Goal: Task Accomplishment & Management: Use online tool/utility

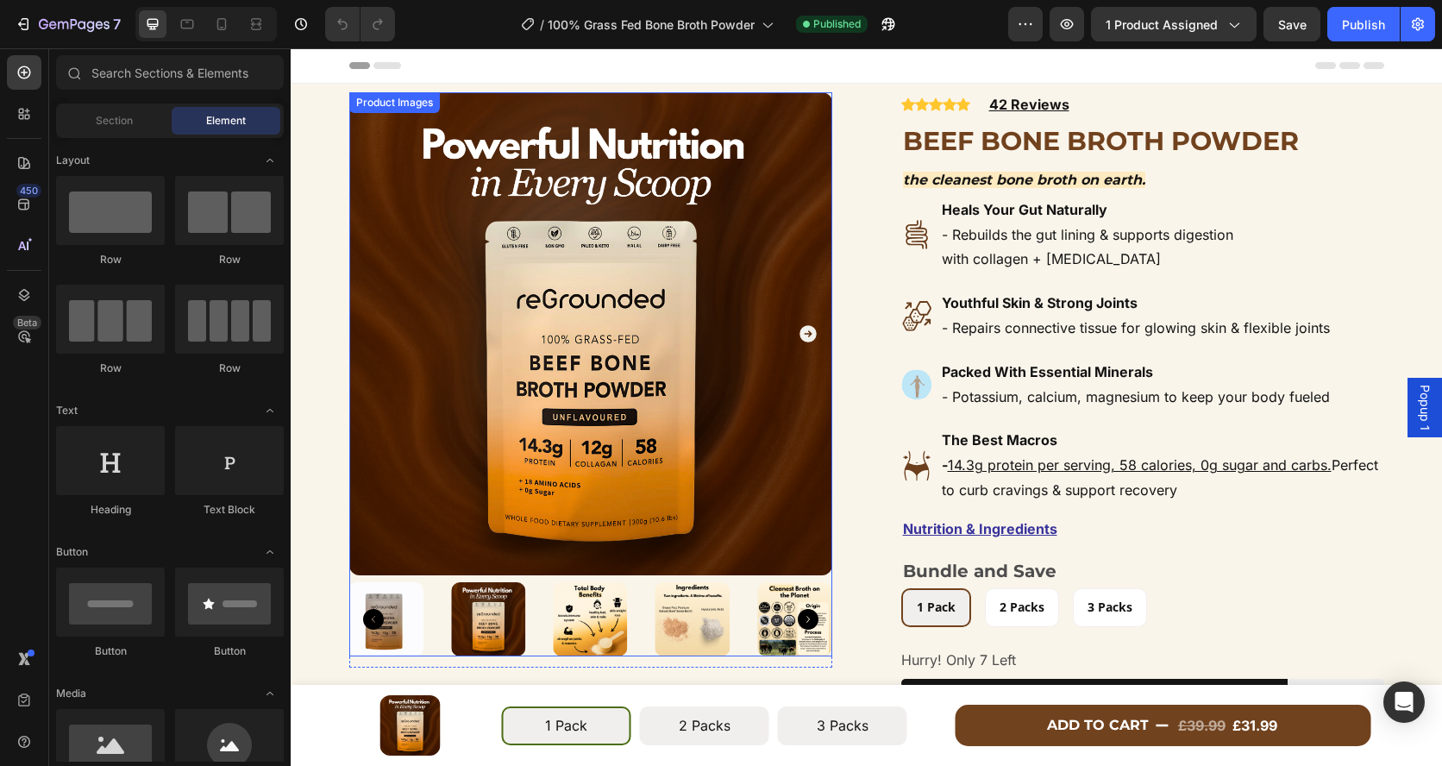
radio input "false"
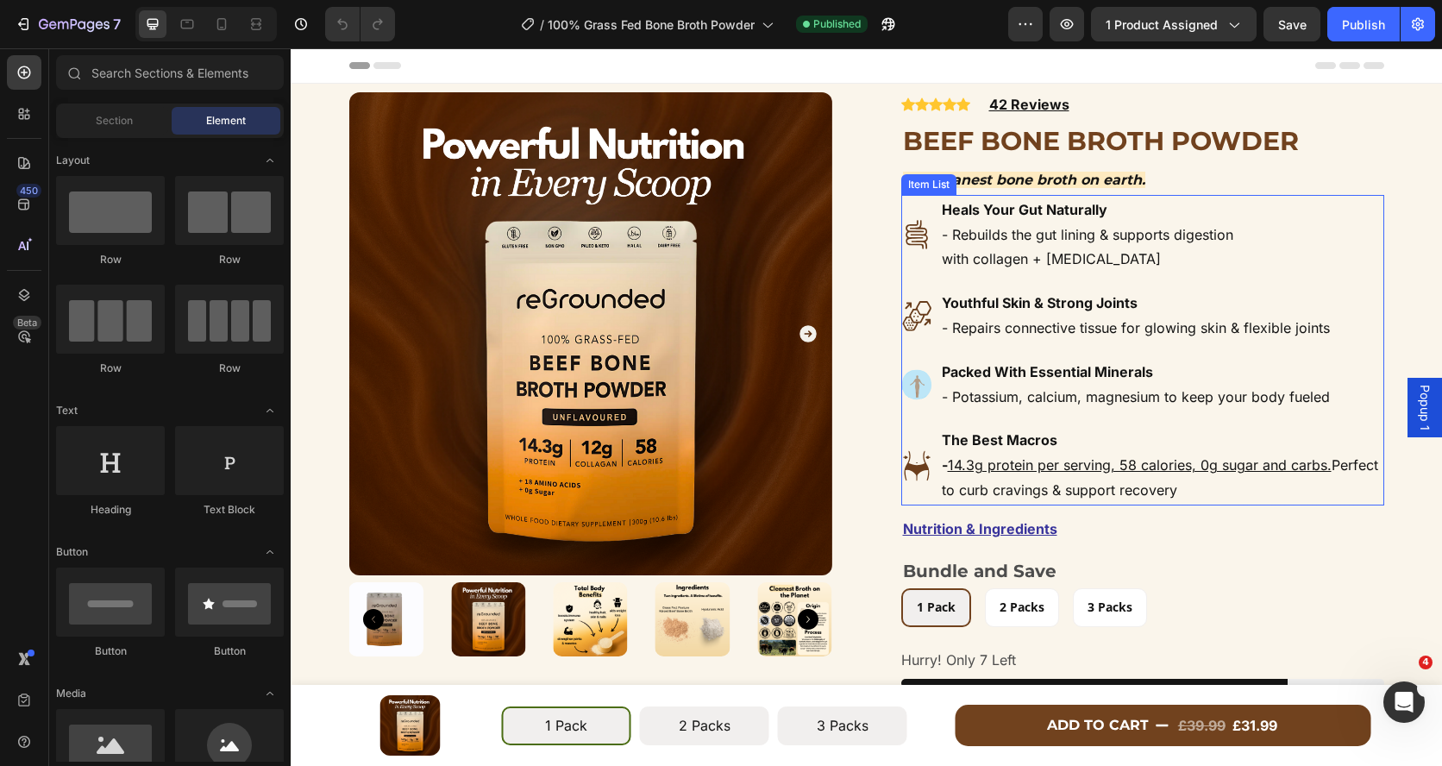
click at [1011, 214] on strong "Heals Your Gut Naturally" at bounding box center [1025, 209] width 166 height 17
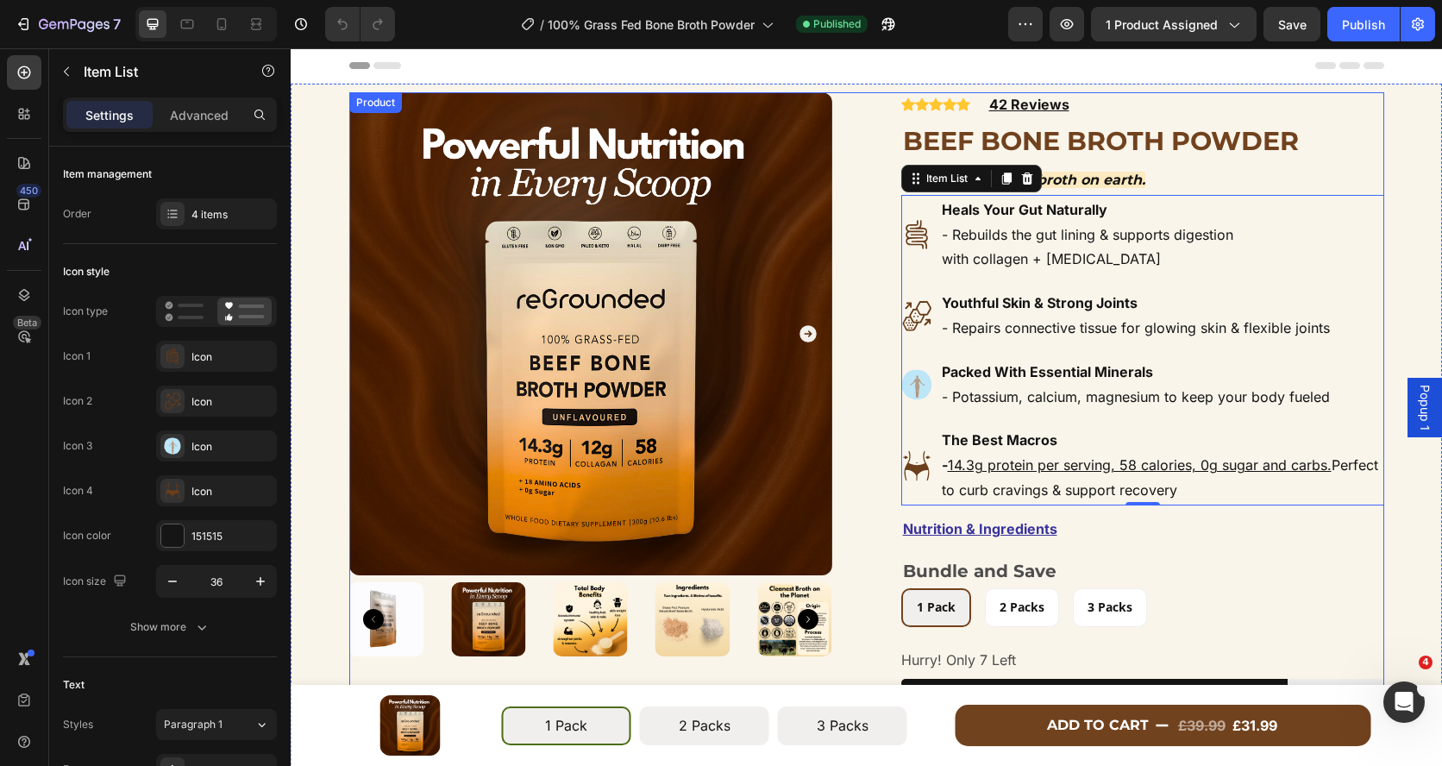
click at [890, 208] on div "Product Images Row Icon Icon Icon Icon Icon Icon List Hoz 42 Reviews Text block…" at bounding box center [866, 445] width 1035 height 707
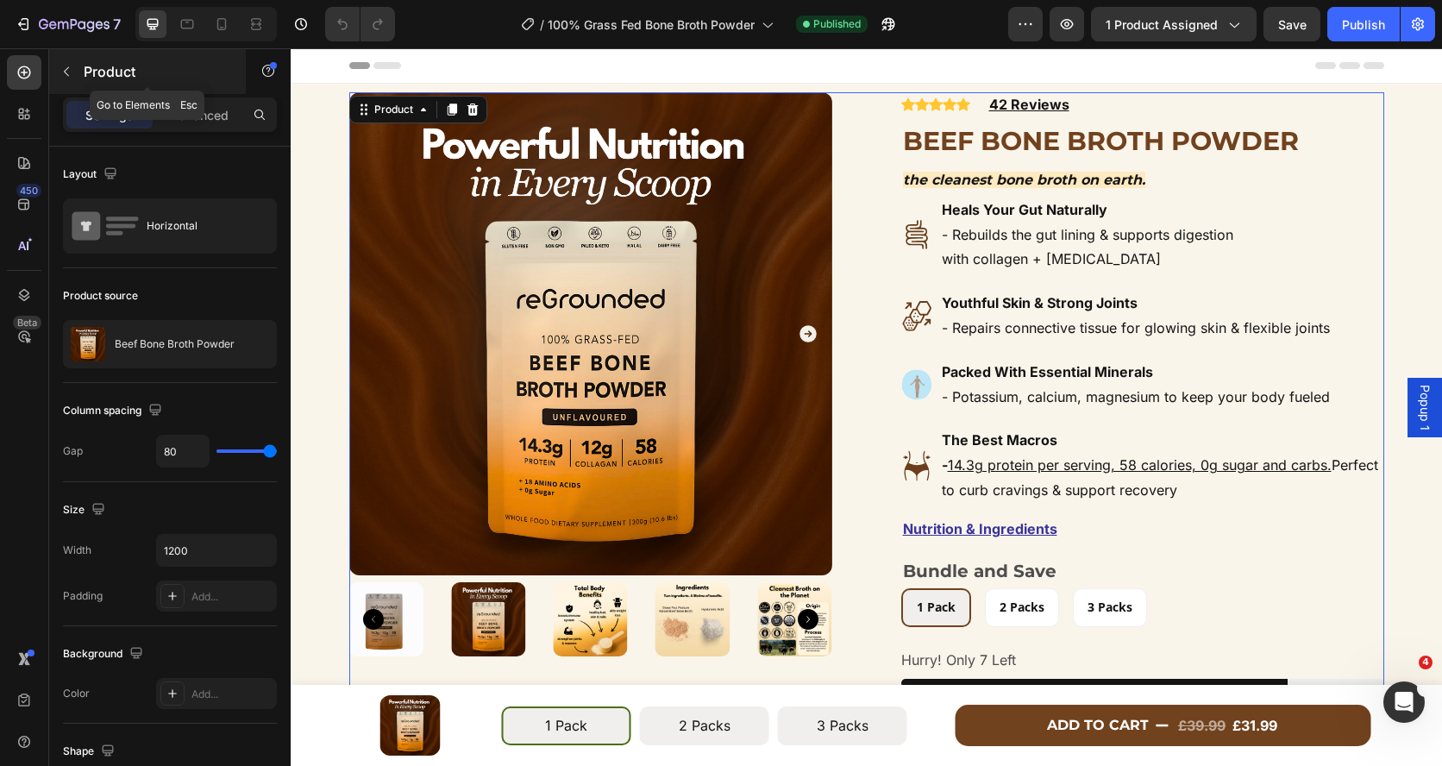
click at [71, 70] on icon "button" at bounding box center [66, 72] width 14 height 14
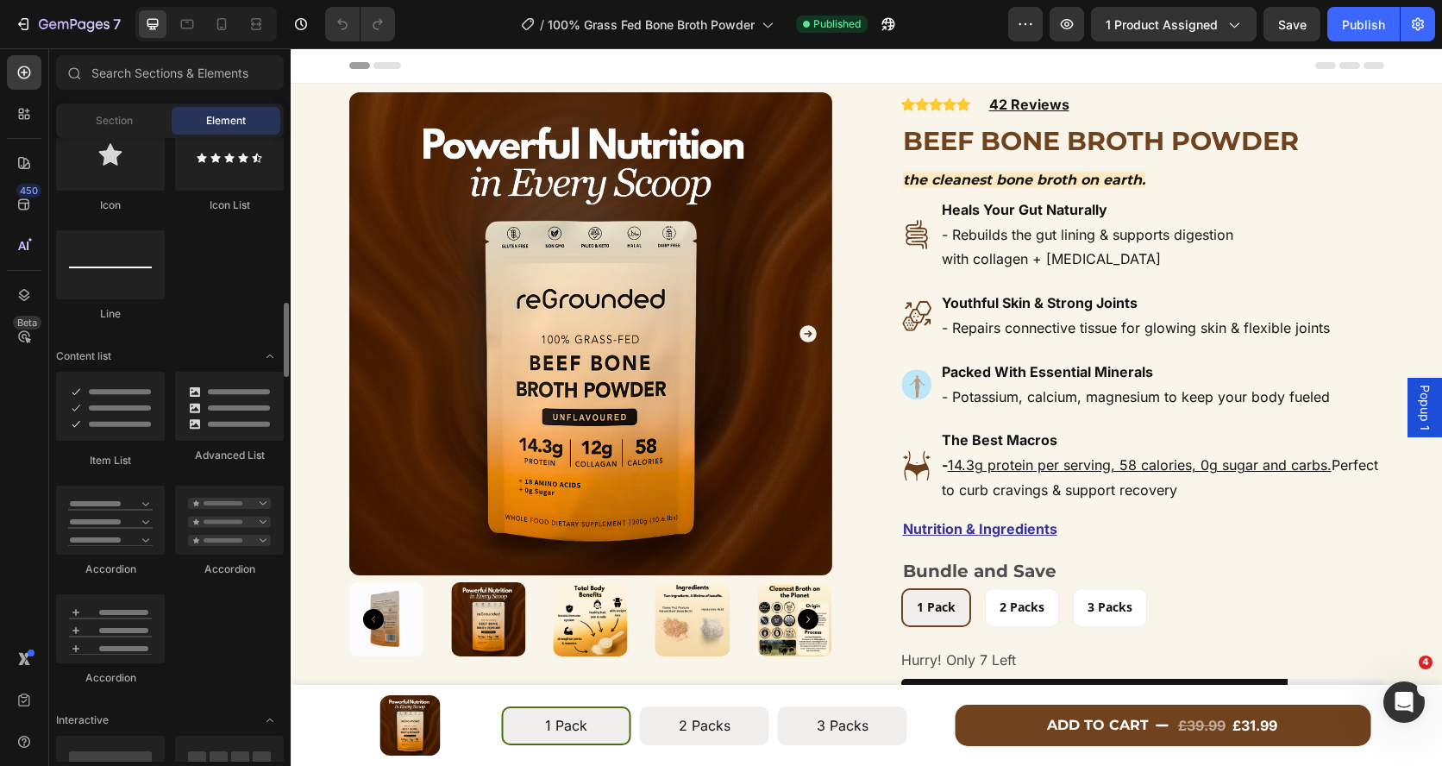
scroll to position [1192, 0]
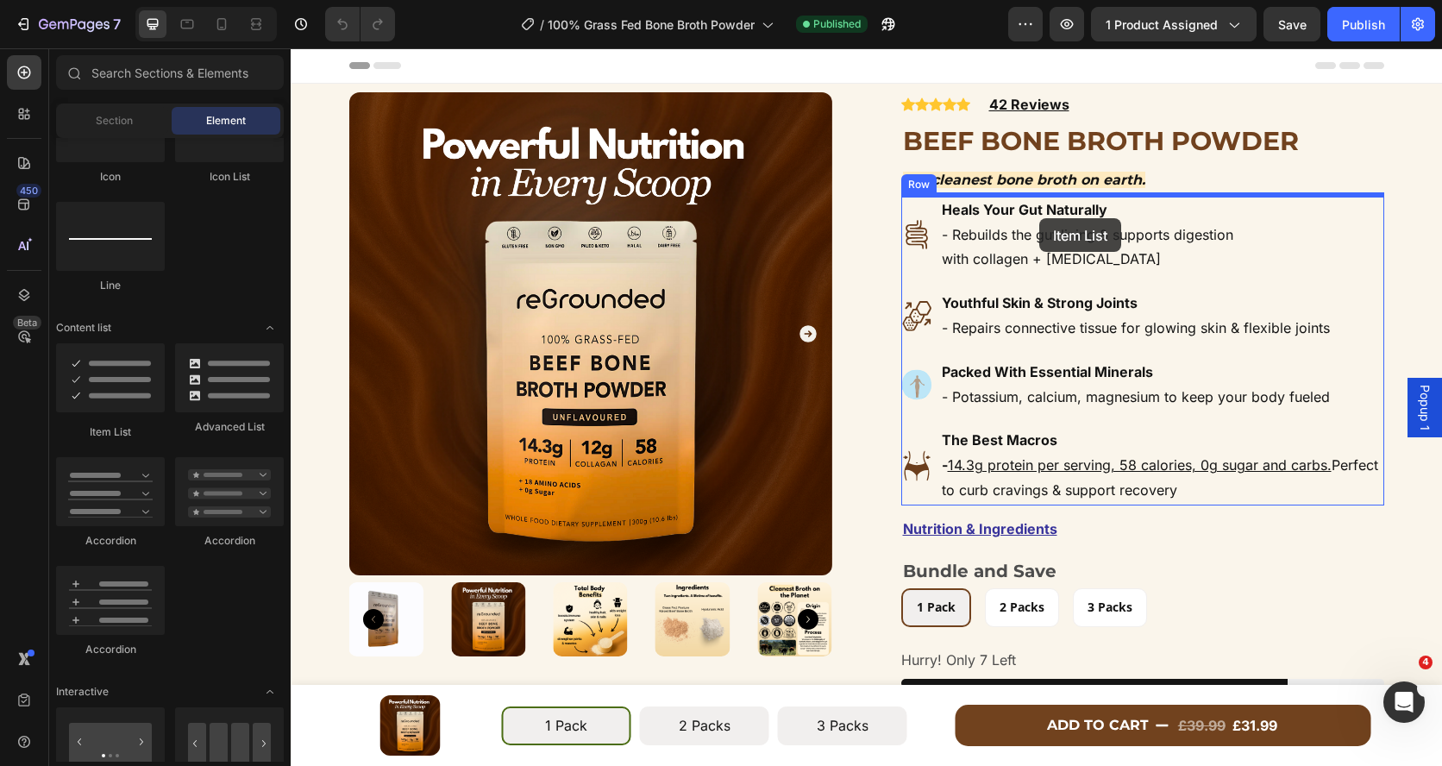
drag, startPoint x: 394, startPoint y: 449, endPoint x: 1031, endPoint y: 214, distance: 679.3
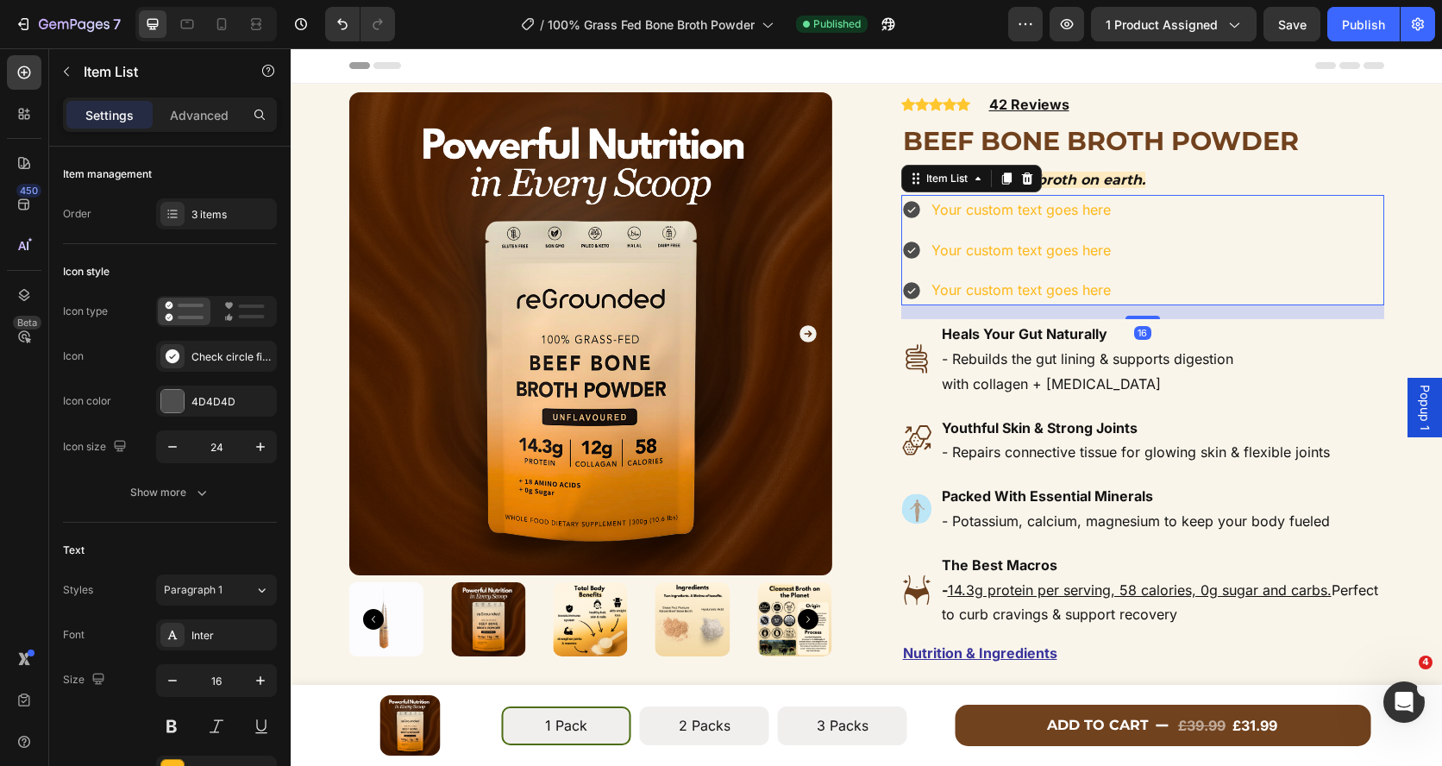
click at [1072, 218] on div "Your custom text goes here" at bounding box center [1021, 210] width 185 height 30
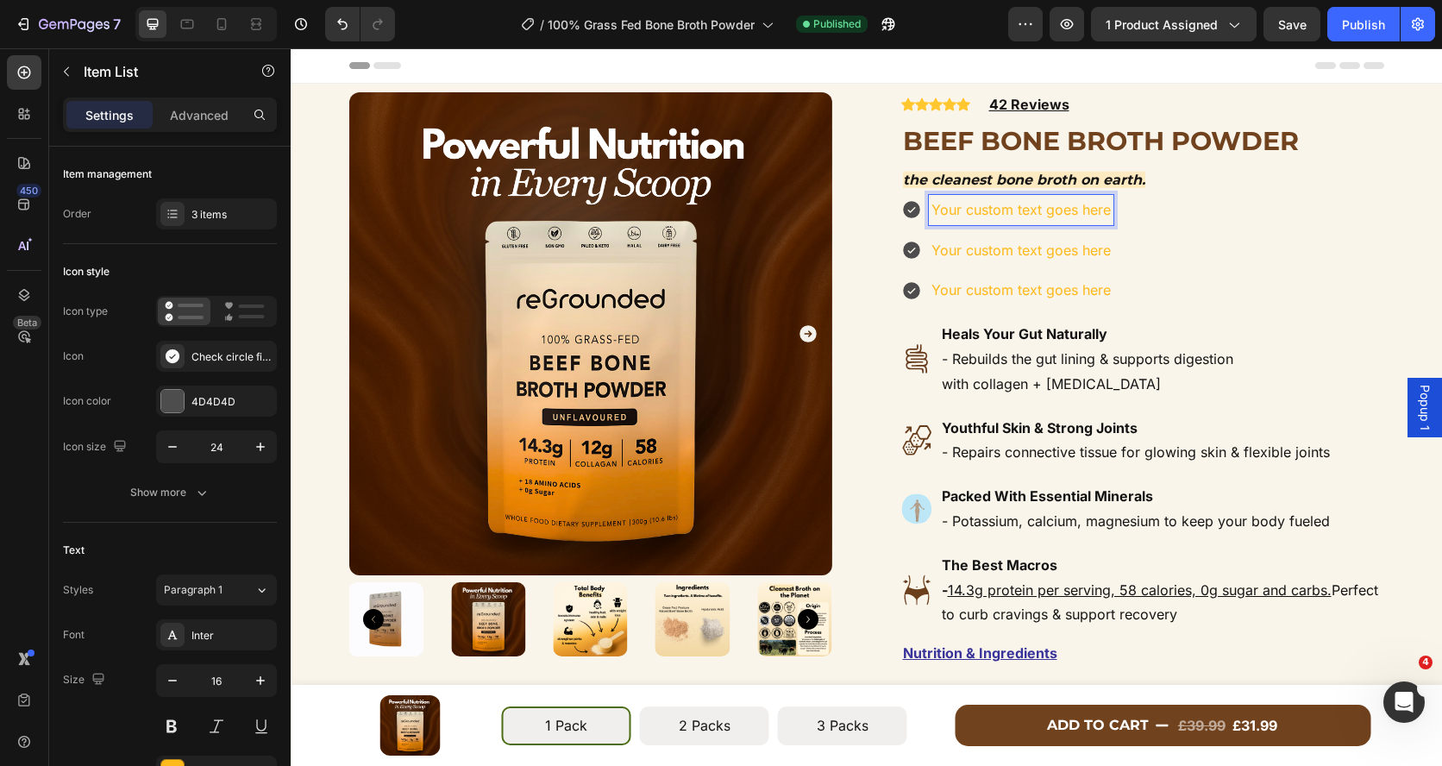
click at [1139, 218] on div "Your custom text goes here Your custom text goes here Your custom text goes here" at bounding box center [1142, 250] width 483 height 110
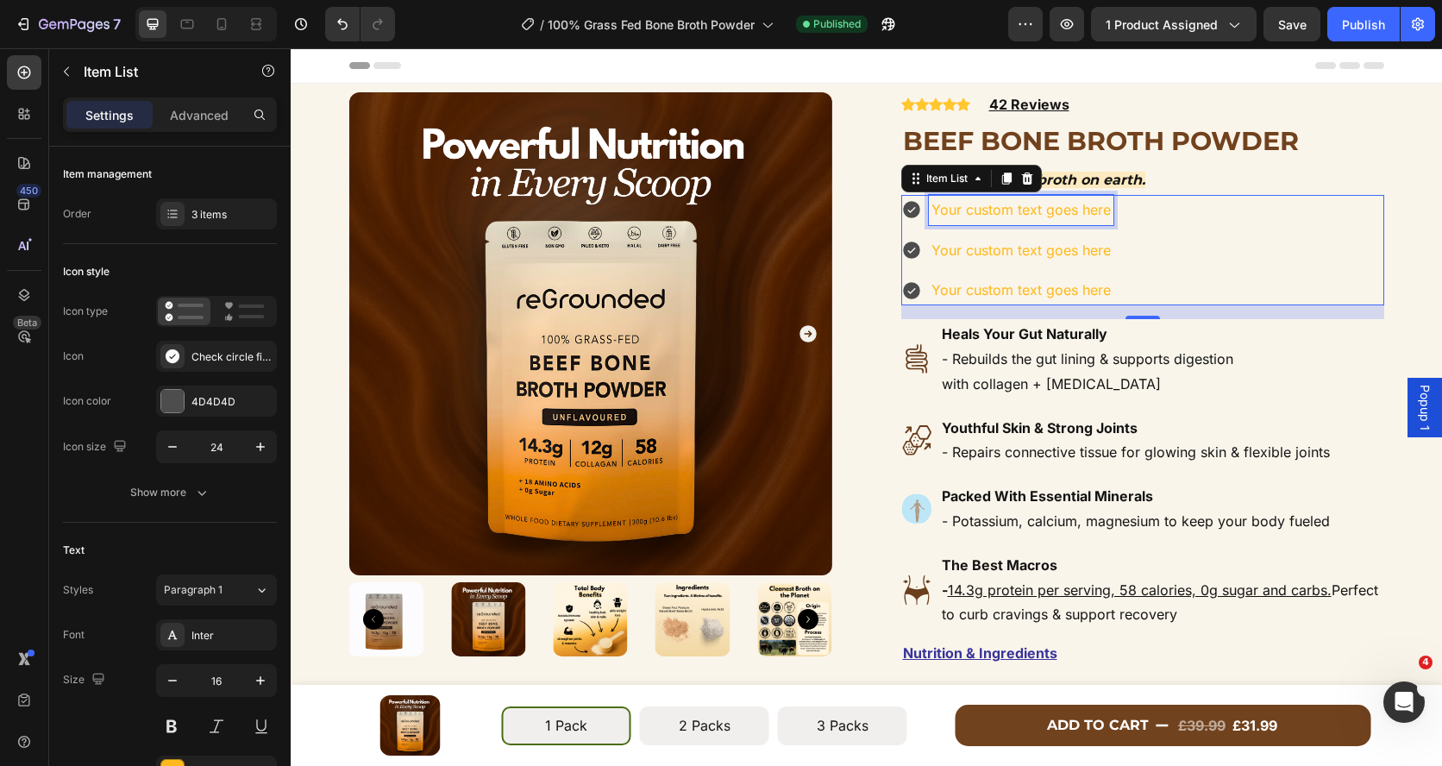
click at [1095, 212] on p "Your custom text goes here" at bounding box center [1020, 209] width 179 height 25
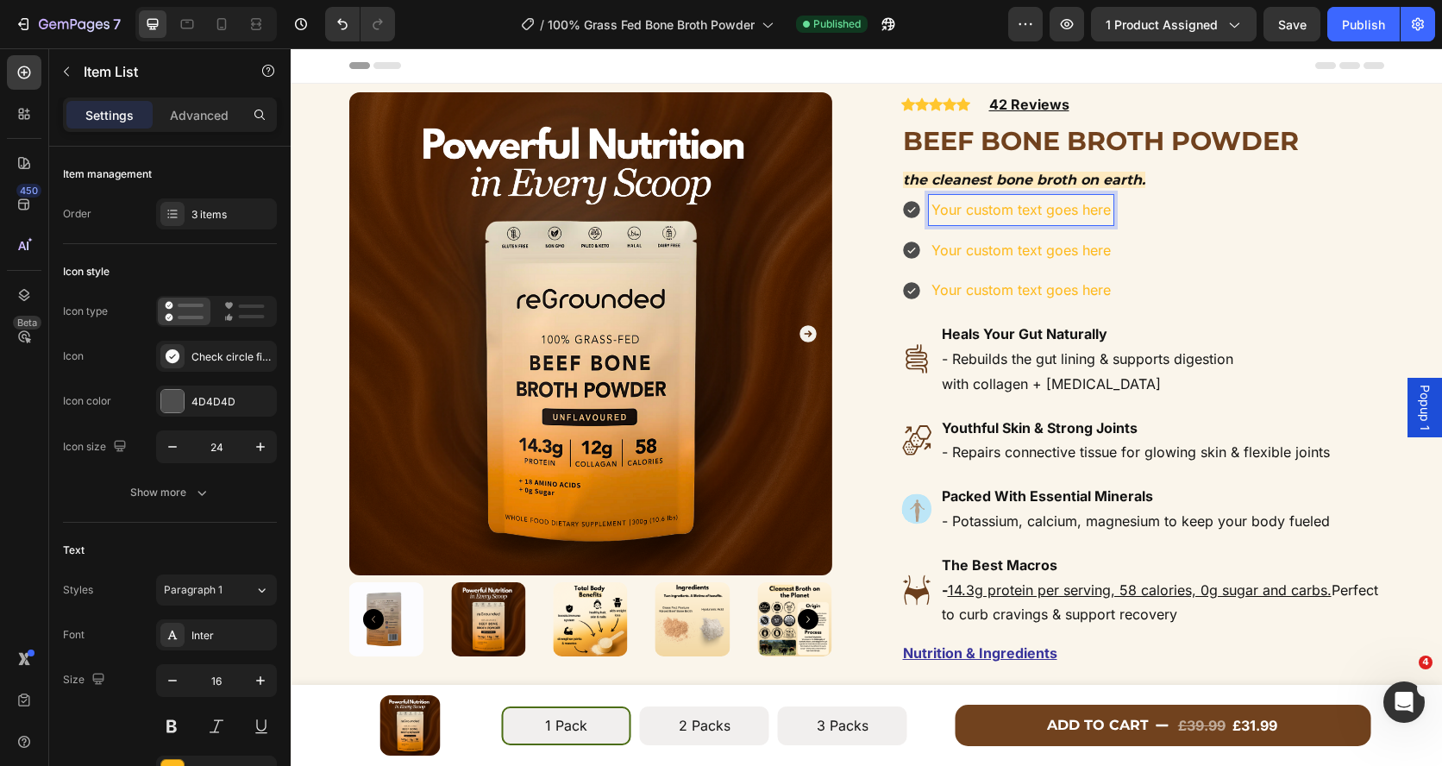
click at [962, 242] on p "Your custom text goes here" at bounding box center [1020, 250] width 179 height 25
click at [949, 210] on p "Your custom text goes here" at bounding box center [1020, 209] width 179 height 25
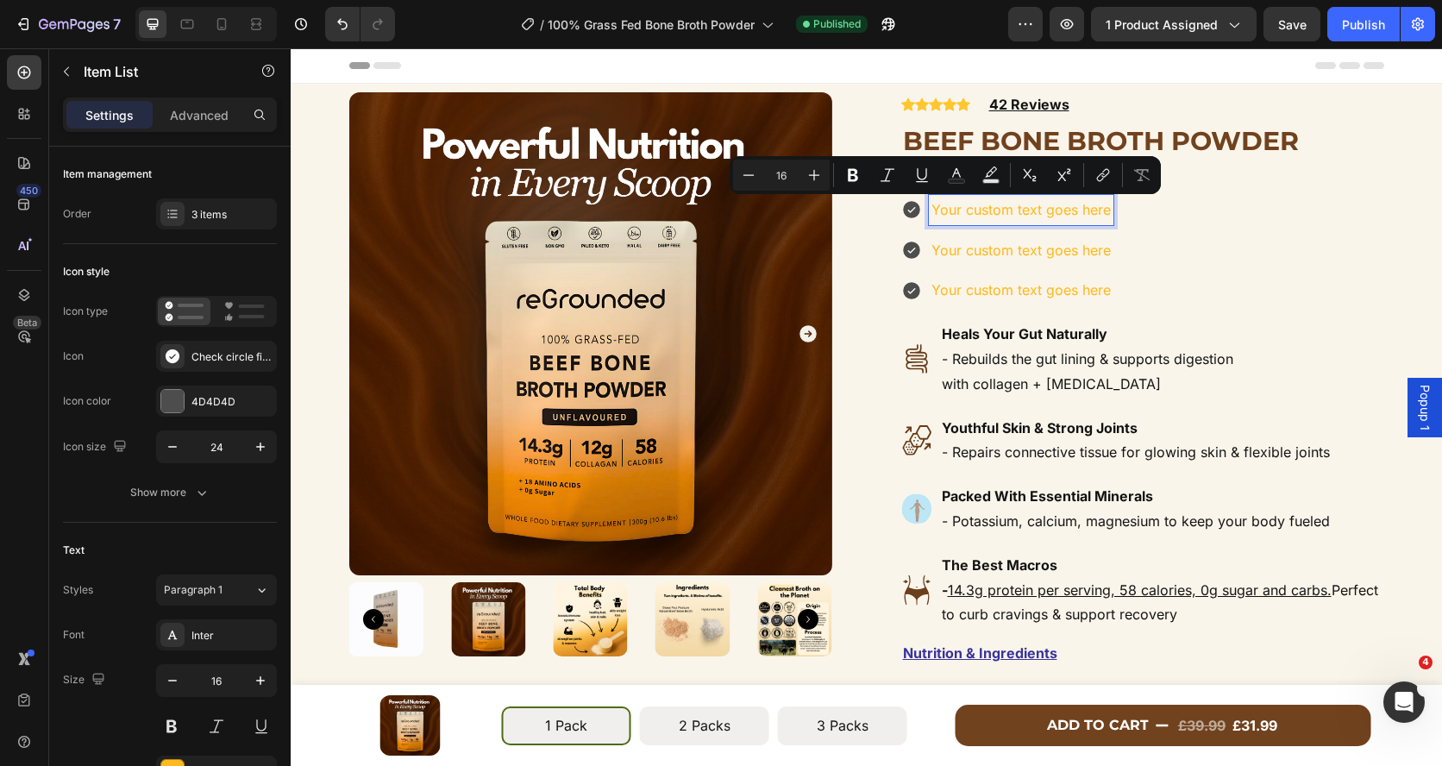
click at [979, 221] on p "Your custom text goes here" at bounding box center [1020, 209] width 179 height 25
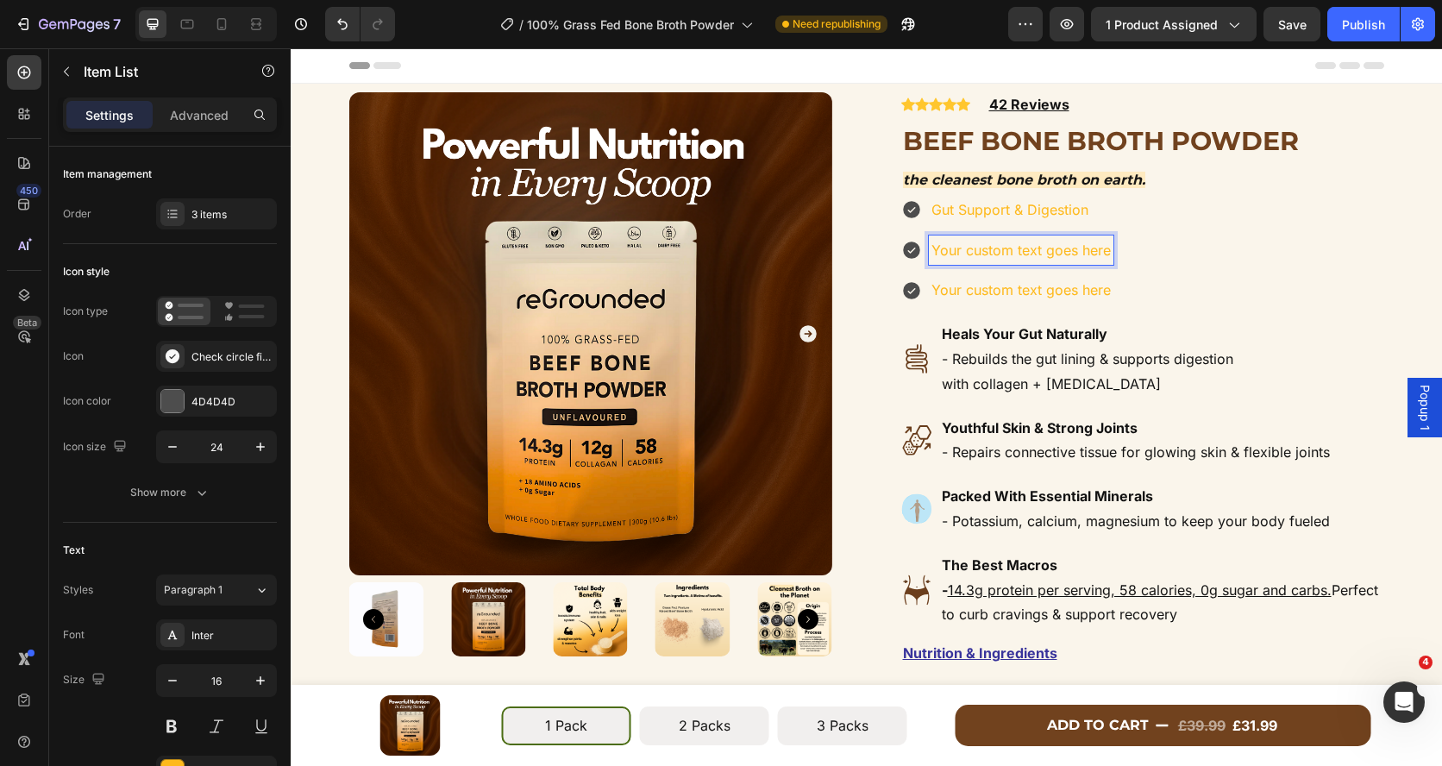
click at [1079, 253] on p "Your custom text goes here" at bounding box center [1020, 250] width 179 height 25
click at [961, 209] on p "Gut Support & Digestion" at bounding box center [1020, 209] width 179 height 25
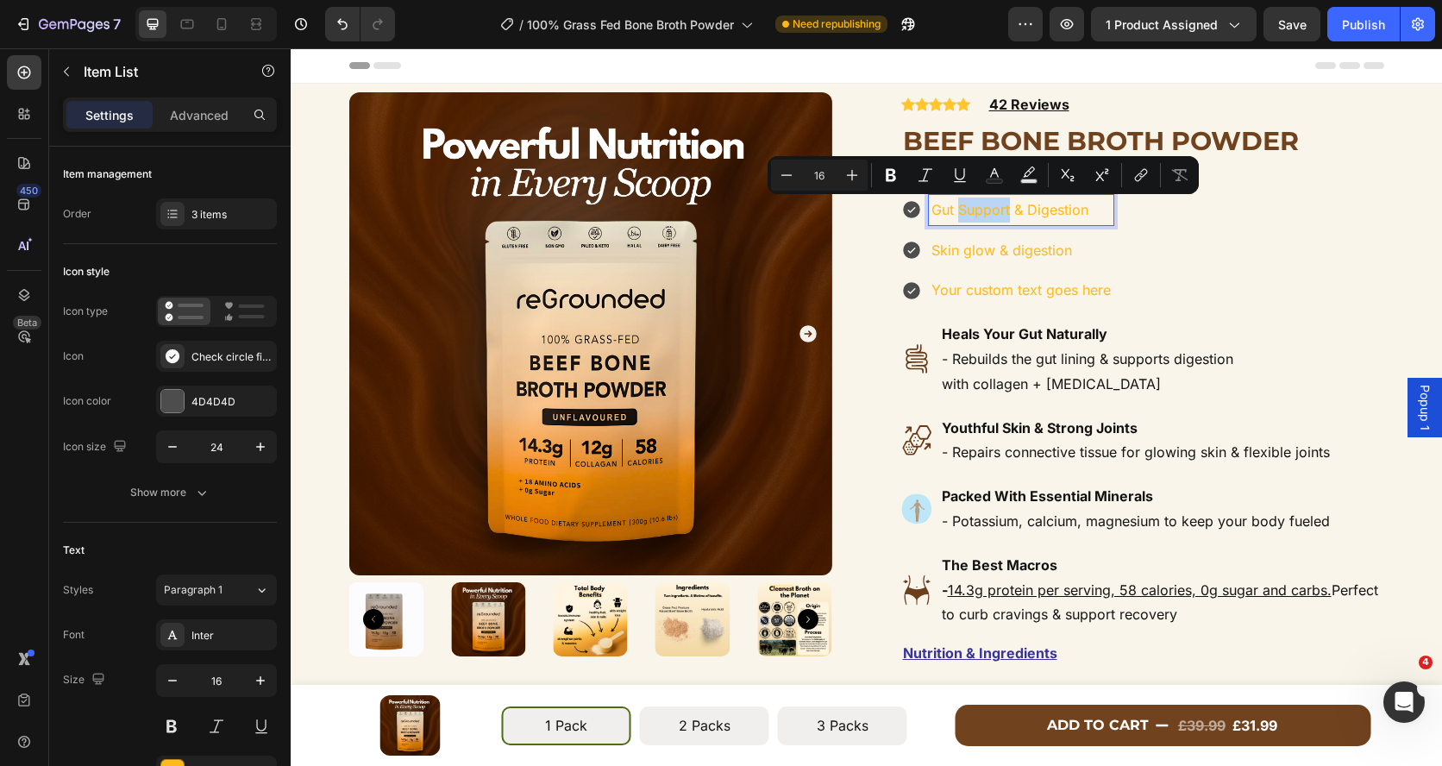
click at [966, 212] on p "Gut Support & Digestion" at bounding box center [1020, 209] width 179 height 25
click at [969, 211] on p "Gut Support & Digestion" at bounding box center [1020, 209] width 179 height 25
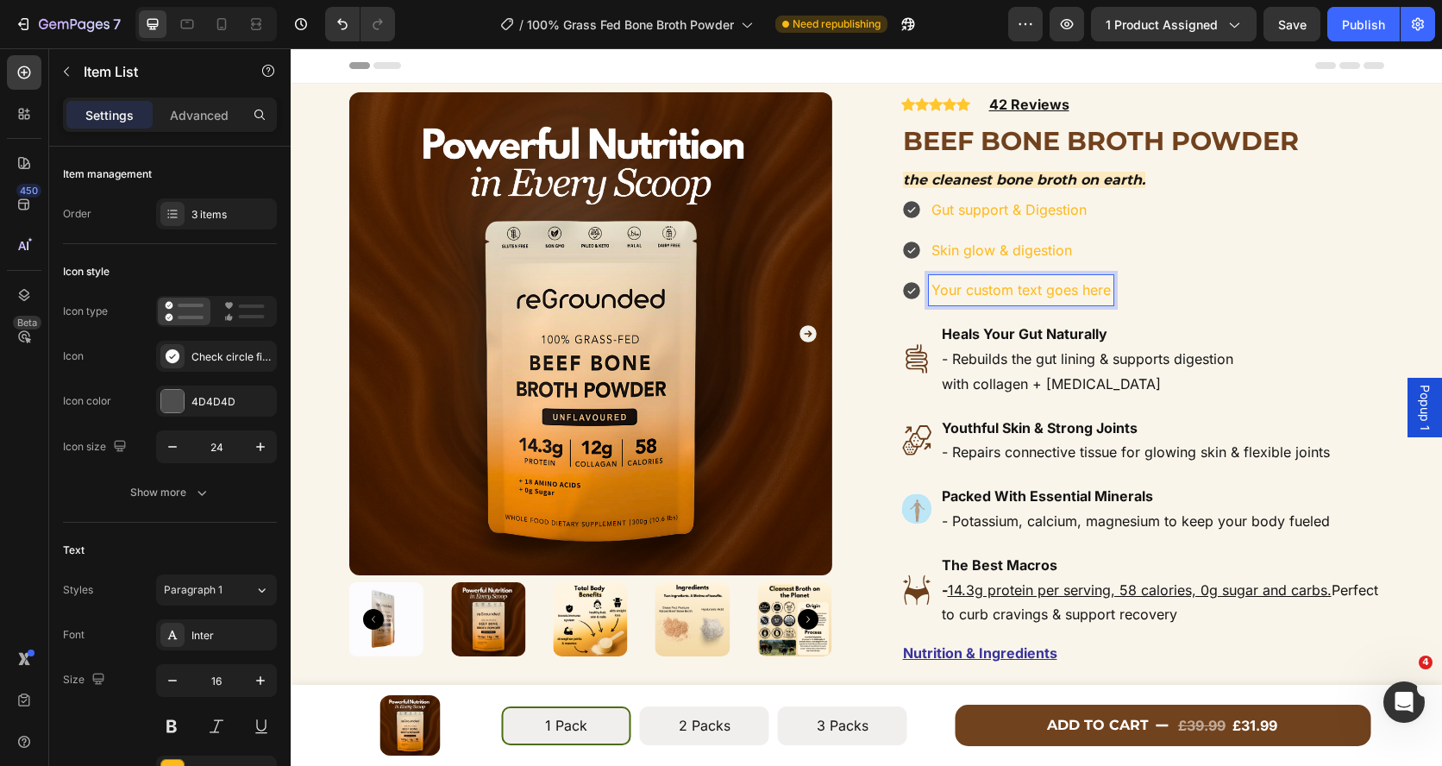
click at [1002, 297] on p "Your custom text goes here" at bounding box center [1020, 290] width 179 height 25
click at [1178, 293] on div "Gut support & Digestion Skin glow & digestion Pottassium, calcium, magnesium" at bounding box center [1142, 250] width 483 height 110
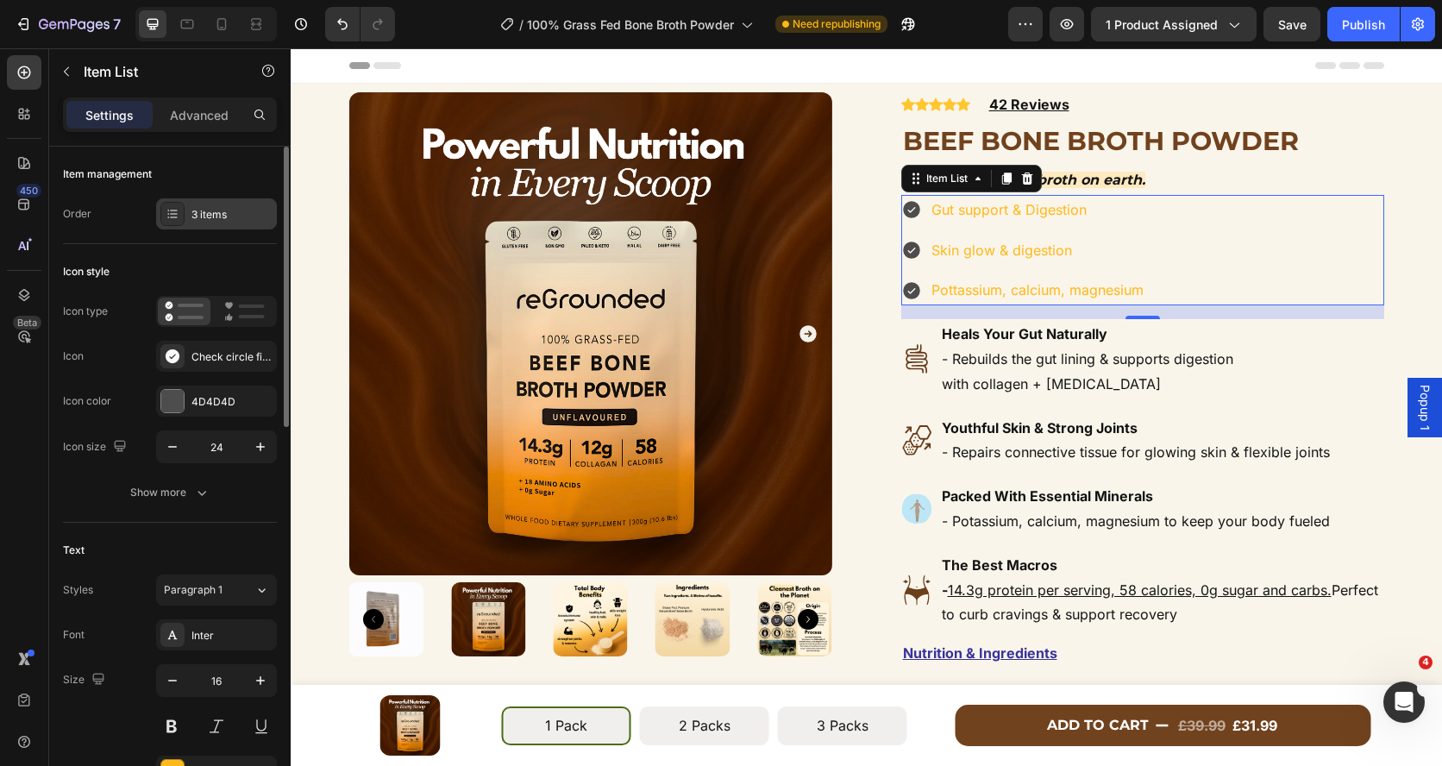
click at [214, 217] on div "3 items" at bounding box center [231, 215] width 81 height 16
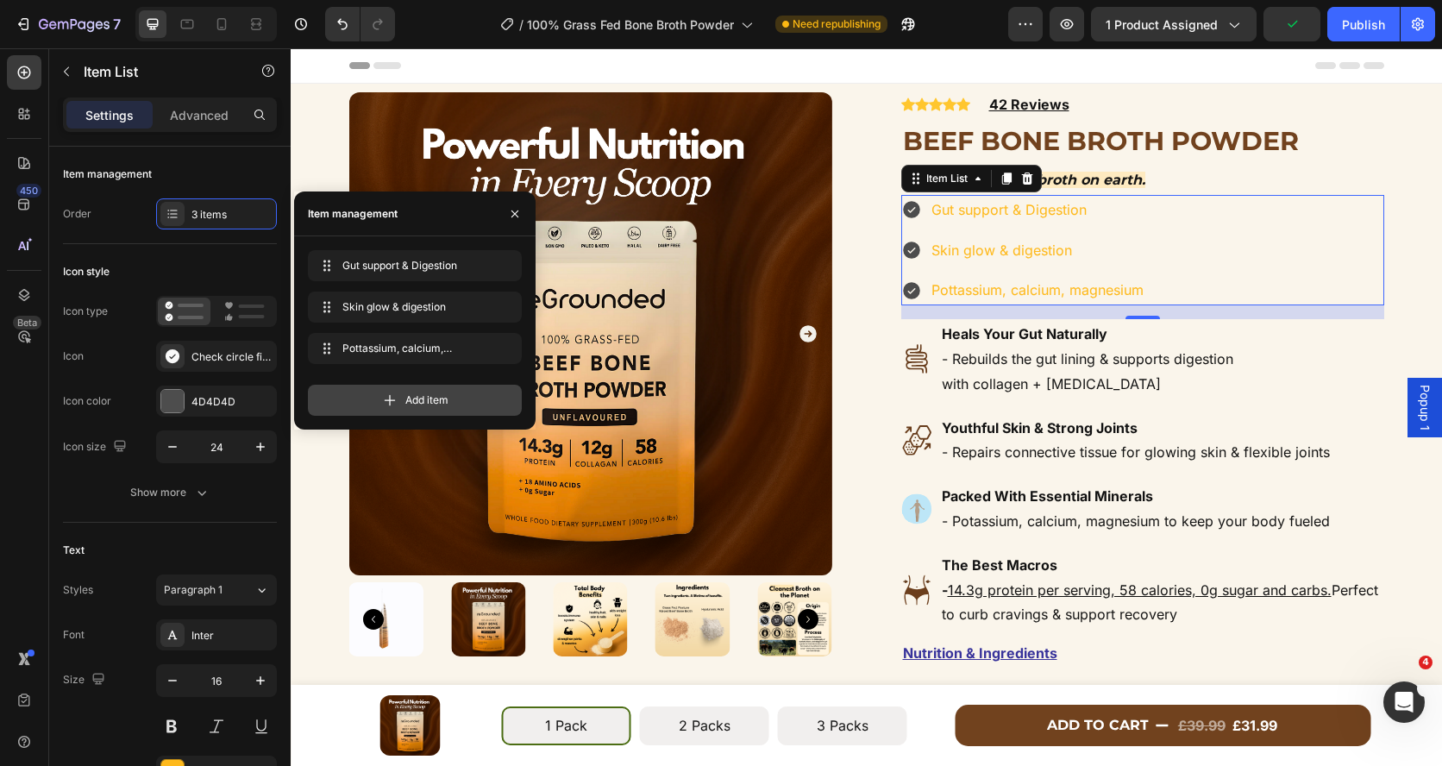
click at [362, 385] on div "Add item" at bounding box center [415, 400] width 214 height 31
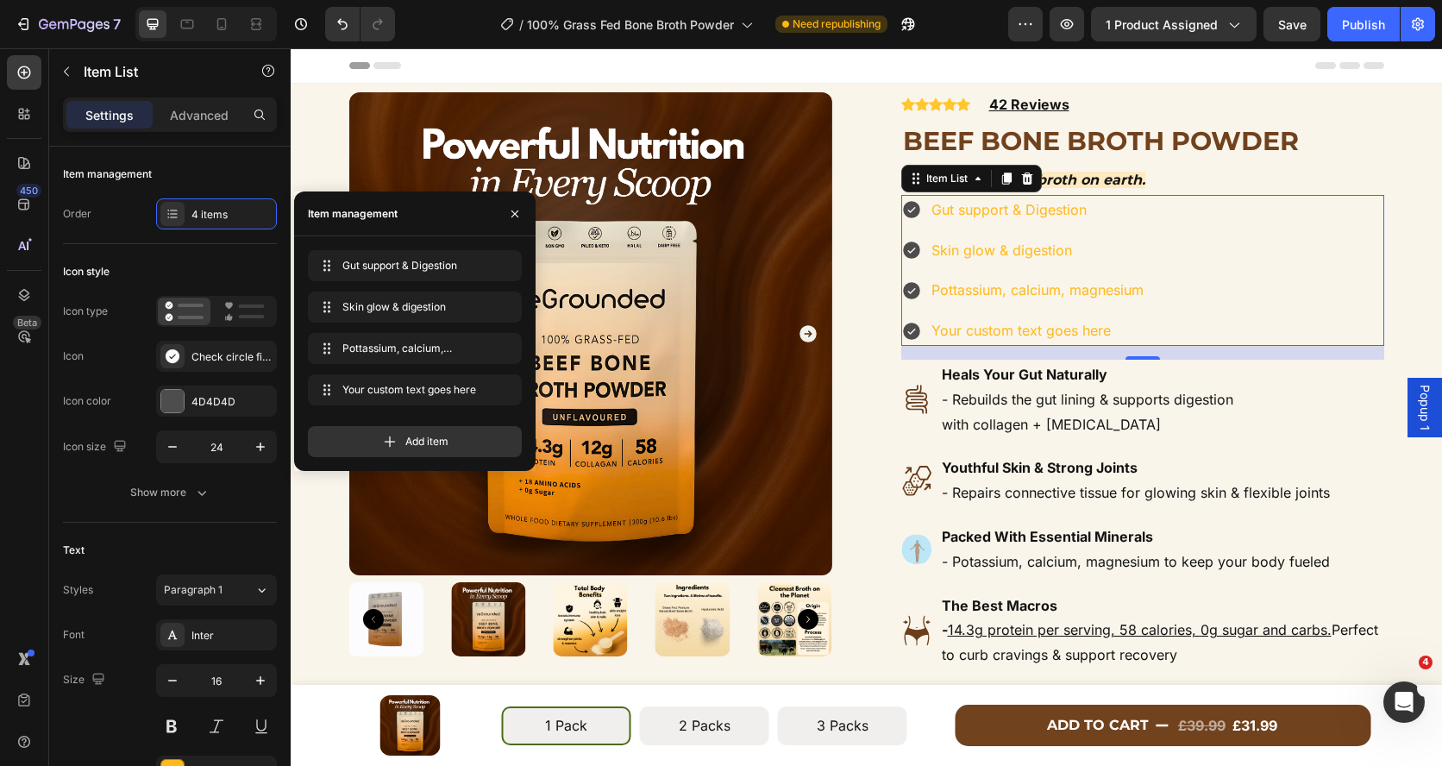
click at [962, 324] on div "Your custom text goes here" at bounding box center [1037, 331] width 217 height 30
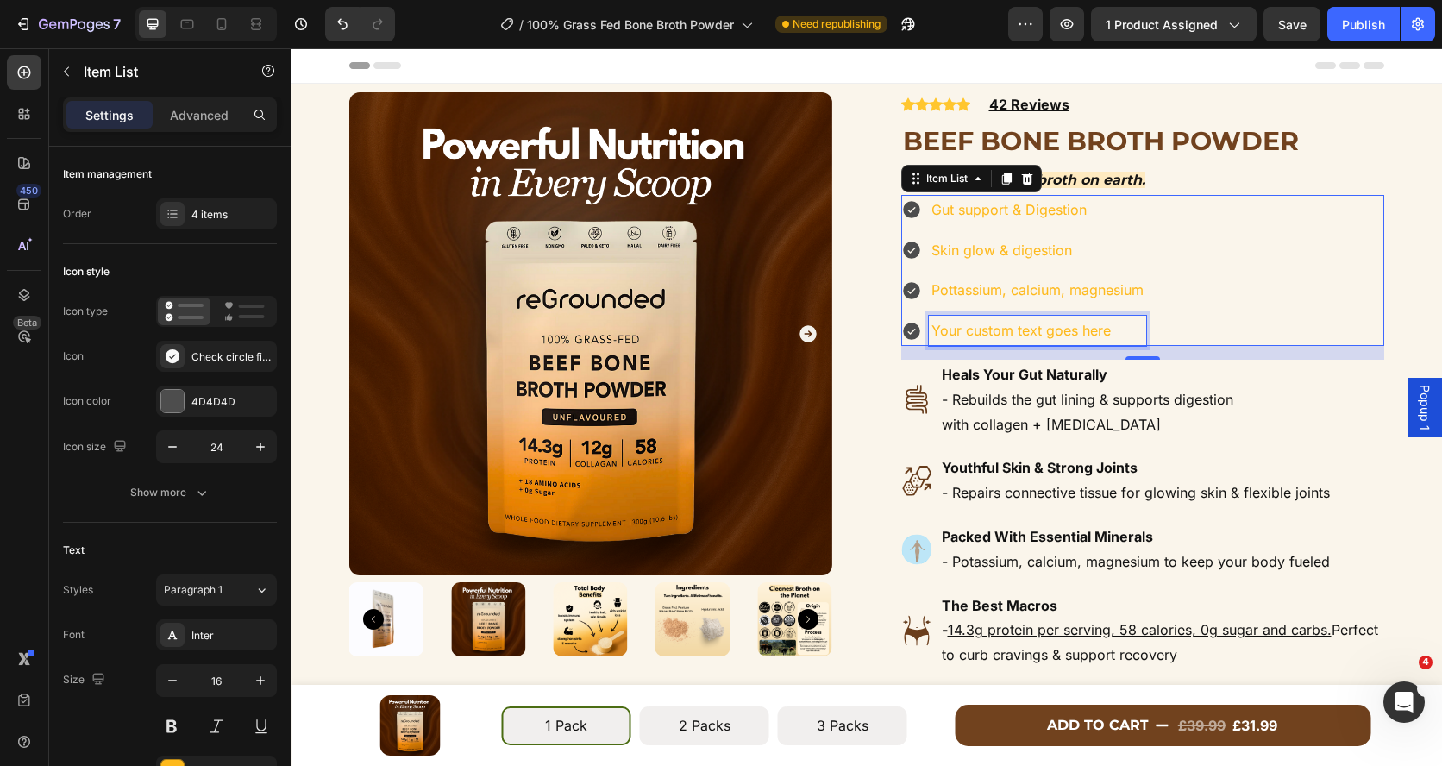
click at [962, 324] on p "Your custom text goes here" at bounding box center [1037, 330] width 212 height 25
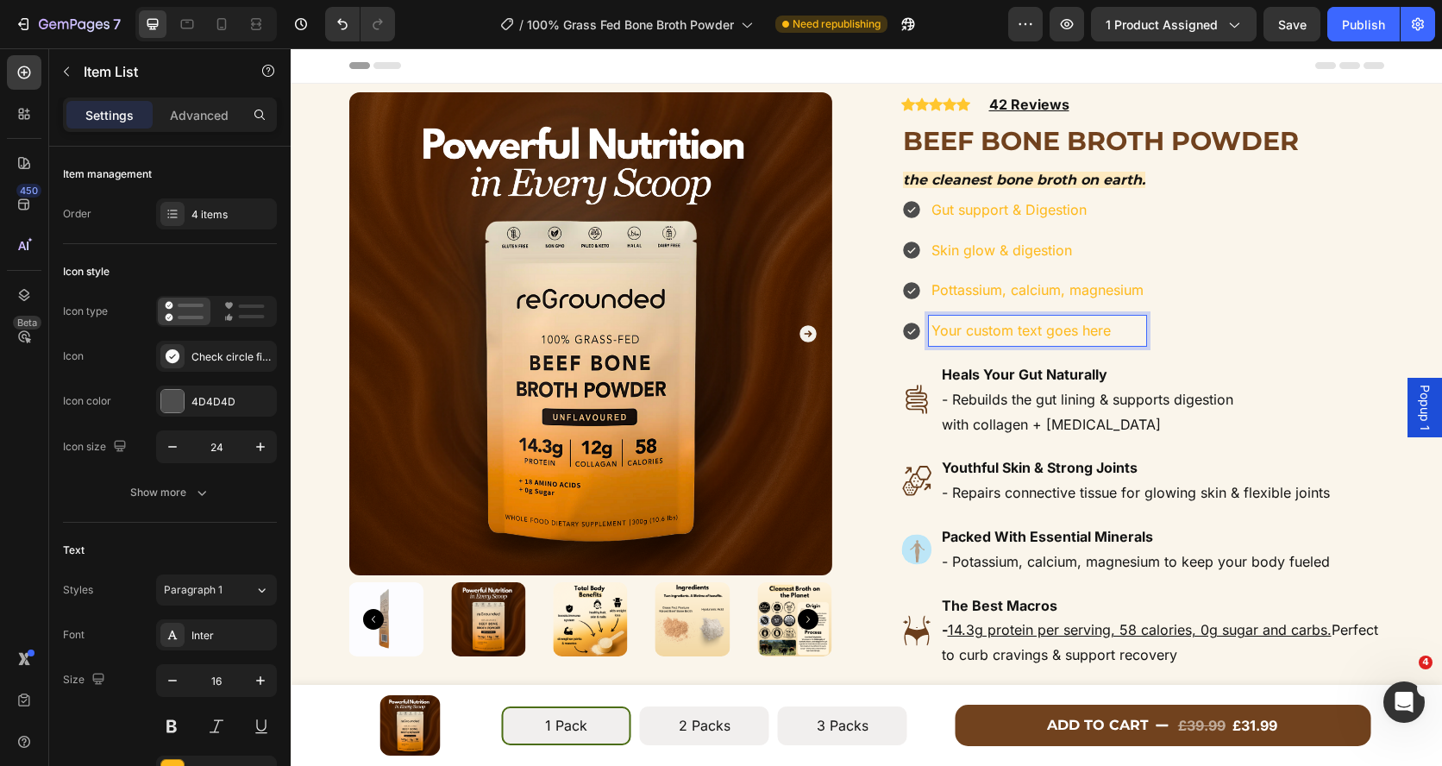
click at [962, 324] on p "Your custom text goes here" at bounding box center [1037, 330] width 212 height 25
click at [972, 338] on p "•" at bounding box center [1037, 331] width 212 height 26
click at [947, 335] on p "•" at bounding box center [1037, 331] width 212 height 26
click at [947, 332] on p "•" at bounding box center [1037, 331] width 212 height 26
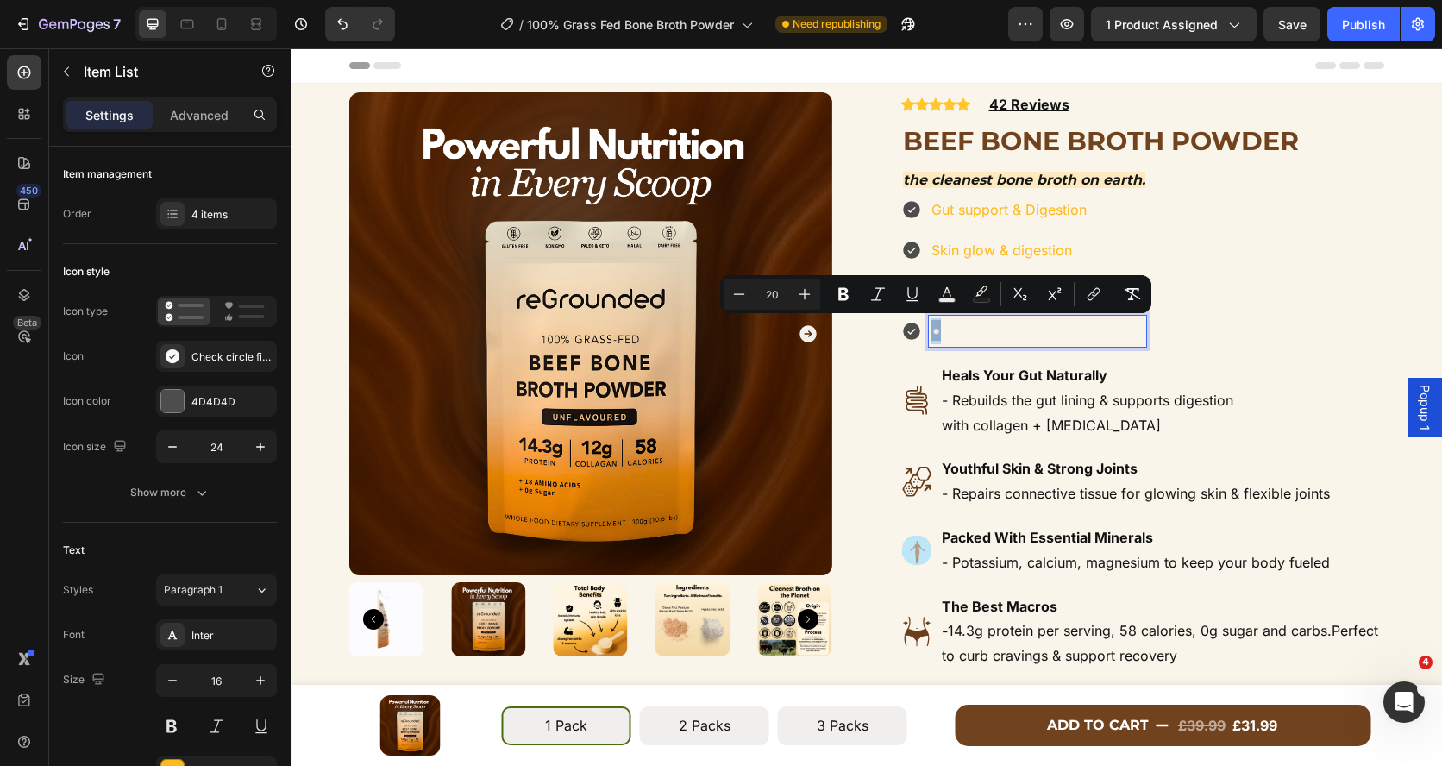
drag, startPoint x: 947, startPoint y: 332, endPoint x: 910, endPoint y: 329, distance: 37.2
click at [910, 329] on div "•" at bounding box center [1023, 331] width 245 height 31
click at [978, 290] on icon "Editor contextual toolbar" at bounding box center [981, 293] width 17 height 17
type input "1F1F1F"
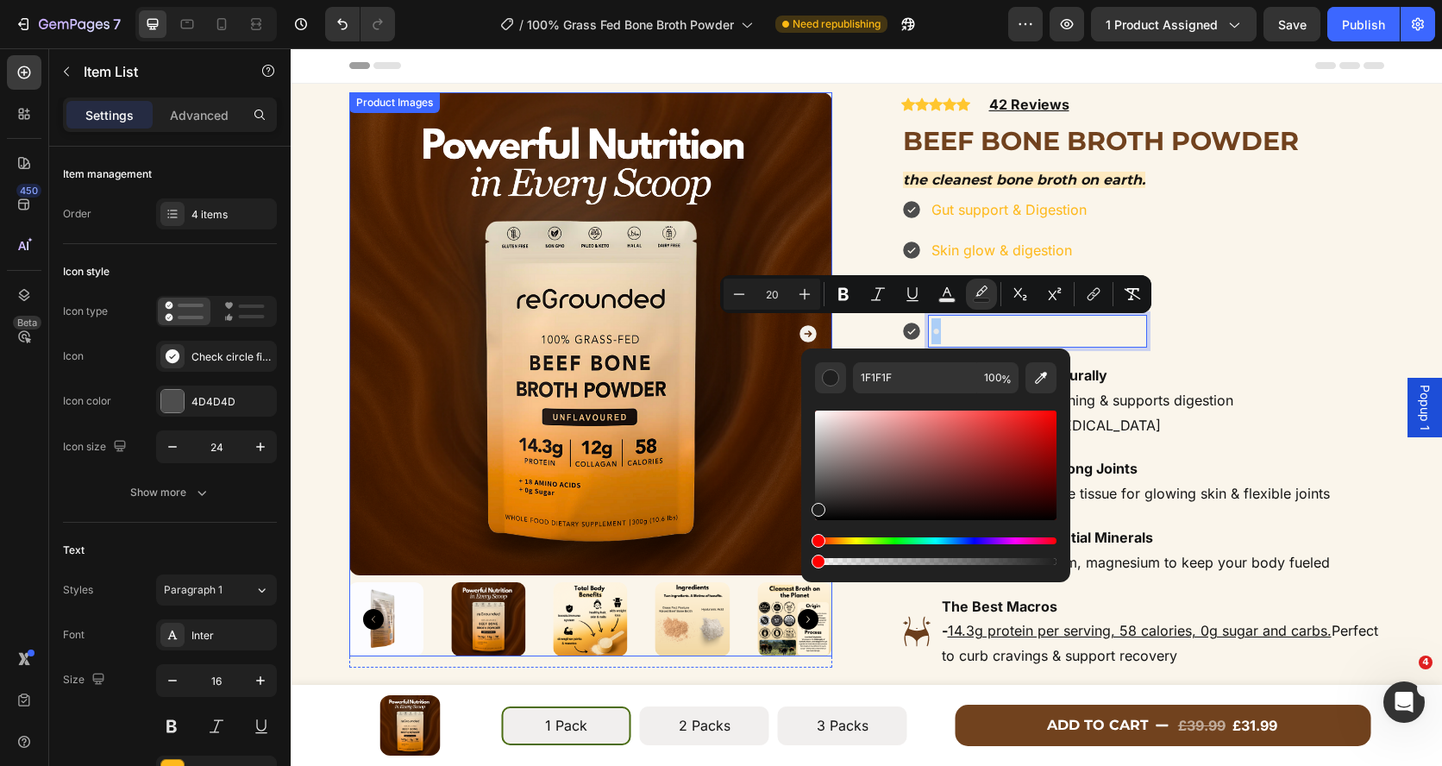
drag, startPoint x: 1156, startPoint y: 610, endPoint x: 767, endPoint y: 559, distance: 392.2
type input "0"
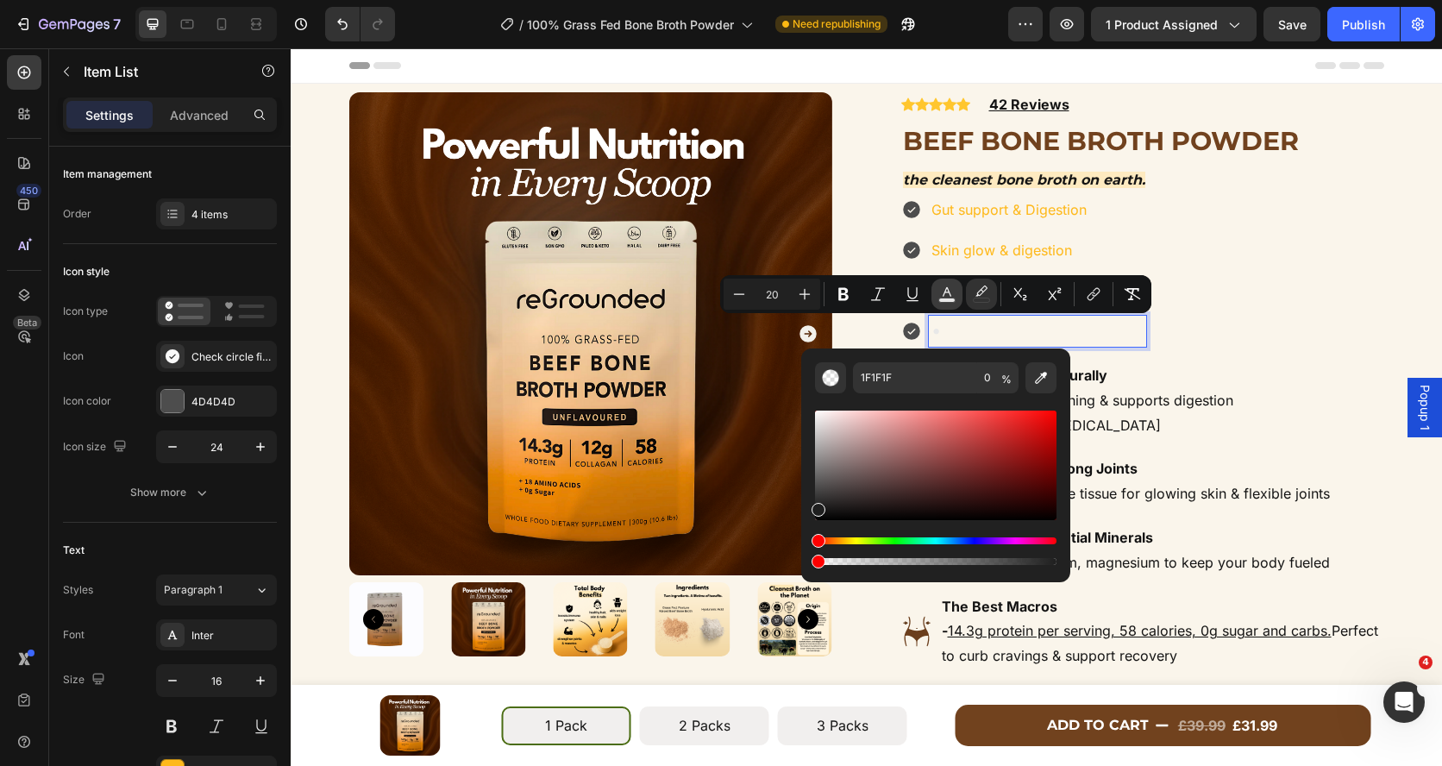
click at [949, 301] on rect "Editor contextual toolbar" at bounding box center [947, 300] width 16 height 4
type input "E8E8E8"
drag, startPoint x: 1137, startPoint y: 549, endPoint x: 788, endPoint y: 523, distance: 350.2
type input "000000"
click at [1192, 329] on div "Gut support & Digestion Skin glow & digestion Pottassium, calcium, magnesium •" at bounding box center [1142, 271] width 483 height 152
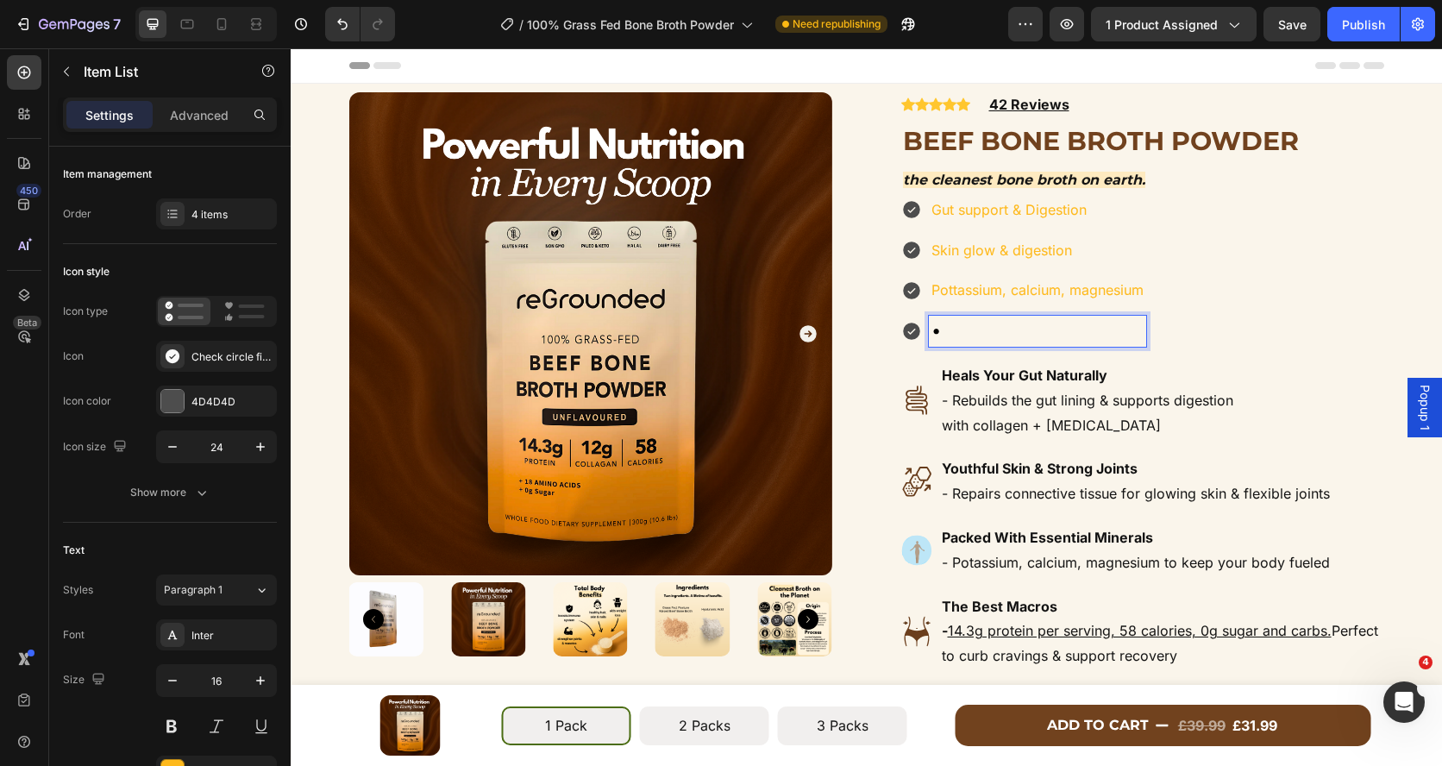
click at [985, 333] on p "•" at bounding box center [1037, 331] width 212 height 26
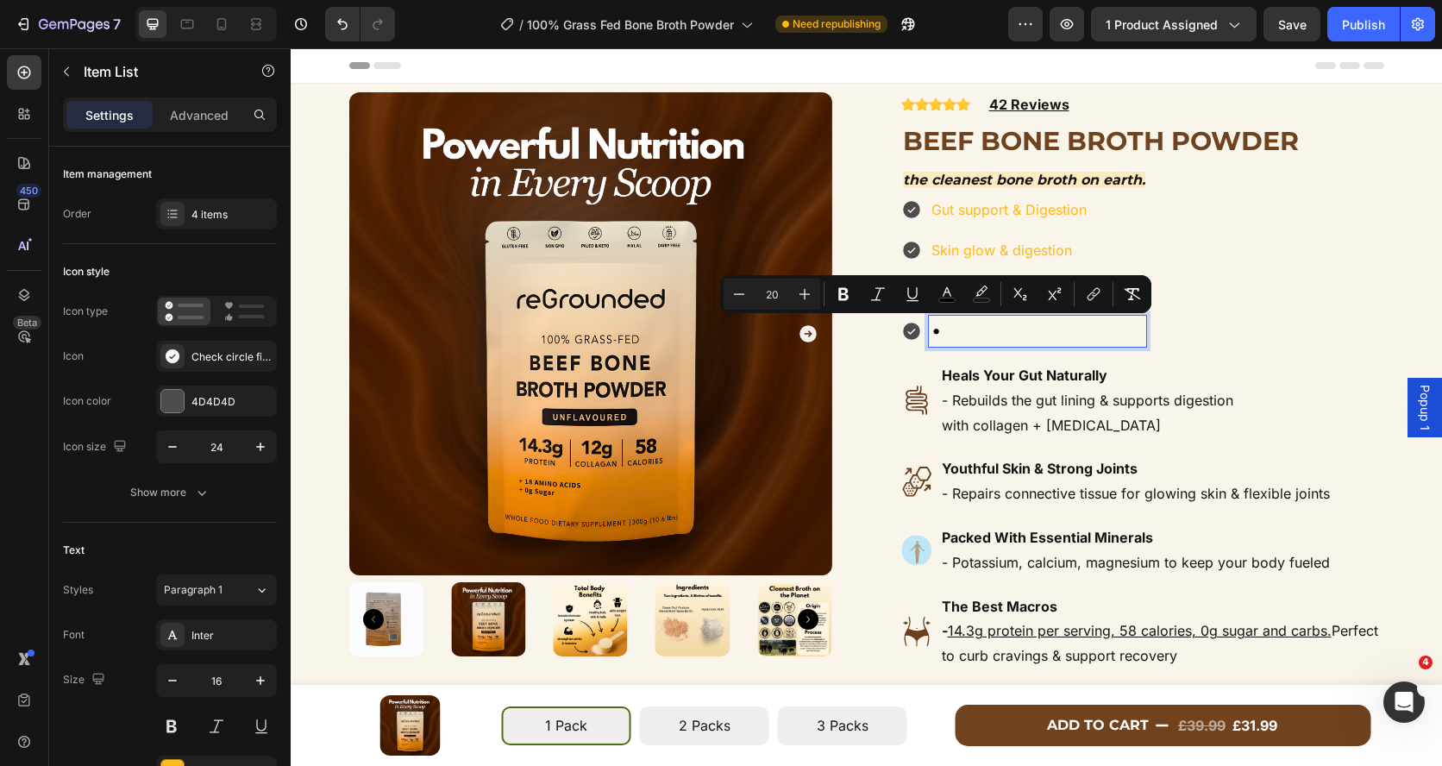
click at [954, 332] on p "•" at bounding box center [1037, 331] width 212 height 26
click at [942, 333] on p "•" at bounding box center [1037, 331] width 212 height 26
drag, startPoint x: 943, startPoint y: 332, endPoint x: 931, endPoint y: 332, distance: 12.1
click at [931, 332] on span "•14g protein" at bounding box center [982, 330] width 102 height 21
copy span "•"
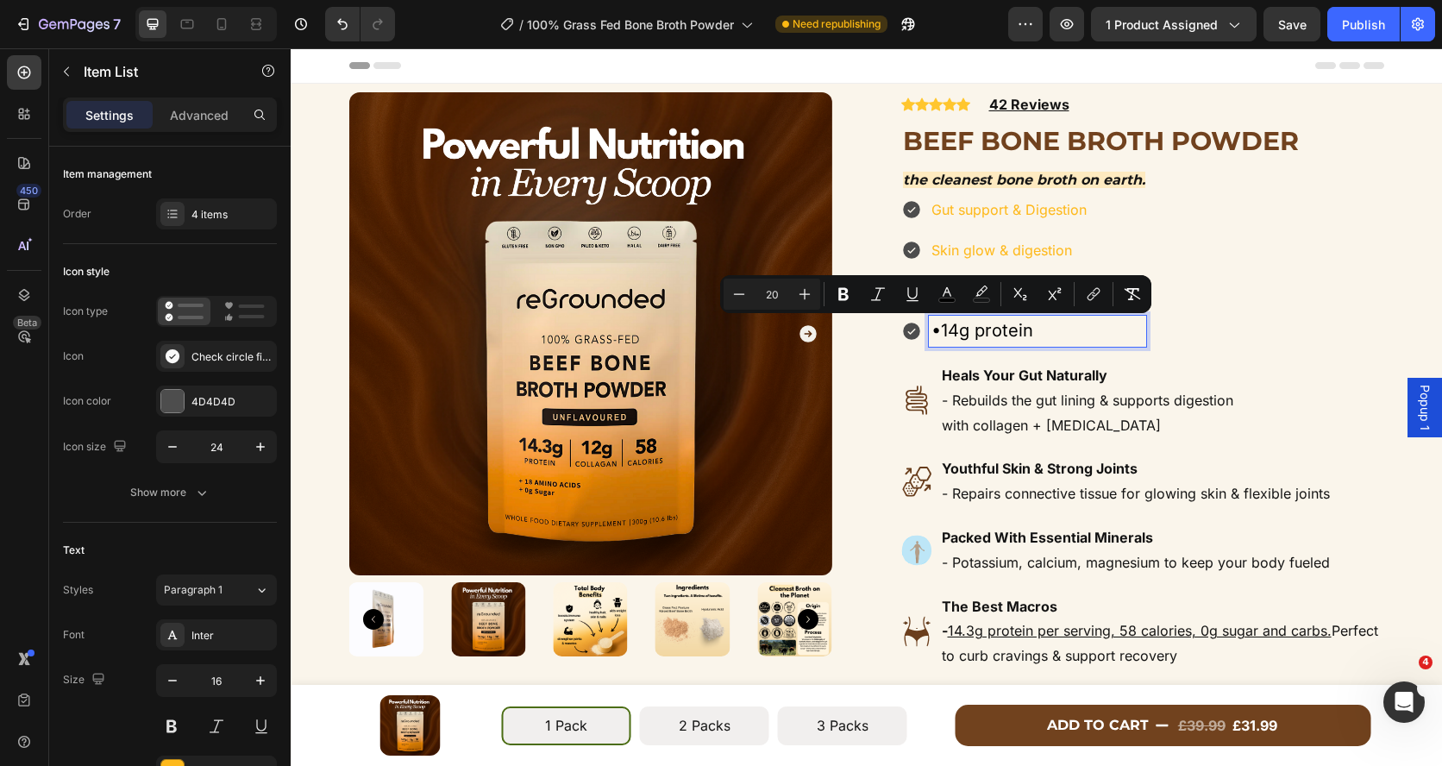
click at [1032, 331] on span "•14g protein" at bounding box center [982, 330] width 102 height 21
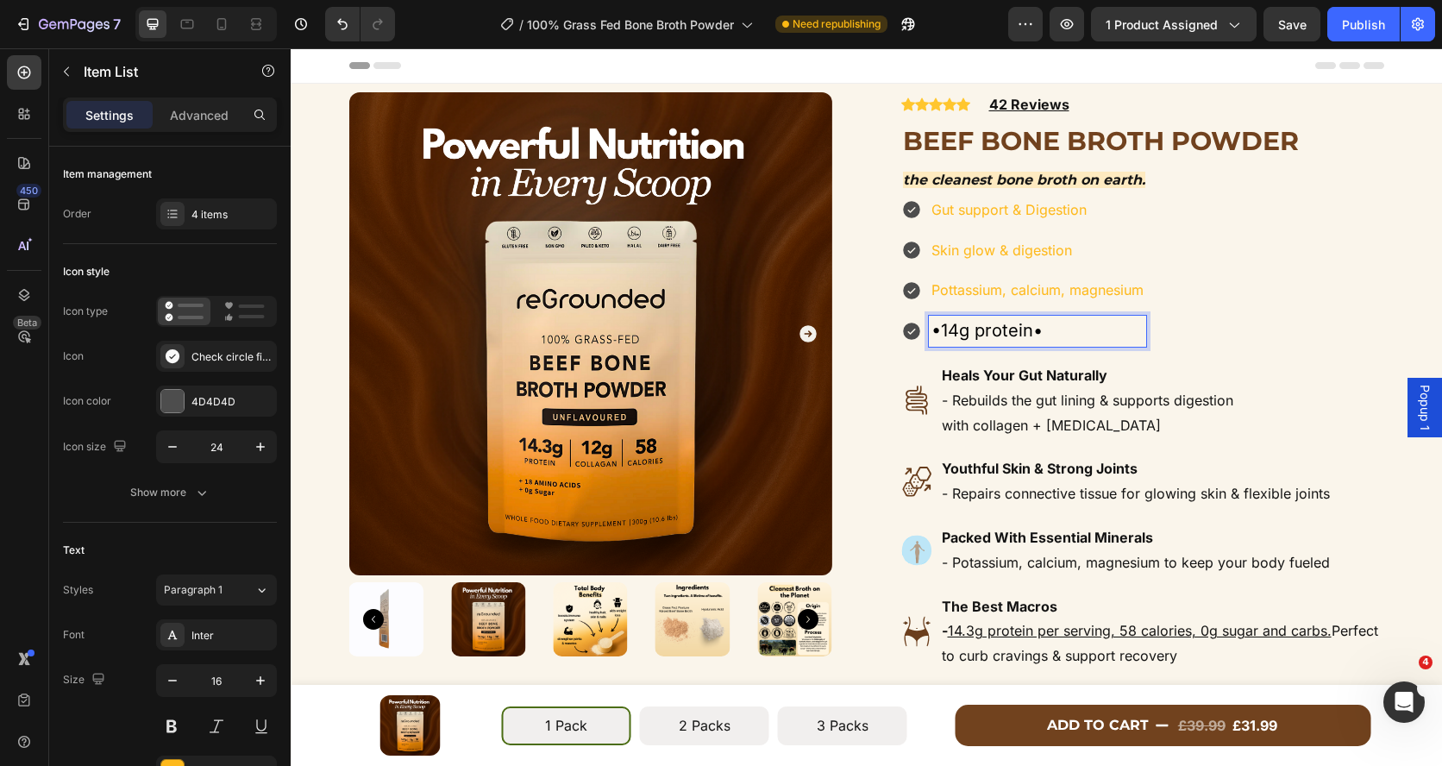
click at [940, 332] on span "•14g protein" at bounding box center [982, 330] width 102 height 21
click at [1048, 329] on span "•" at bounding box center [1042, 330] width 9 height 21
click at [934, 294] on p "Pottassium, calcium, magnesium" at bounding box center [1085, 290] width 308 height 25
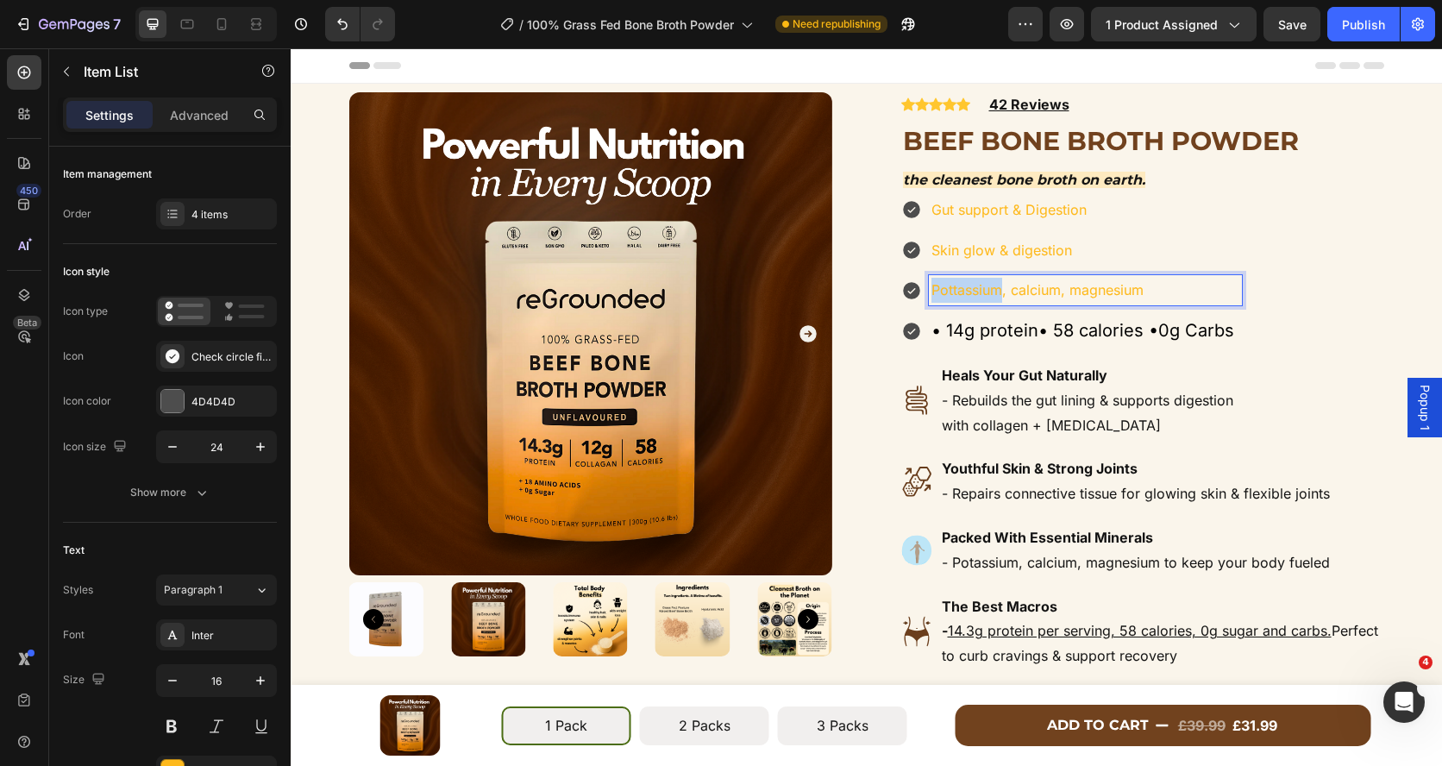
click at [934, 294] on p "Pottassium, calcium, magnesium" at bounding box center [1085, 290] width 308 height 25
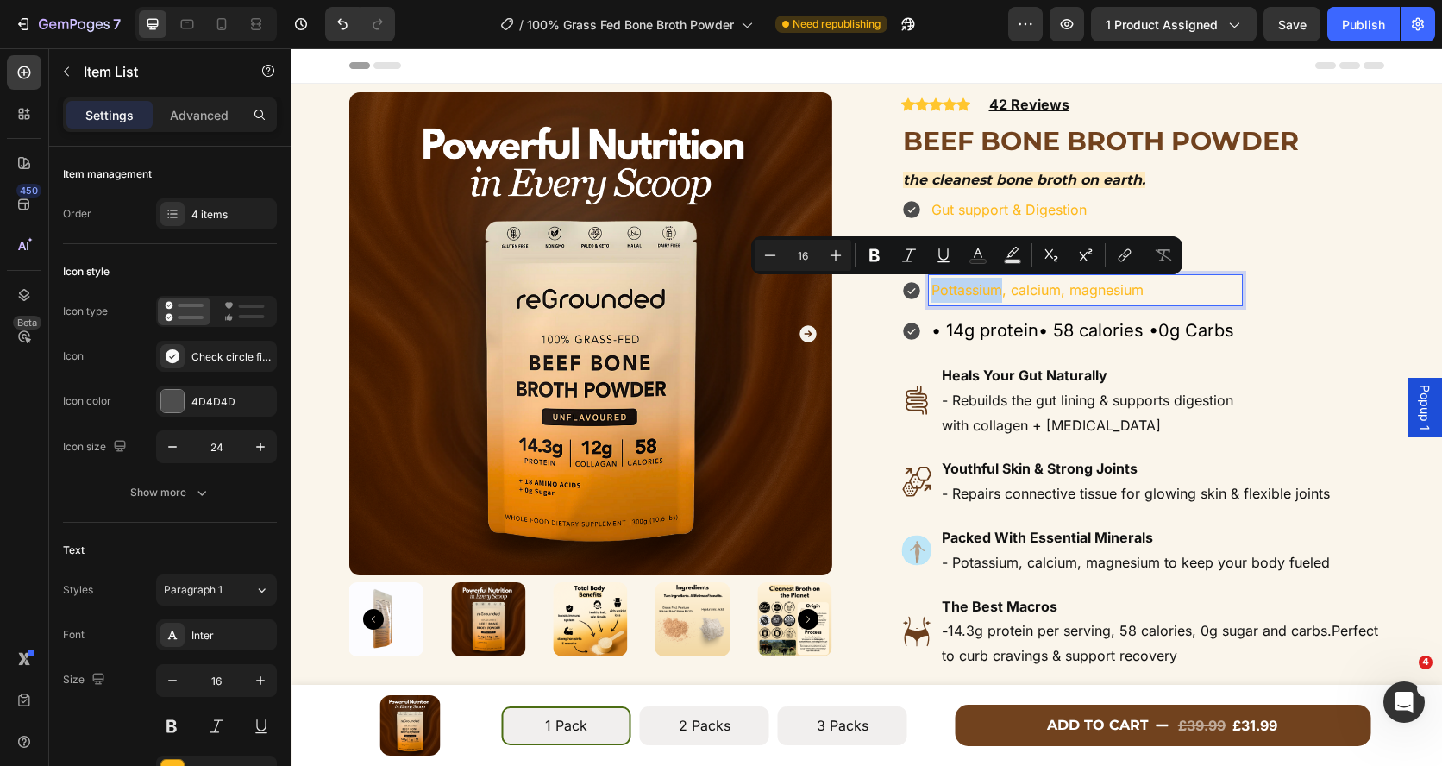
click at [934, 294] on p "Pottassium, calcium, magnesium" at bounding box center [1085, 290] width 308 height 25
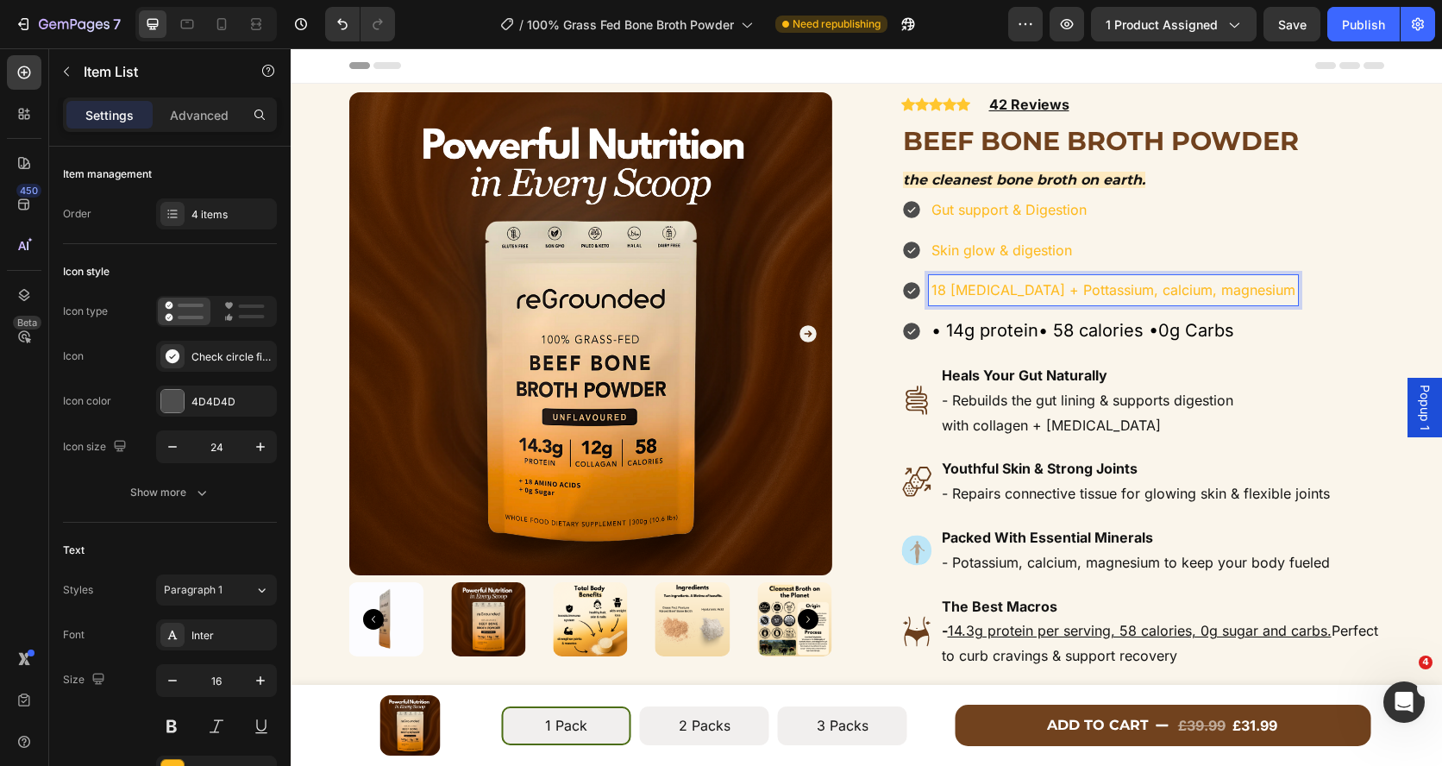
click at [953, 295] on p "18 amino acids + Pottassium, calcium, magnesium" at bounding box center [1113, 290] width 364 height 25
click at [1052, 293] on p "18 Amino acids + Pottassium, calcium, magnesium" at bounding box center [1113, 290] width 364 height 25
click at [1044, 290] on p "18 Amino acids + pottassium, calcium, magnesium" at bounding box center [1113, 290] width 364 height 25
click at [1061, 295] on p "18 Amino acids, pottassium, calcium, magnesium" at bounding box center [1108, 290] width 354 height 25
click at [1279, 307] on div "Gut support & Digestion Skin glow & digestion 18 Amino acids, potassium, calciu…" at bounding box center [1142, 271] width 483 height 152
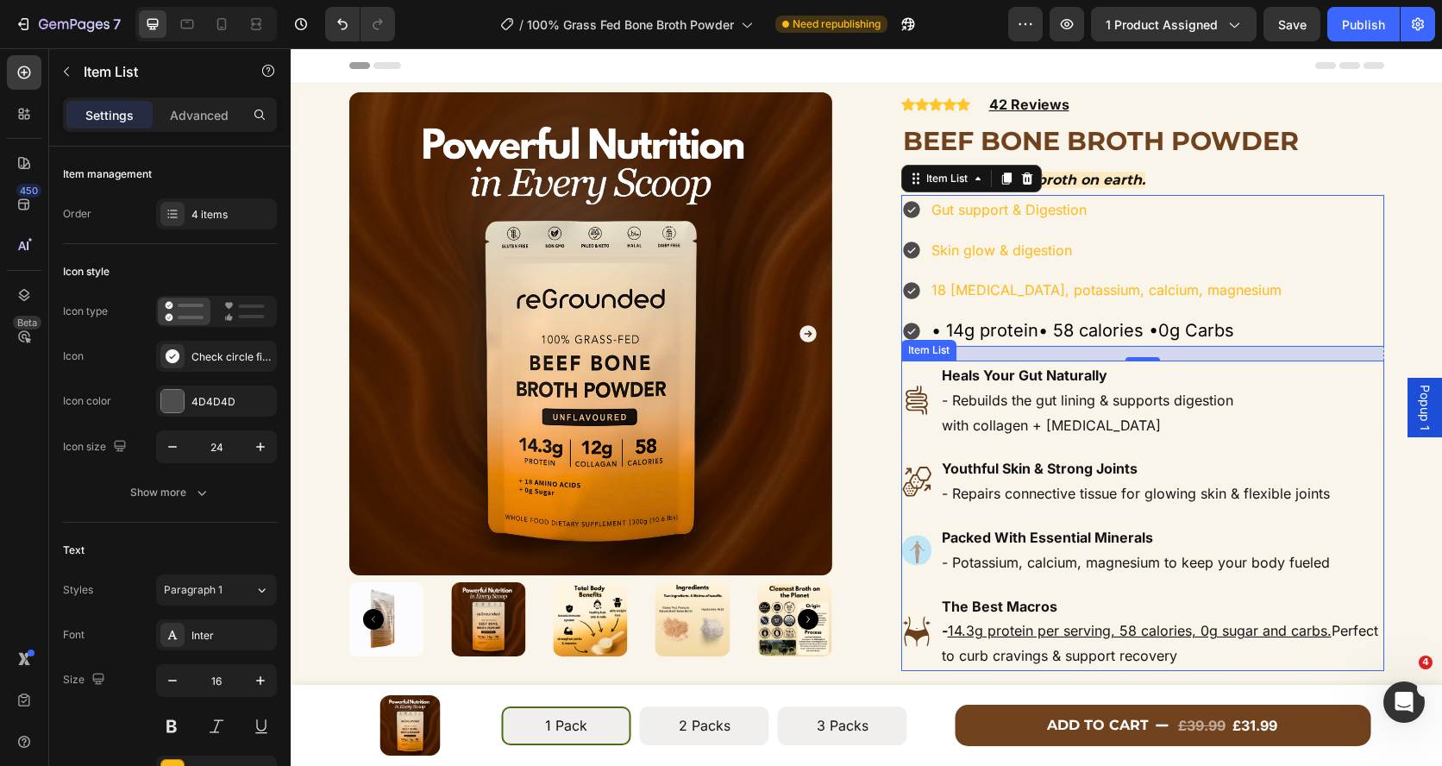
click at [914, 442] on div "Heals Your Gut Naturally - Rebuilds the gut lining & supports digestion with co…" at bounding box center [1142, 515] width 483 height 310
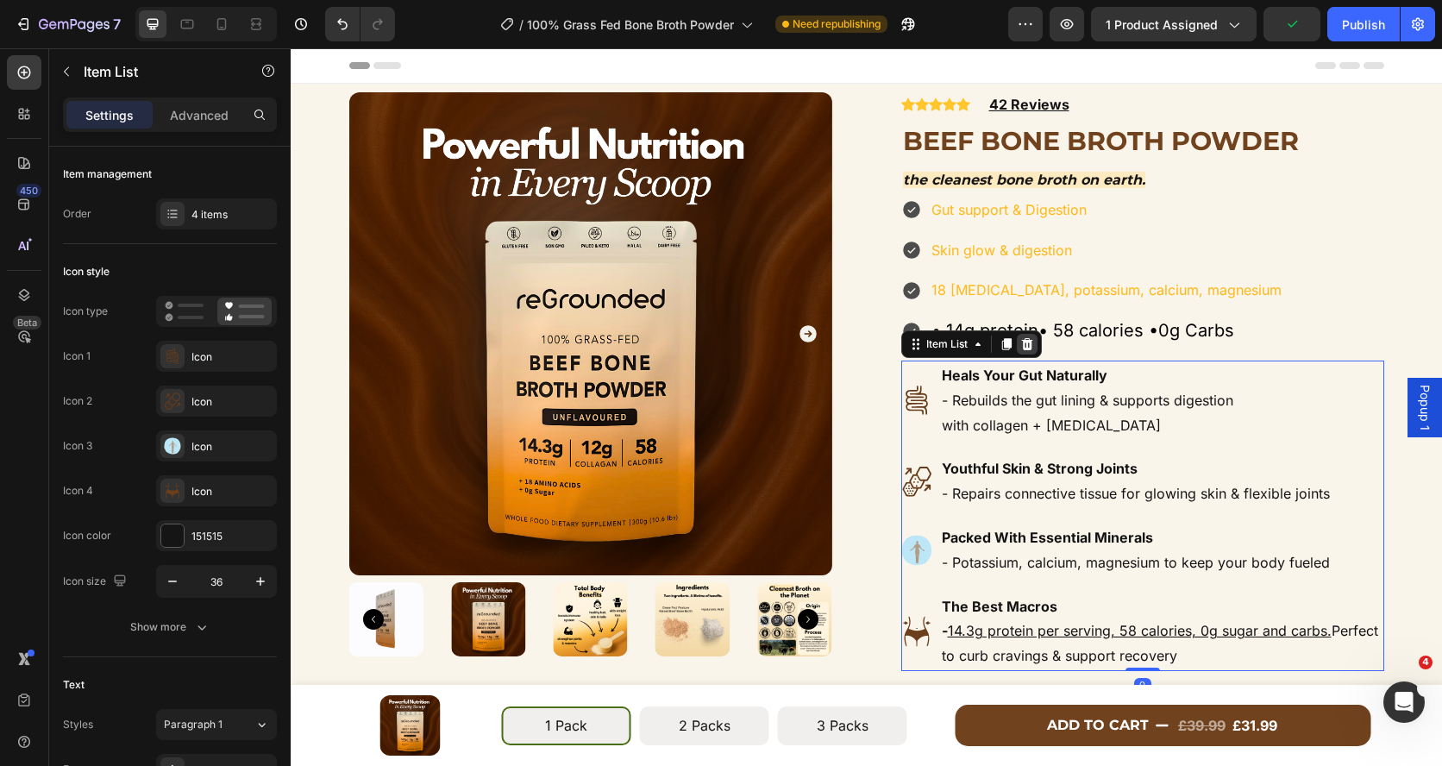
click at [1027, 353] on div at bounding box center [1027, 344] width 21 height 21
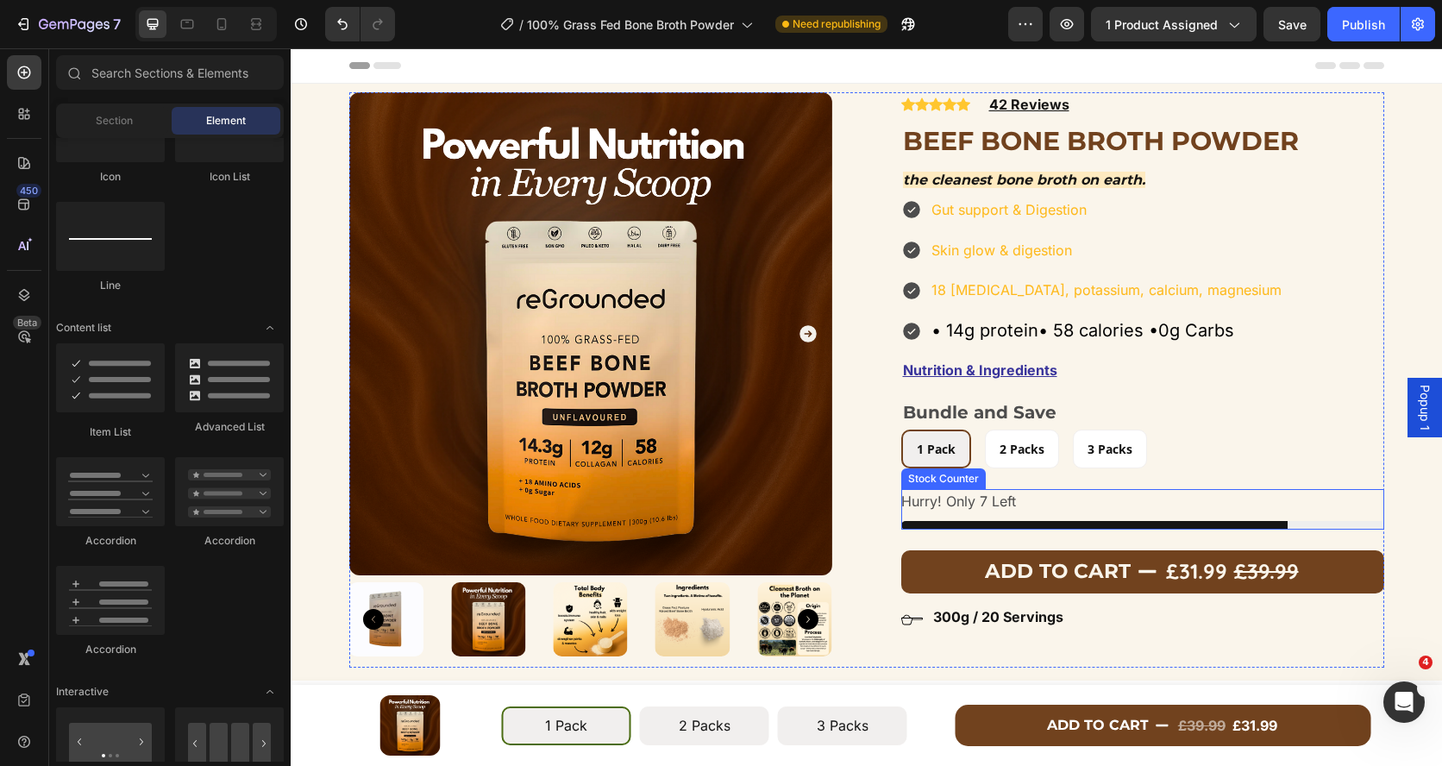
click at [1048, 507] on div "Hurry! Only 7 Left" at bounding box center [1142, 501] width 483 height 25
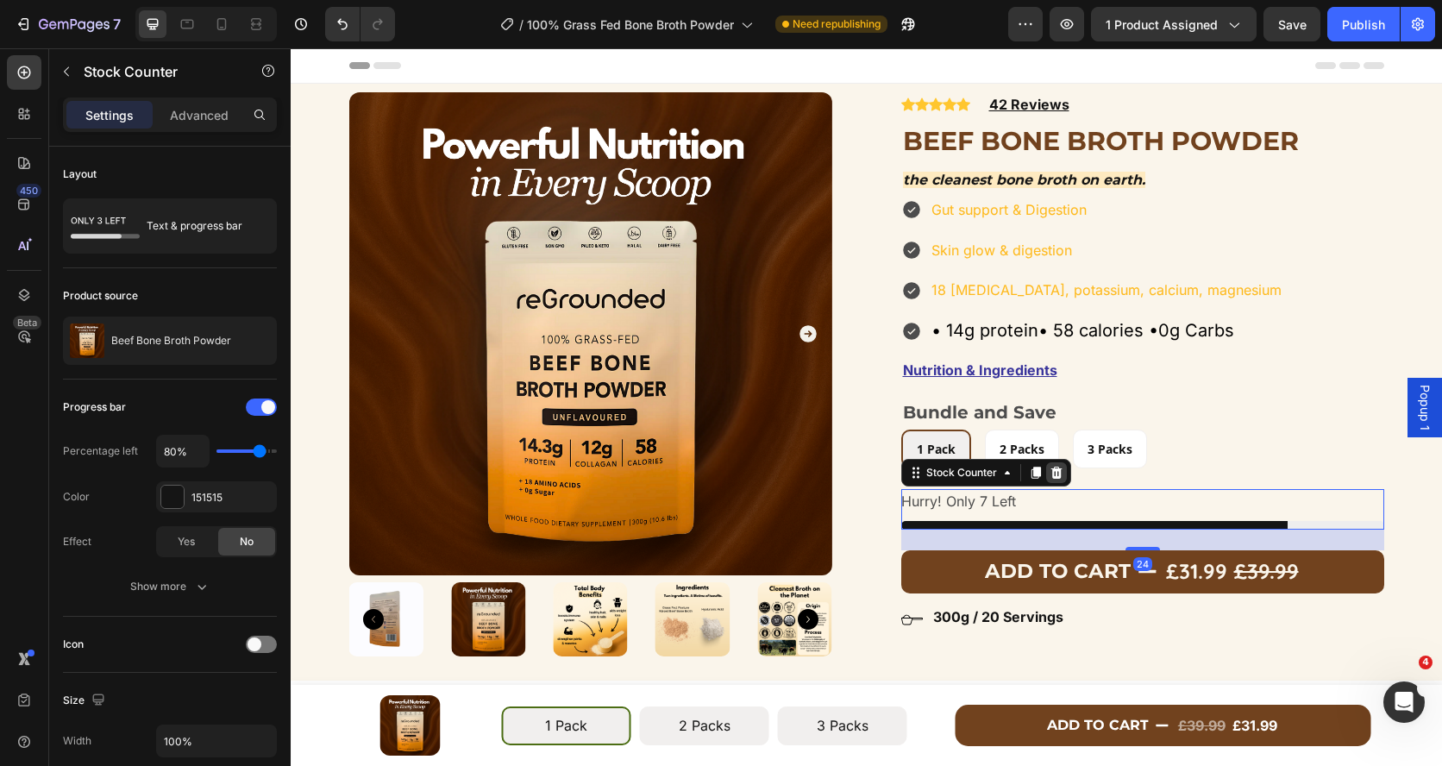
click at [1055, 477] on icon at bounding box center [1055, 472] width 11 height 12
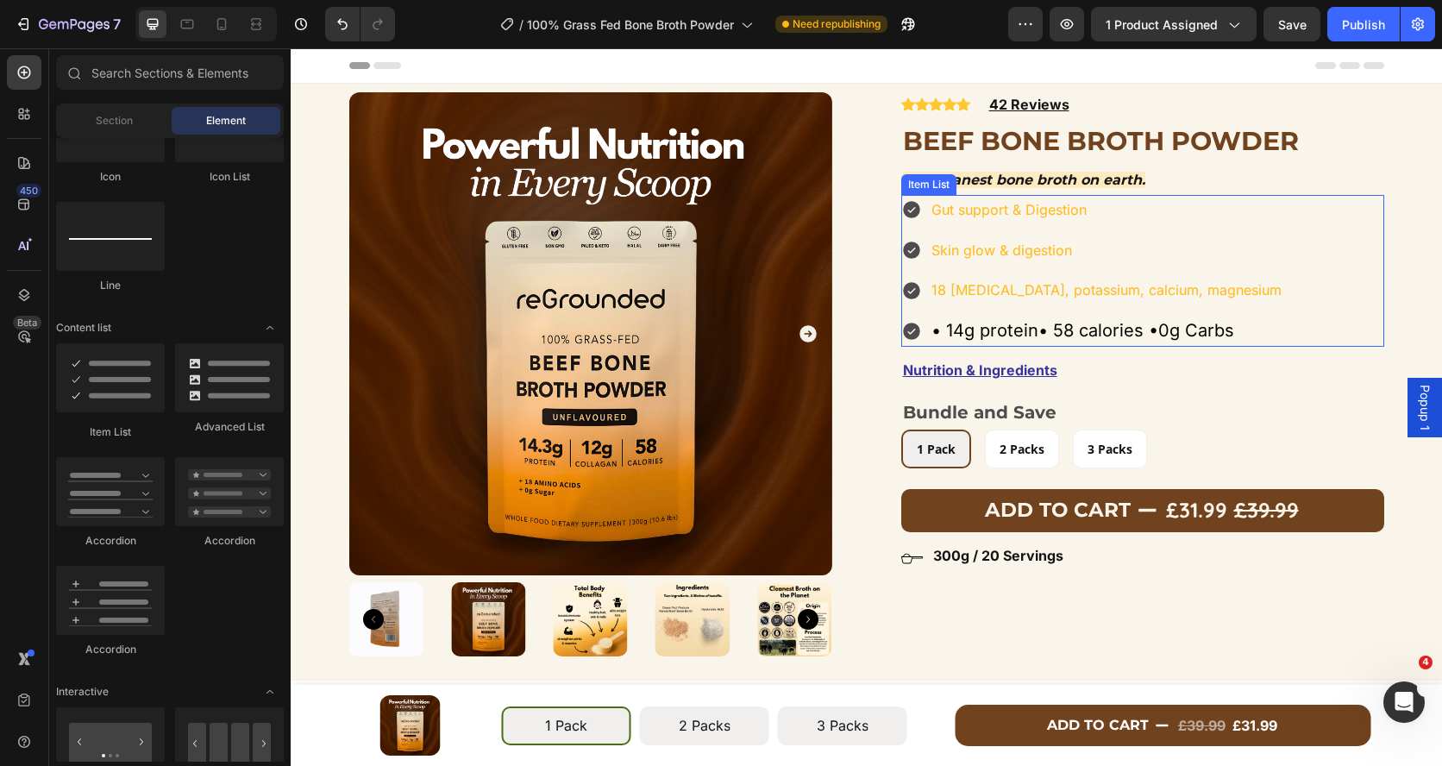
click at [1274, 283] on div "Gut support & Digestion Skin glow & digestion 18 Amino acids, potassium, calciu…" at bounding box center [1142, 271] width 483 height 152
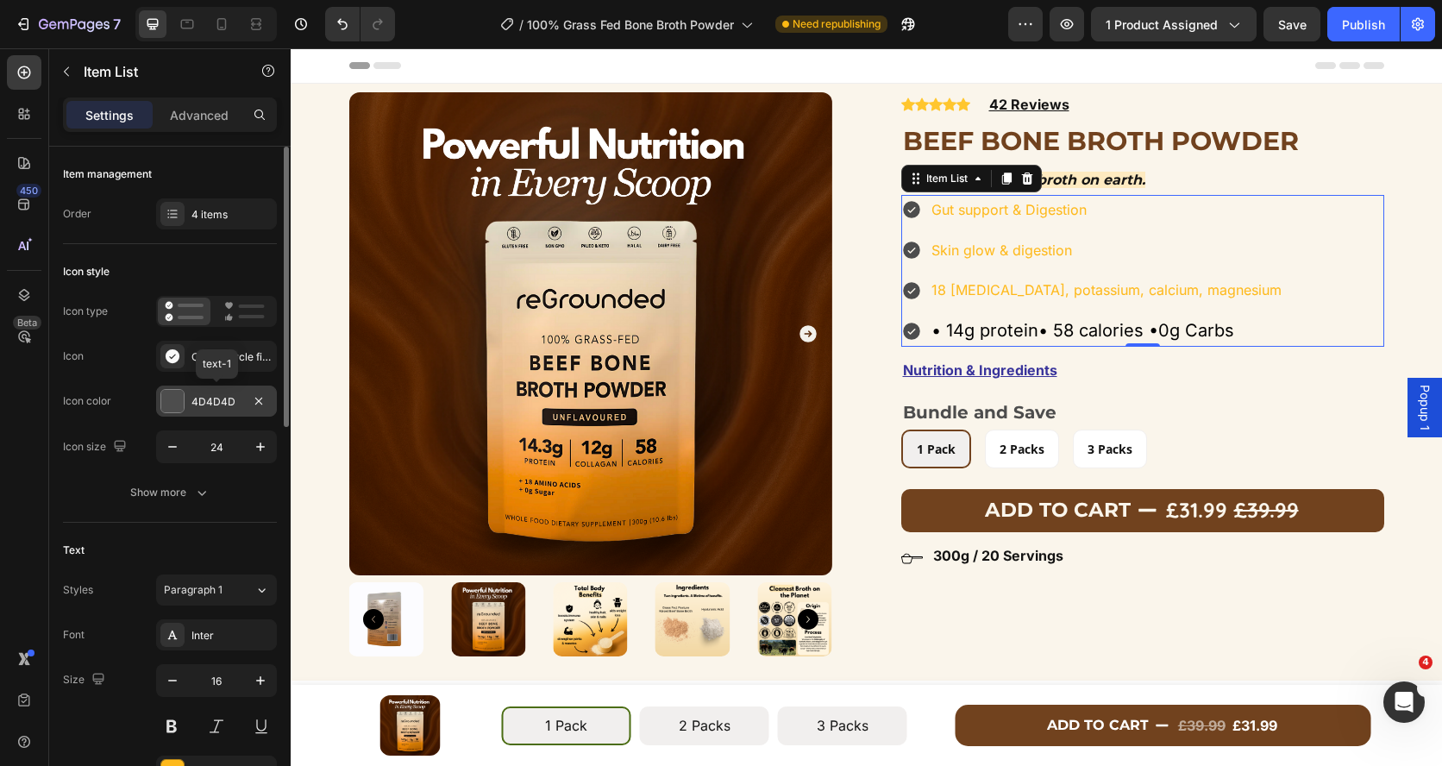
click at [218, 404] on div "4D4D4D" at bounding box center [216, 402] width 50 height 16
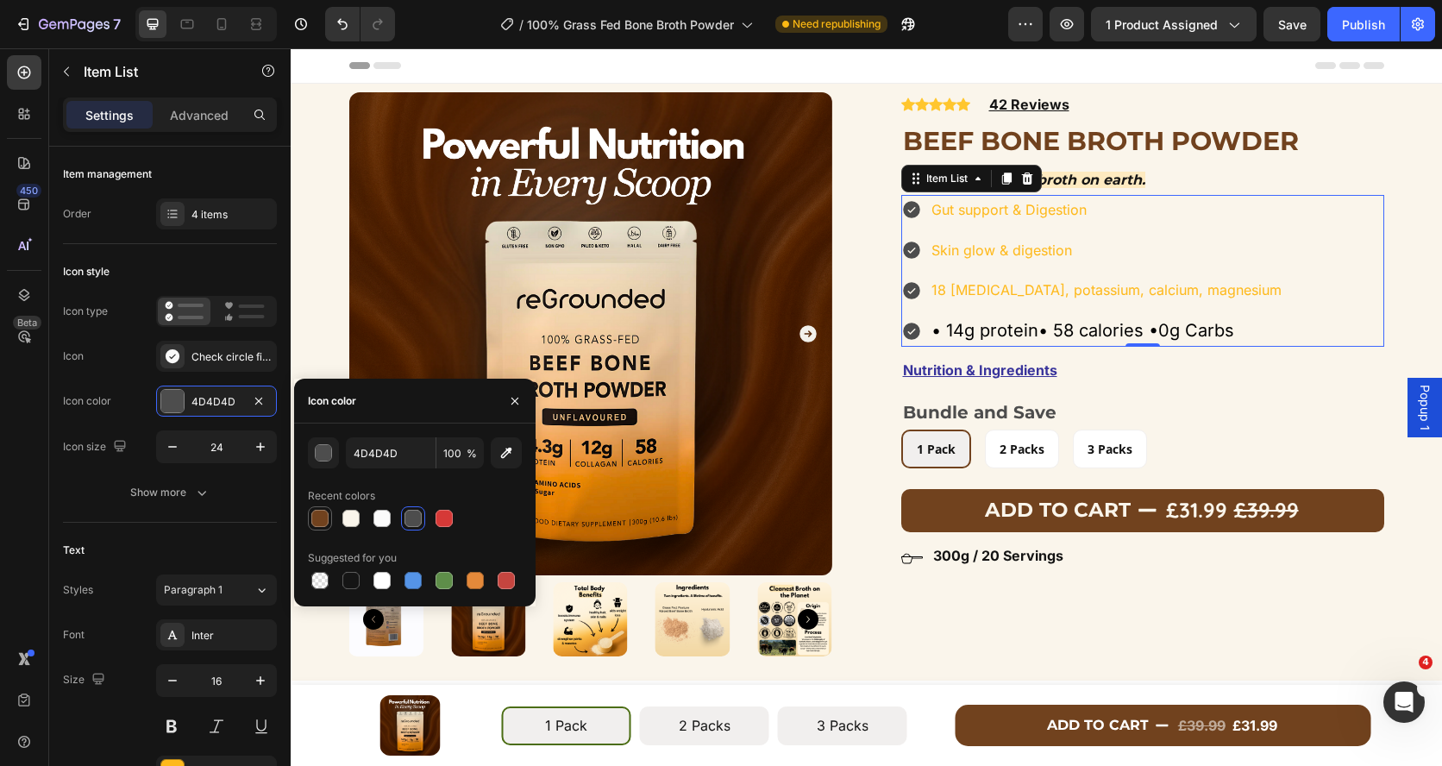
click at [319, 517] on div at bounding box center [319, 518] width 17 height 17
click at [1259, 337] on div "Gut support & Digestion Skin glow & digestion 18 Amino acids, potassium, calciu…" at bounding box center [1142, 271] width 483 height 152
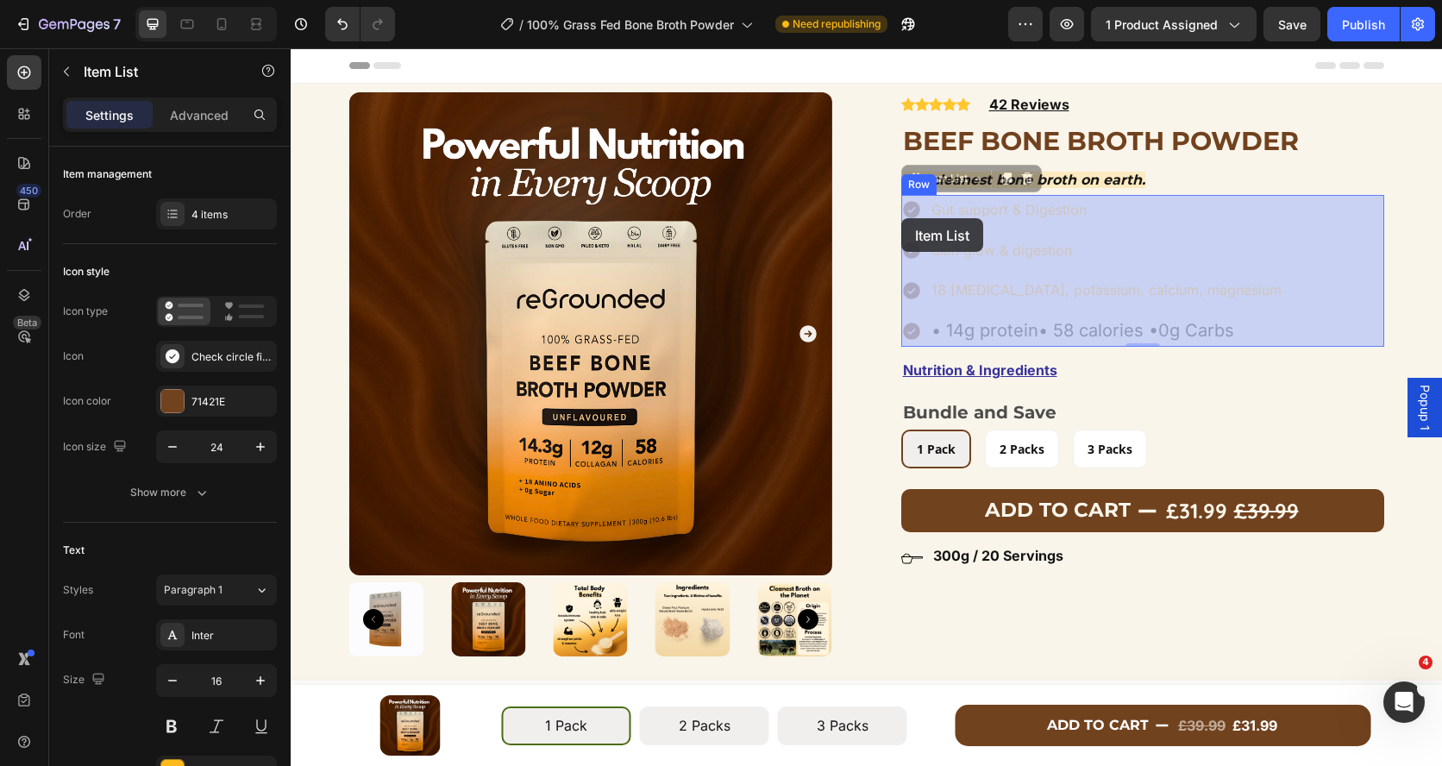
drag, startPoint x: 1259, startPoint y: 337, endPoint x: 904, endPoint y: 222, distance: 372.7
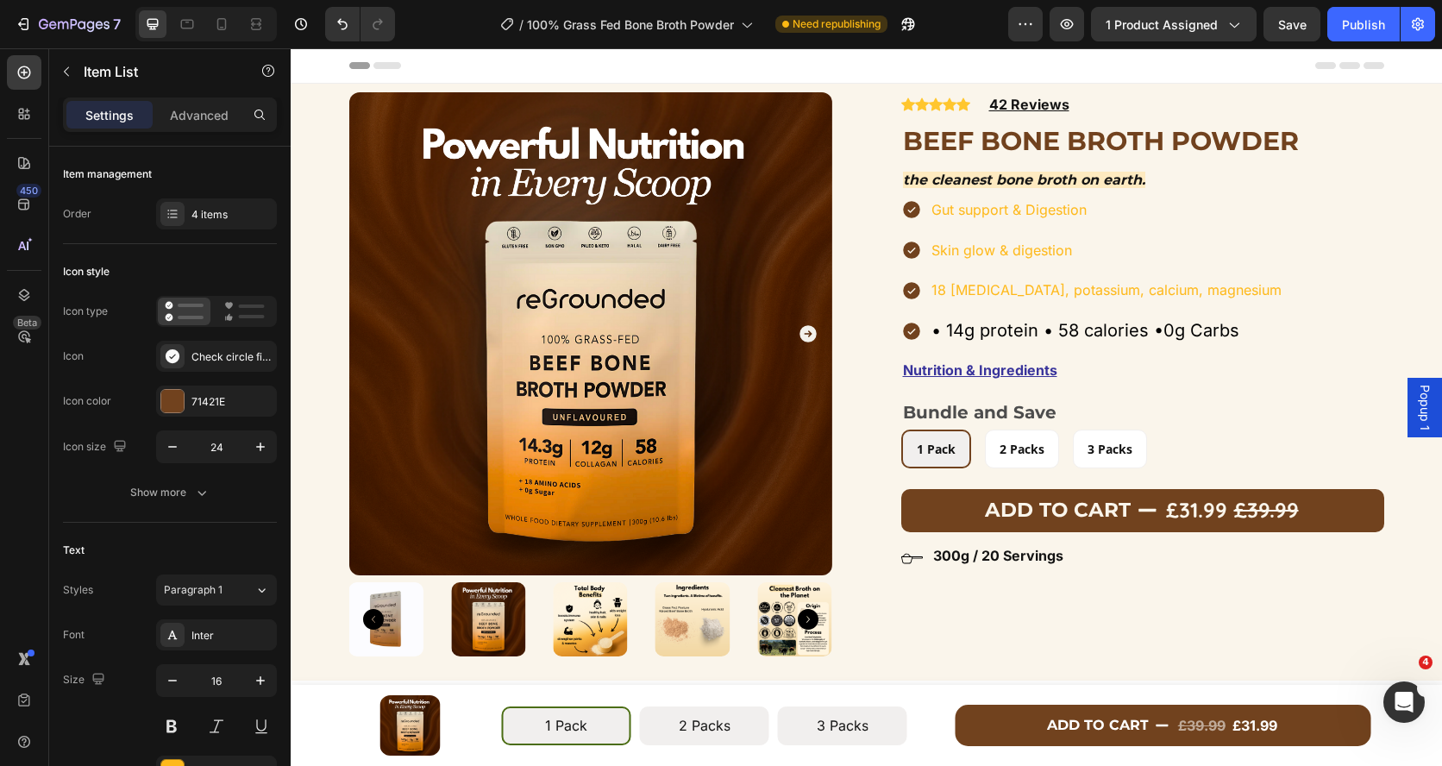
click at [1302, 283] on div "Gut support & Digestion Skin glow & digestion 18 Amino acids, potassium, calciu…" at bounding box center [1142, 271] width 483 height 152
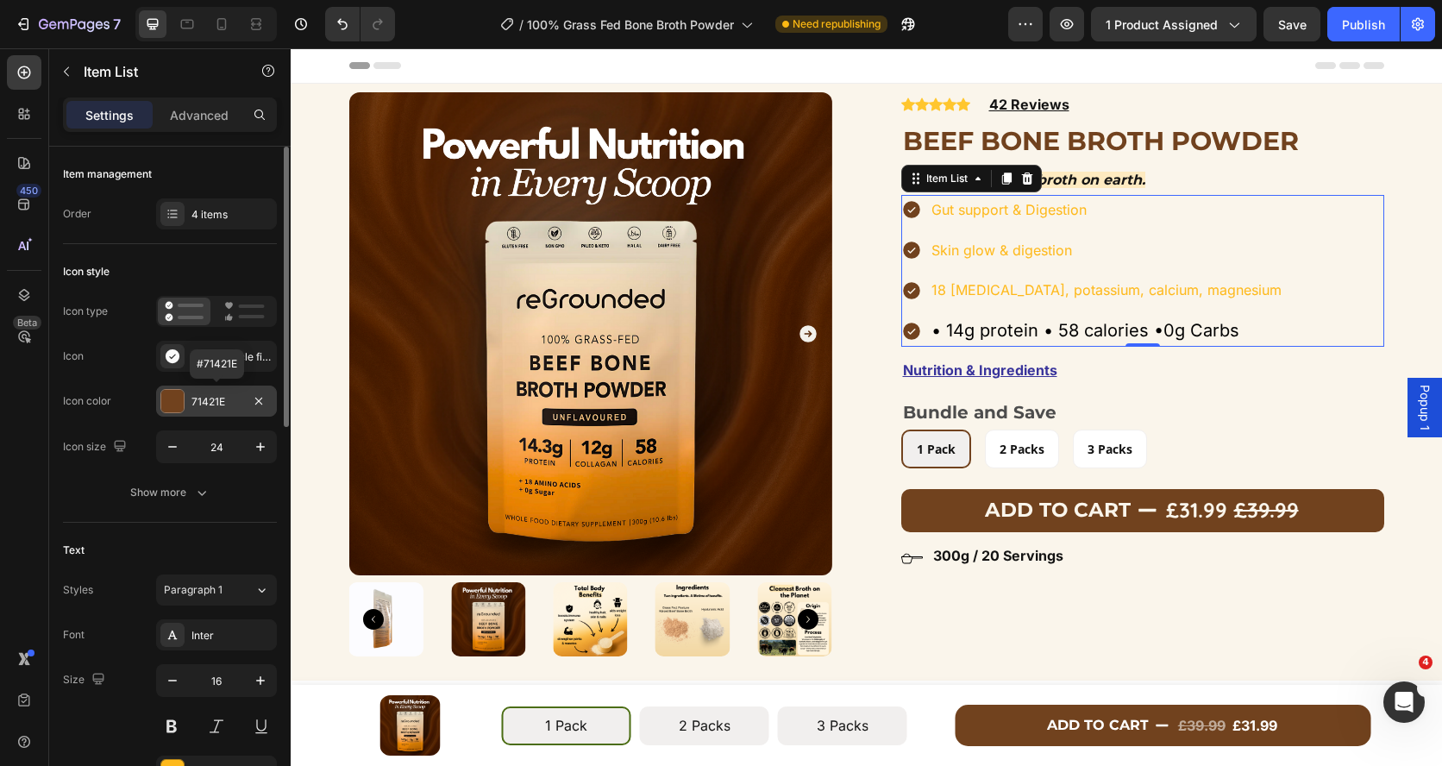
click at [174, 400] on div at bounding box center [172, 401] width 22 height 22
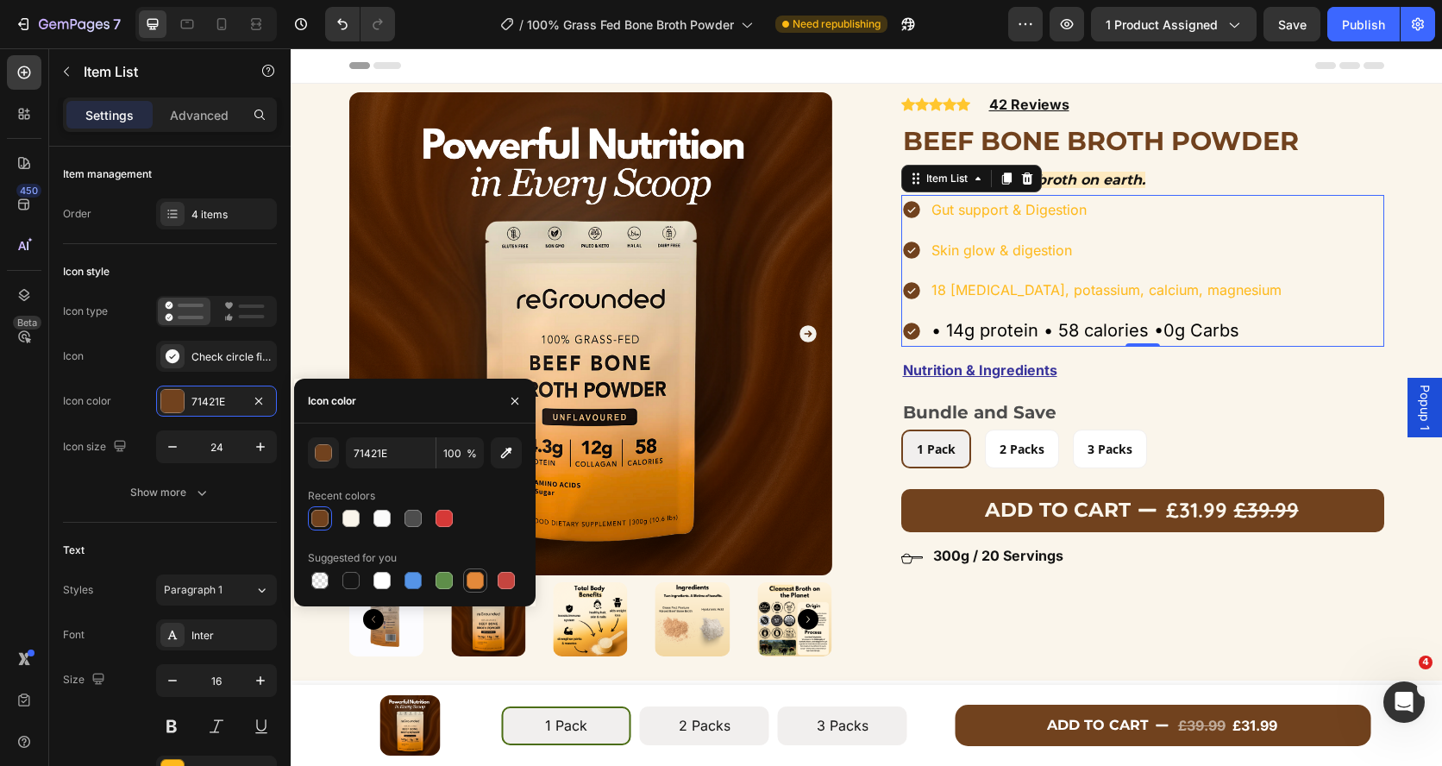
click at [474, 583] on div at bounding box center [474, 580] width 17 height 17
click at [356, 577] on div at bounding box center [350, 580] width 17 height 17
type input "151515"
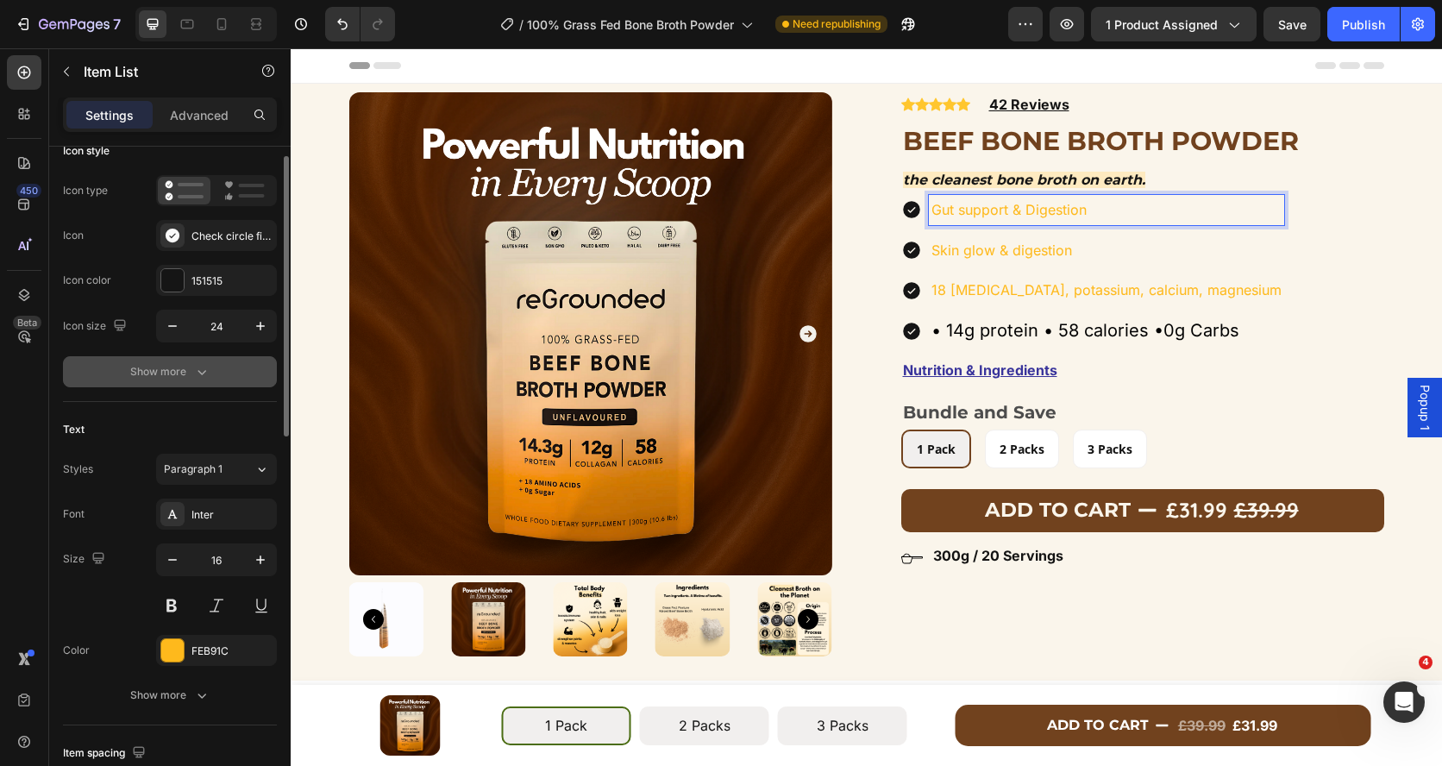
scroll to position [124, 0]
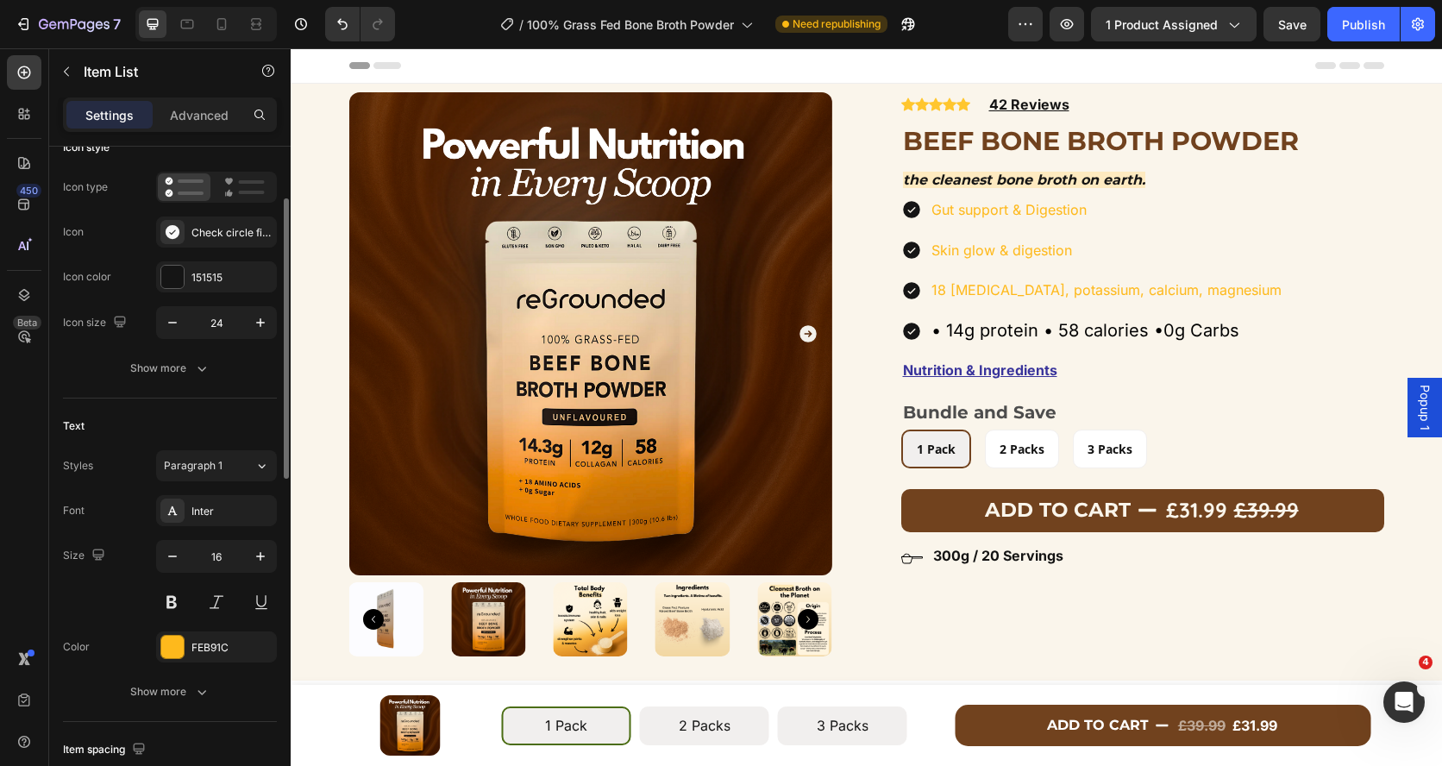
click at [1303, 244] on div "Gut support & Digestion Skin glow & digestion 18 Amino acids, potassium, calciu…" at bounding box center [1142, 271] width 483 height 152
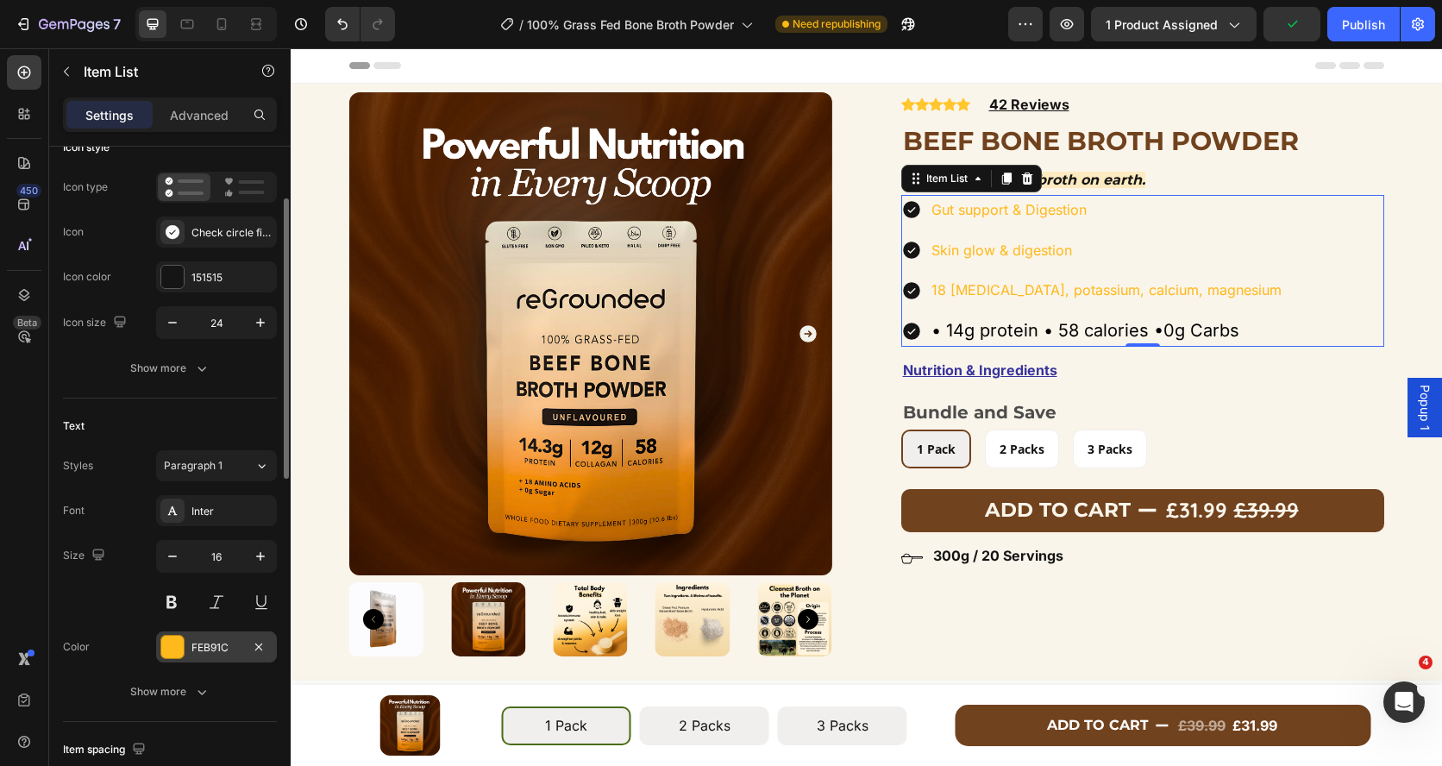
click at [203, 637] on div "FEB91C" at bounding box center [216, 646] width 121 height 31
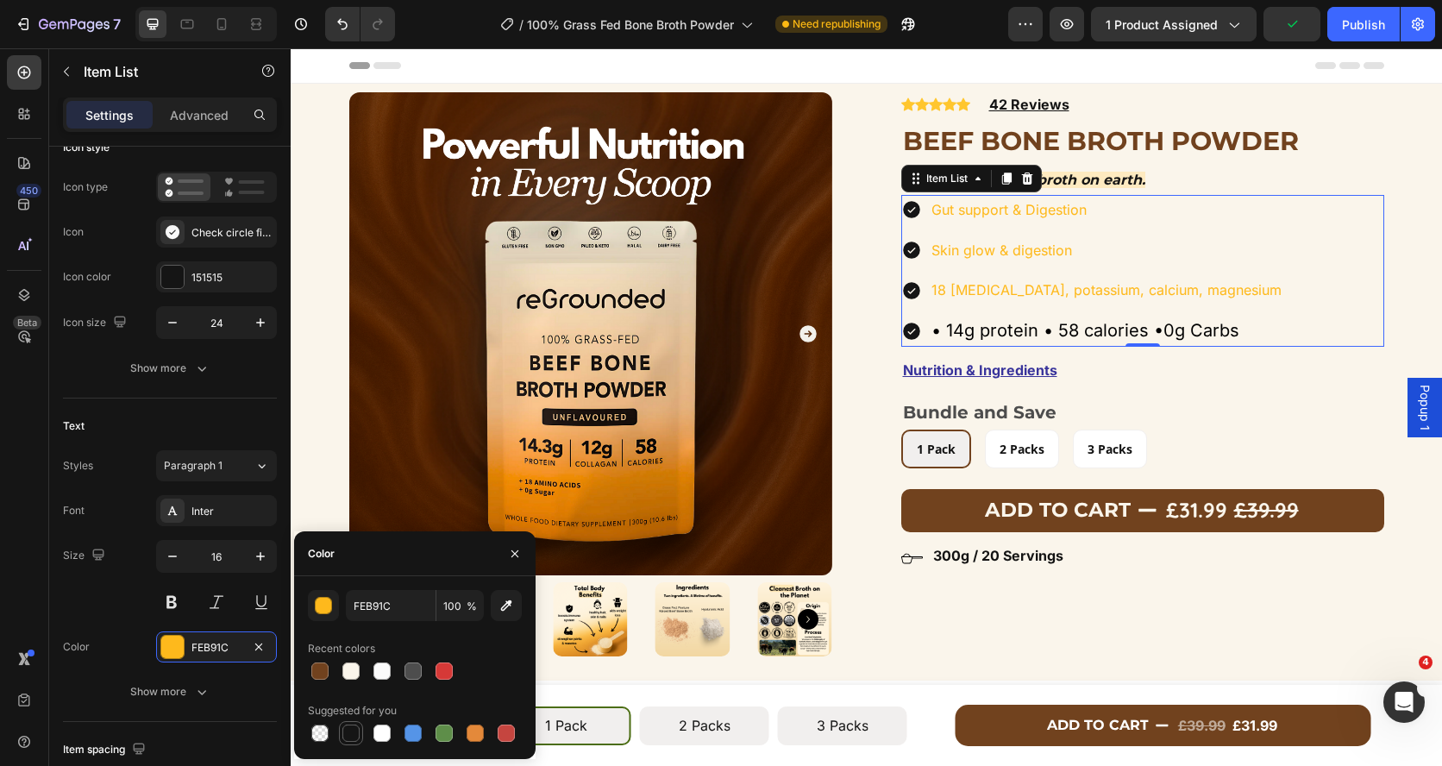
click at [352, 736] on div at bounding box center [350, 732] width 17 height 17
type input "151515"
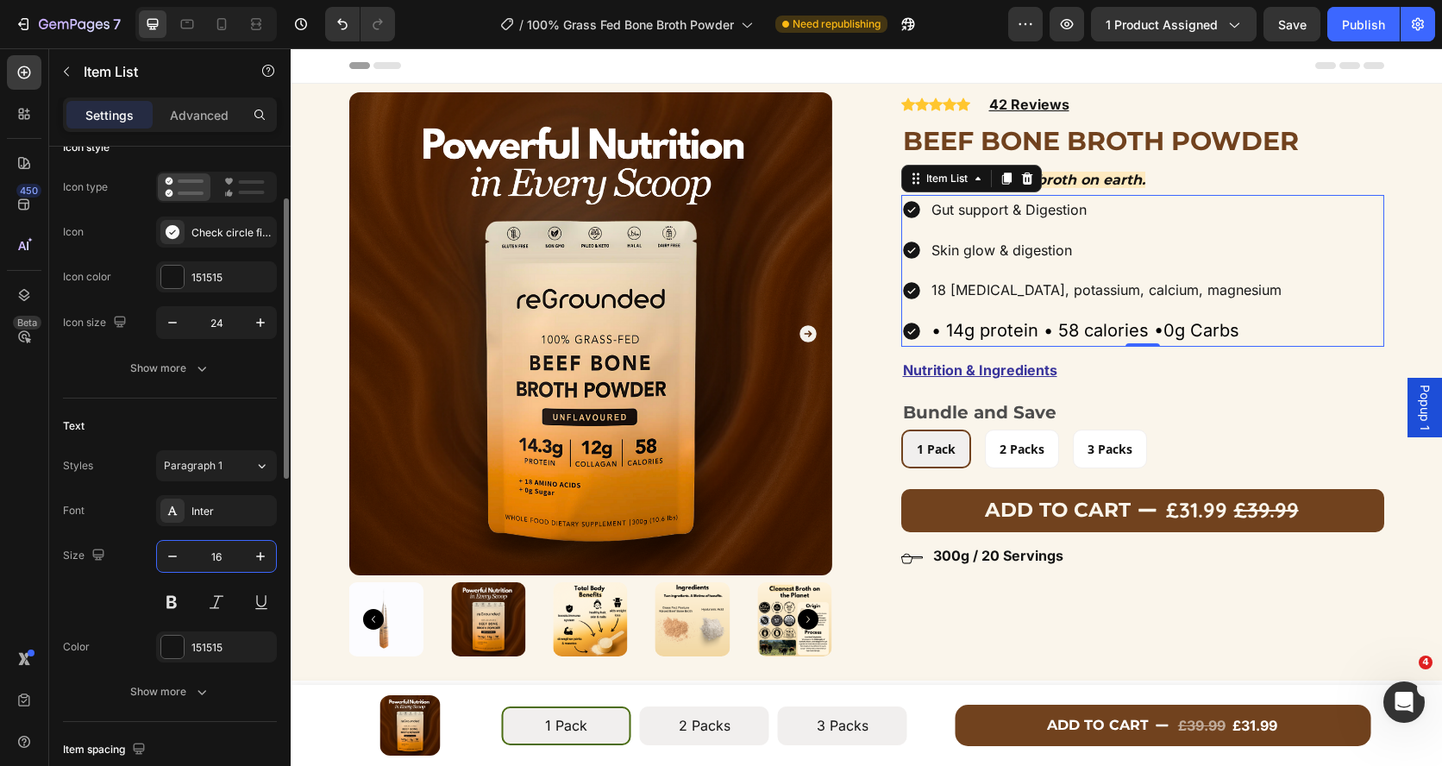
click at [228, 554] on input "16" at bounding box center [216, 556] width 57 height 31
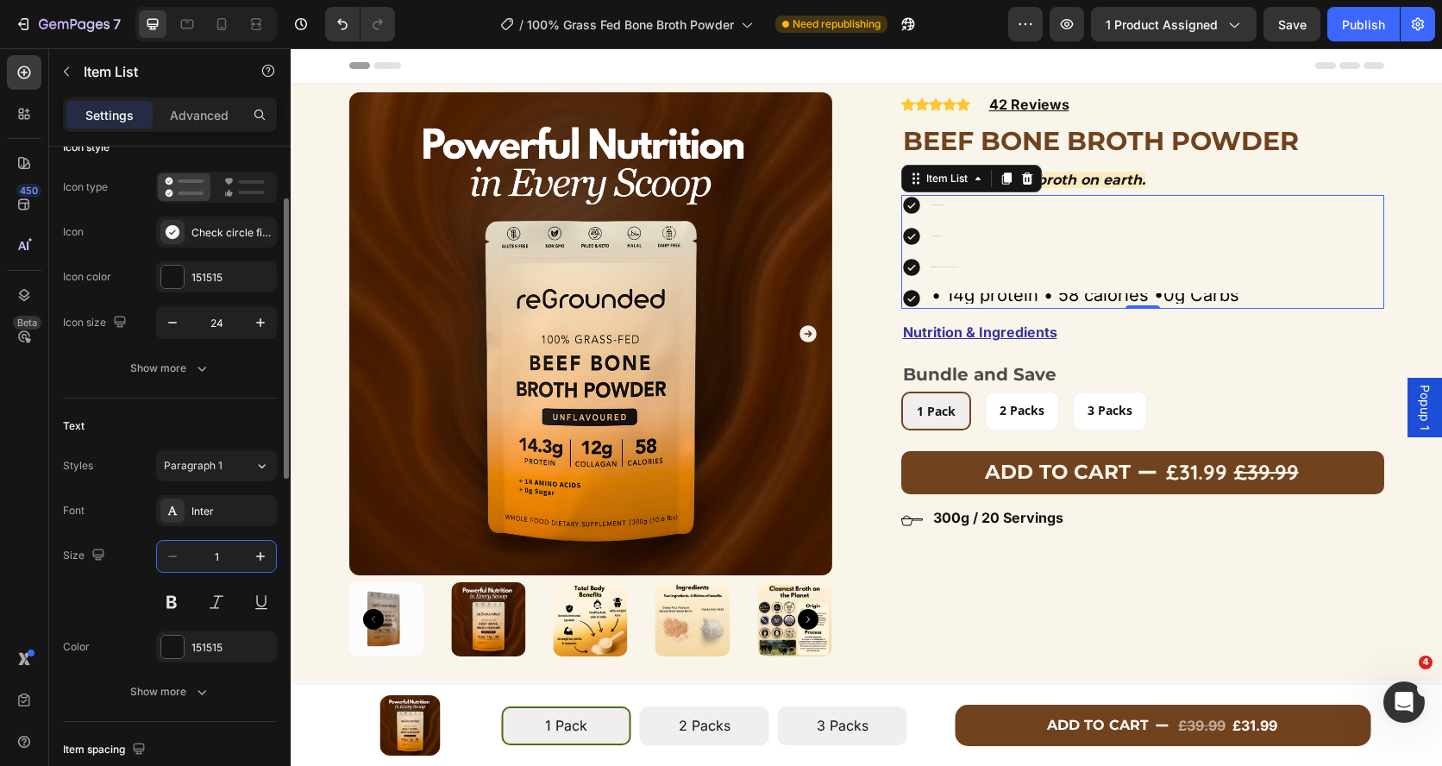
type input "16"
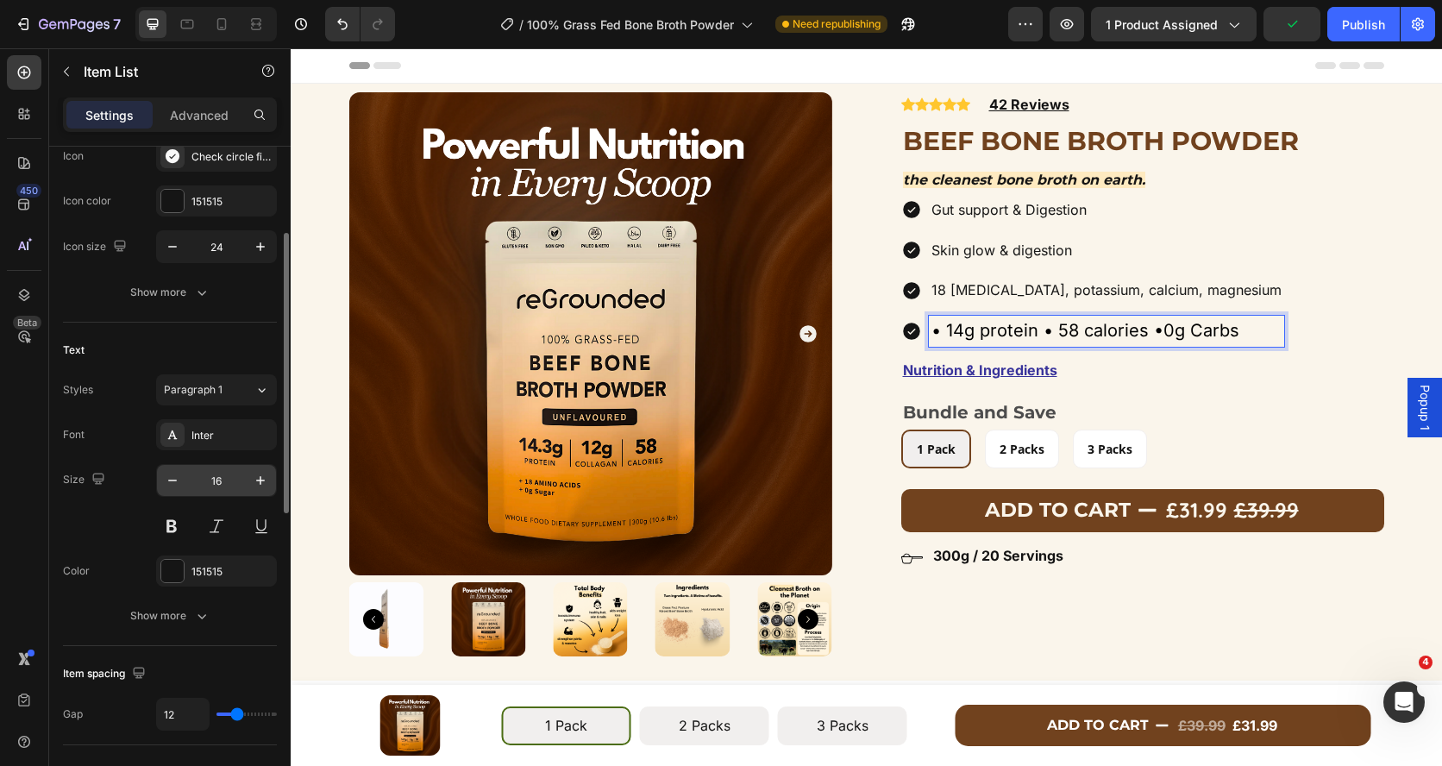
scroll to position [203, 0]
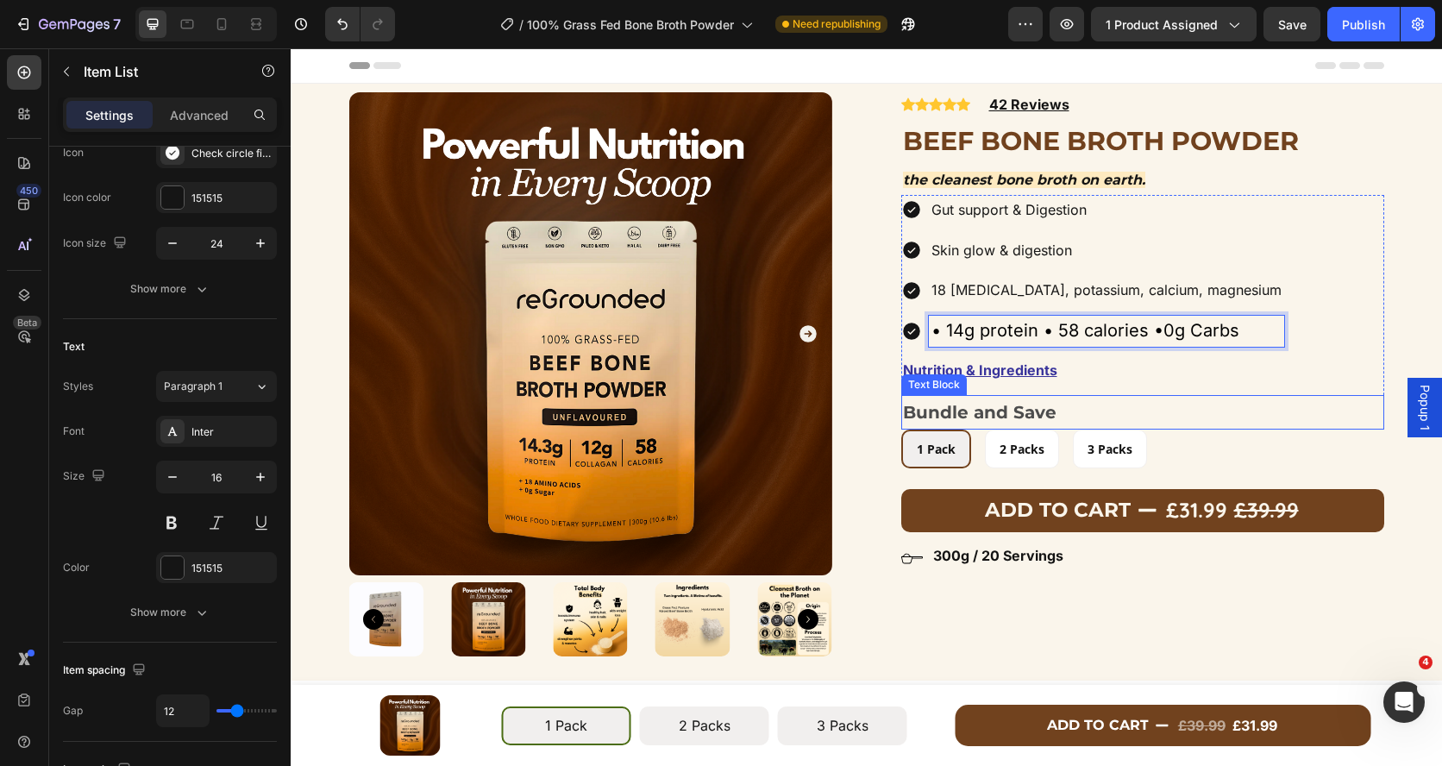
click at [941, 410] on p "Bundle and Save" at bounding box center [1142, 412] width 479 height 31
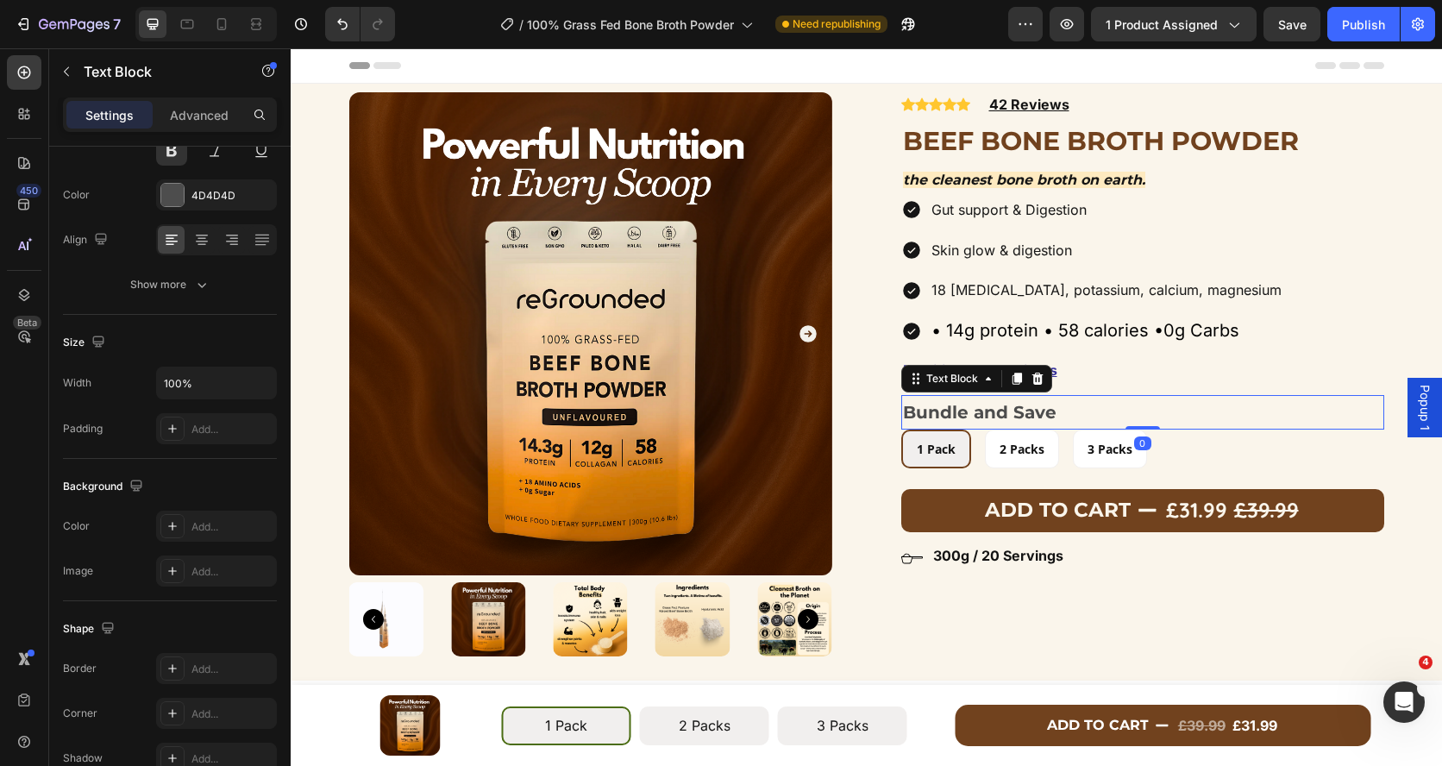
scroll to position [0, 0]
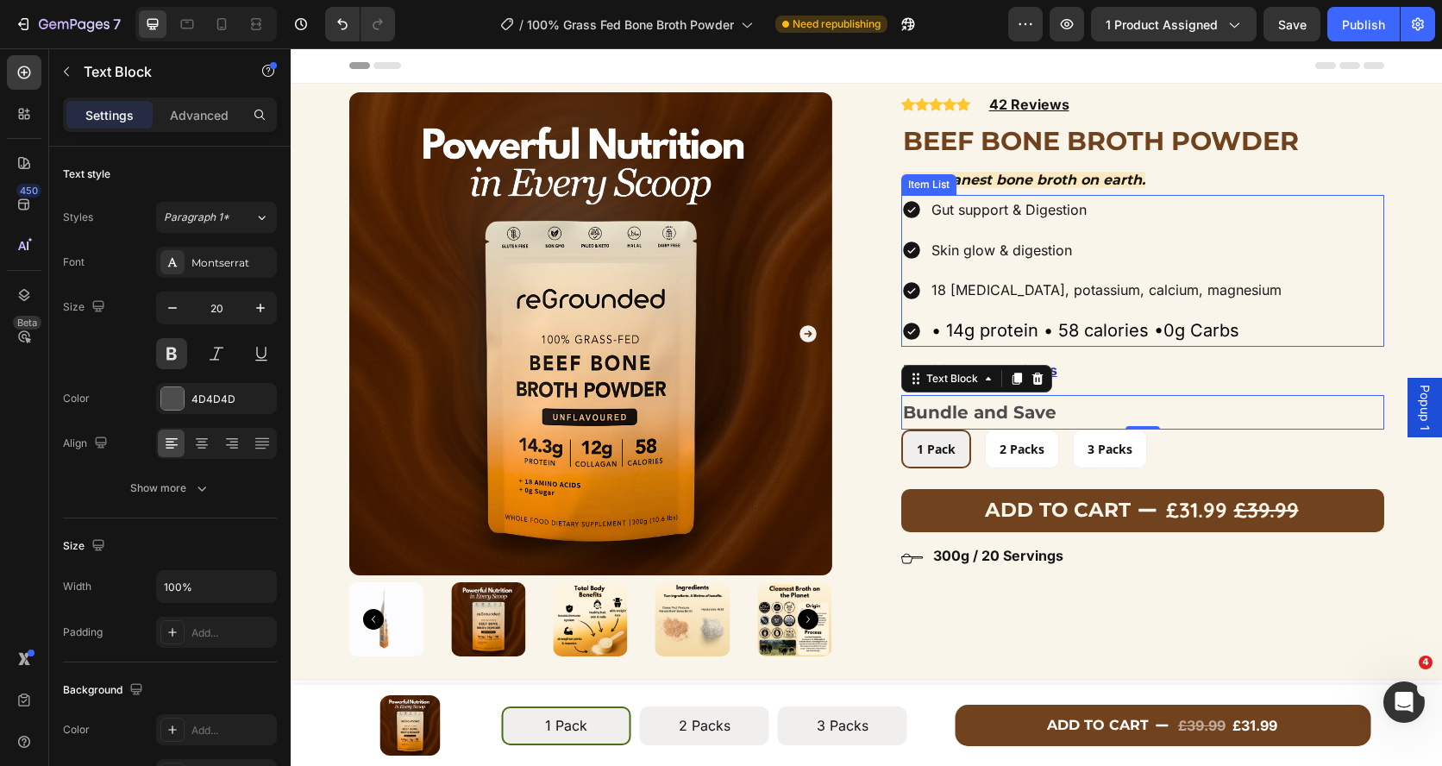
click at [1298, 249] on div "Gut support & Digestion Skin glow & digestion 18 Amino acids, potassium, calciu…" at bounding box center [1142, 271] width 483 height 152
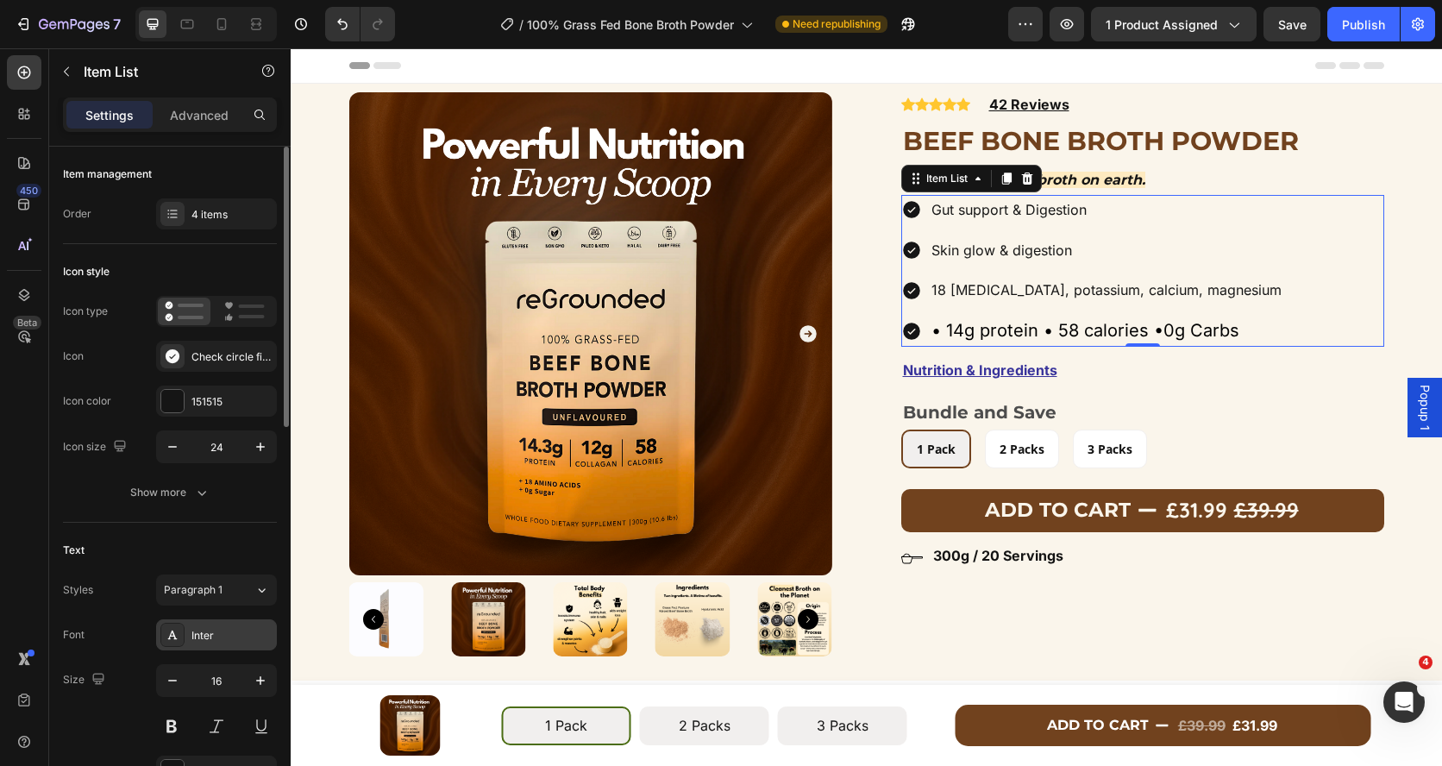
click at [195, 639] on div "Inter" at bounding box center [231, 636] width 81 height 16
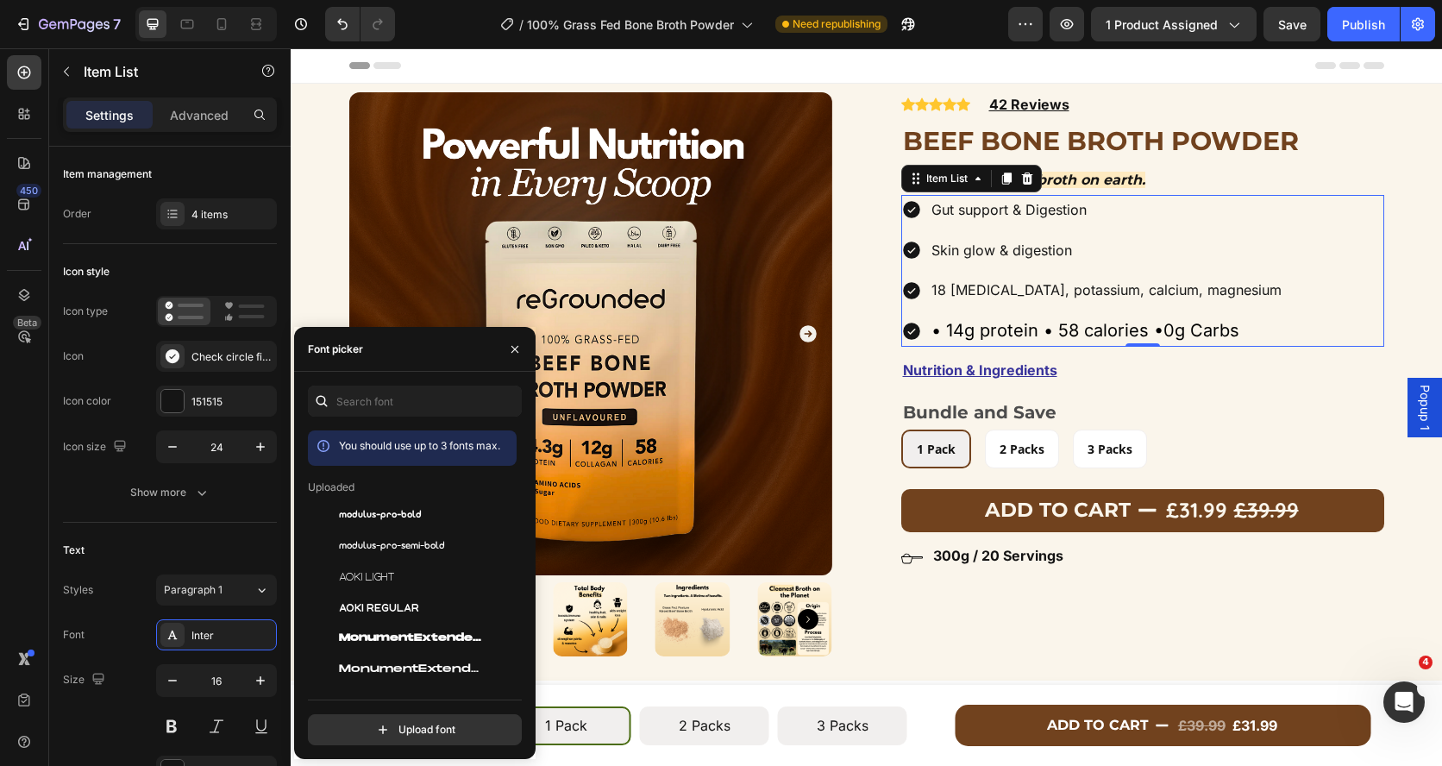
click at [385, 418] on div "You should use up to 3 fonts max. Uploaded modulus-pro-bold modulus-pro-semi-bo…" at bounding box center [415, 565] width 214 height 360
click at [373, 410] on input "text" at bounding box center [415, 400] width 214 height 31
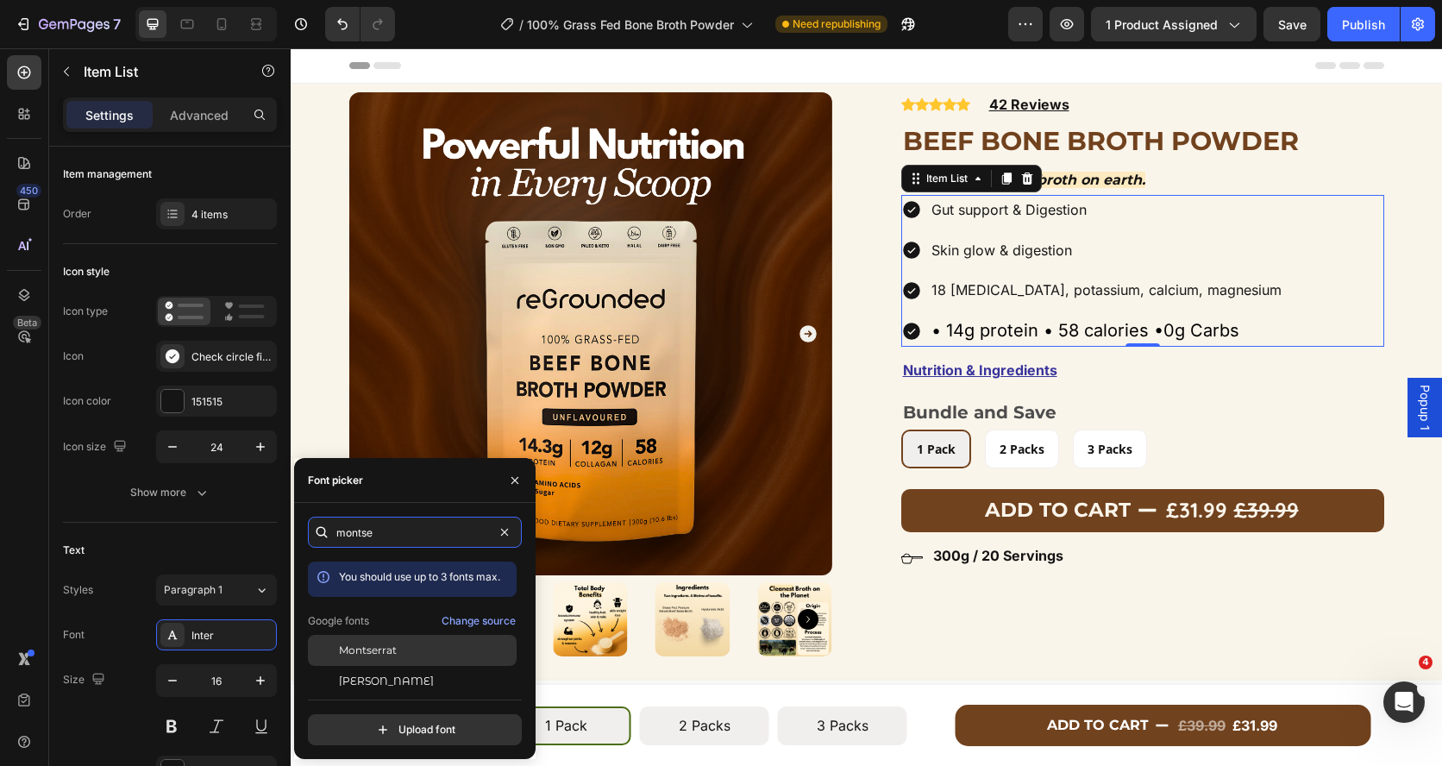
type input "montse"
click at [382, 651] on span "Montserrat" at bounding box center [368, 650] width 58 height 16
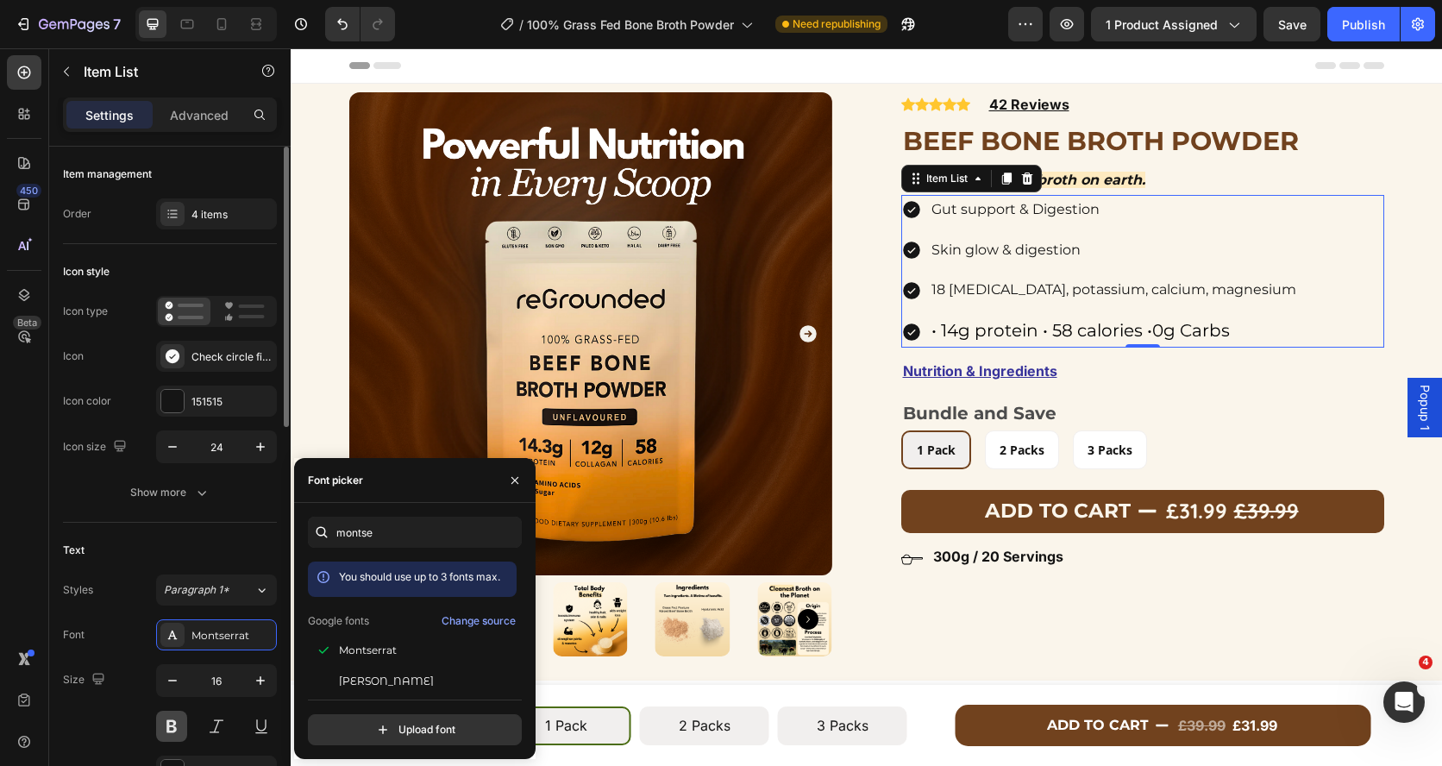
click at [166, 725] on button at bounding box center [171, 725] width 31 height 31
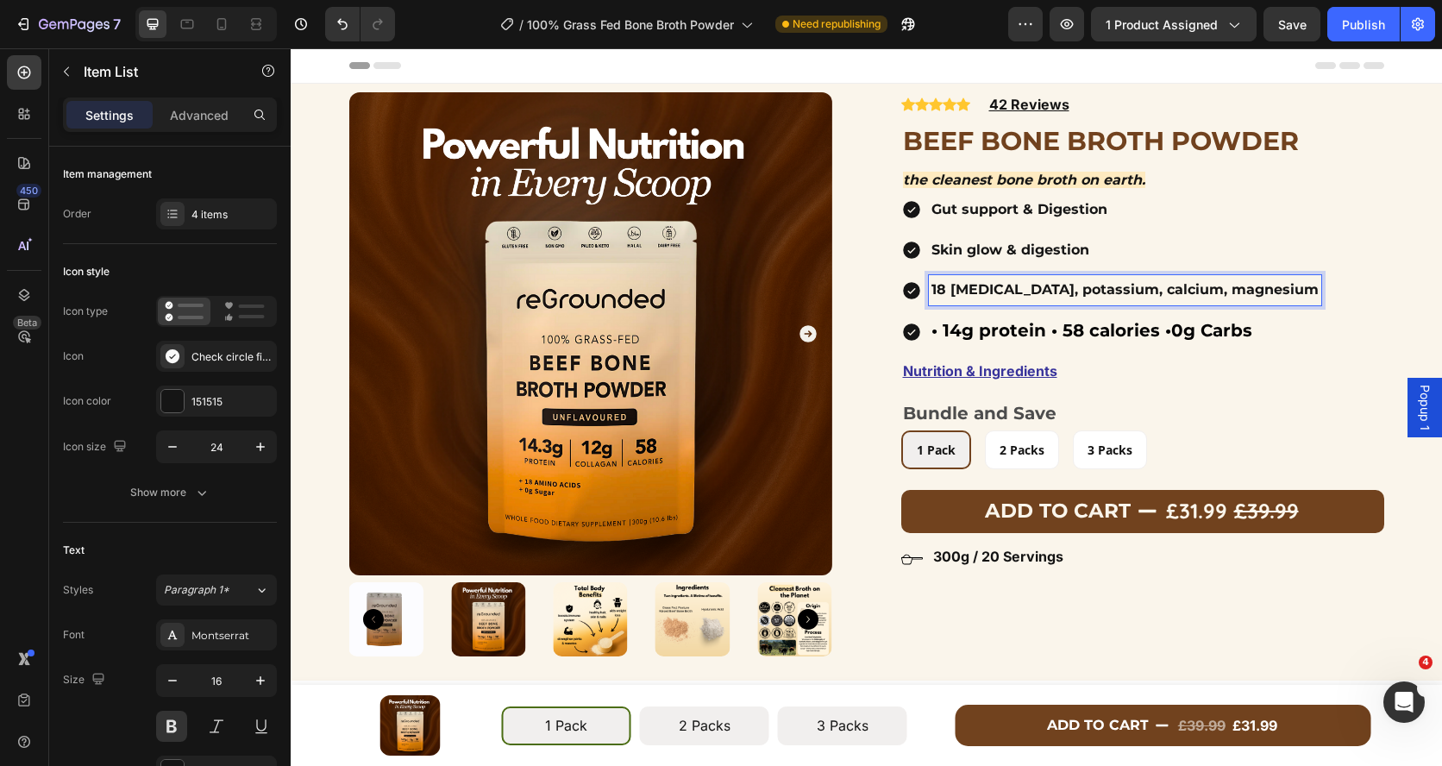
click at [970, 298] on p "18 [MEDICAL_DATA], potassium, calcium, magnesium" at bounding box center [1124, 290] width 387 height 25
click at [966, 333] on span "• 14g protein • 58 calories •0g Carbs" at bounding box center [1091, 330] width 321 height 21
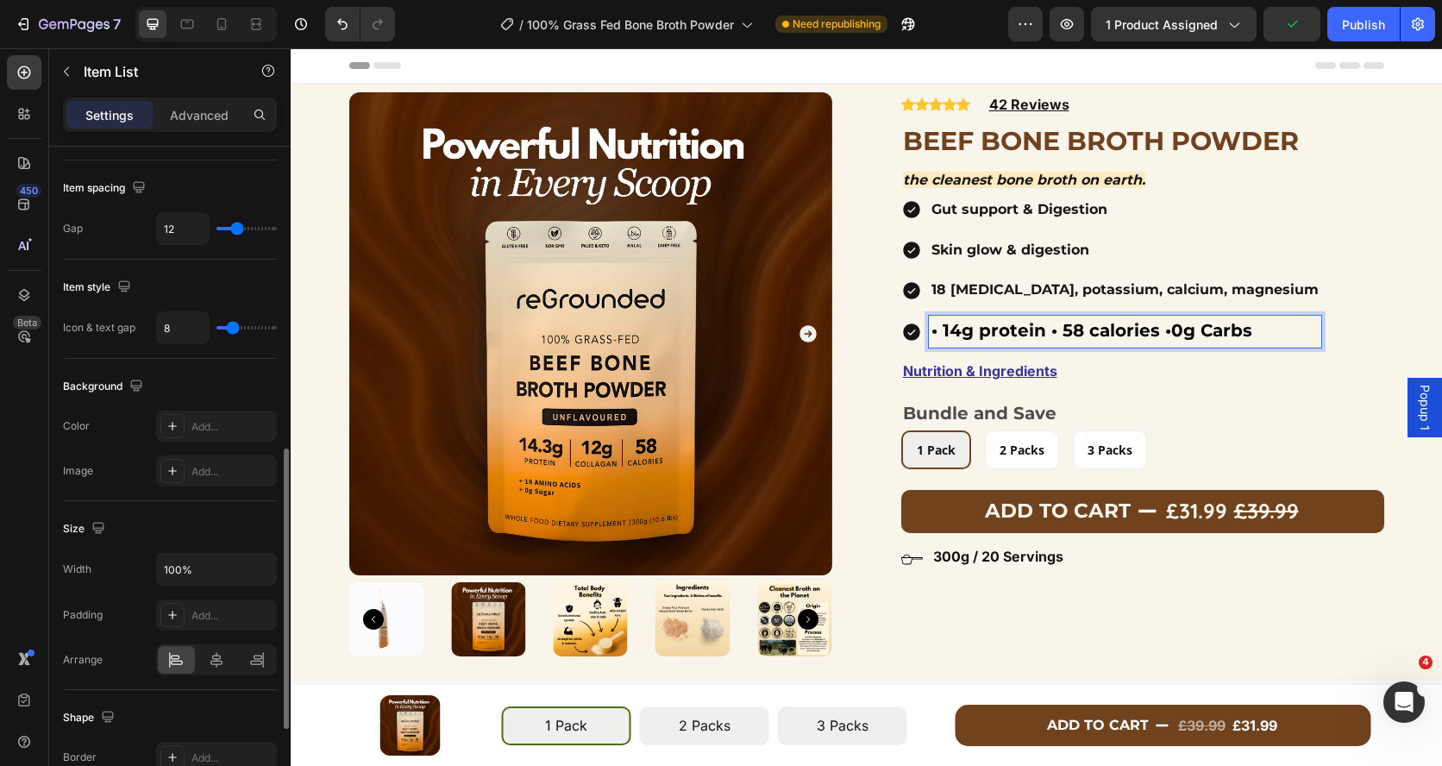
scroll to position [696, 0]
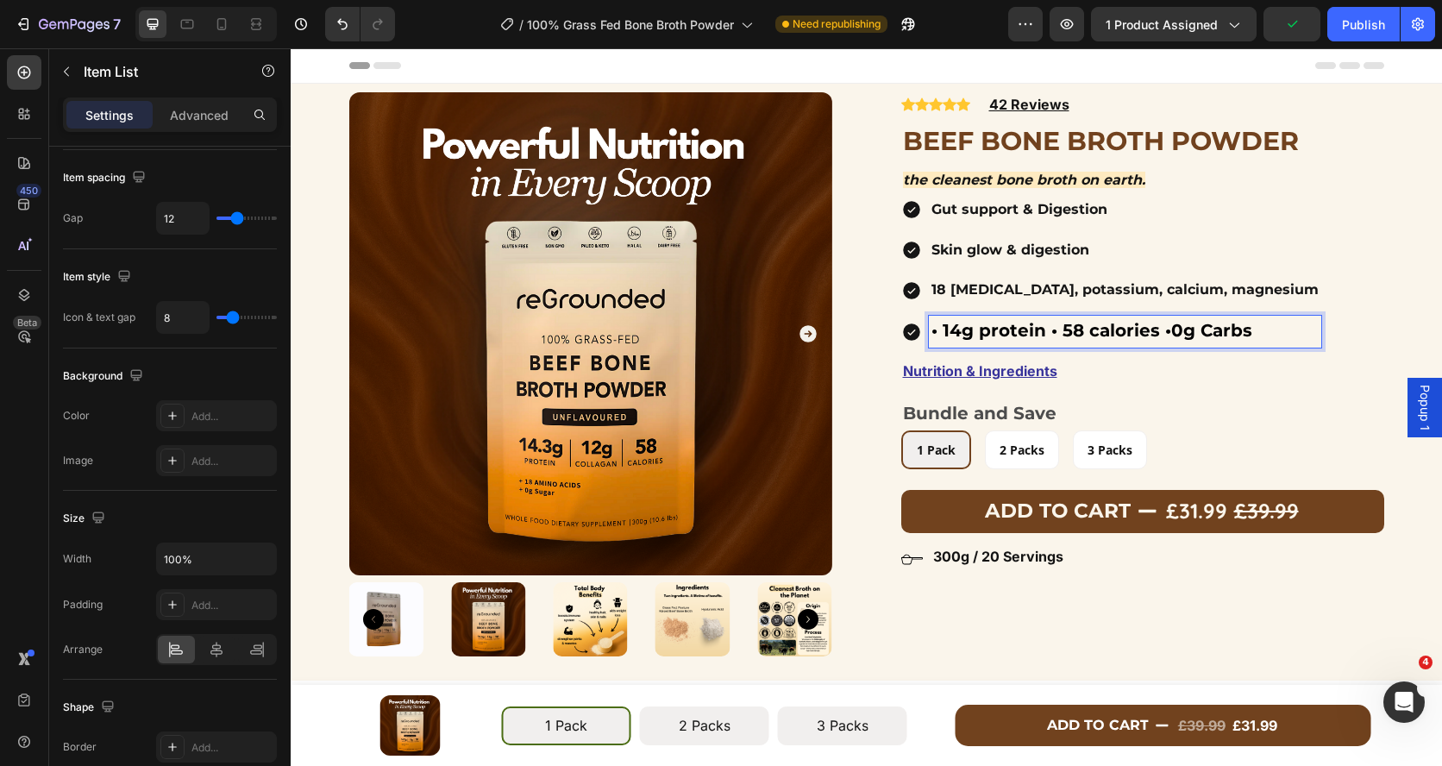
click at [1299, 295] on div "Gut support & Digestion Skin glow & digestion 18 Amino acids, potassium, calciu…" at bounding box center [1142, 271] width 483 height 153
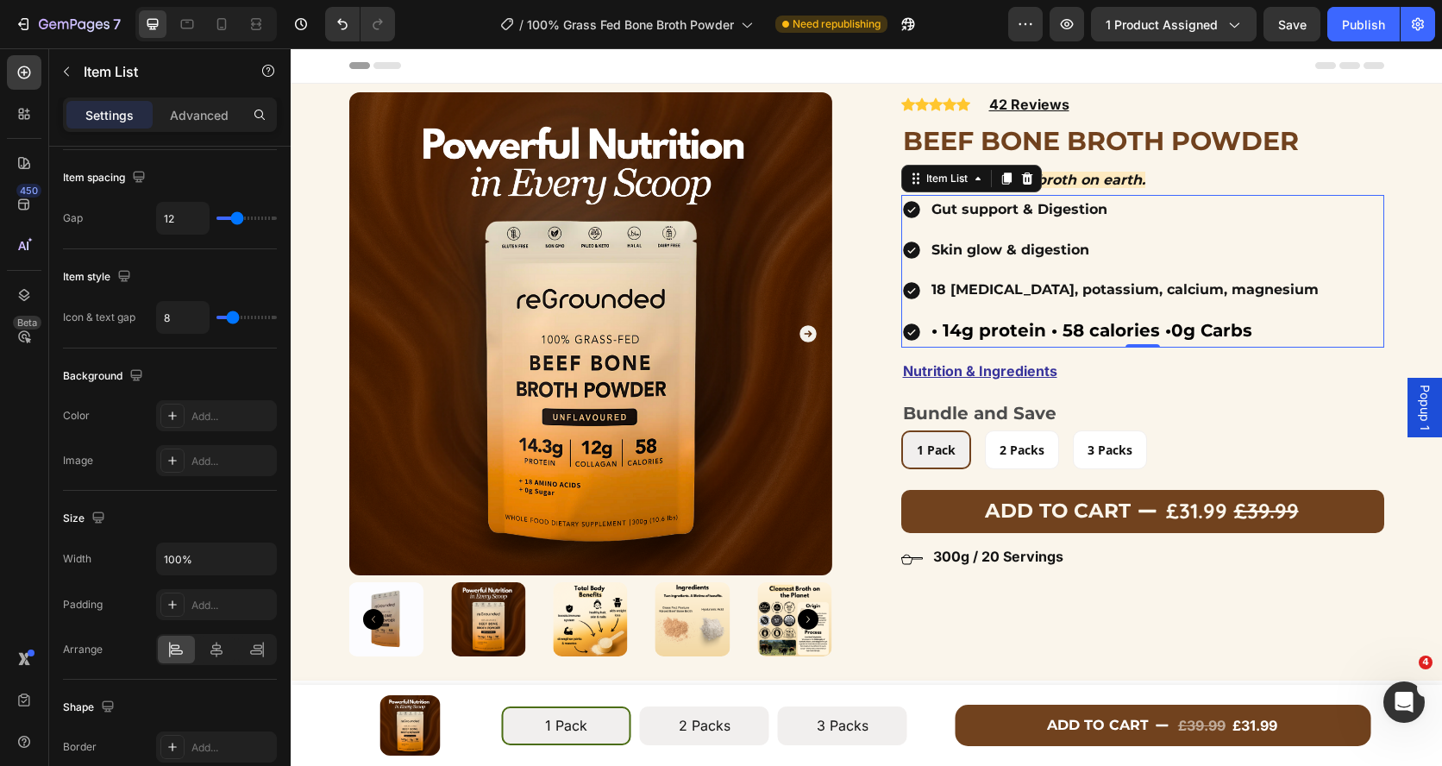
click at [1113, 294] on p "18 [MEDICAL_DATA], potassium, calcium, magnesium" at bounding box center [1124, 290] width 387 height 25
click at [1300, 288] on div "Gut support & Digestion Skin glow & digestion 18 Amino acids, potassium, calciu…" at bounding box center [1142, 271] width 483 height 153
click at [1238, 289] on p "18 [MEDICAL_DATA], potassium, calcium, magnesium" at bounding box center [1124, 290] width 387 height 25
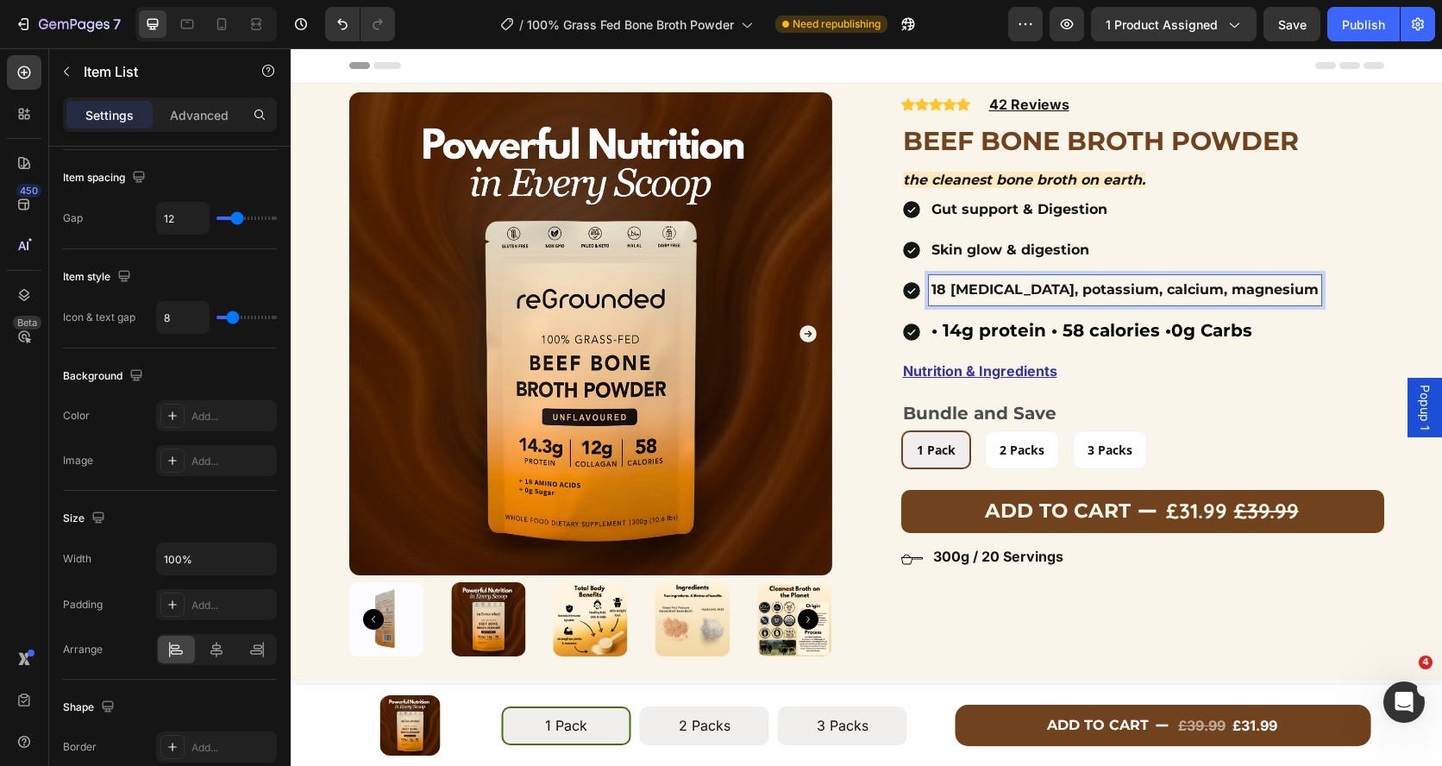
click at [1038, 307] on div "Gut support & Digestion Skin glow & digestion 18 Amino acids, potassium, calciu…" at bounding box center [1111, 271] width 420 height 153
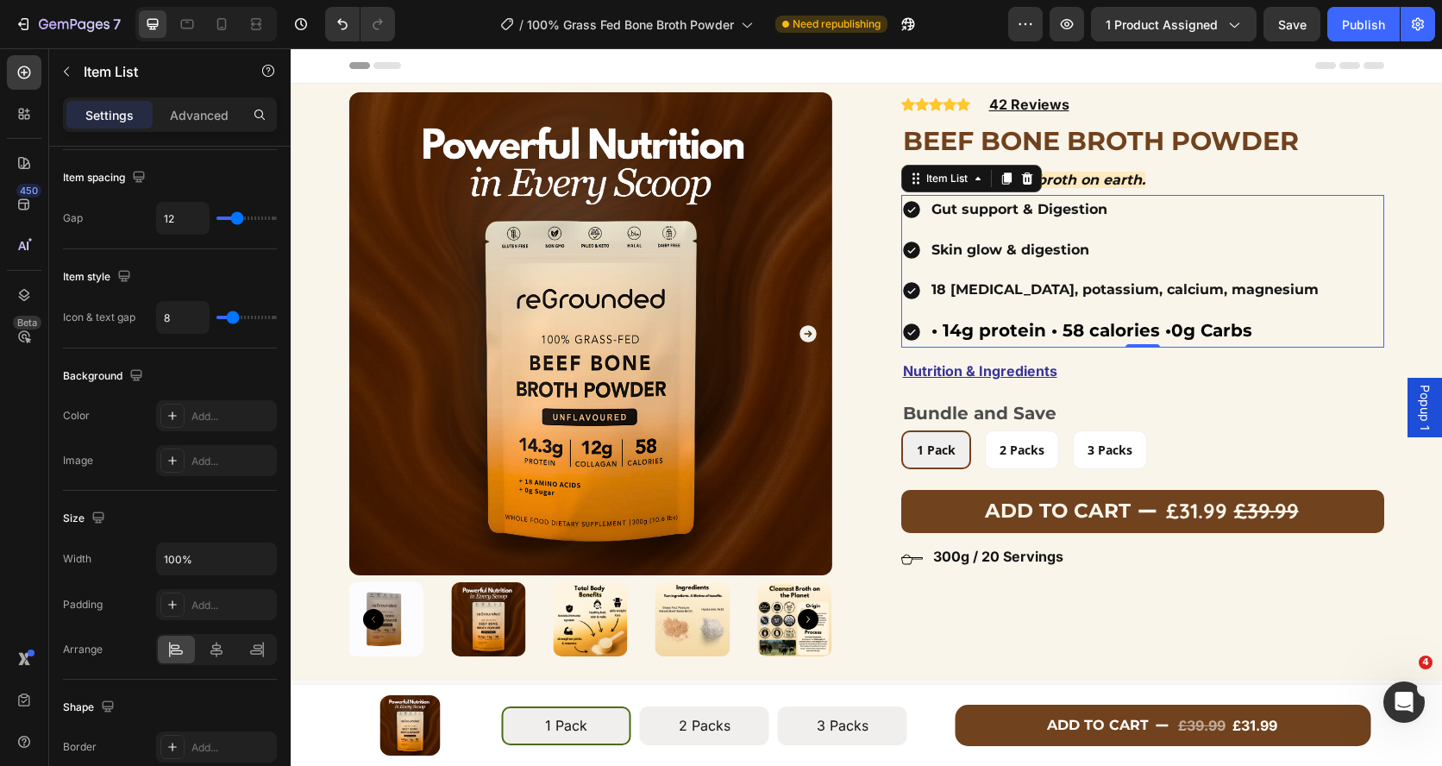
click at [988, 280] on p "18 [MEDICAL_DATA], potassium, calcium, magnesium" at bounding box center [1124, 290] width 387 height 25
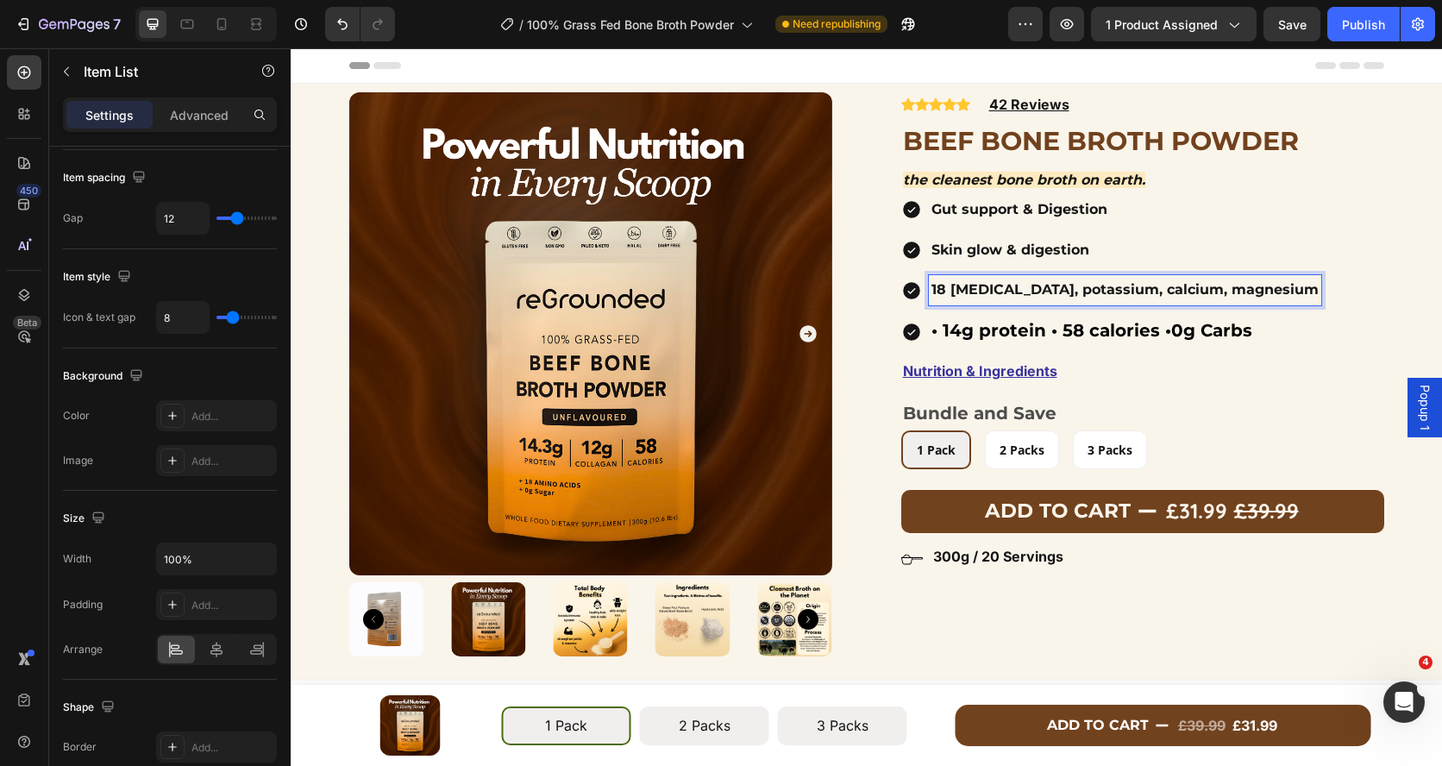
click at [1279, 288] on p "18 [MEDICAL_DATA], potassium, calcium, magnesium" at bounding box center [1124, 290] width 387 height 25
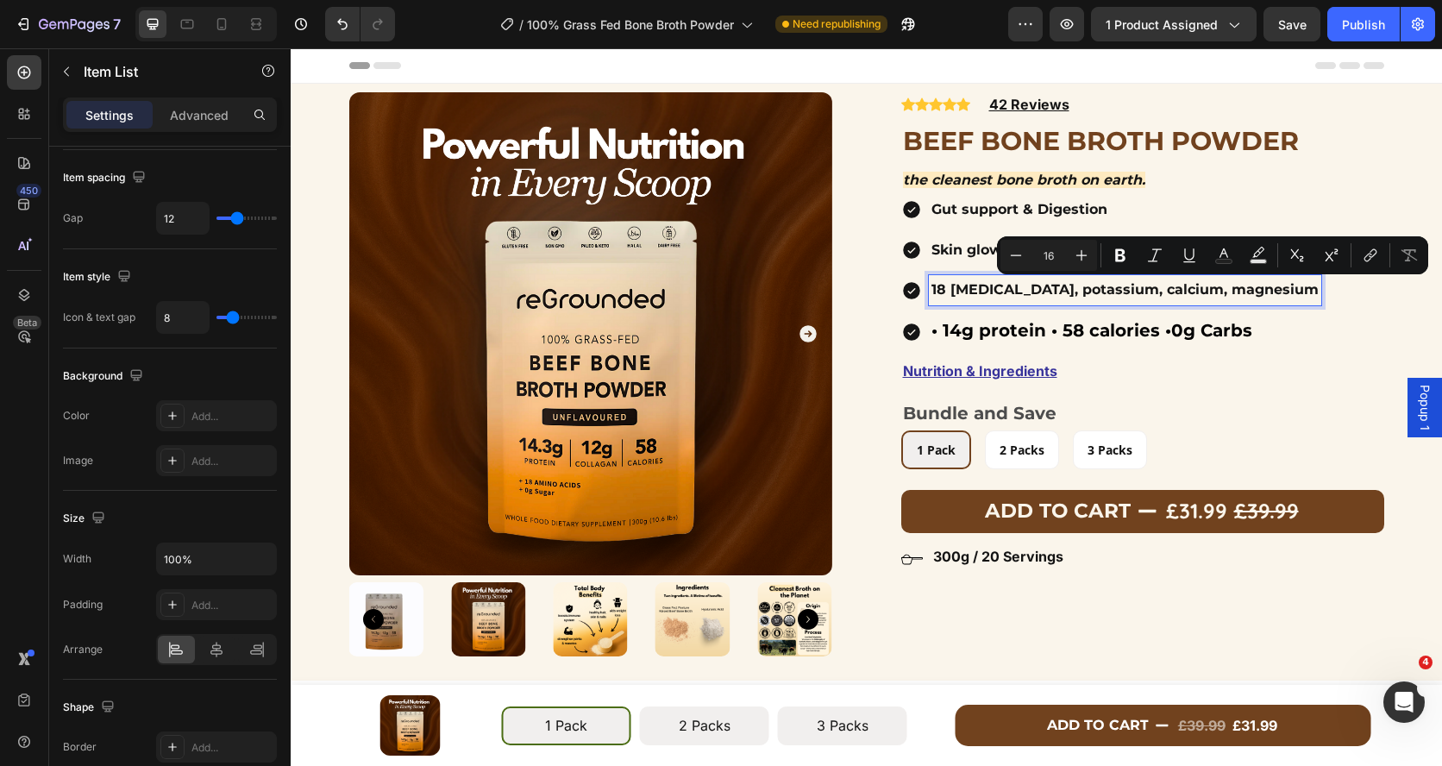
click at [961, 301] on p "18 [MEDICAL_DATA], potassium, calcium, magnesium" at bounding box center [1124, 290] width 387 height 25
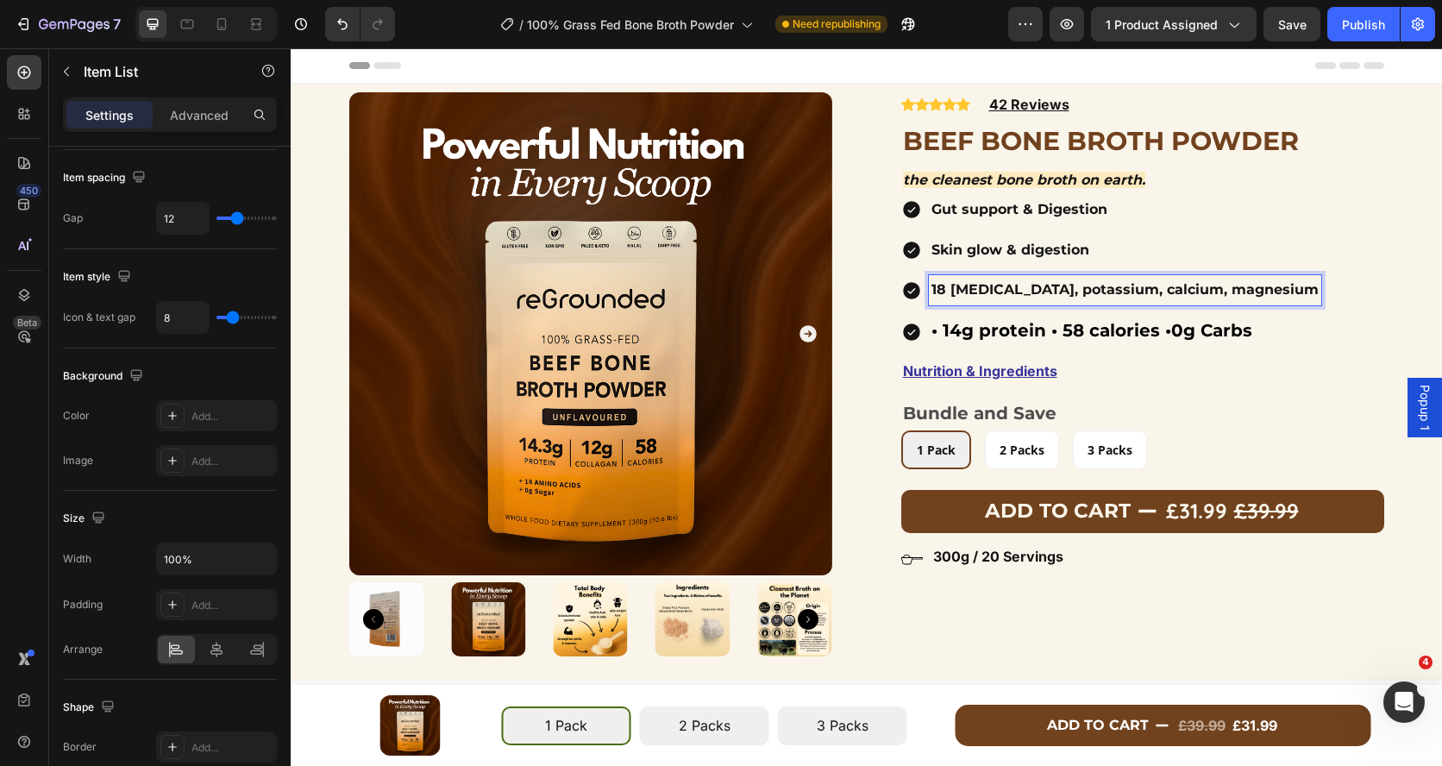
click at [922, 284] on div "18 [MEDICAL_DATA], potassium, calcium, magnesium" at bounding box center [1111, 290] width 420 height 30
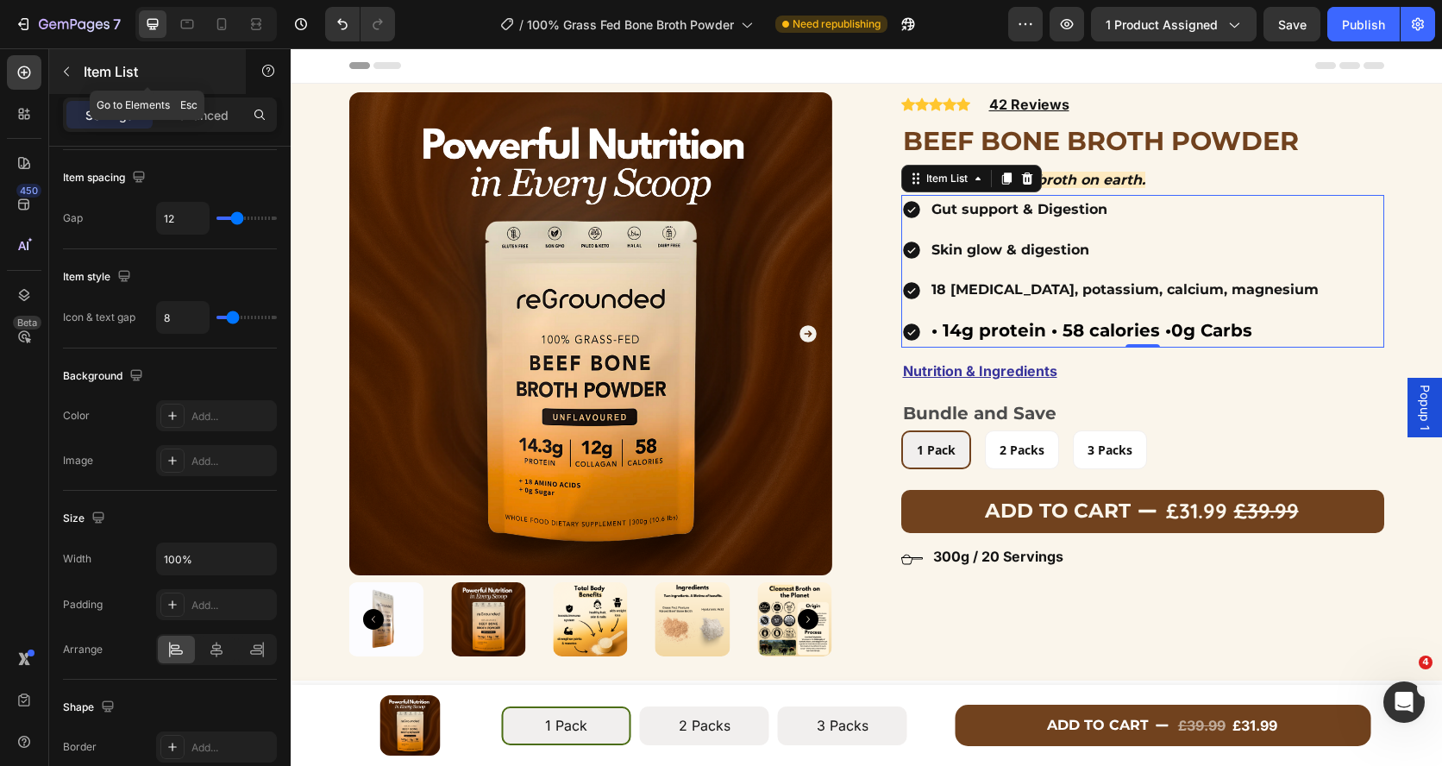
click at [67, 77] on icon "button" at bounding box center [66, 72] width 14 height 14
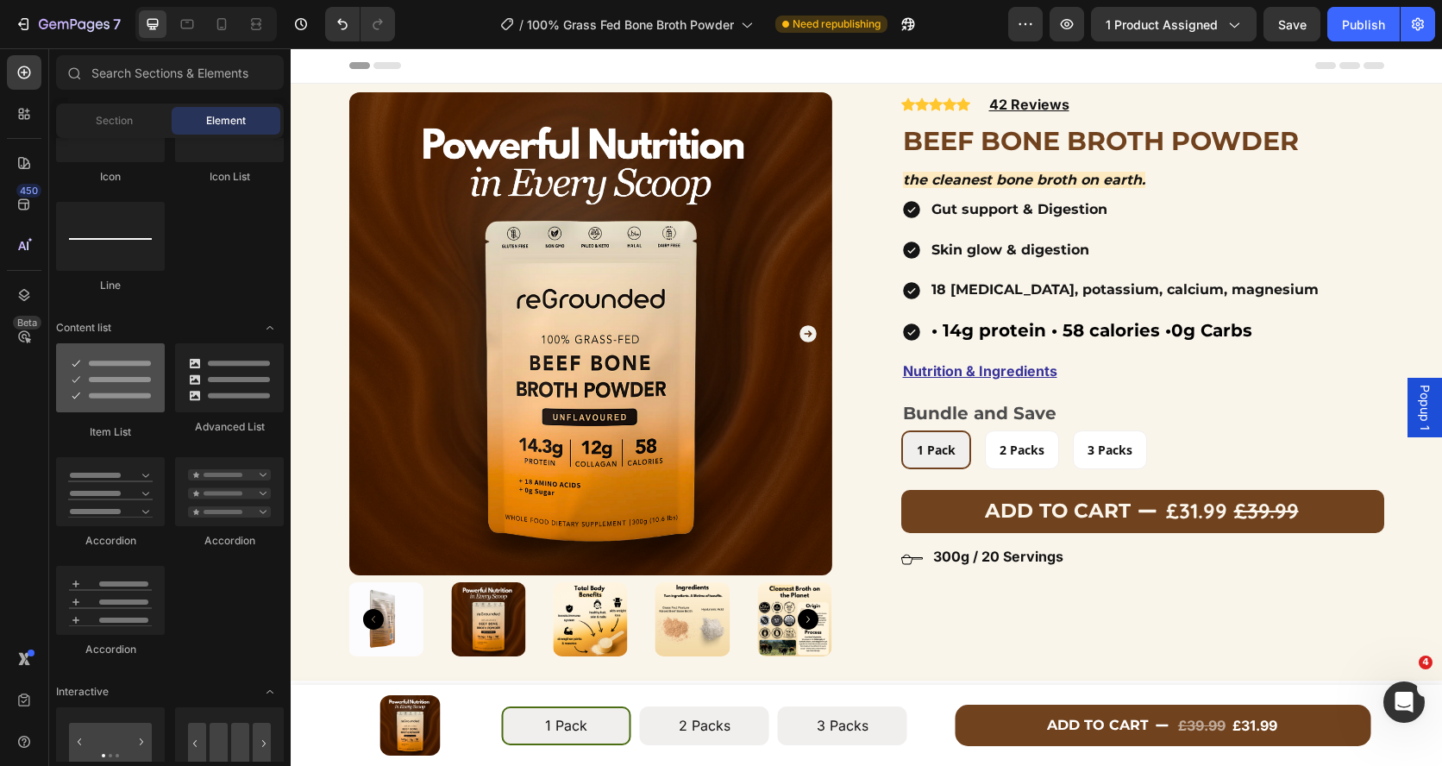
click at [83, 401] on div at bounding box center [110, 377] width 109 height 69
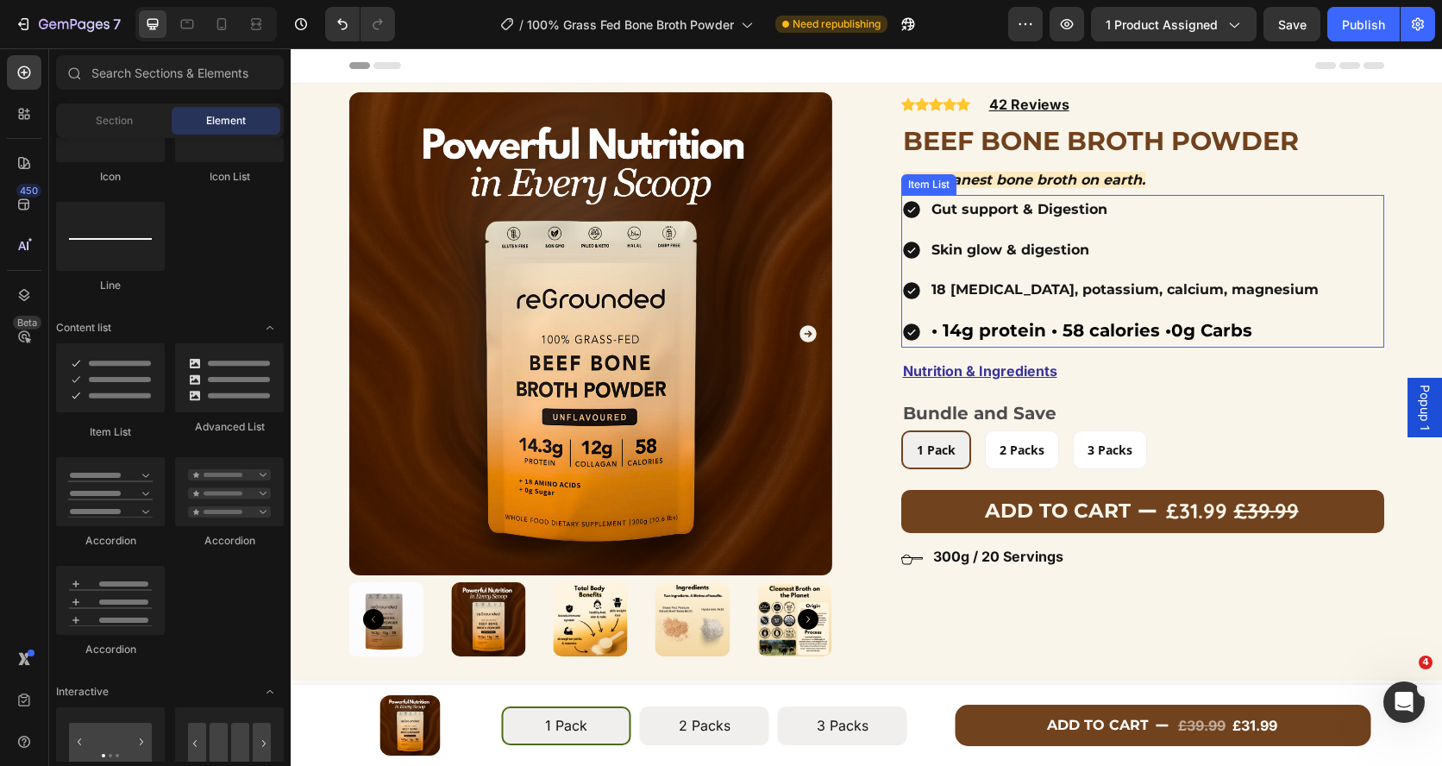
click at [966, 273] on div "Gut support & Digestion Skin glow & digestion 18 Amino acids, potassium, calciu…" at bounding box center [1111, 271] width 420 height 153
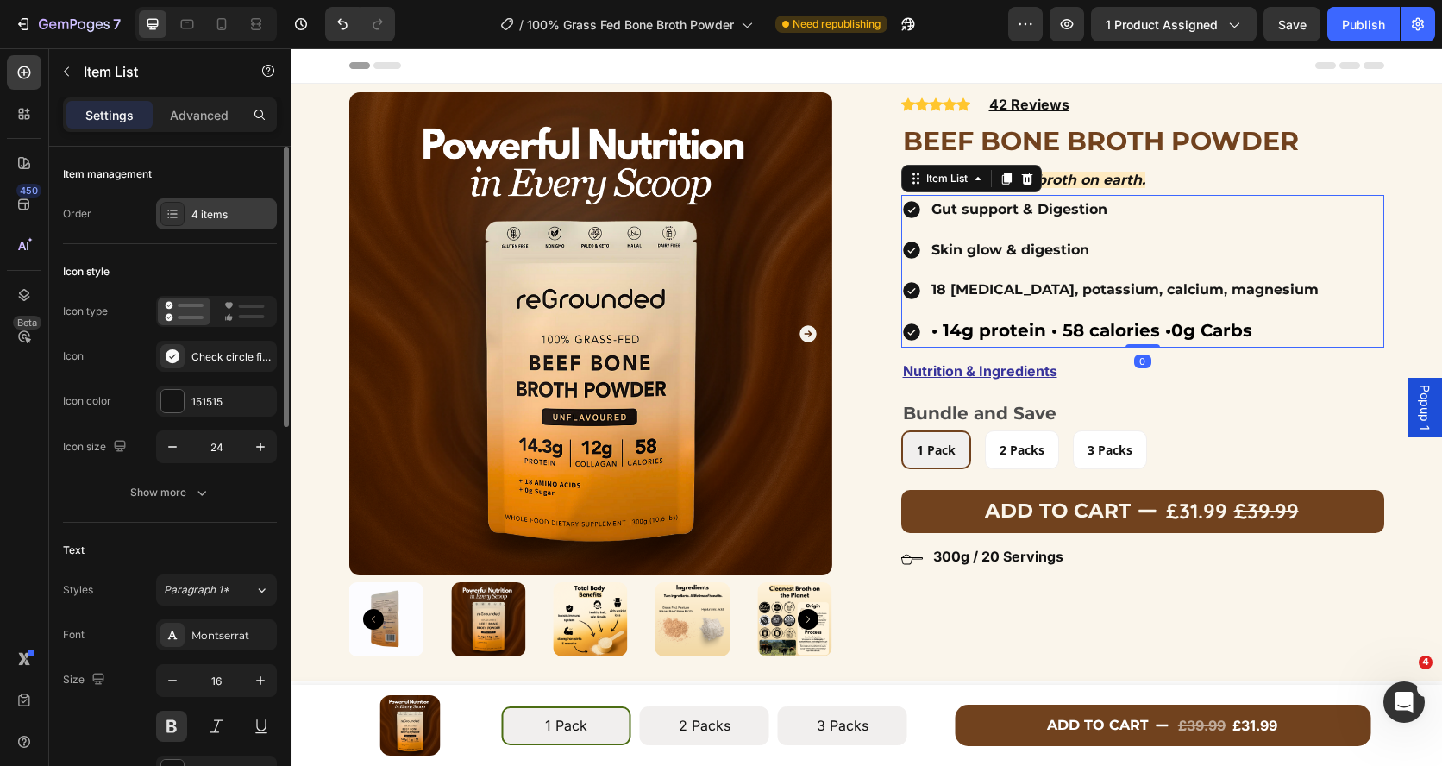
click at [203, 208] on div "4 items" at bounding box center [231, 215] width 81 height 16
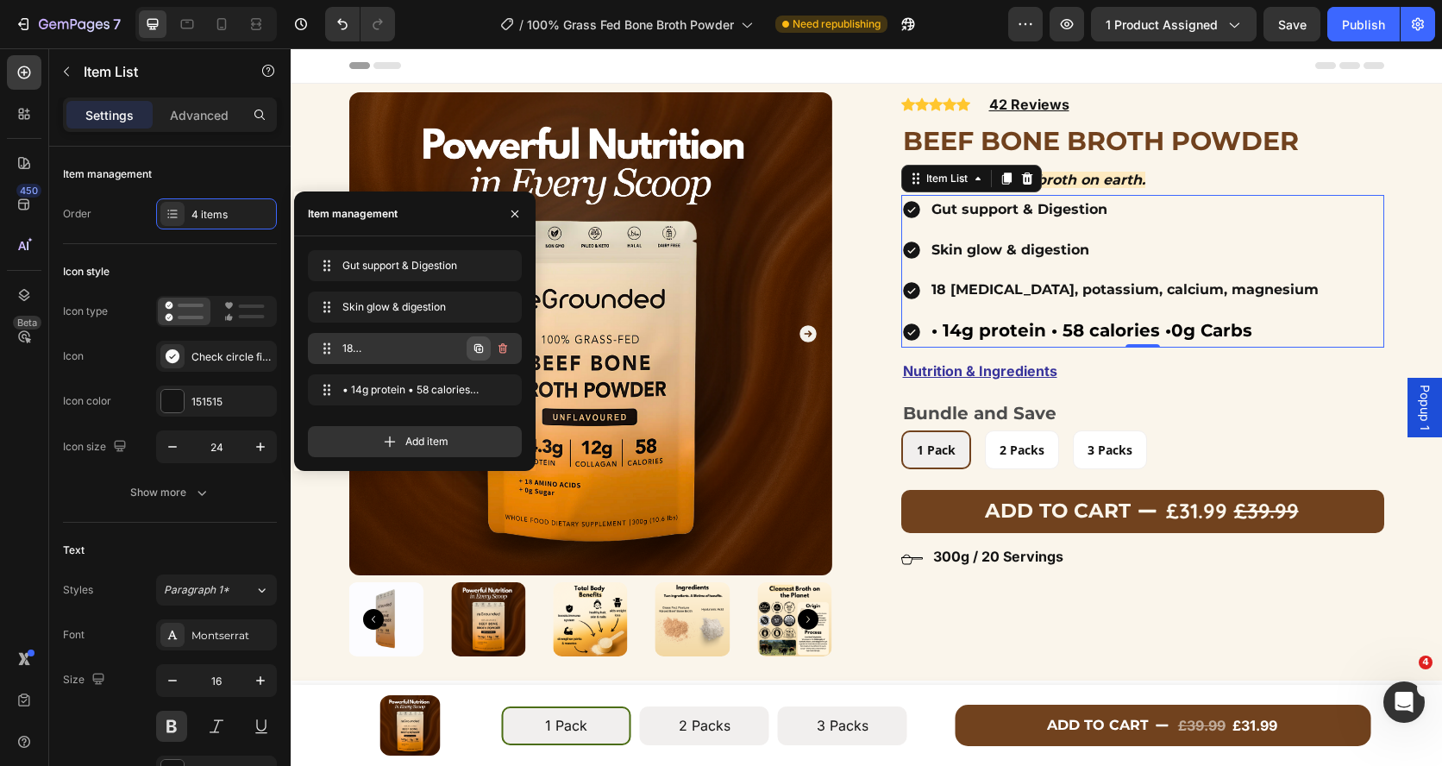
click at [475, 351] on icon "button" at bounding box center [479, 348] width 14 height 14
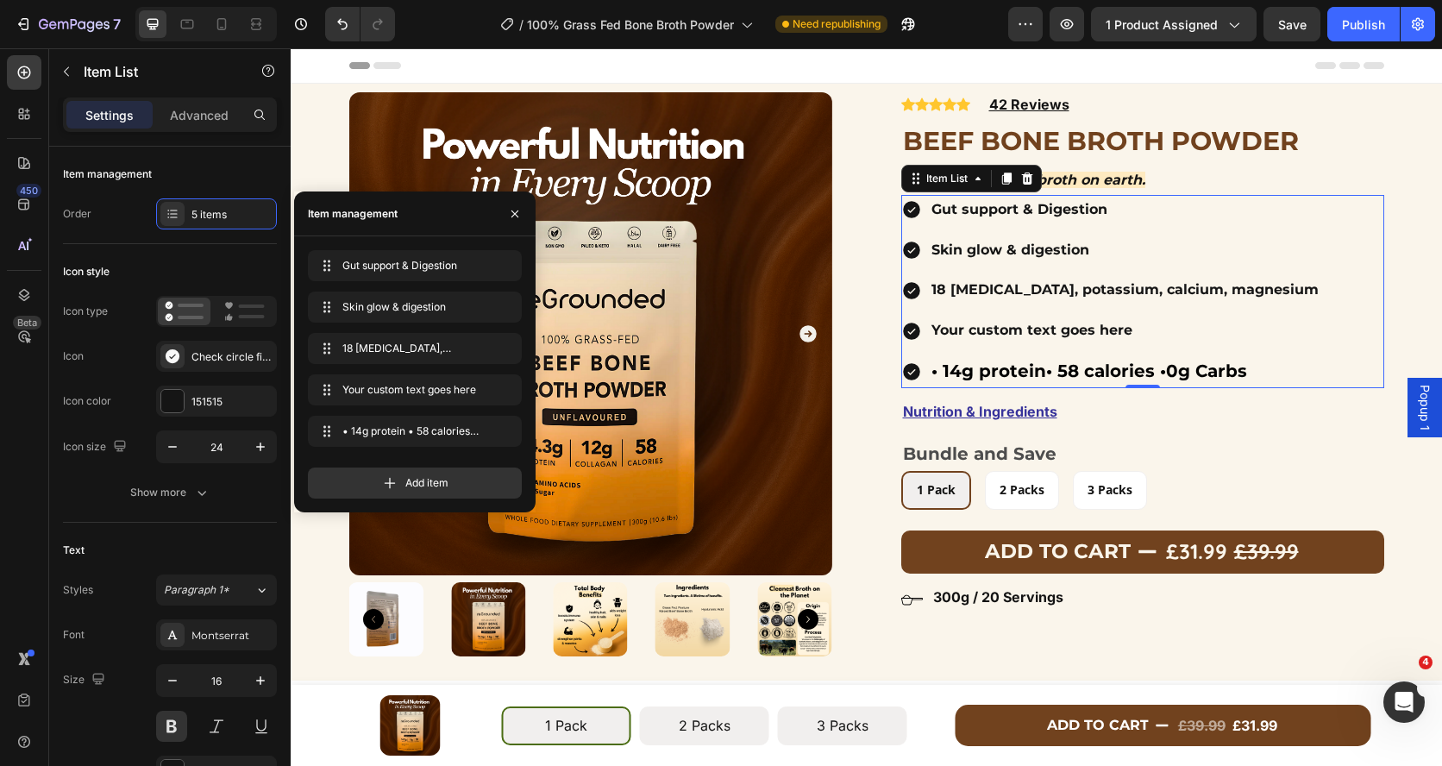
click at [1015, 325] on div "Your custom text goes here" at bounding box center [1125, 331] width 392 height 30
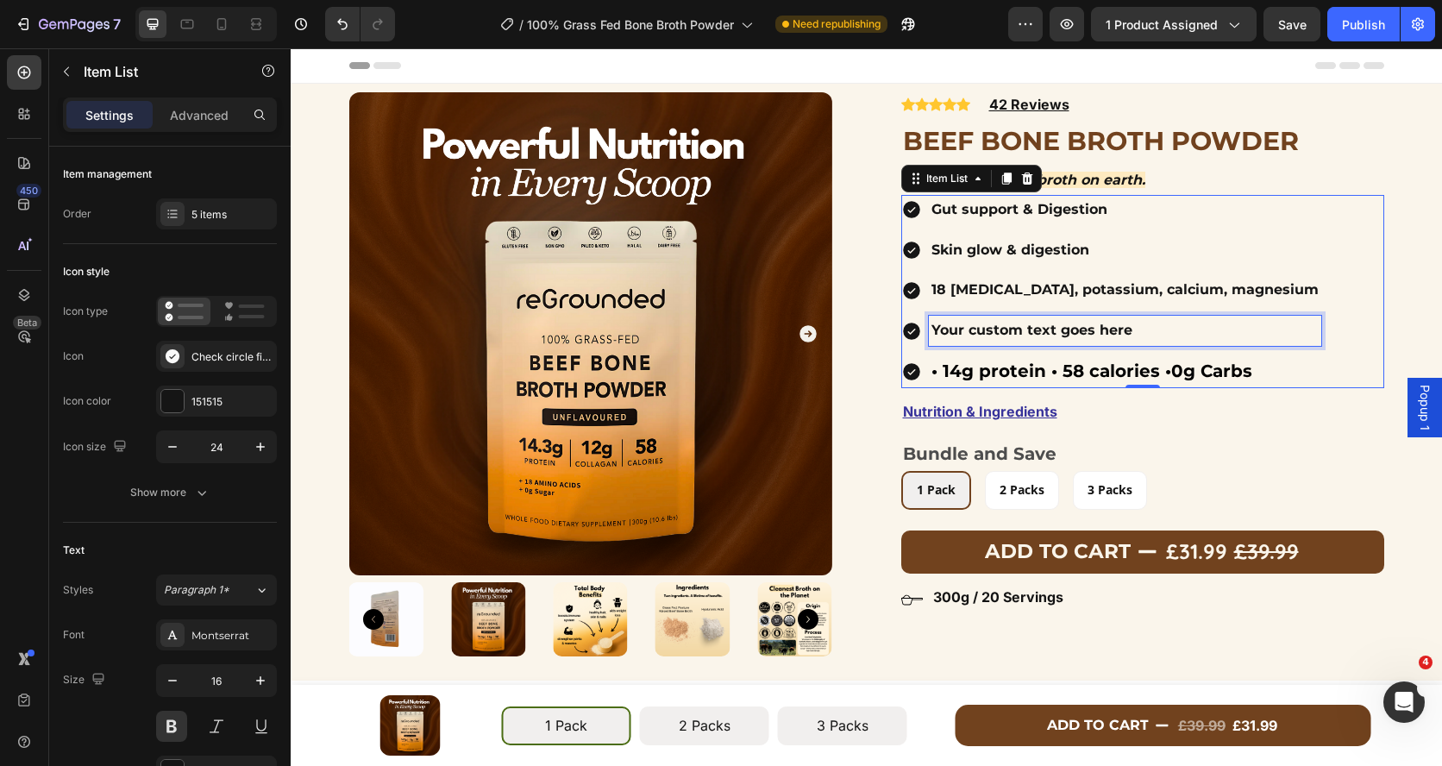
click at [1015, 325] on p "Your custom text goes here" at bounding box center [1124, 330] width 387 height 25
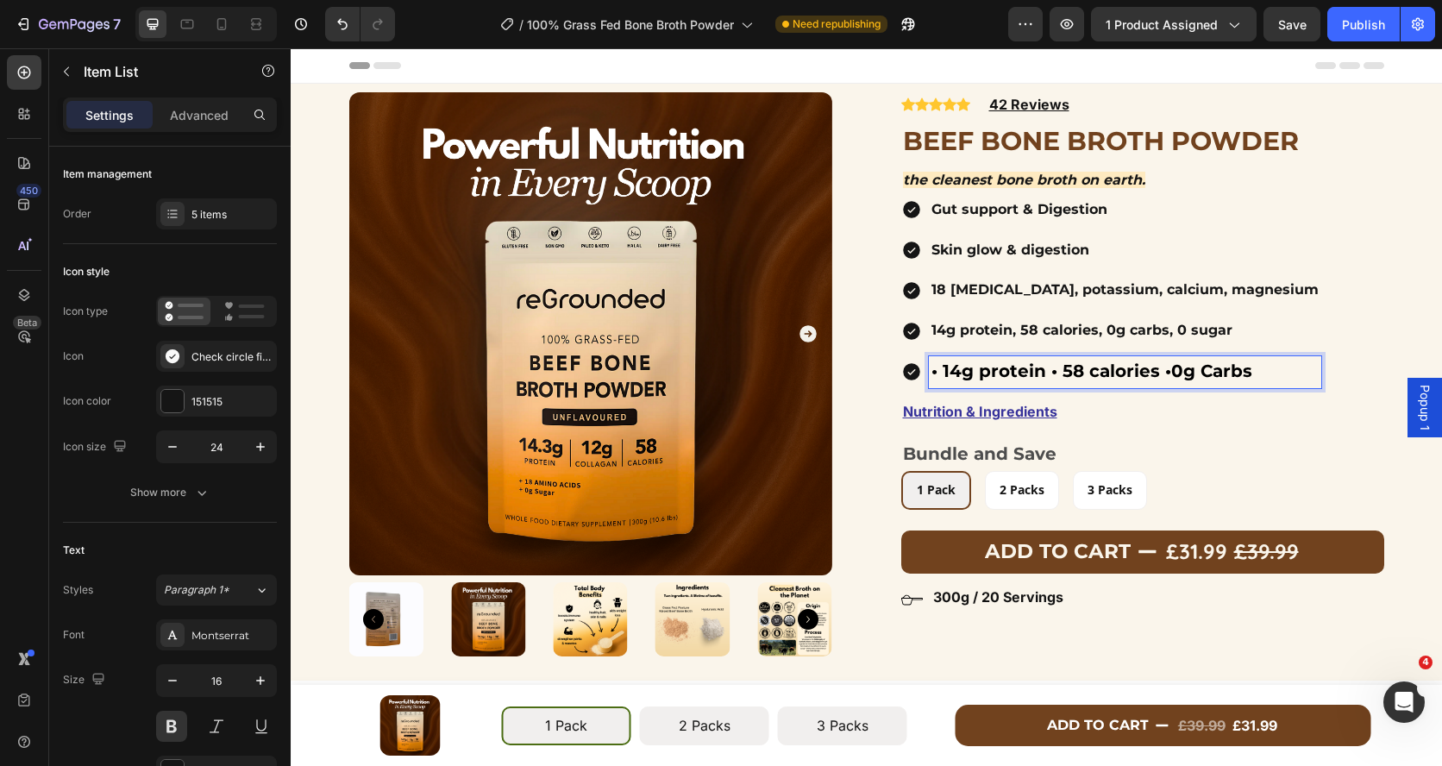
click at [1277, 374] on p "• 14g protein • 58 calories •0g Carbs" at bounding box center [1124, 372] width 387 height 27
click at [923, 378] on div "• 14g protein • 58 calories •0g Carbs" at bounding box center [1111, 372] width 420 height 32
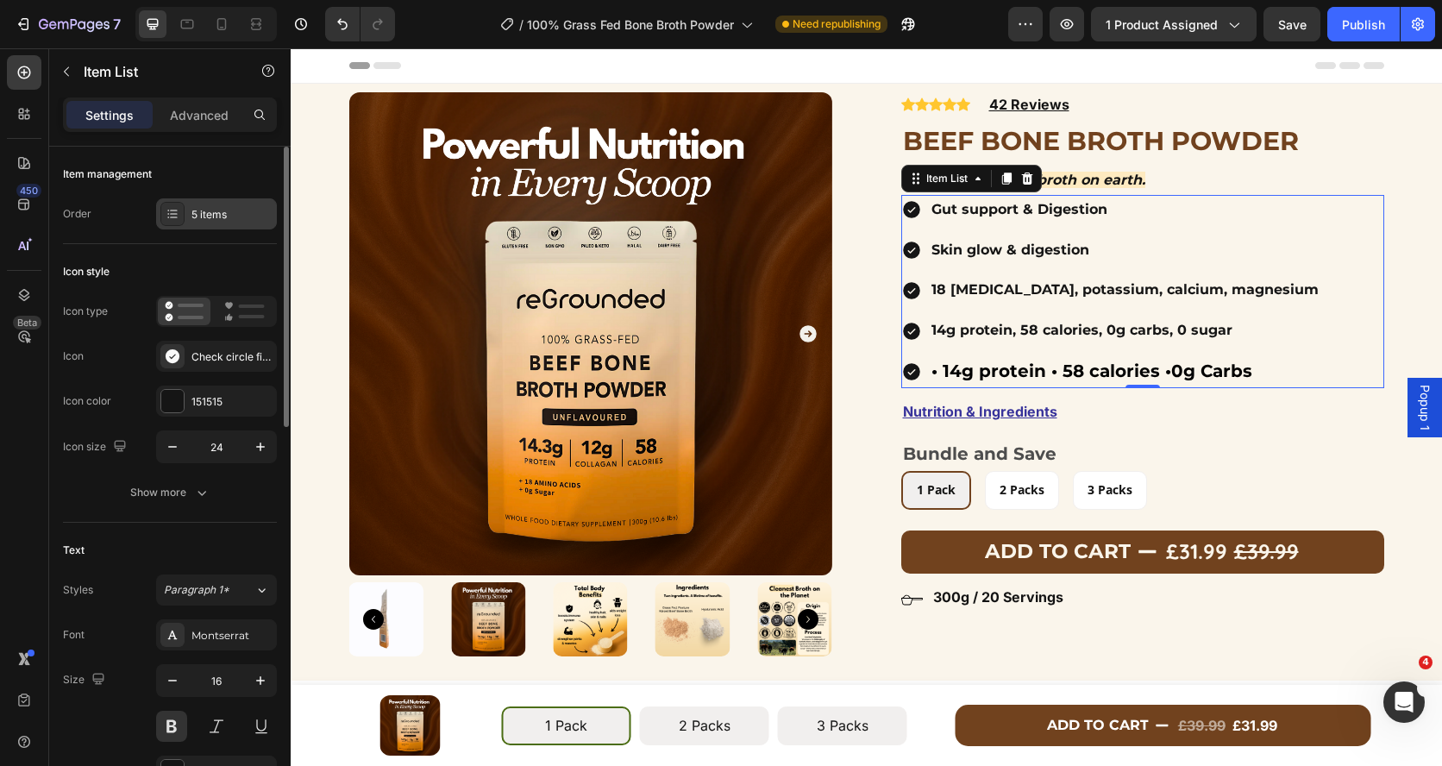
click at [222, 212] on div "5 items" at bounding box center [231, 215] width 81 height 16
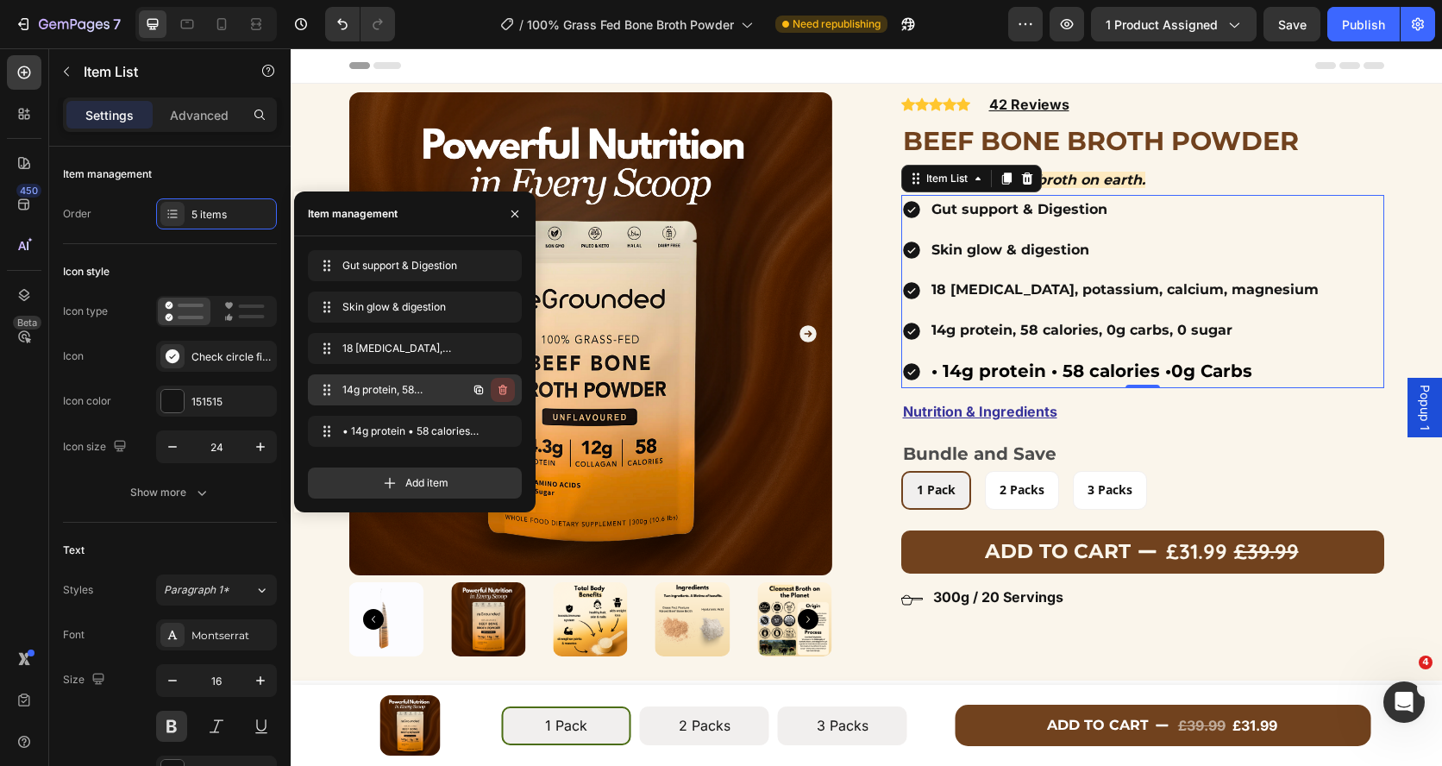
click at [500, 390] on icon "button" at bounding box center [503, 390] width 14 height 14
click at [504, 433] on icon "button" at bounding box center [503, 431] width 14 height 14
click at [504, 433] on div "Delete" at bounding box center [491, 431] width 32 height 16
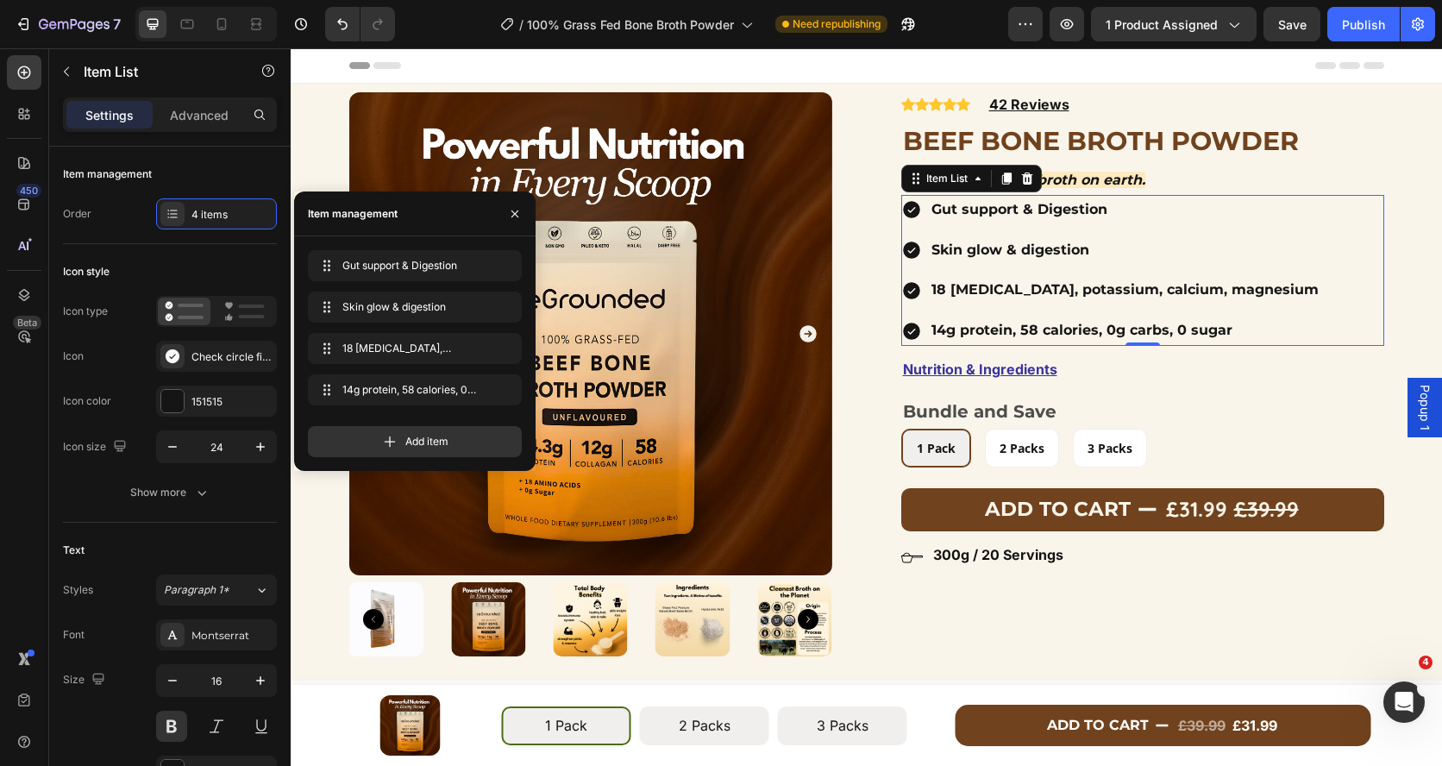
click at [1409, 285] on div "Product Images Row Icon Icon Icon Icon Icon Icon List Hoz 42 Reviews Text block…" at bounding box center [866, 379] width 1151 height 575
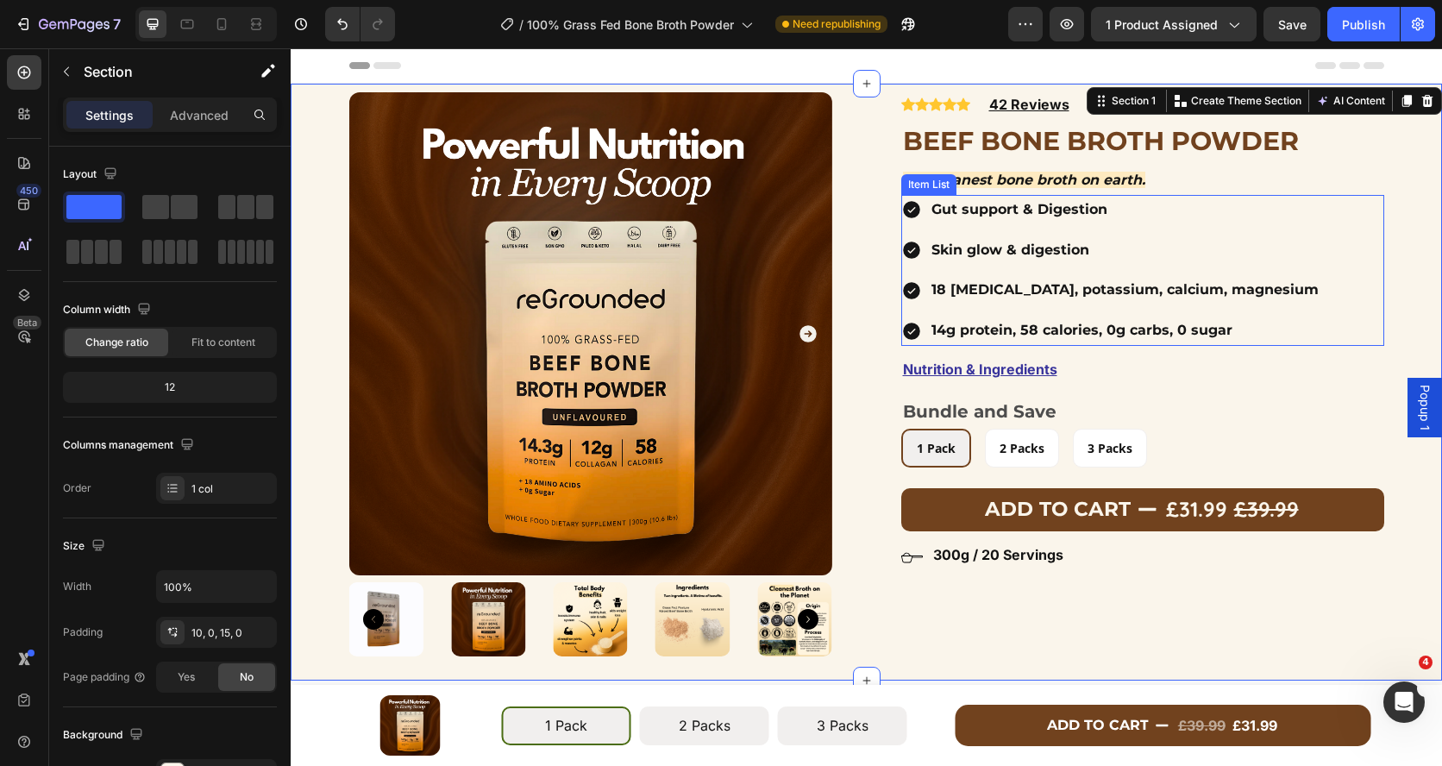
click at [932, 330] on p "14g protein, 58 calories, 0g carbs, 0 sugar" at bounding box center [1124, 330] width 387 height 25
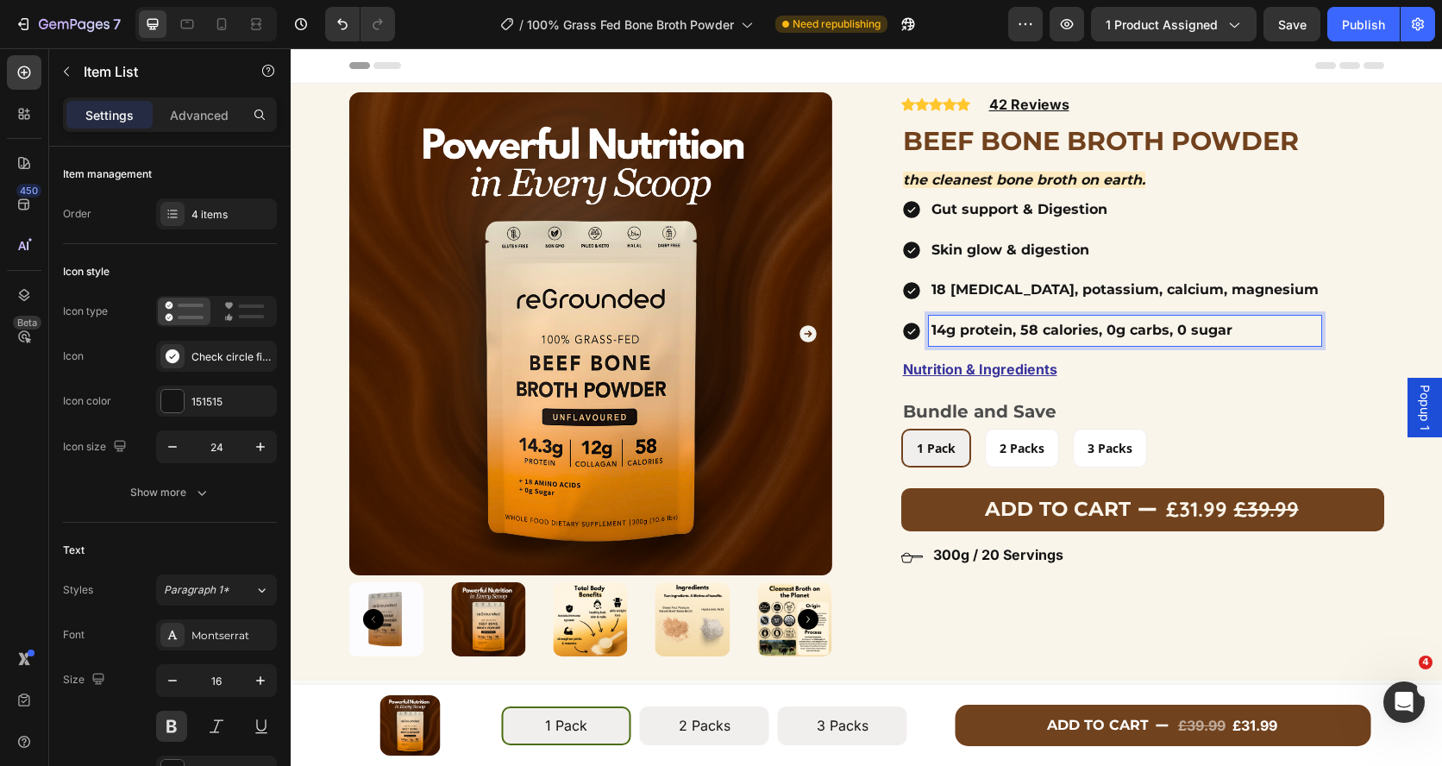
click at [932, 330] on p "14g protein, 58 calories, 0g carbs, 0 sugar" at bounding box center [1124, 330] width 387 height 25
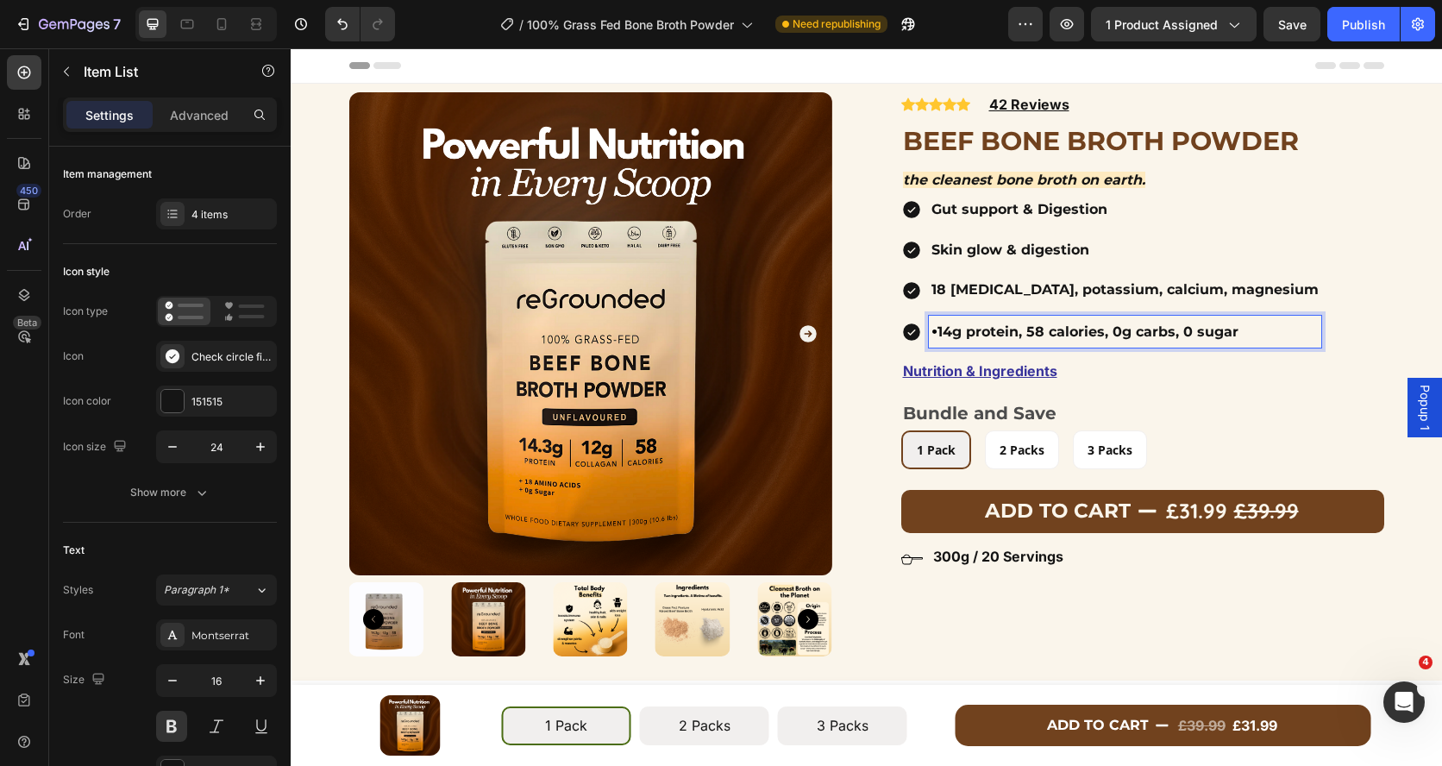
click at [1030, 335] on p "• 14g protein, 58 calories, 0g carbs, 0 sugar" at bounding box center [1124, 331] width 387 height 27
click at [1125, 334] on p "• 14g protein • 58 calories, 0g carbs, 0 sugar" at bounding box center [1124, 331] width 387 height 27
click at [1200, 335] on p "• 14g protein • 58 calories • 0g carbs, 0 sugar" at bounding box center [1124, 331] width 387 height 27
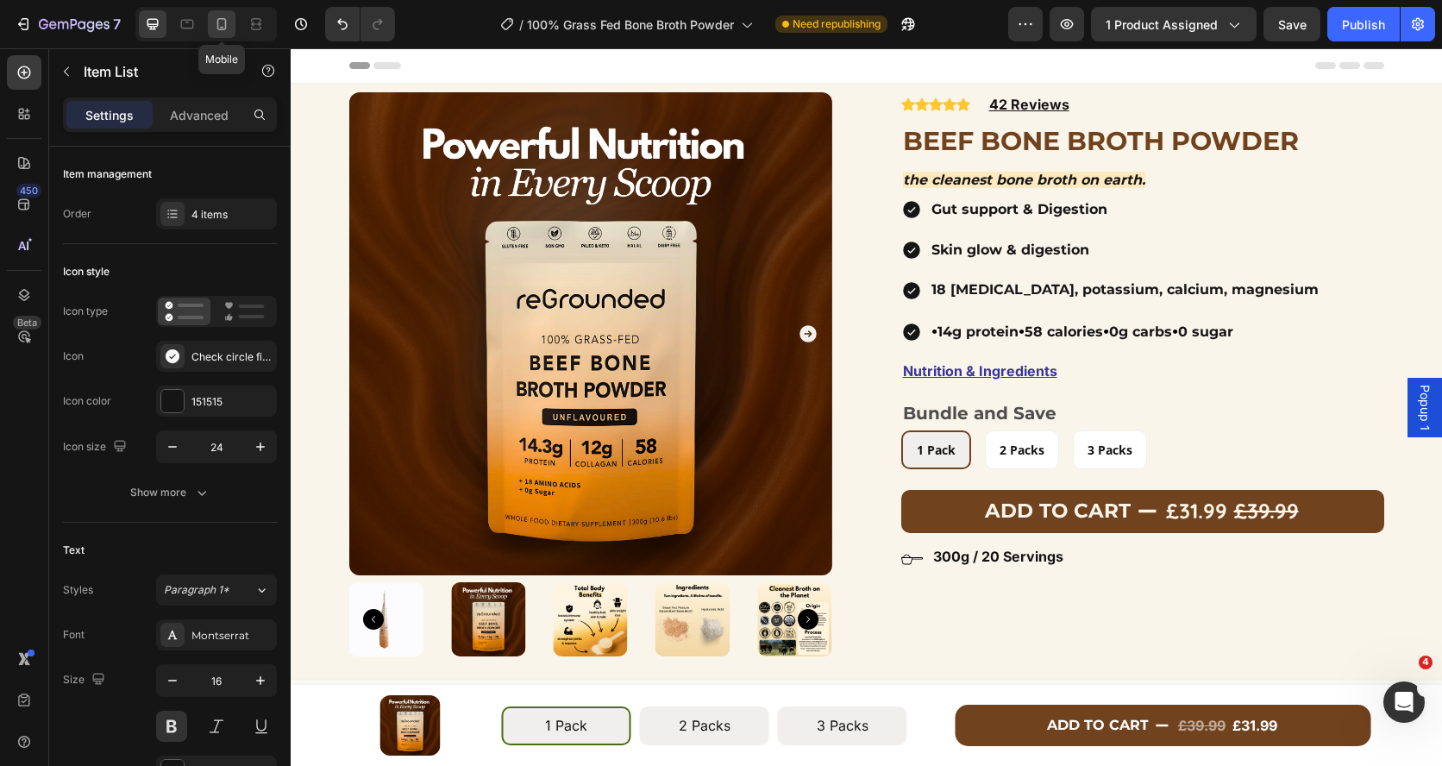
click at [229, 24] on icon at bounding box center [221, 24] width 17 height 17
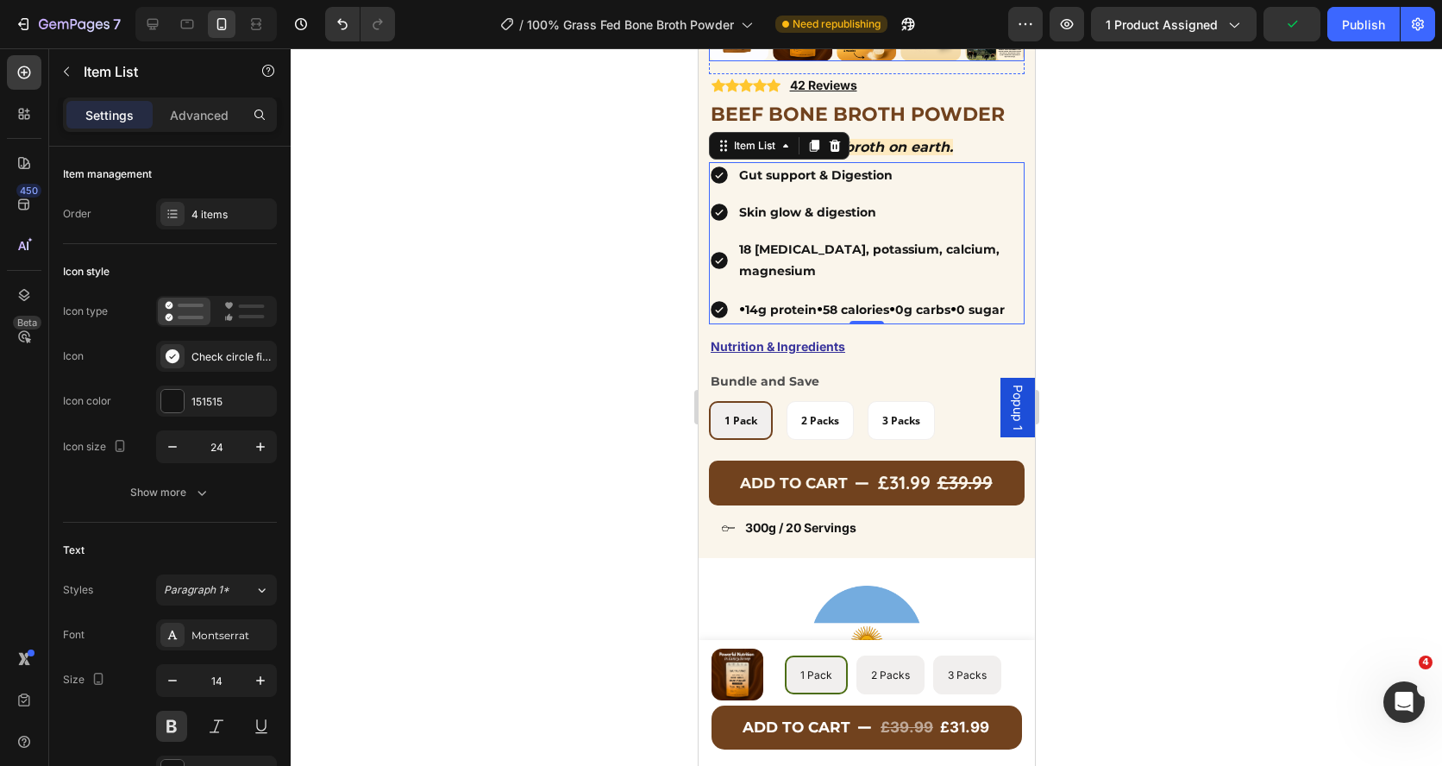
scroll to position [410, 0]
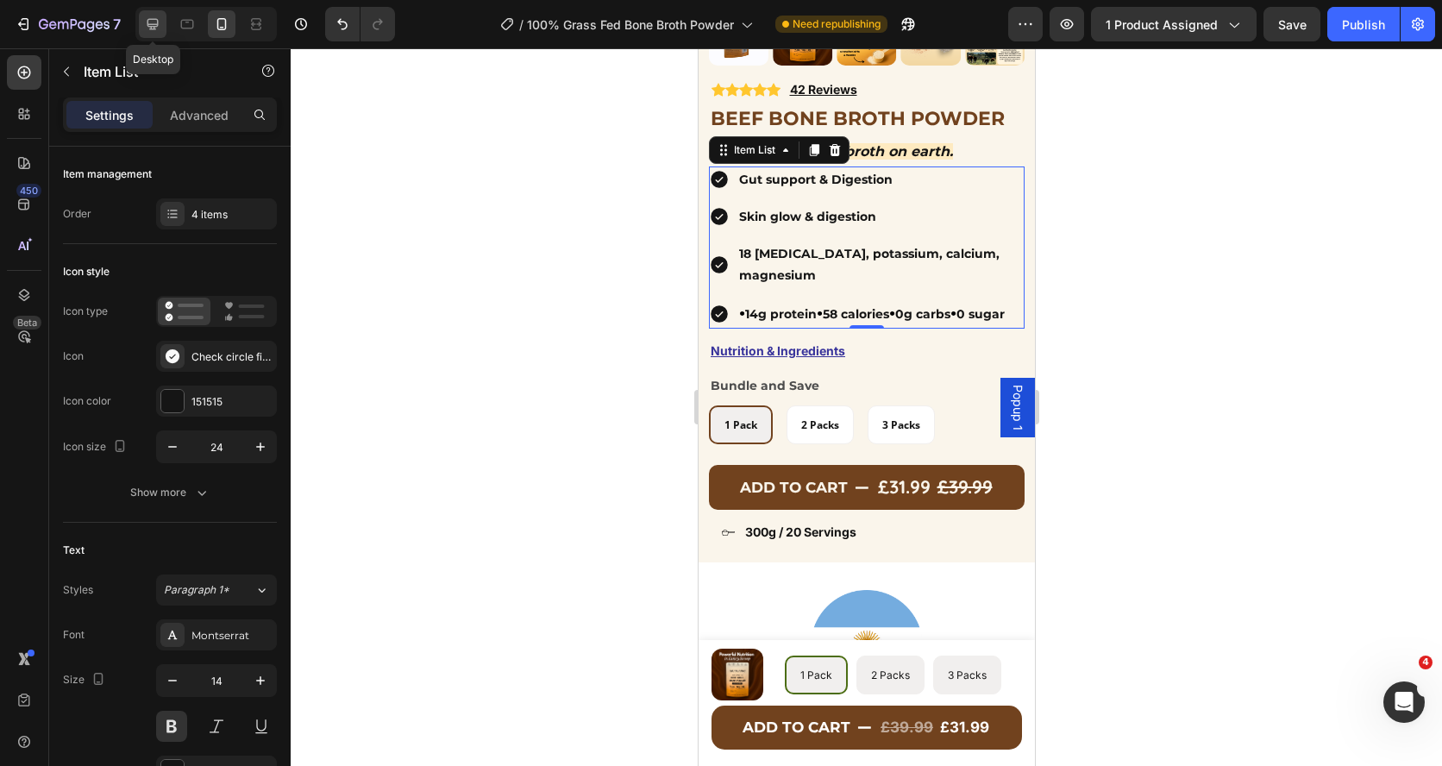
click at [153, 22] on icon at bounding box center [152, 24] width 17 height 17
type input "16"
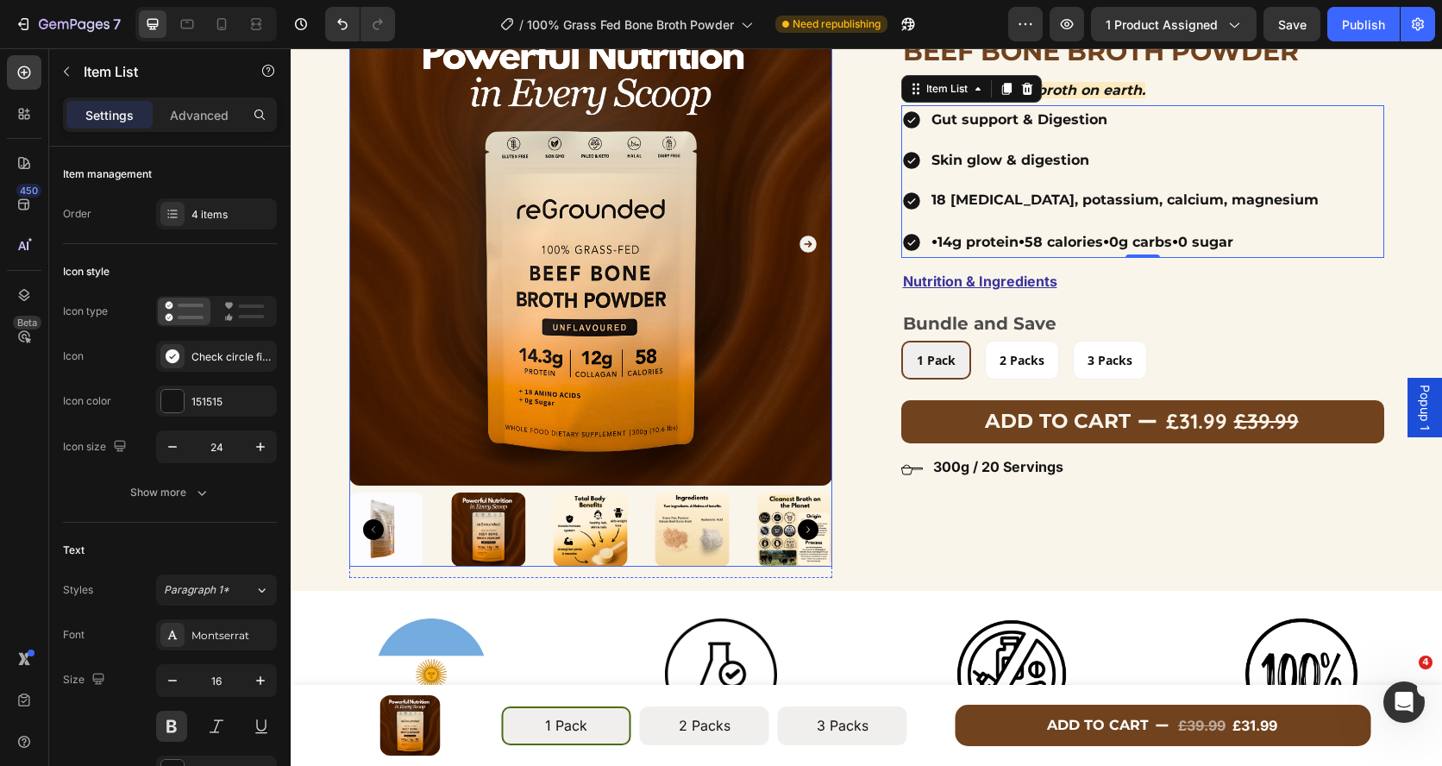
scroll to position [86, 0]
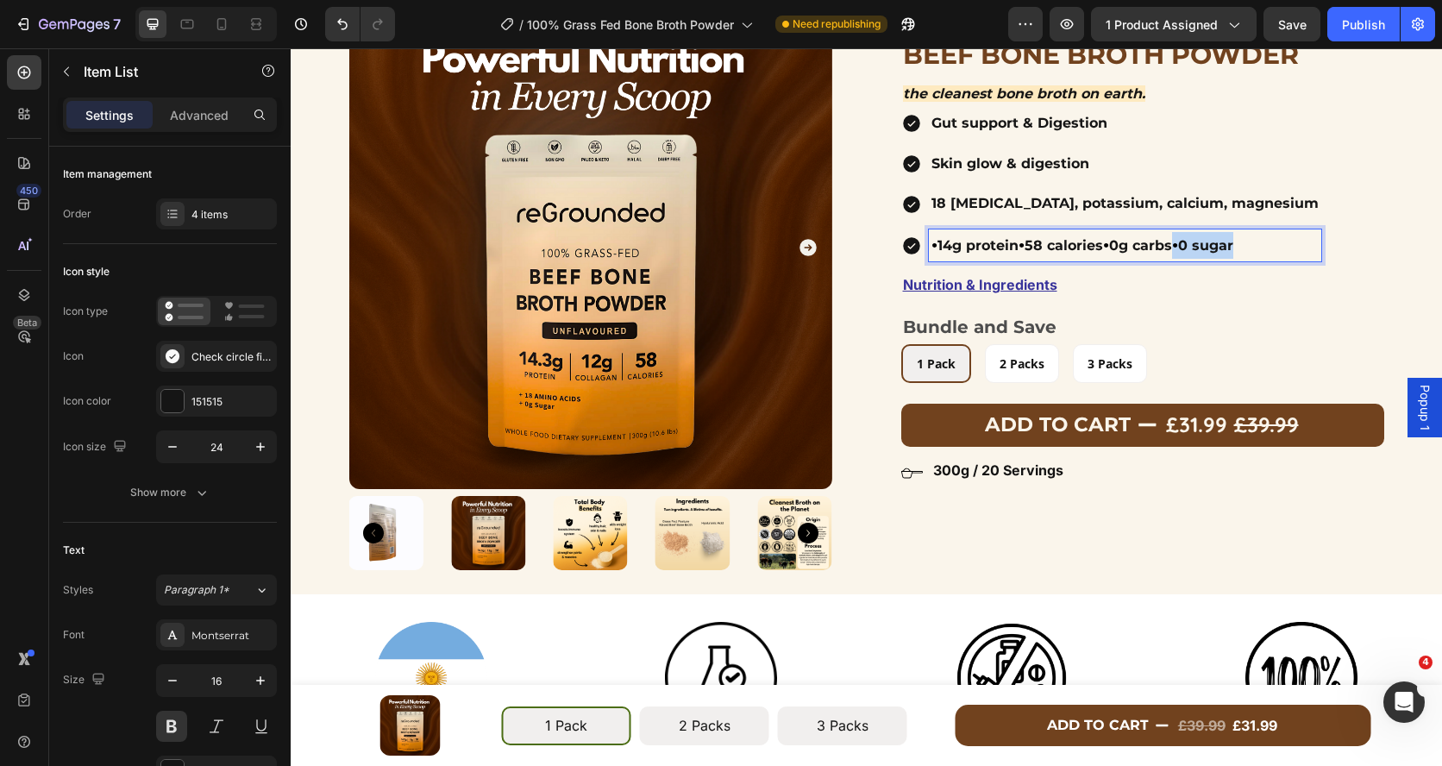
drag, startPoint x: 1264, startPoint y: 244, endPoint x: 1196, endPoint y: 245, distance: 68.1
click at [1195, 245] on p "• 14g protein • 58 calories • 0g carbs • 0 sugar" at bounding box center [1124, 245] width 387 height 27
click at [867, 227] on div "Product Images Row Icon Icon Icon Icon Icon Icon List Hoz 42 Reviews Text block…" at bounding box center [866, 293] width 1035 height 575
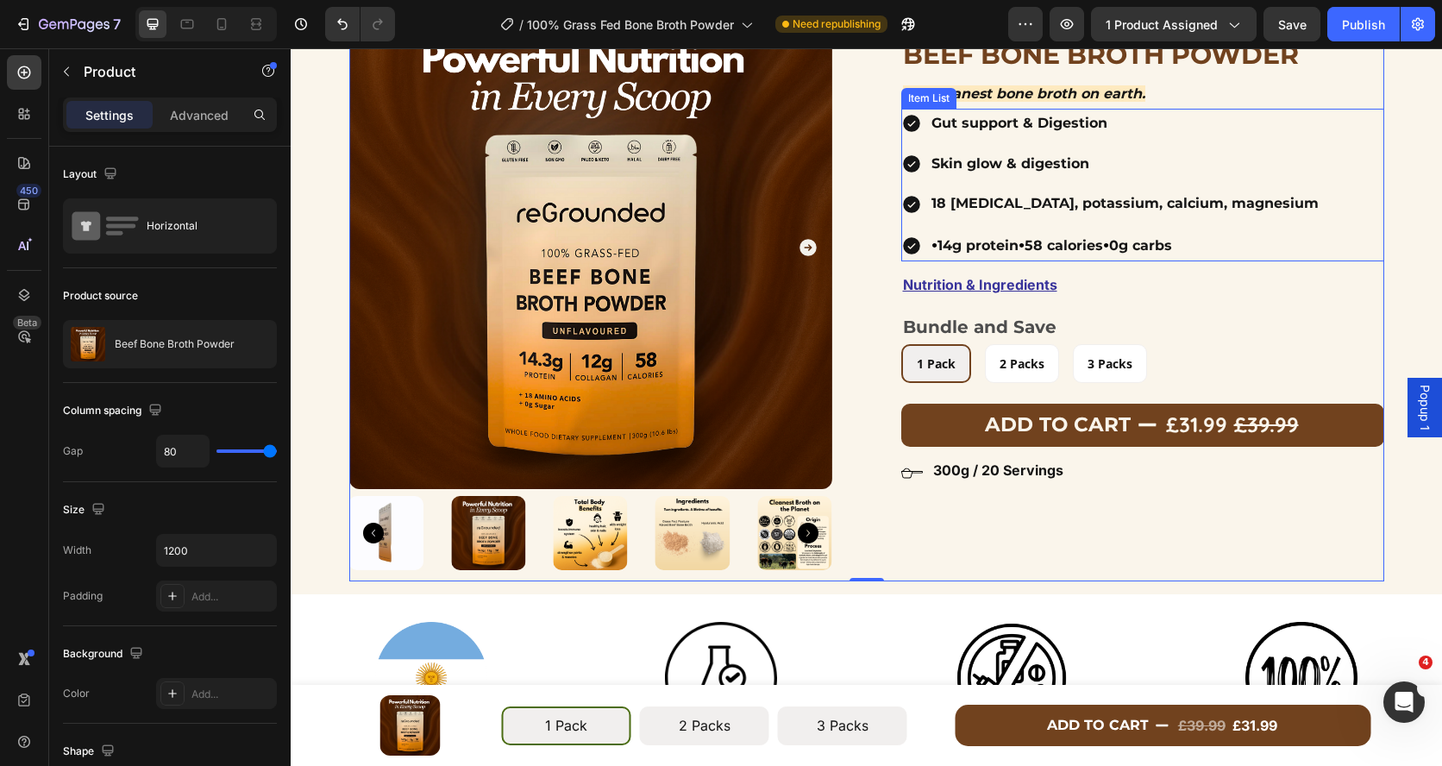
click at [1109, 244] on span "•" at bounding box center [1106, 244] width 6 height 21
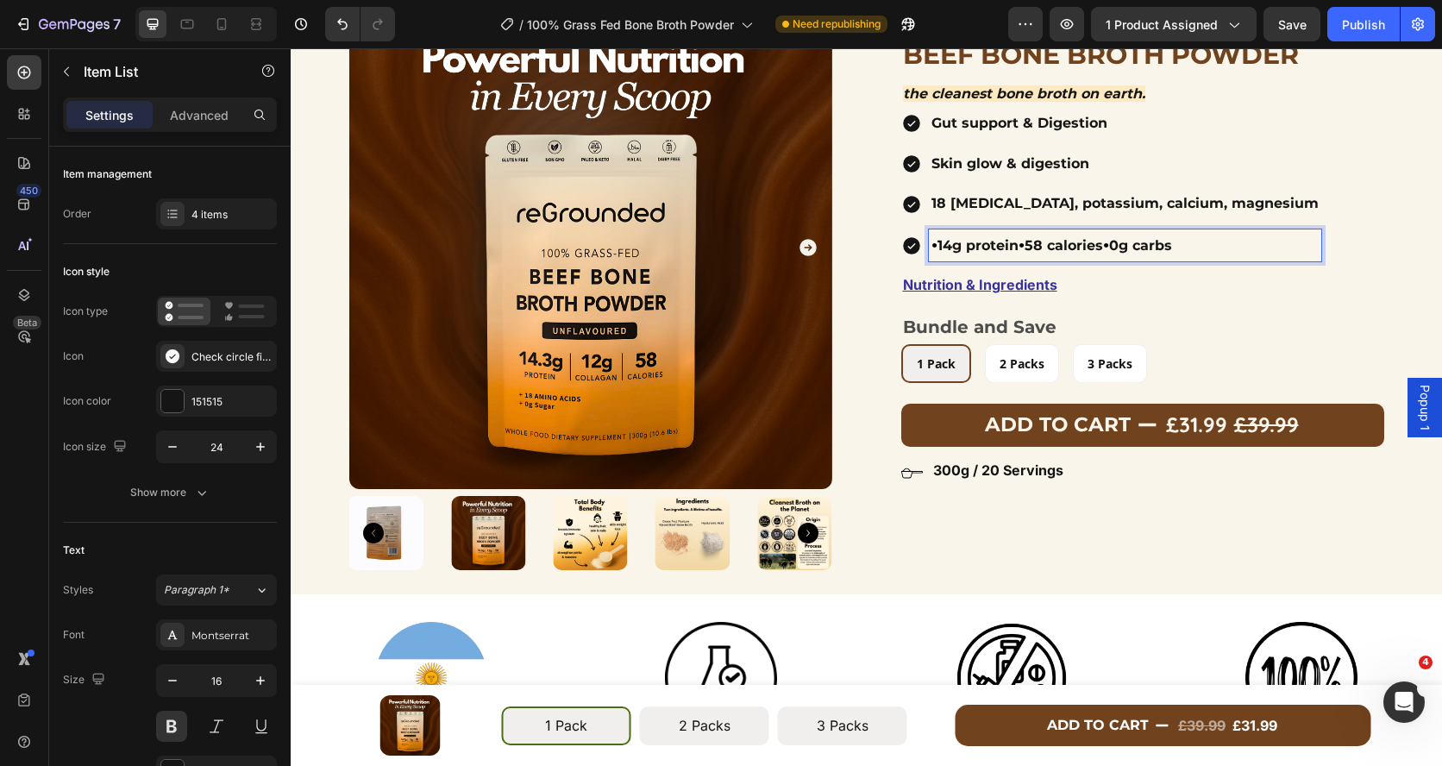
click at [1131, 244] on p "• 14g protein • 58 calories • 0g carbs" at bounding box center [1124, 245] width 387 height 27
click at [1024, 246] on span "•" at bounding box center [1021, 244] width 6 height 21
click at [942, 246] on p "• 14g protein • 58 calories • 0g carbs" at bounding box center [1124, 245] width 387 height 27
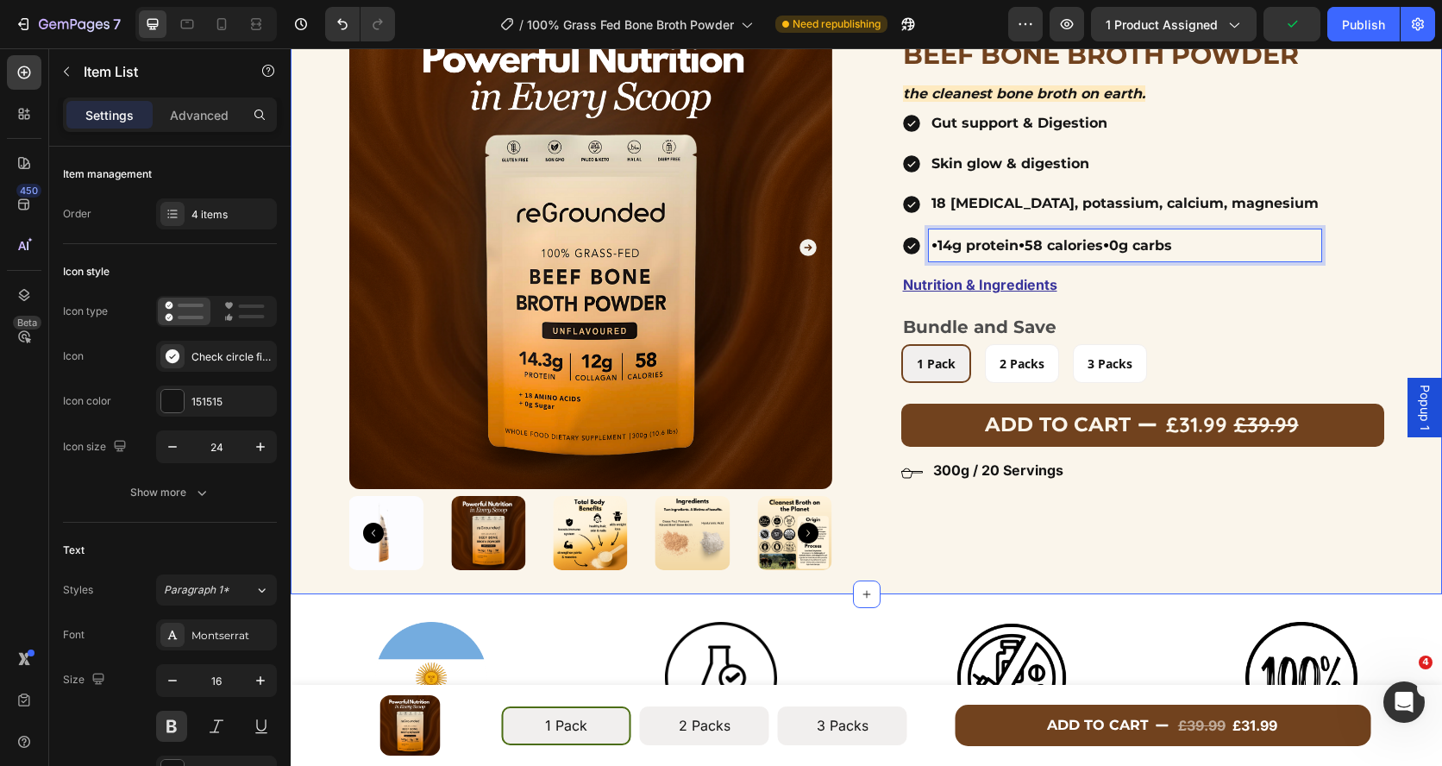
click at [1379, 285] on p "Nutrition & Ingredients" at bounding box center [1142, 284] width 479 height 25
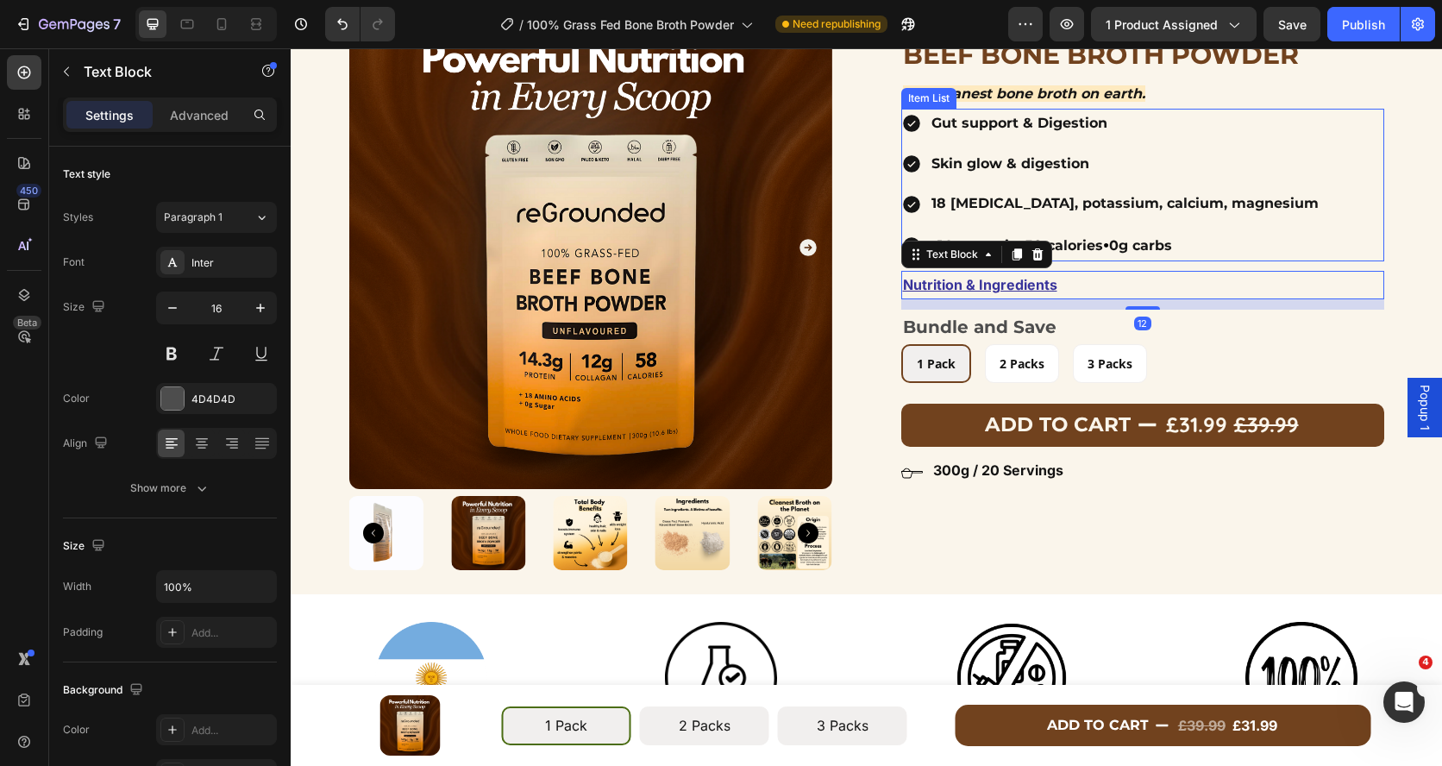
click at [1117, 241] on p "• 14g protein • 58 calories • 0g carbs" at bounding box center [1124, 245] width 387 height 27
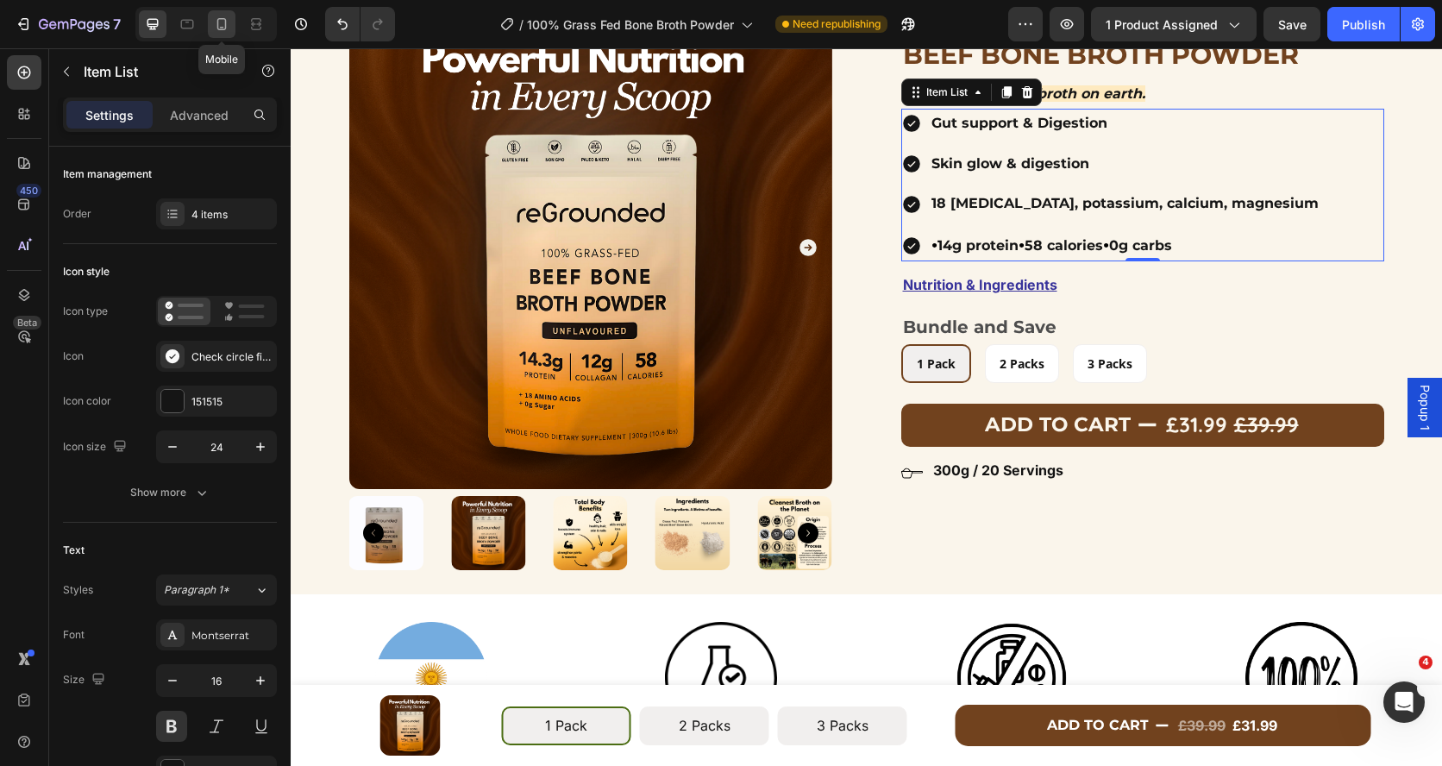
click at [218, 31] on icon at bounding box center [221, 24] width 17 height 17
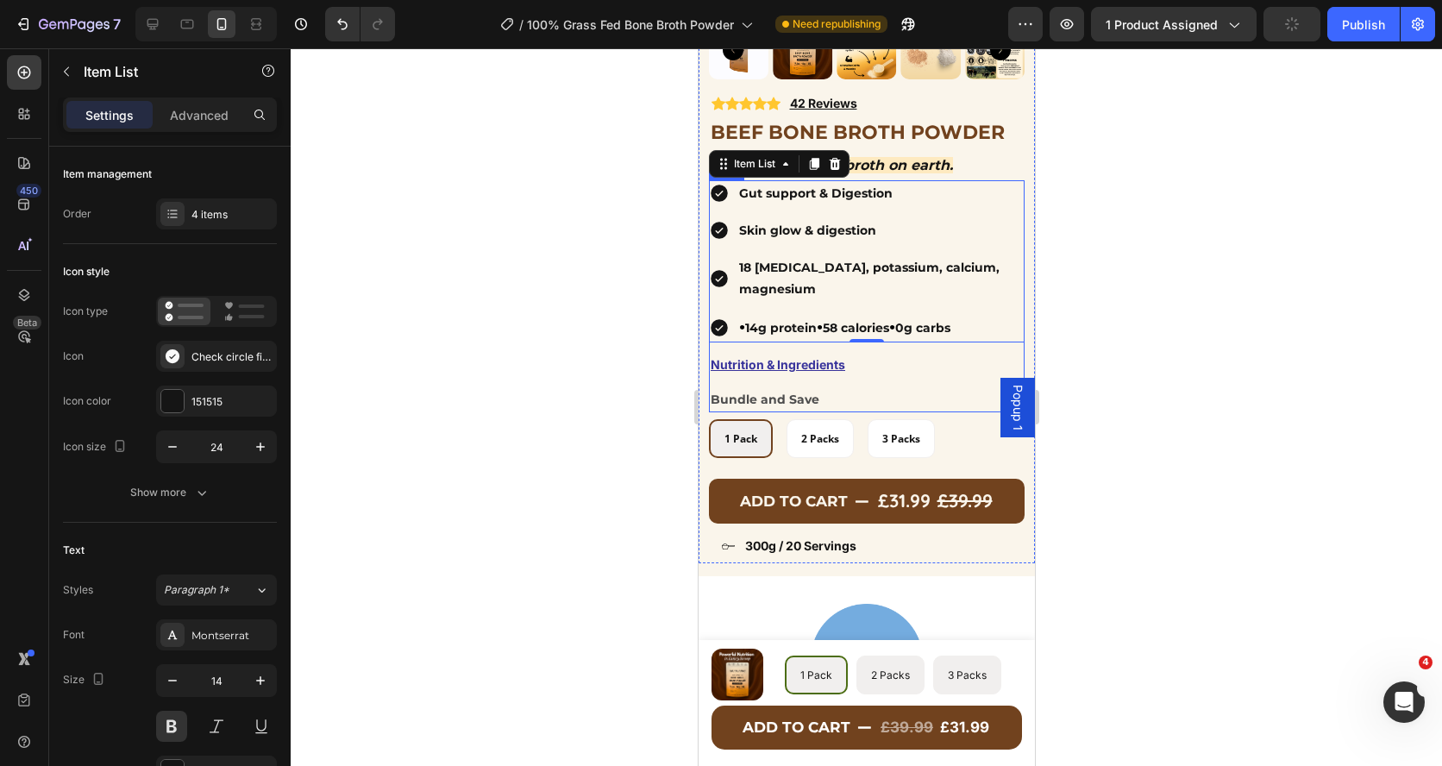
scroll to position [391, 0]
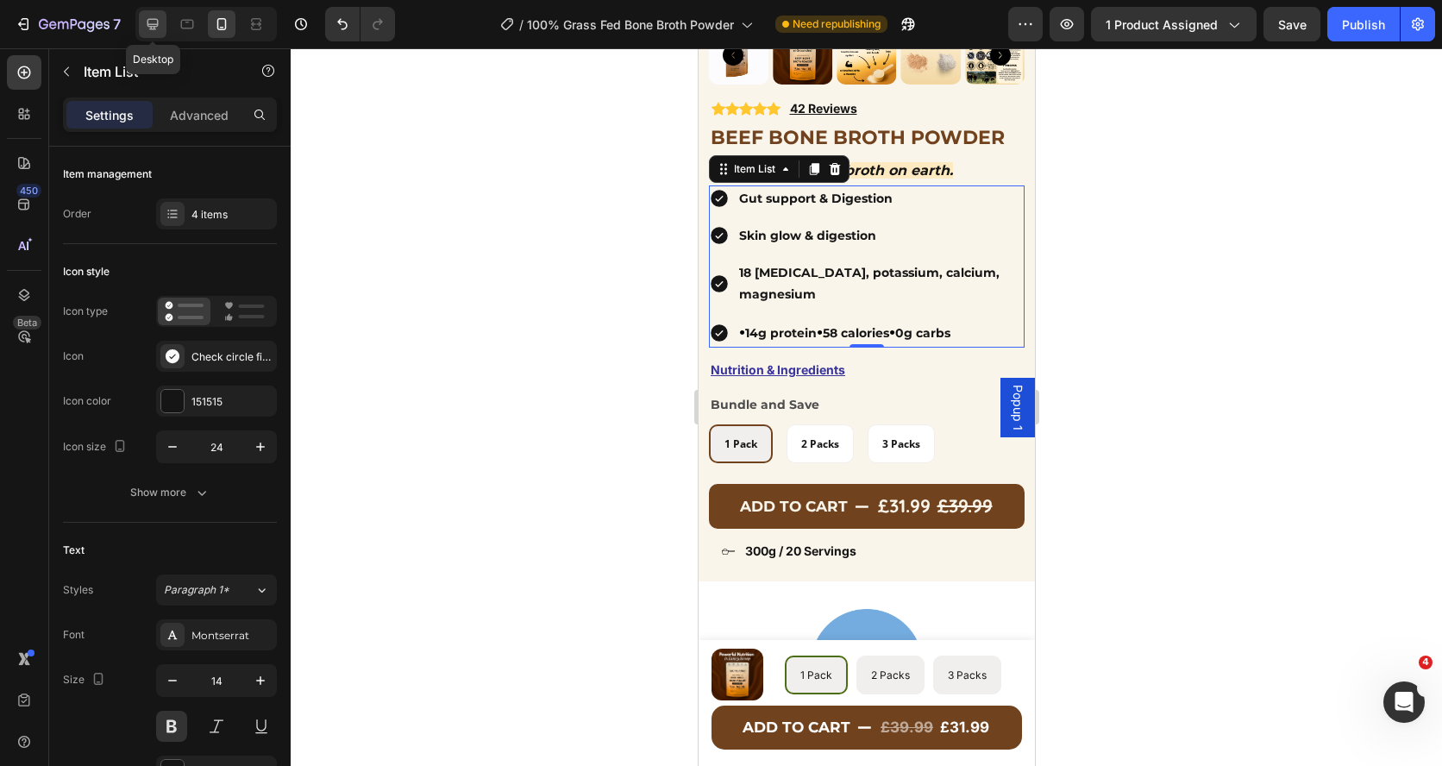
click at [157, 27] on icon at bounding box center [152, 24] width 17 height 17
type input "16"
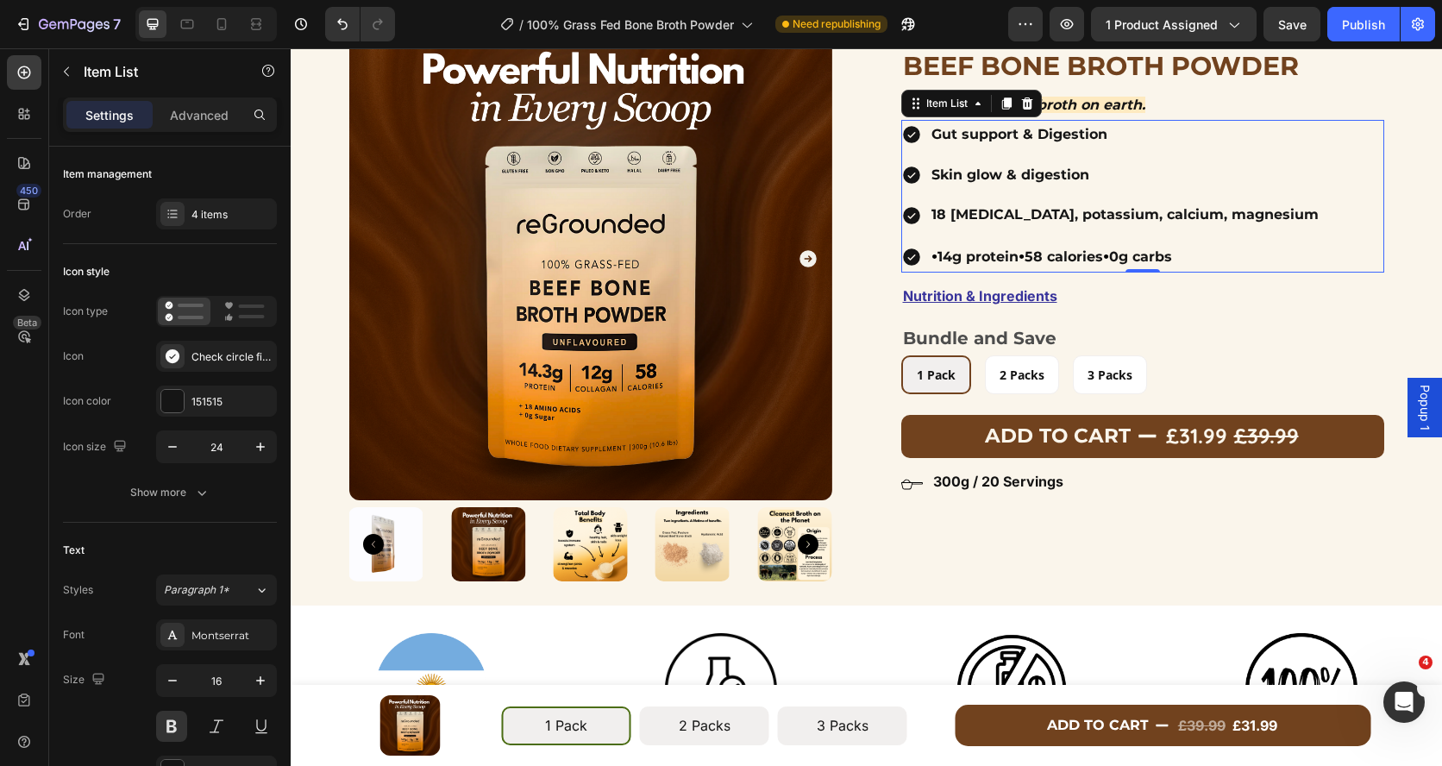
scroll to position [32, 0]
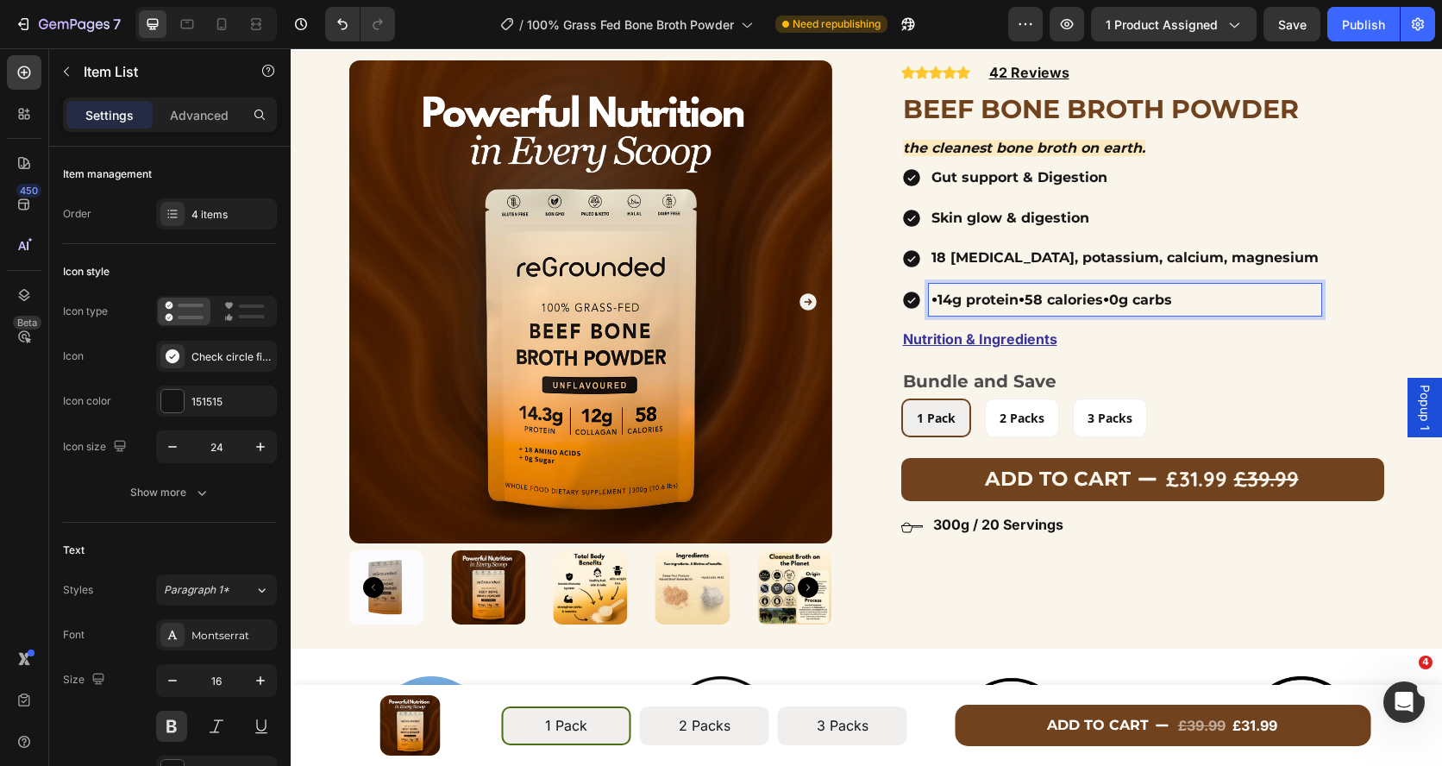
click at [1124, 300] on p "• 14g protein • 58 calories • 0g carbs" at bounding box center [1124, 299] width 387 height 27
click at [1119, 303] on p "• 14g protein • 58 calories • 0g carbs" at bounding box center [1124, 299] width 387 height 27
click at [1024, 300] on span "•" at bounding box center [1021, 298] width 6 height 21
click at [936, 302] on p "• 14g protein, 58 calories, 0g carbs" at bounding box center [1124, 299] width 387 height 27
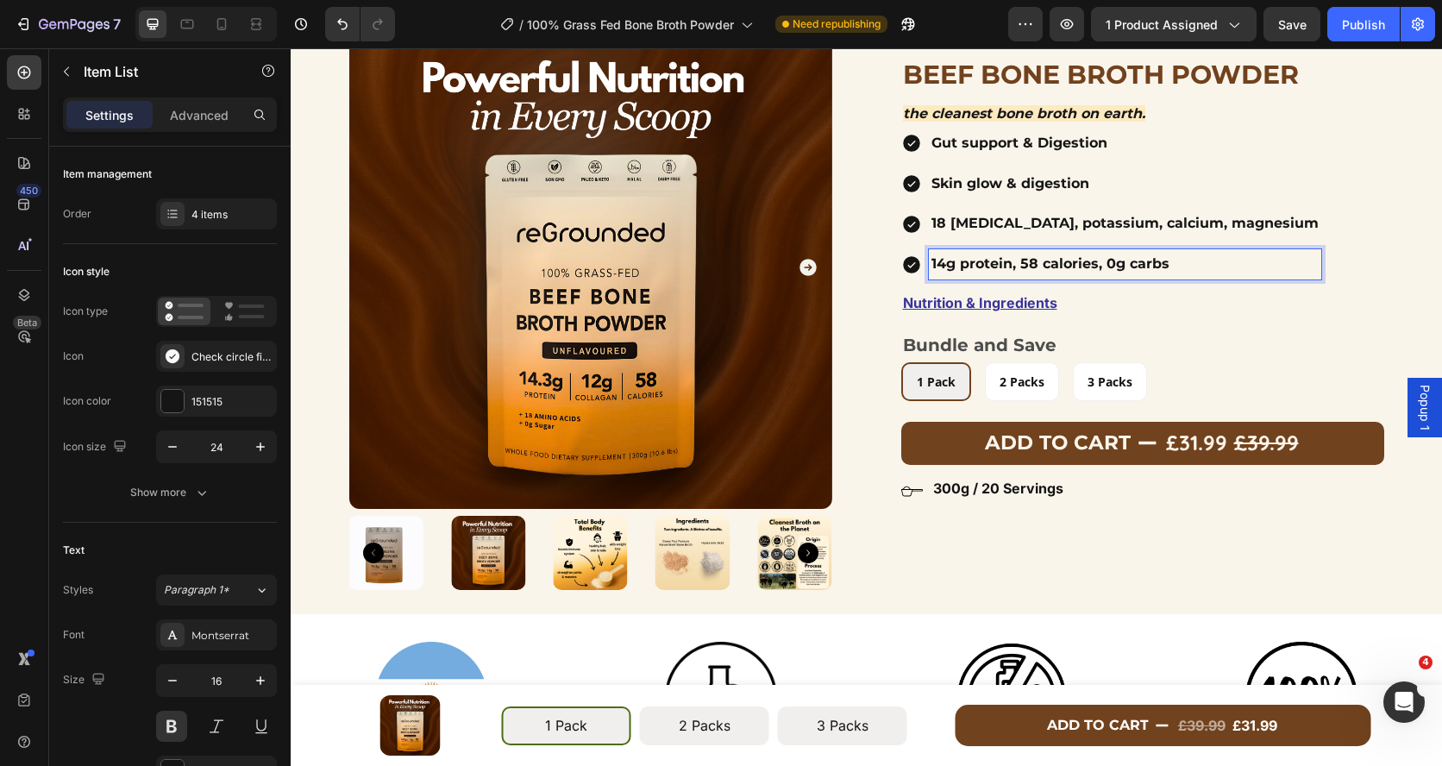
scroll to position [77, 0]
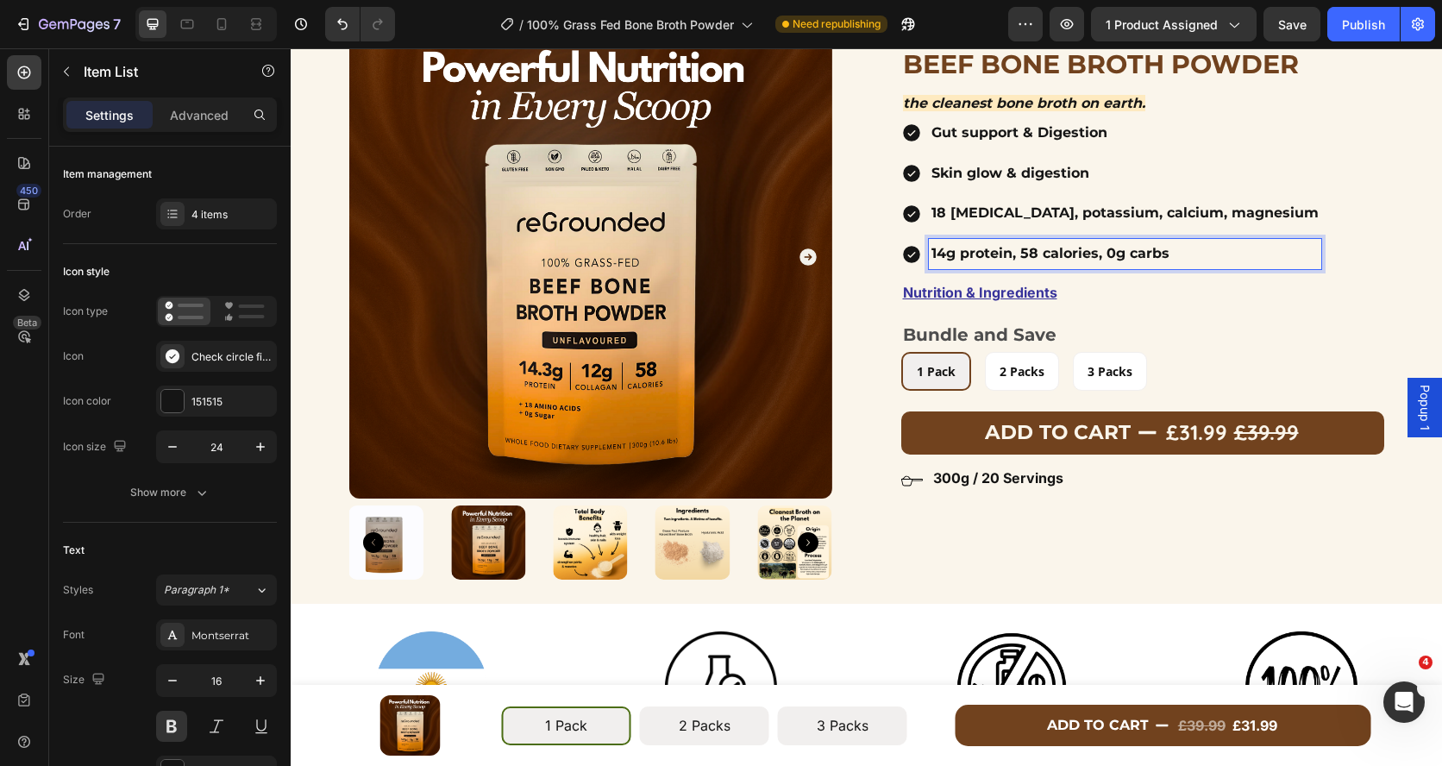
click at [1383, 257] on div "Gut support & Digestion Skin glow & digestion 18 [MEDICAL_DATA], potassium, cal…" at bounding box center [1142, 193] width 483 height 151
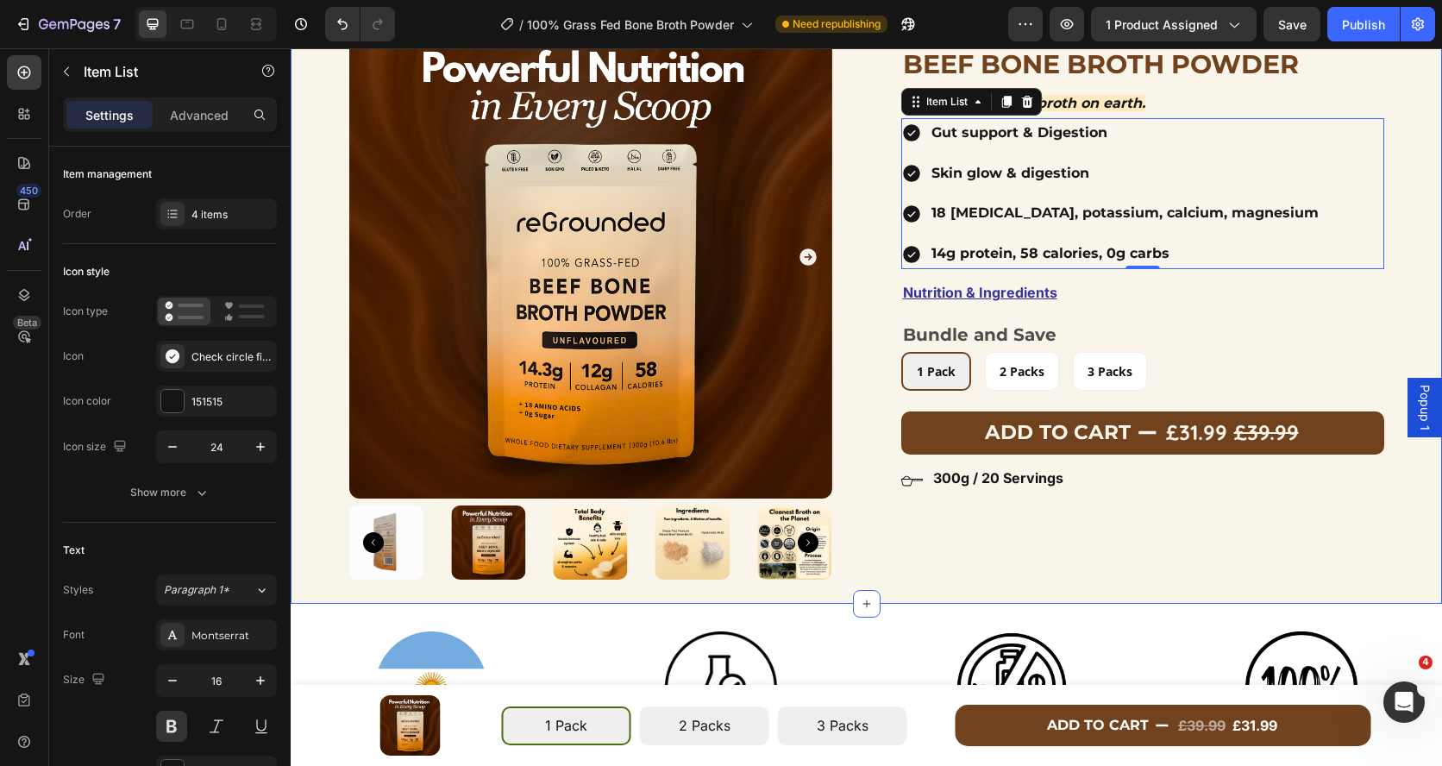
click at [1418, 272] on div "Product Images Row Icon Icon Icon Icon Icon Icon List Hoz 42 Reviews Text block…" at bounding box center [866, 303] width 1151 height 575
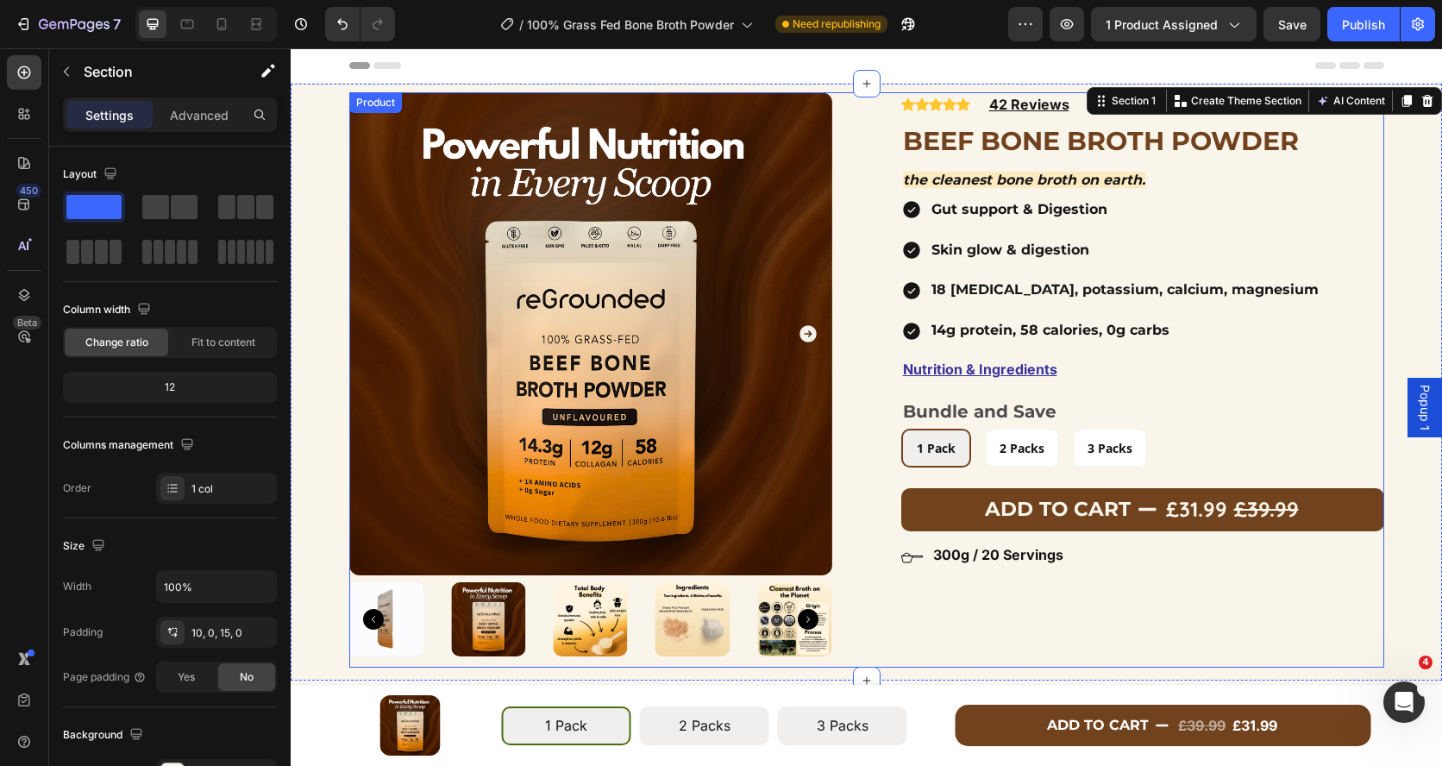
scroll to position [2, 0]
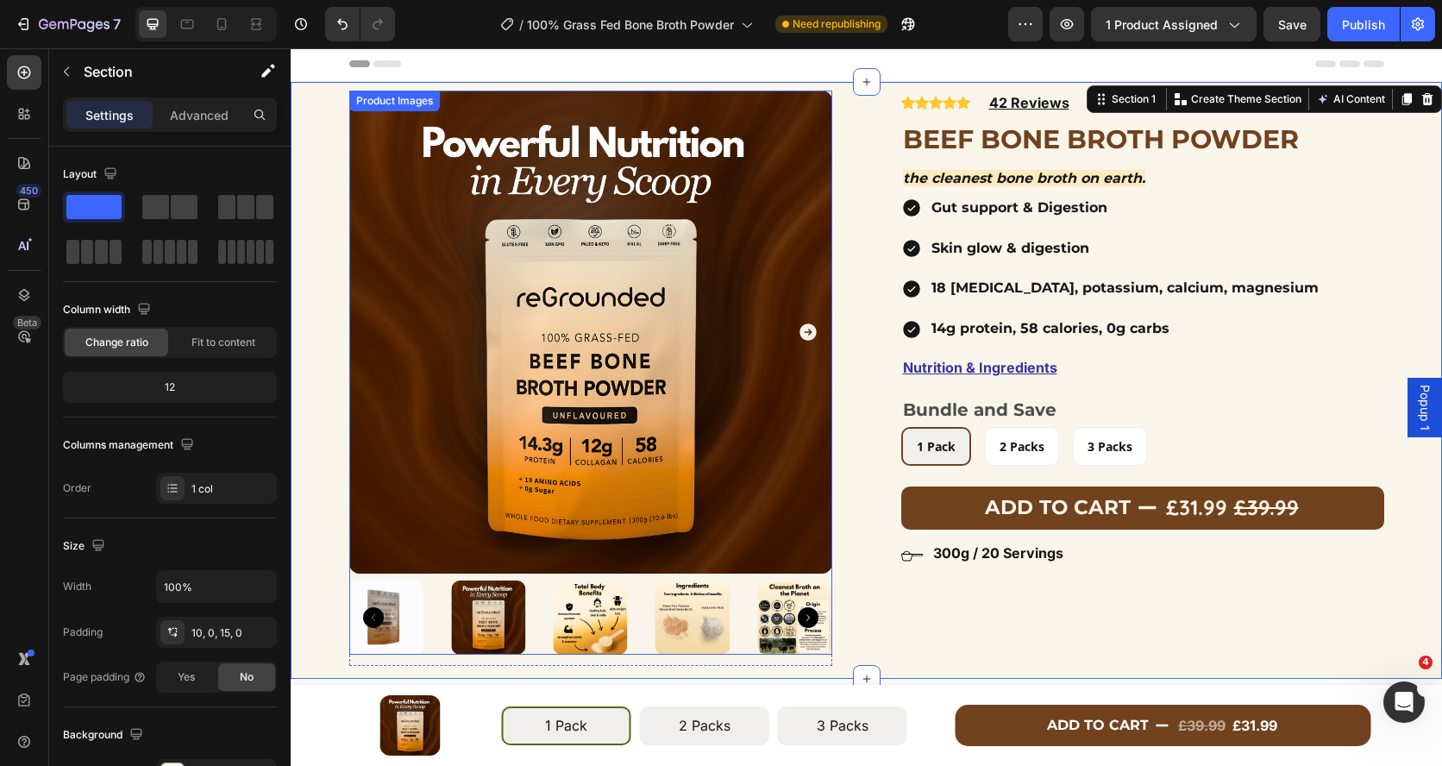
click at [804, 335] on icon "Carousel Next Arrow" at bounding box center [807, 331] width 17 height 17
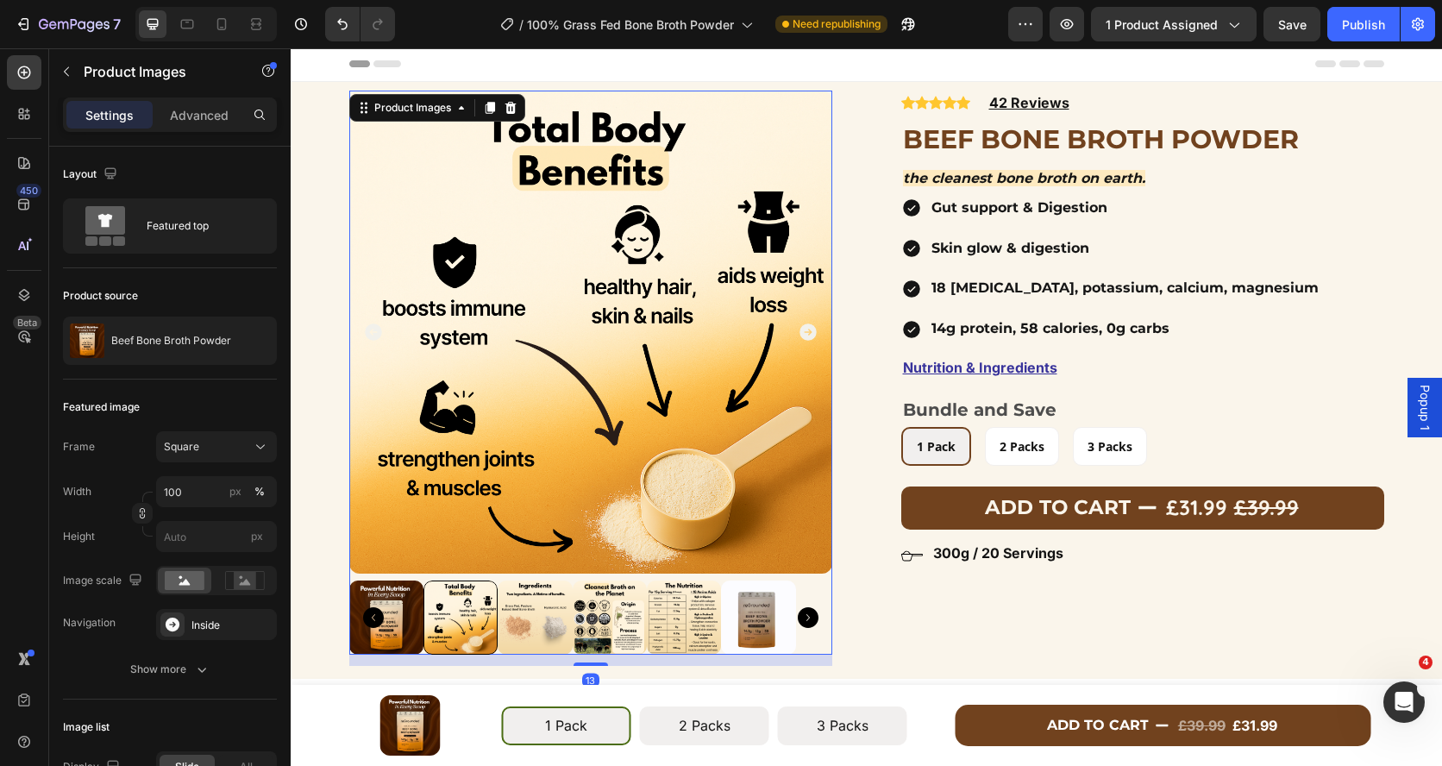
click at [804, 335] on icon "Carousel Next Arrow" at bounding box center [807, 331] width 17 height 17
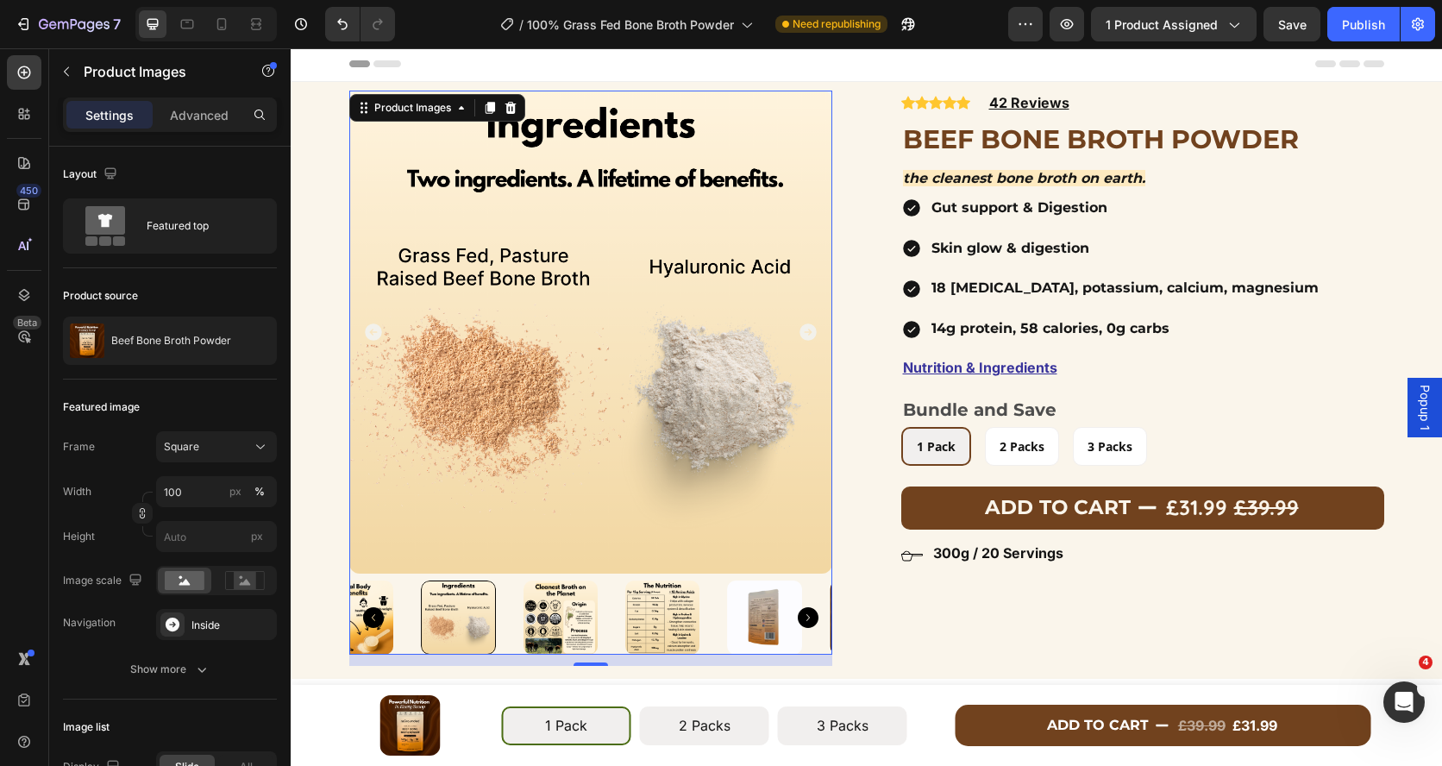
click at [804, 335] on icon "Carousel Next Arrow" at bounding box center [807, 331] width 17 height 17
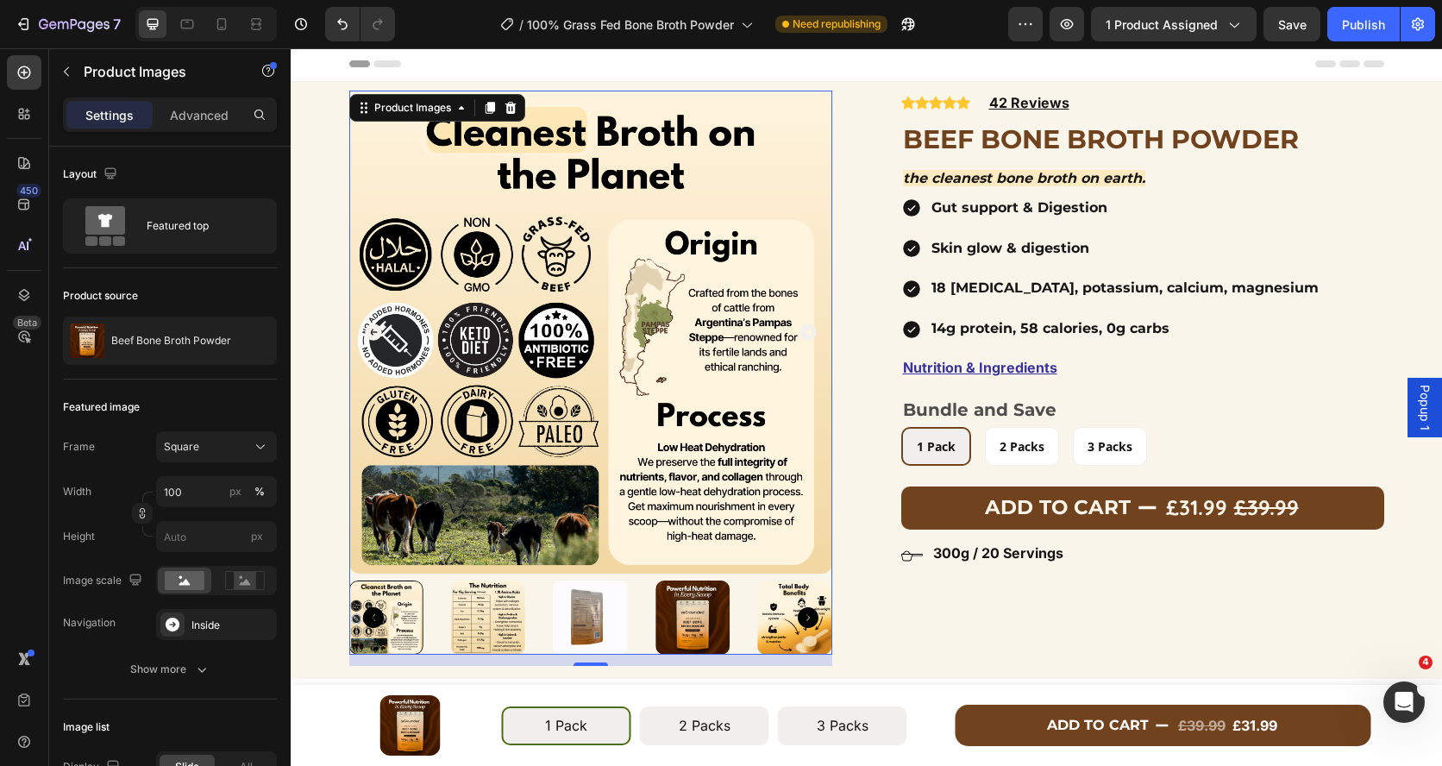
click at [680, 615] on img at bounding box center [692, 617] width 74 height 74
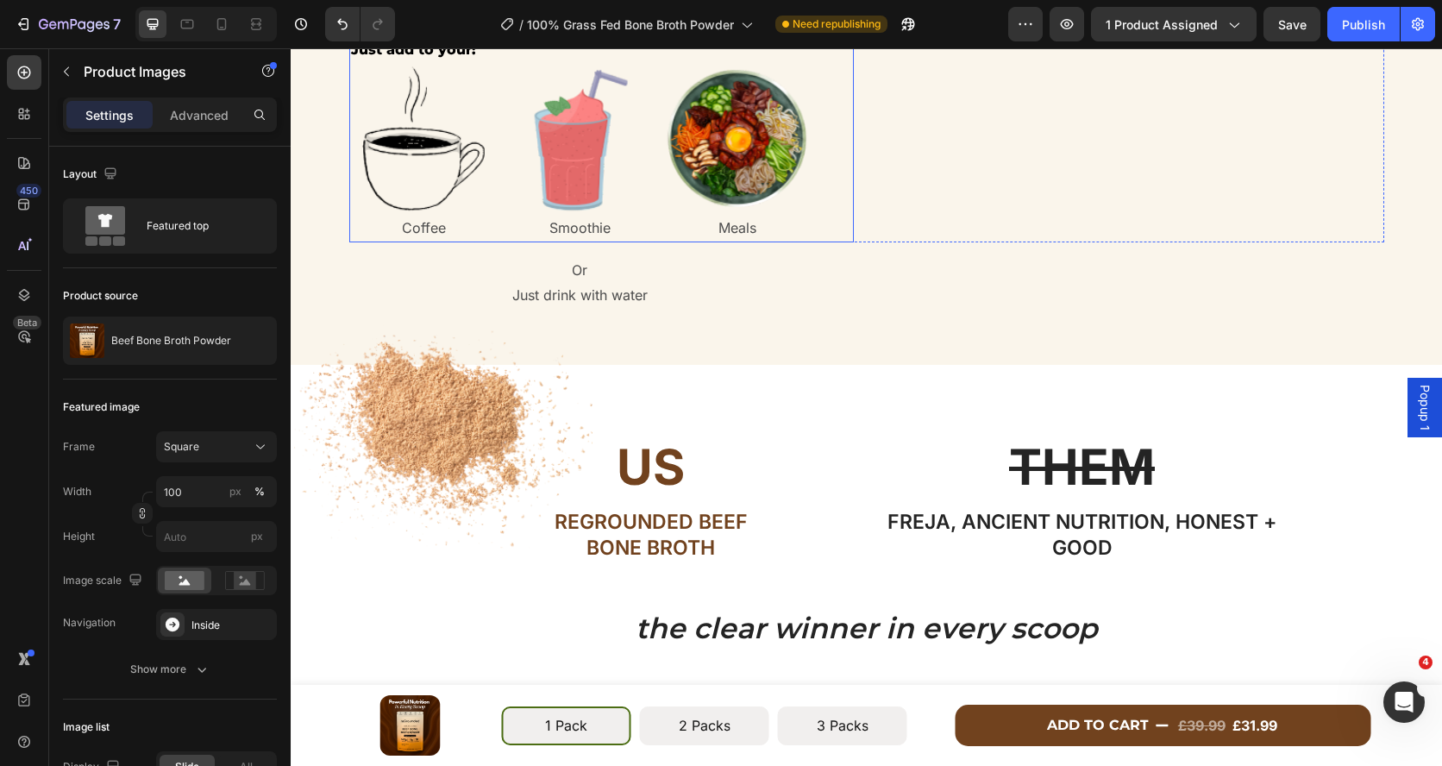
scroll to position [1559, 0]
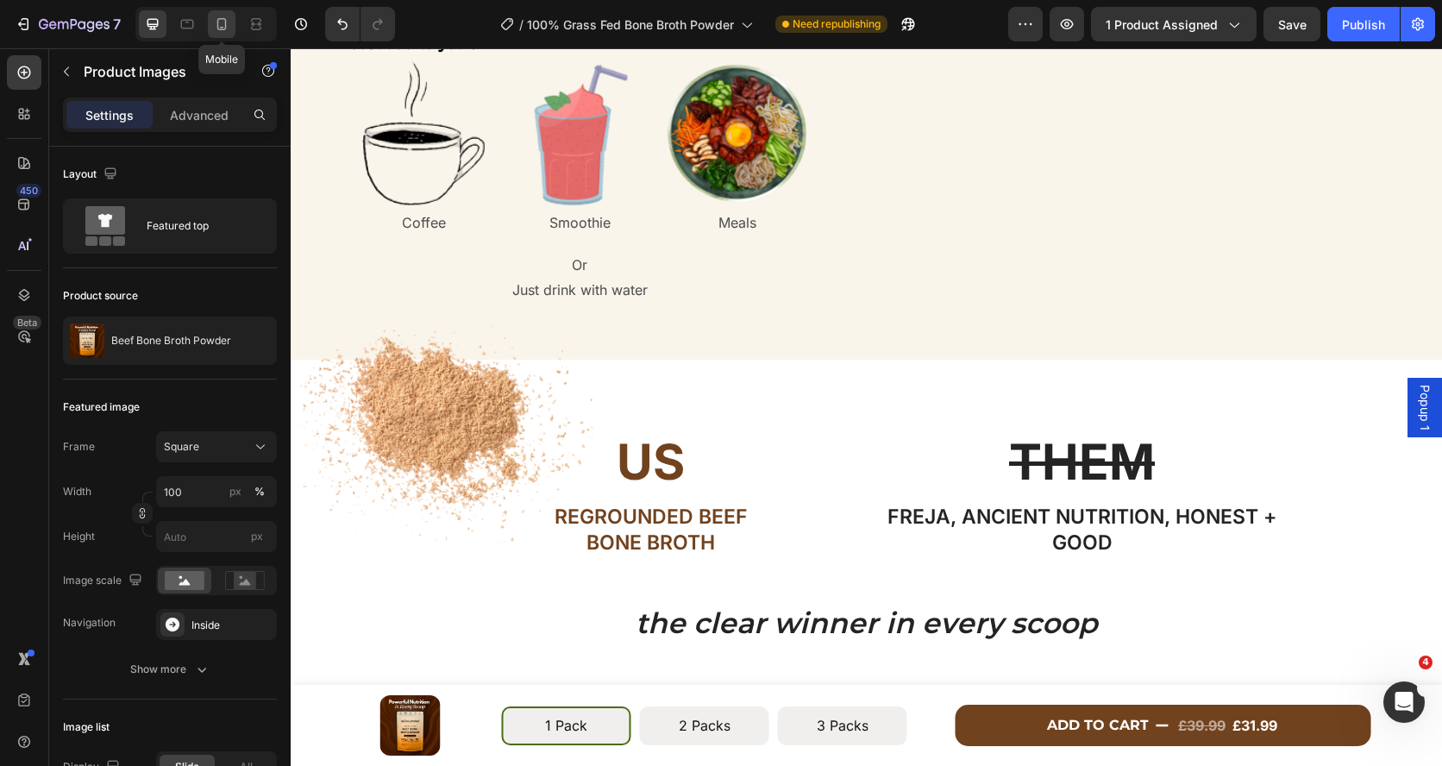
click at [229, 25] on icon at bounding box center [221, 24] width 17 height 17
type input "8"
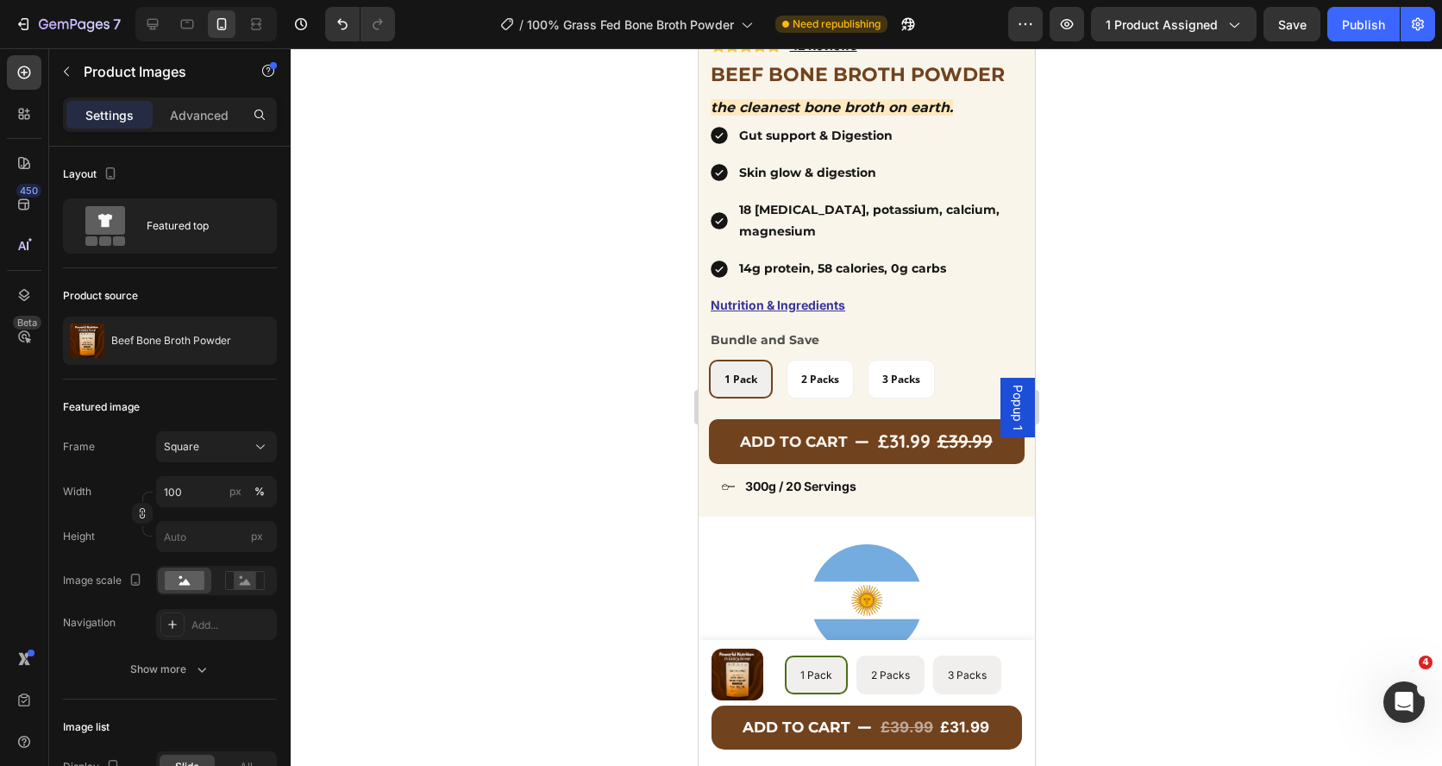
scroll to position [454, 0]
click at [737, 483] on div "Icon 300g / 20 Servings Text block Row" at bounding box center [866, 487] width 316 height 28
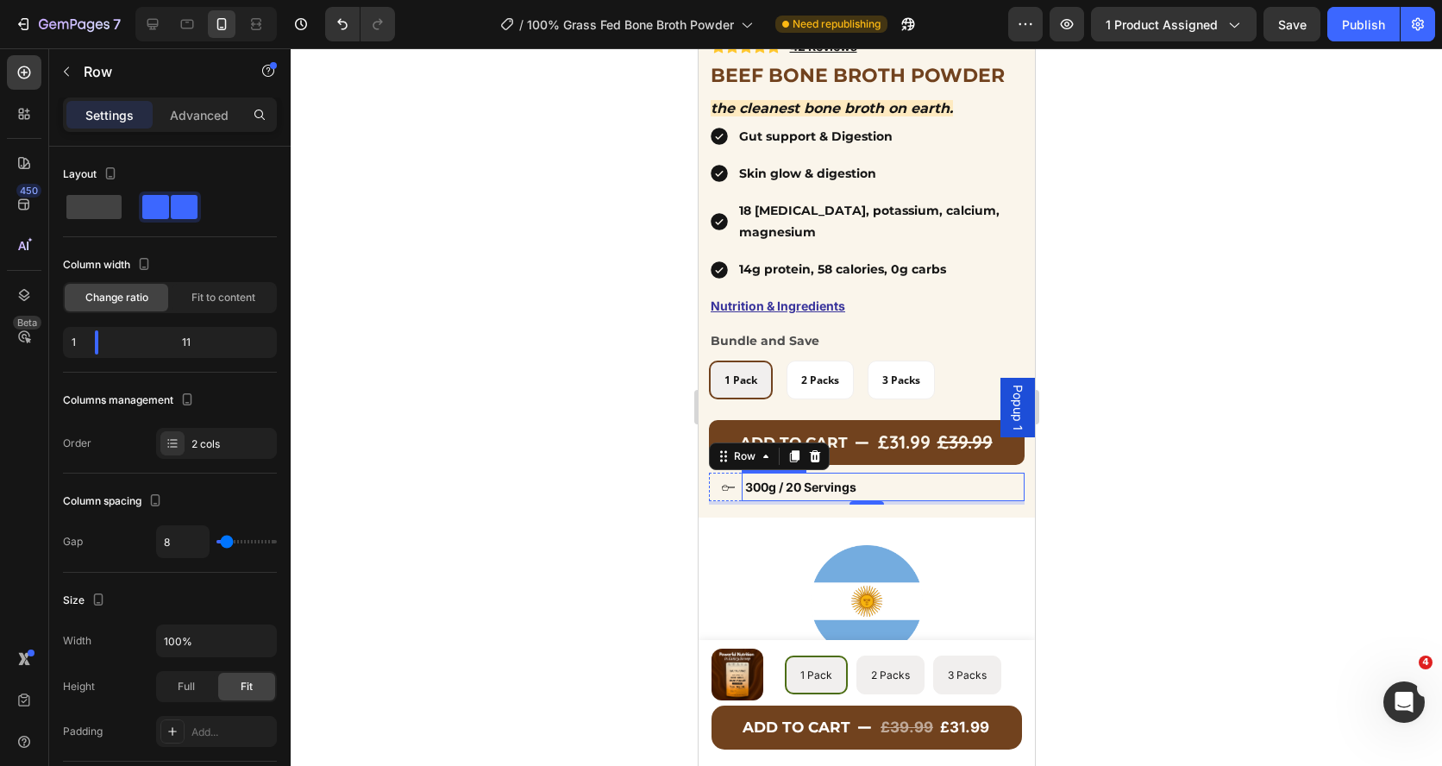
click at [868, 485] on p "300g / 20 Servings" at bounding box center [882, 487] width 276 height 22
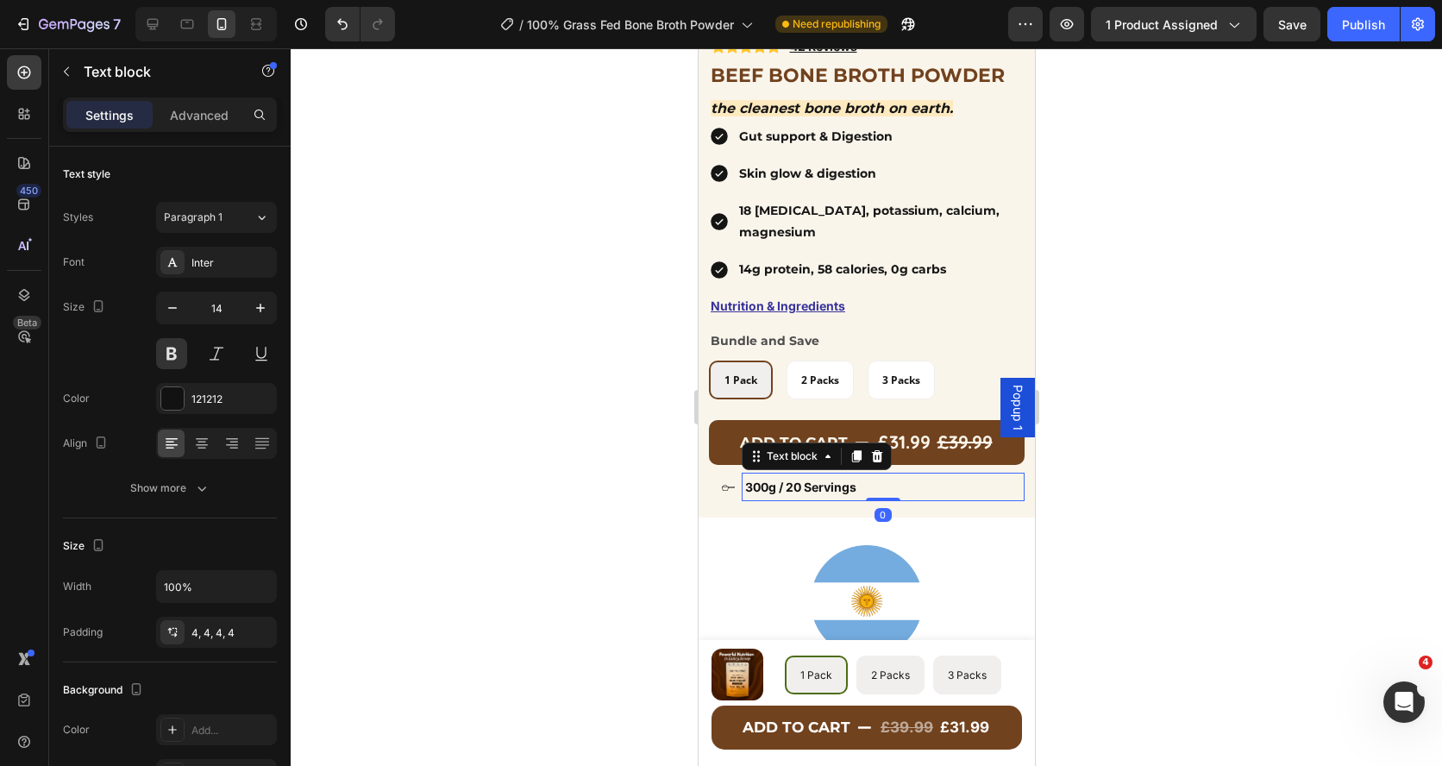
click at [867, 485] on p "300g / 20 Servings" at bounding box center [882, 487] width 276 height 22
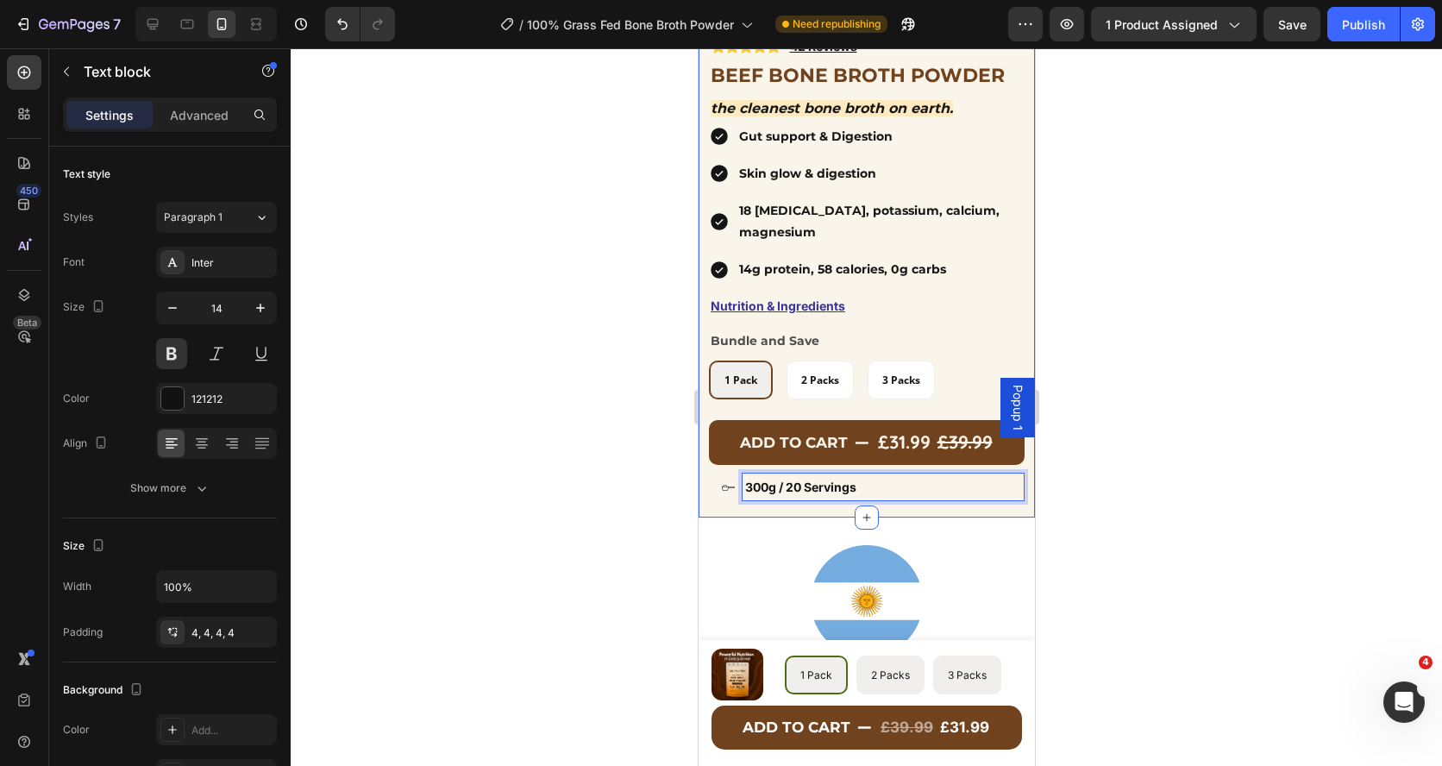
click at [813, 509] on div "Product Images Row Icon Icon Icon Icon Icon Icon List Hoz 42 Reviews Text block…" at bounding box center [866, 73] width 336 height 887
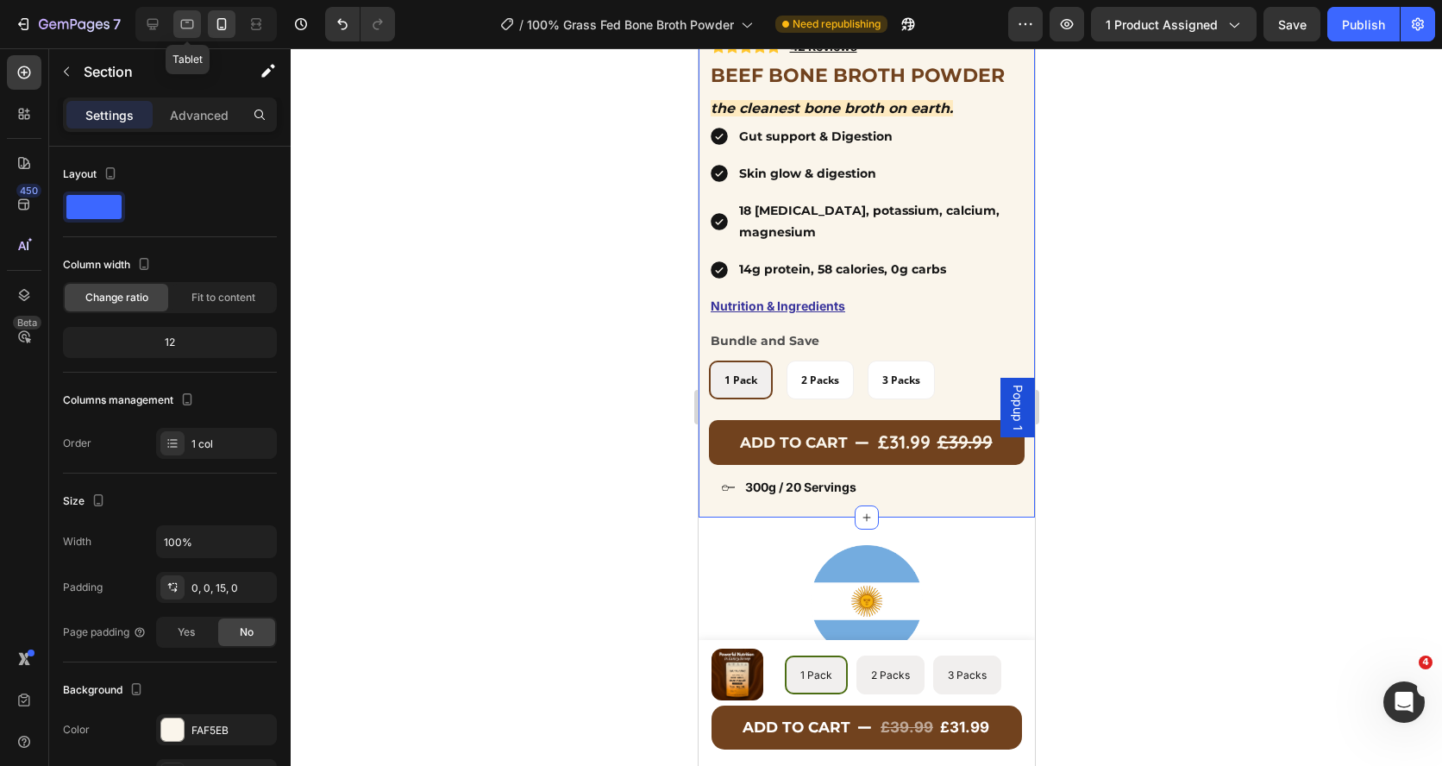
click at [174, 21] on div at bounding box center [187, 24] width 28 height 28
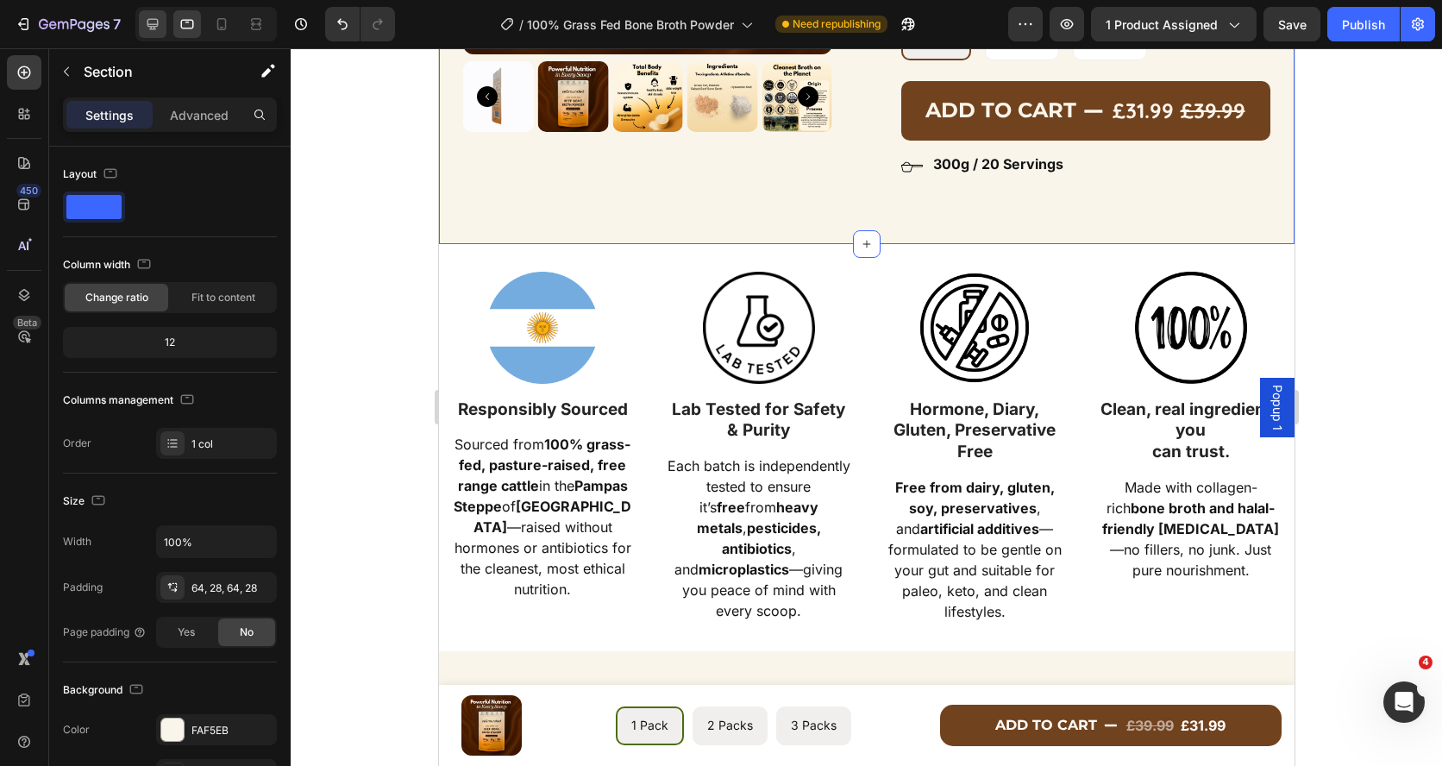
click at [154, 23] on icon at bounding box center [152, 24] width 11 height 11
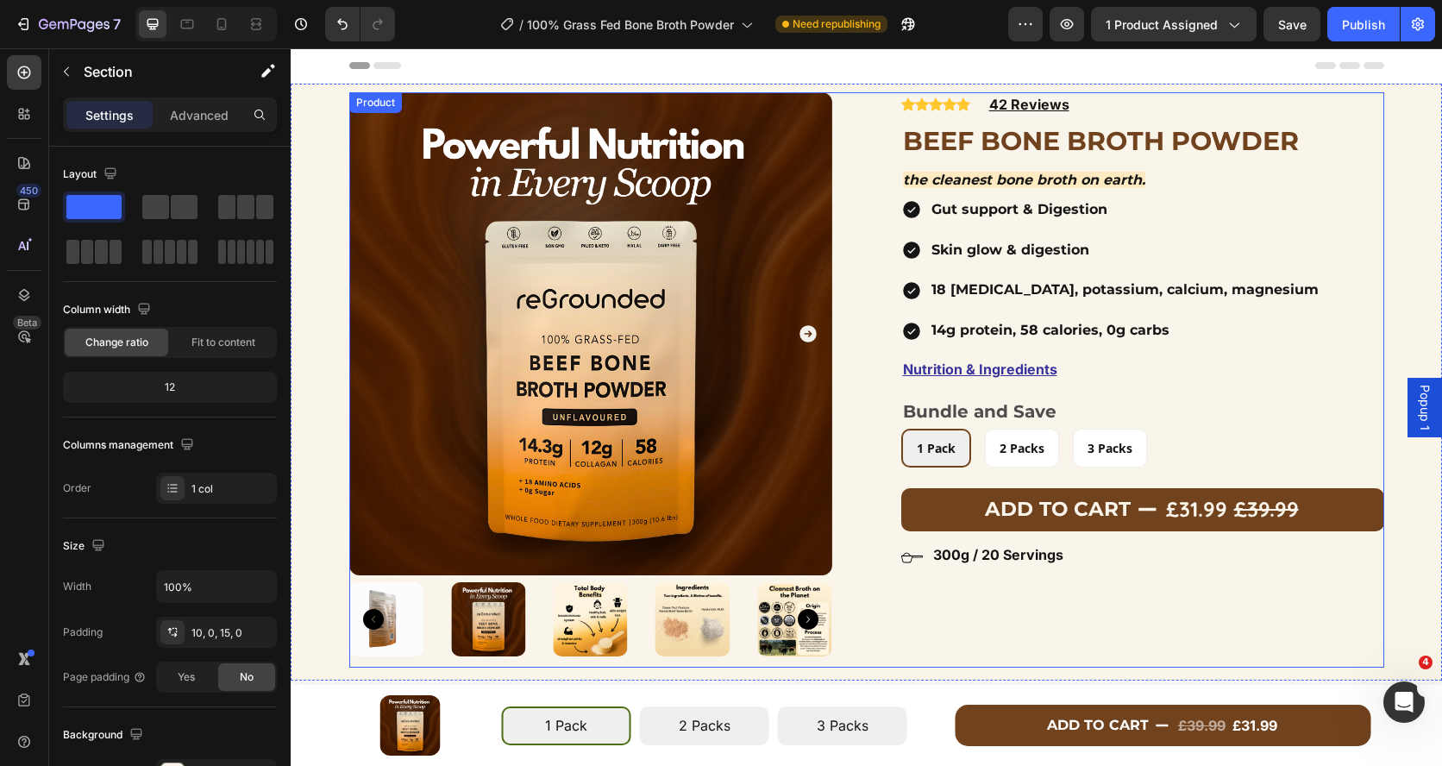
drag, startPoint x: 476, startPoint y: 259, endPoint x: 1129, endPoint y: 536, distance: 709.3
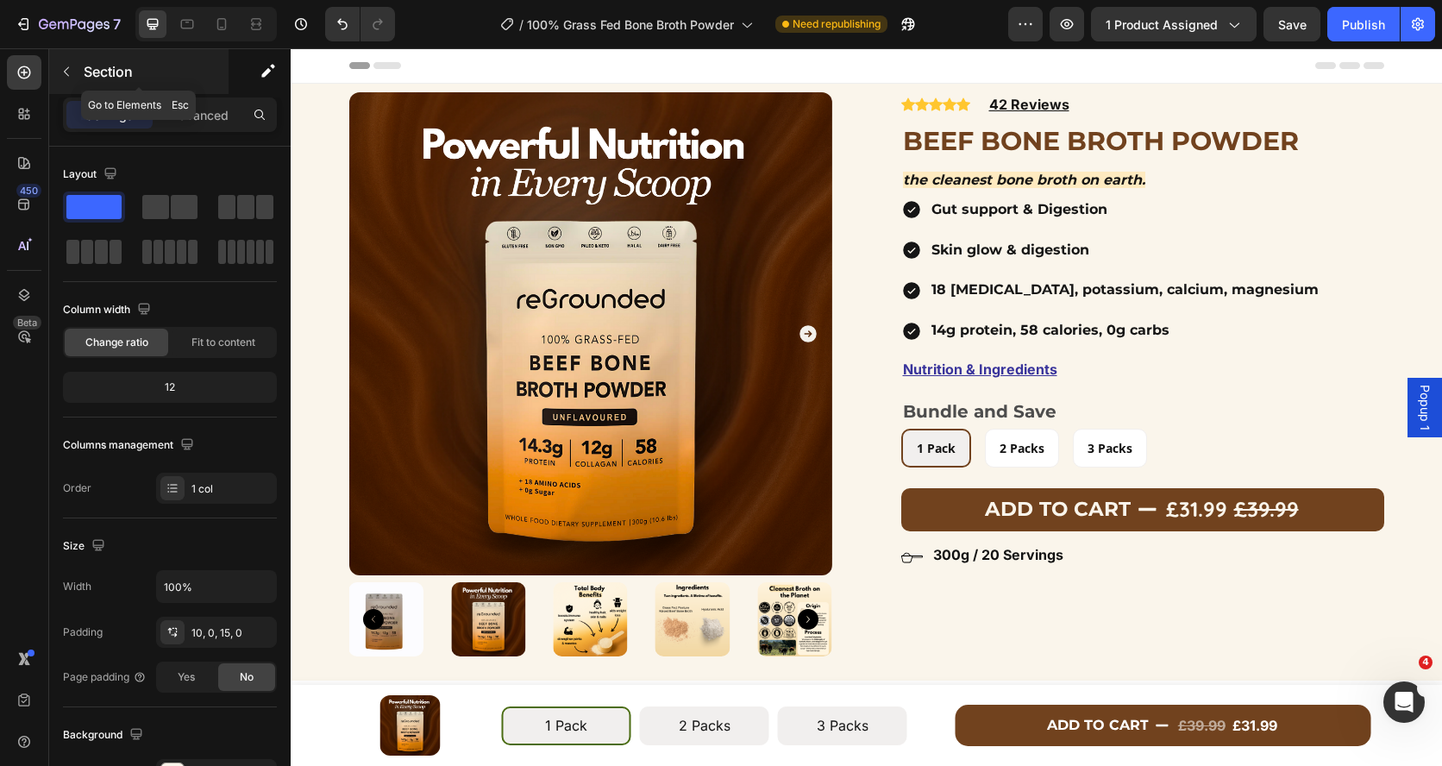
click at [60, 74] on icon "button" at bounding box center [66, 72] width 14 height 14
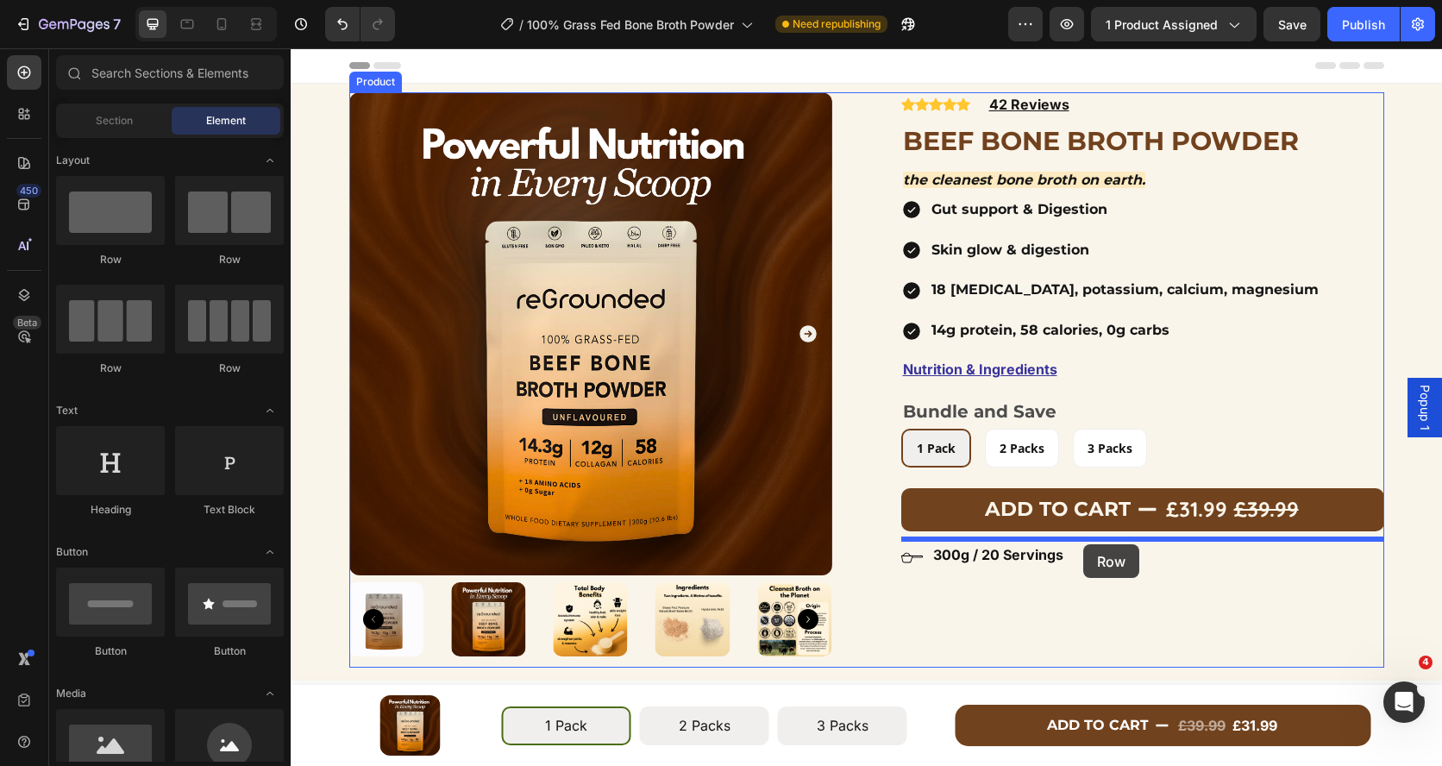
drag, startPoint x: 517, startPoint y: 269, endPoint x: 1083, endPoint y: 544, distance: 629.0
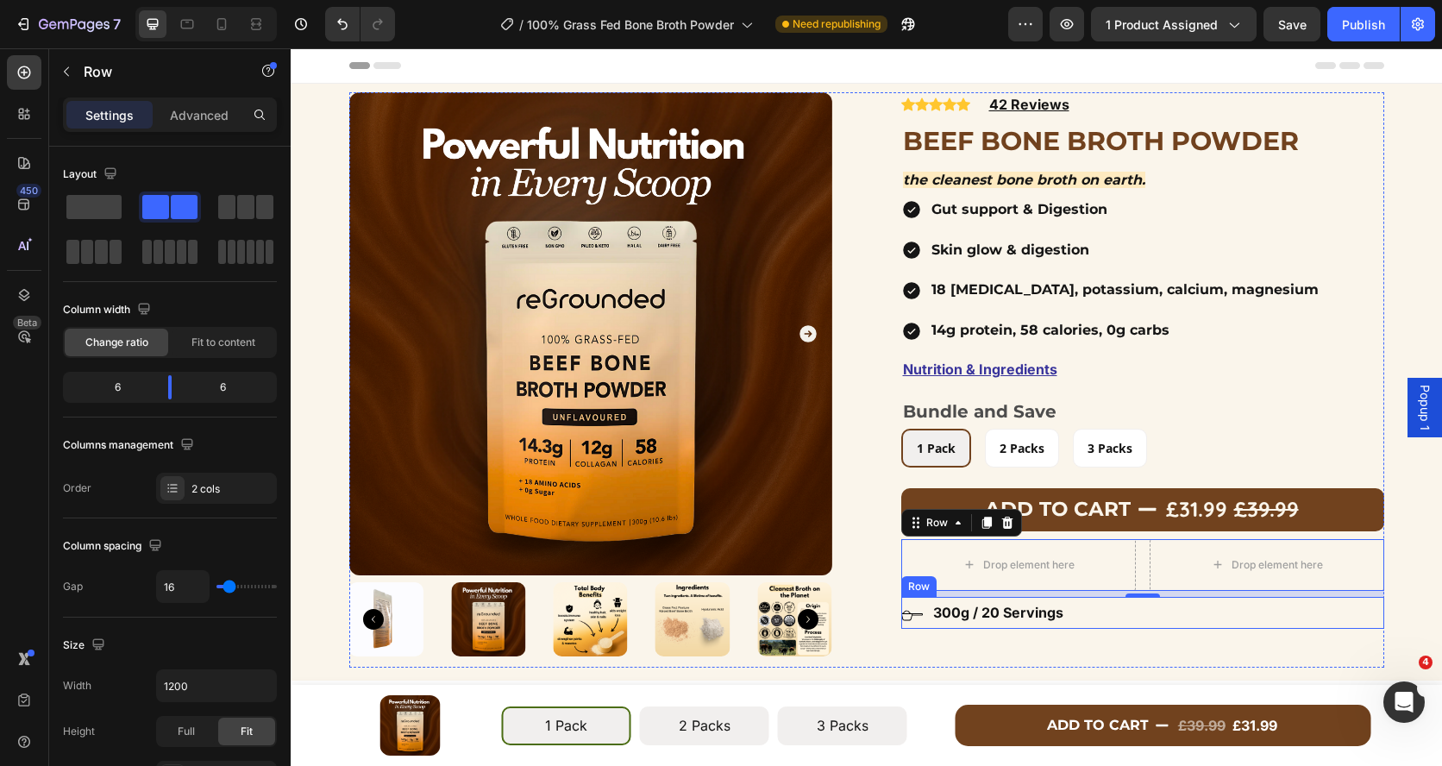
click at [1078, 611] on div "Icon 300g / 20 Servings Text block Row" at bounding box center [1142, 613] width 483 height 32
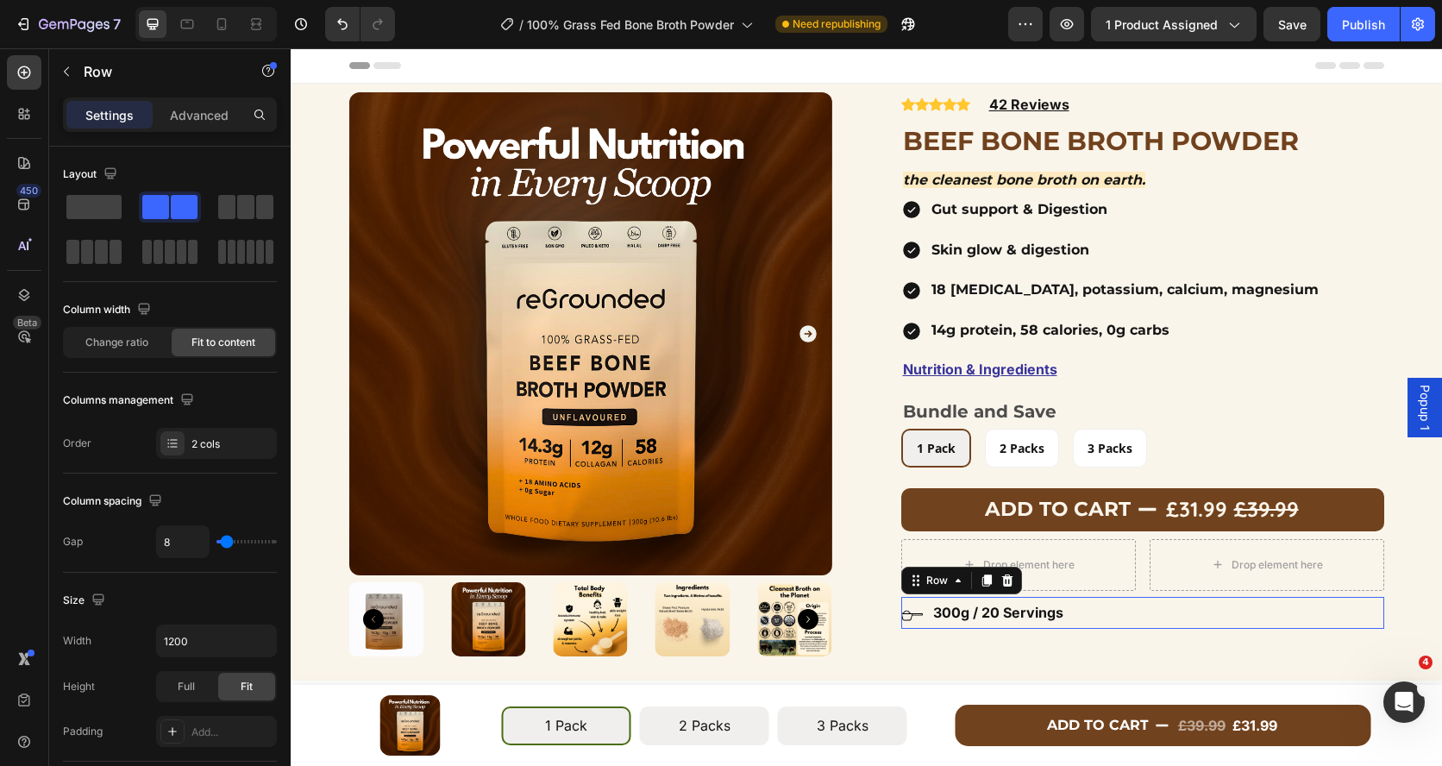
scroll to position [580, 0]
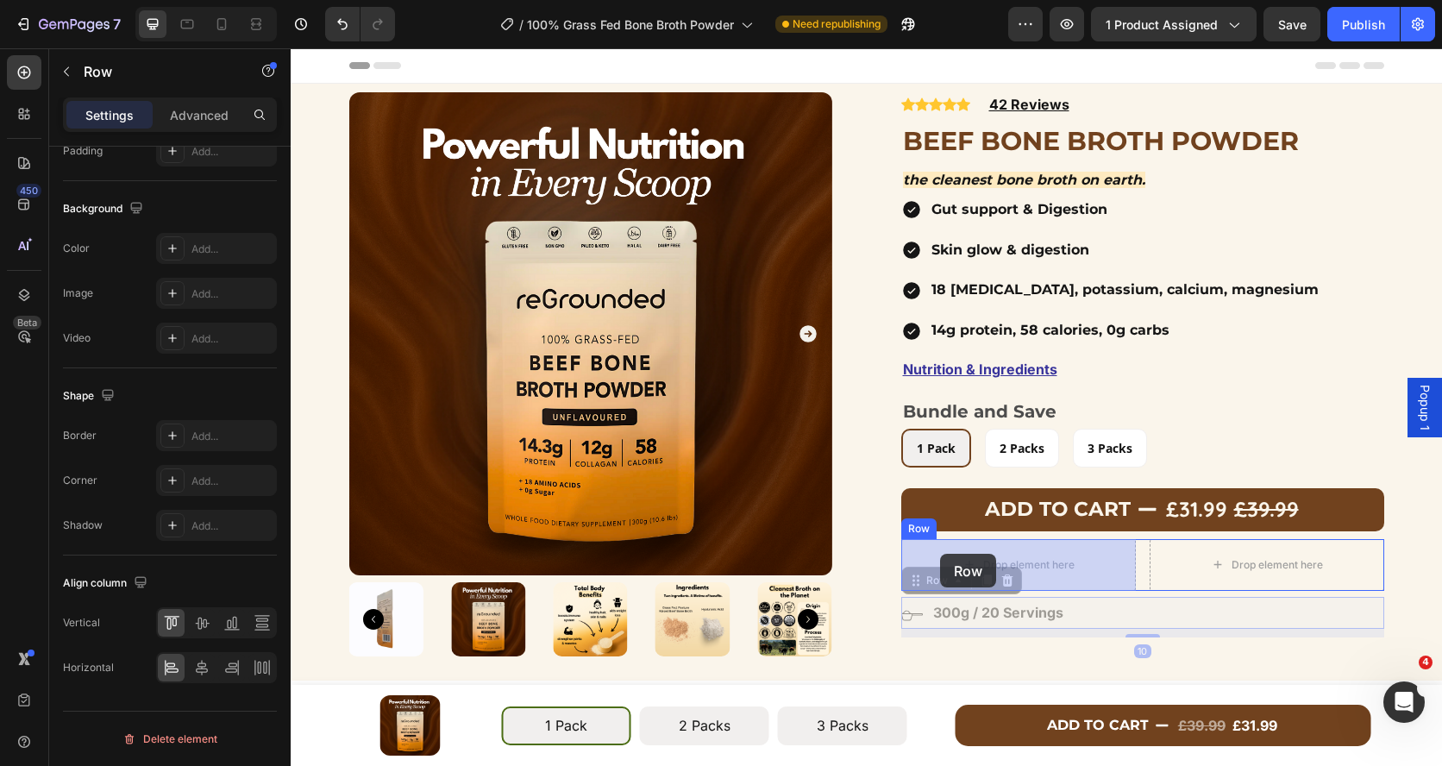
drag, startPoint x: 938, startPoint y: 572, endPoint x: 940, endPoint y: 554, distance: 18.2
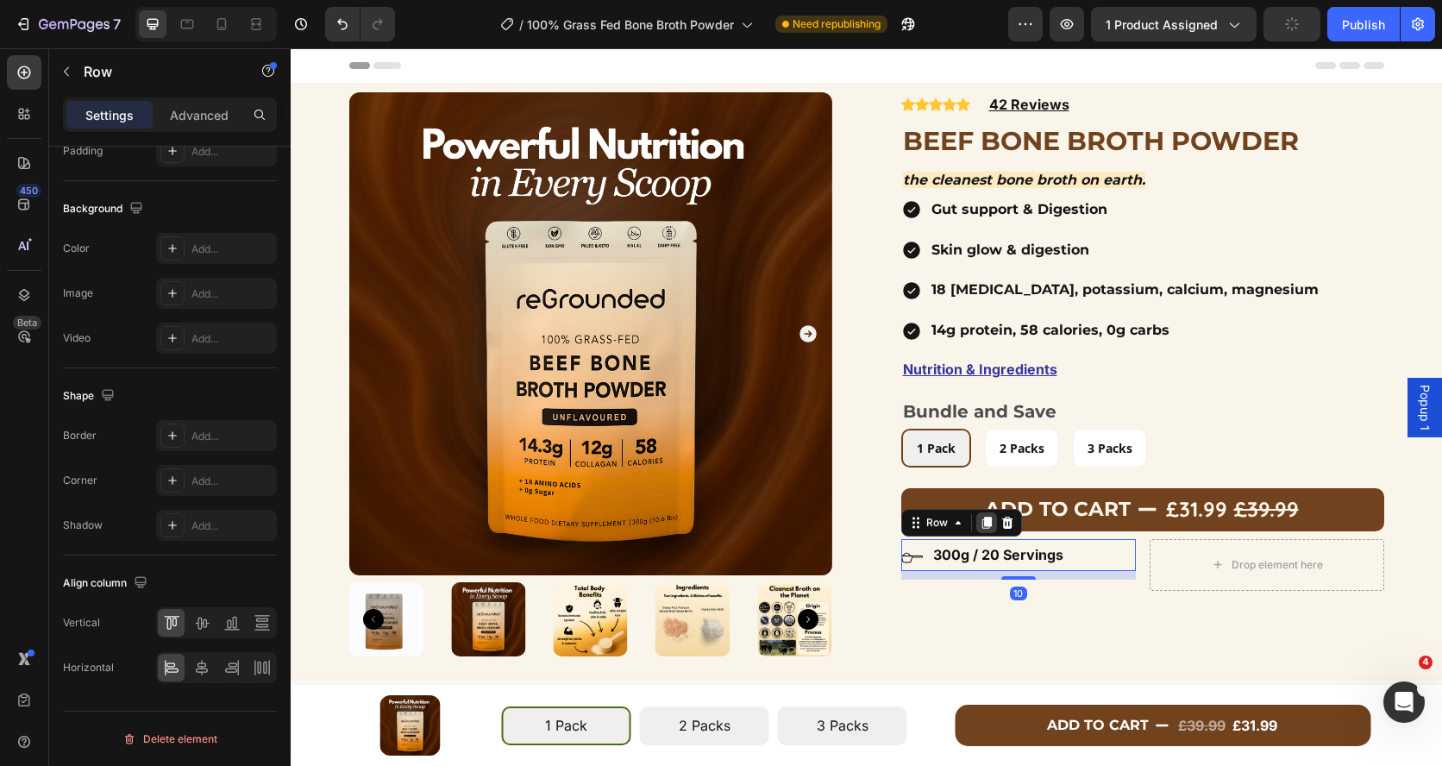
click at [983, 523] on icon at bounding box center [985, 522] width 9 height 12
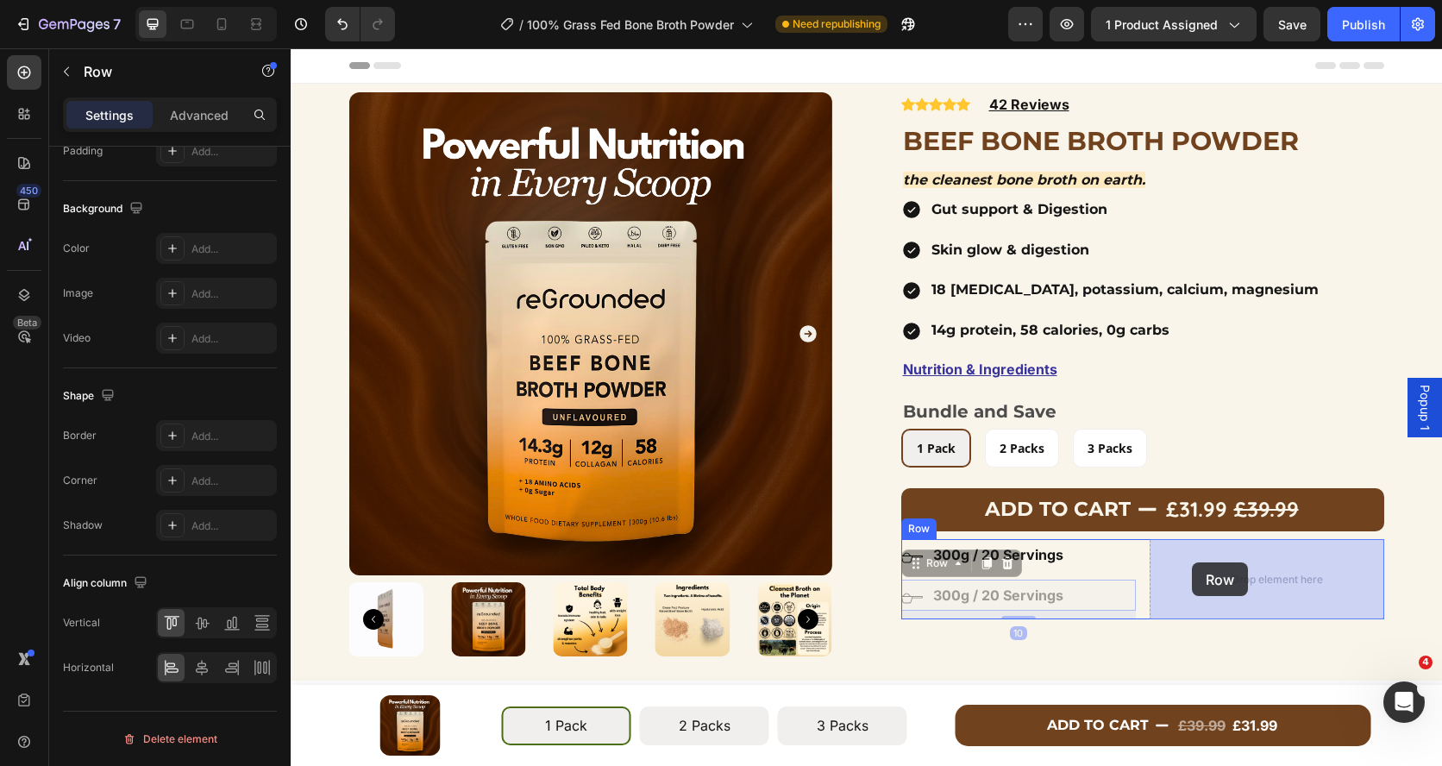
drag, startPoint x: 929, startPoint y: 563, endPoint x: 1192, endPoint y: 562, distance: 262.1
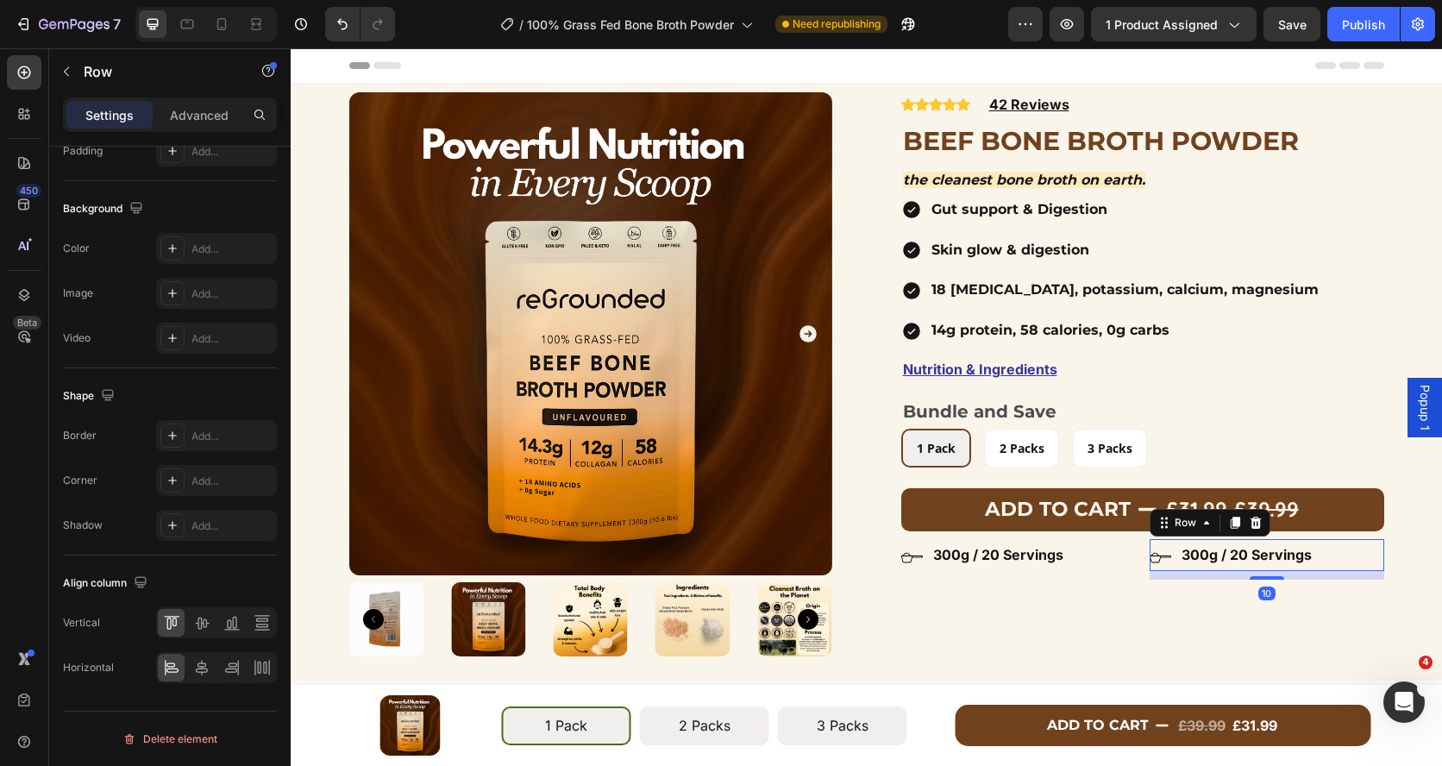
click at [1171, 554] on div "Icon 300g / 20 Servings Text block Row 10" at bounding box center [1266, 555] width 235 height 32
click at [1142, 555] on div "Icon 300g / 20 Servings Text block Row Icon 300g / 20 Servings Text block Row 1…" at bounding box center [1142, 559] width 483 height 41
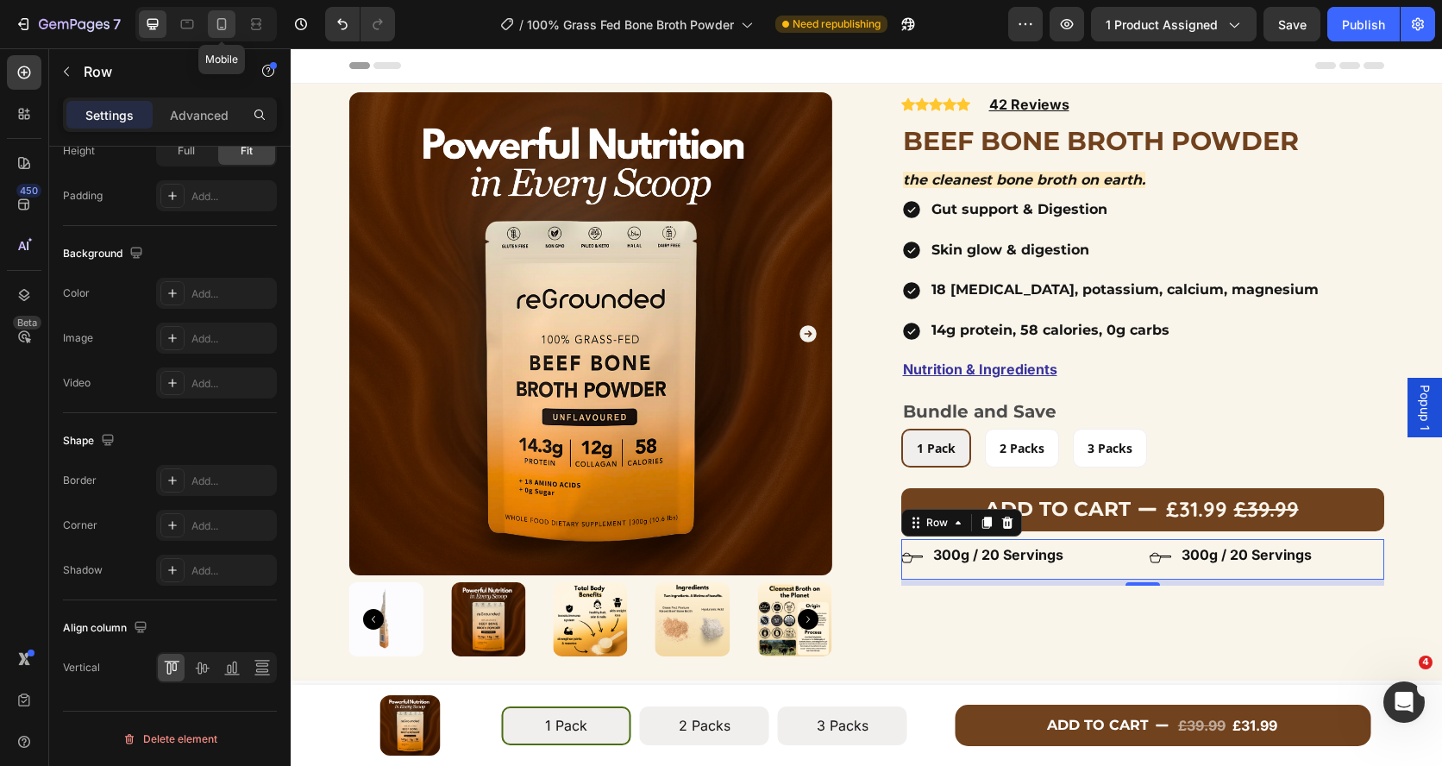
click at [219, 31] on icon at bounding box center [221, 24] width 17 height 17
type input "100%"
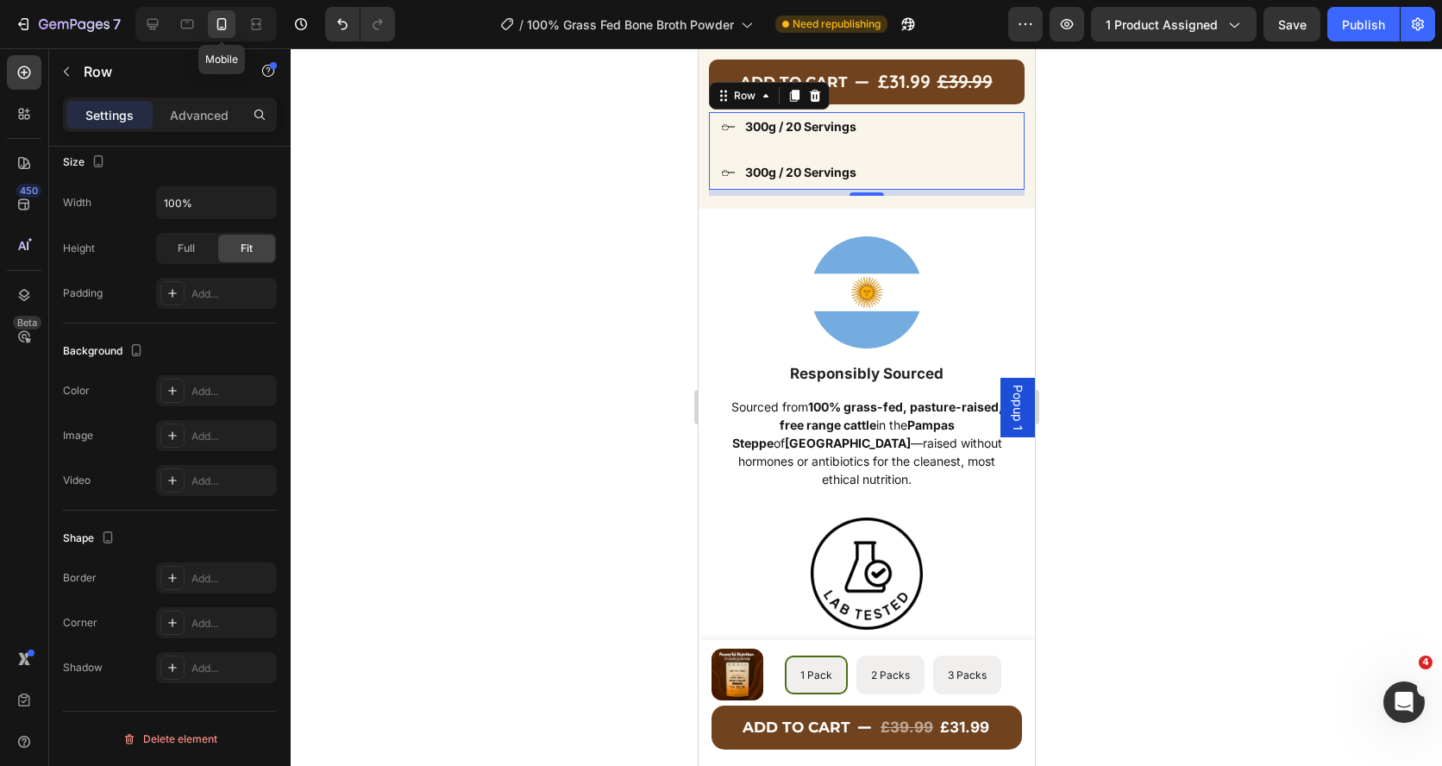
scroll to position [824, 0]
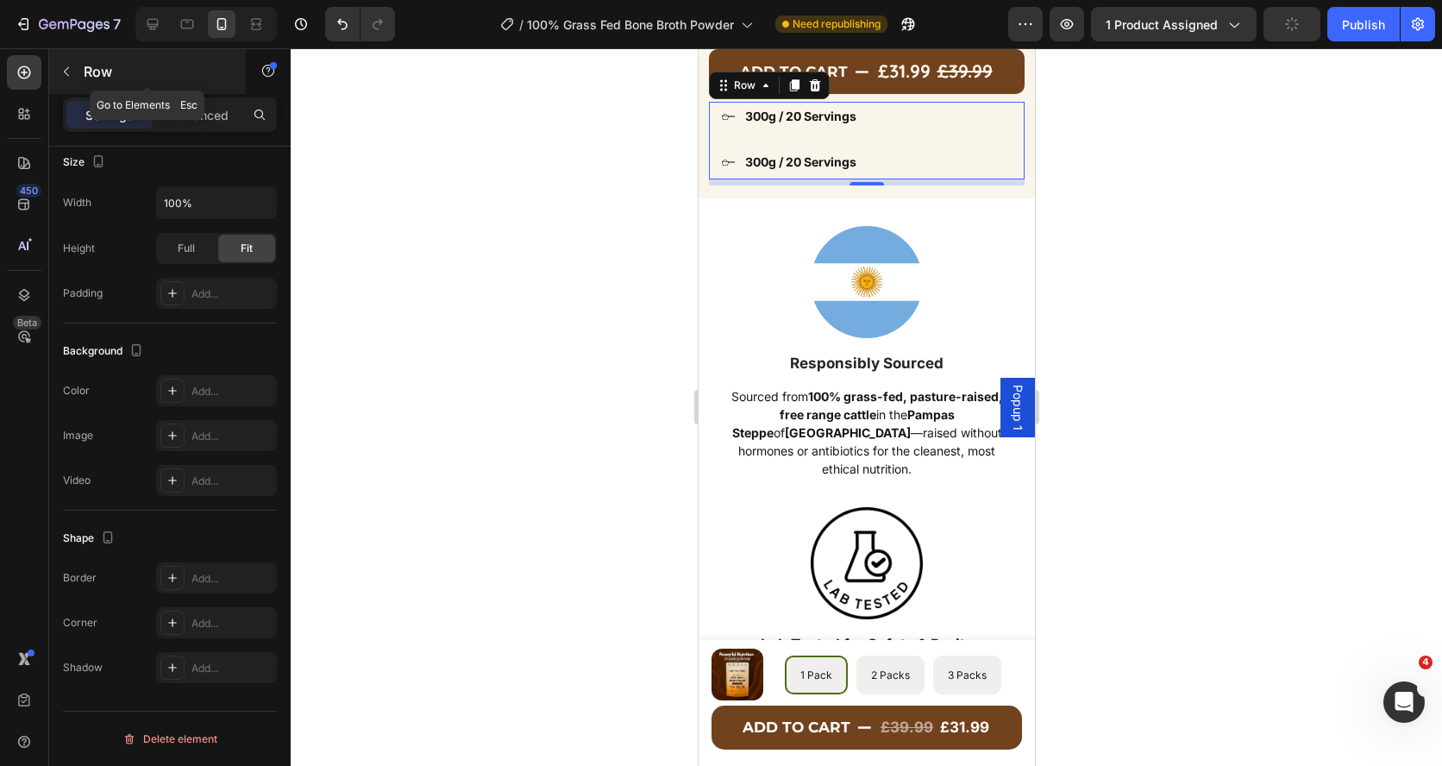
click at [72, 65] on icon "button" at bounding box center [66, 72] width 14 height 14
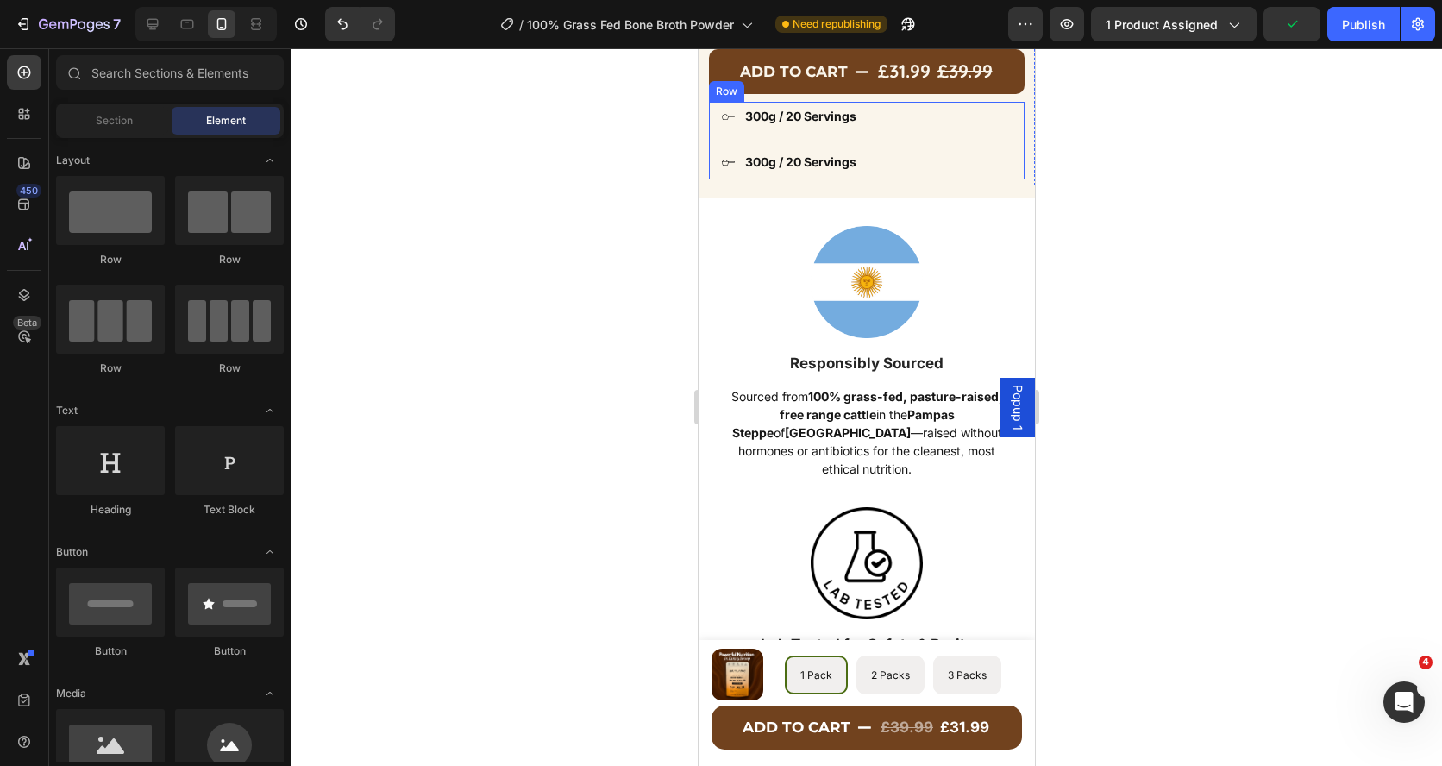
click at [899, 136] on div "Icon 300g / 20 Servings Text block Row Icon 300g / 20 Servings Text block Row R…" at bounding box center [866, 141] width 316 height 78
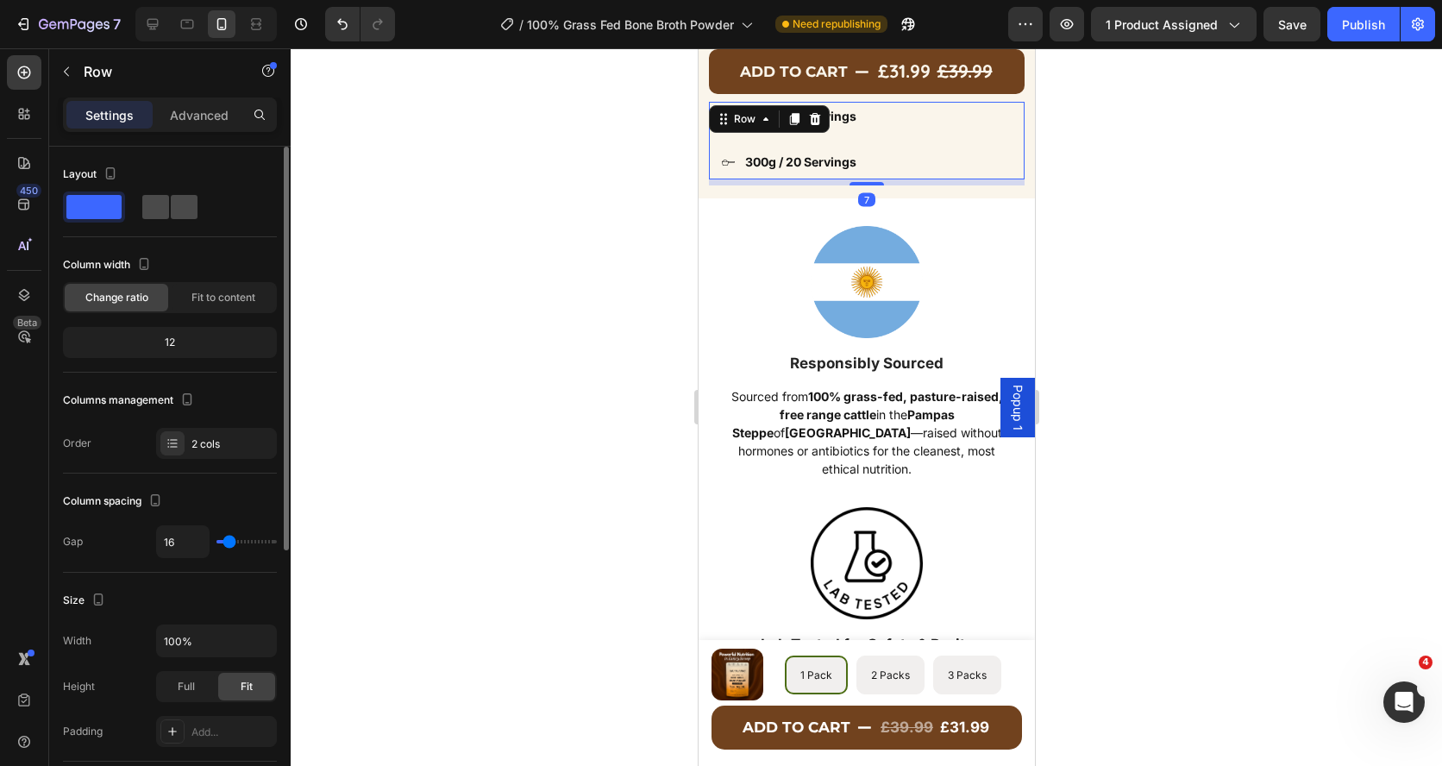
click at [171, 206] on span at bounding box center [184, 207] width 27 height 24
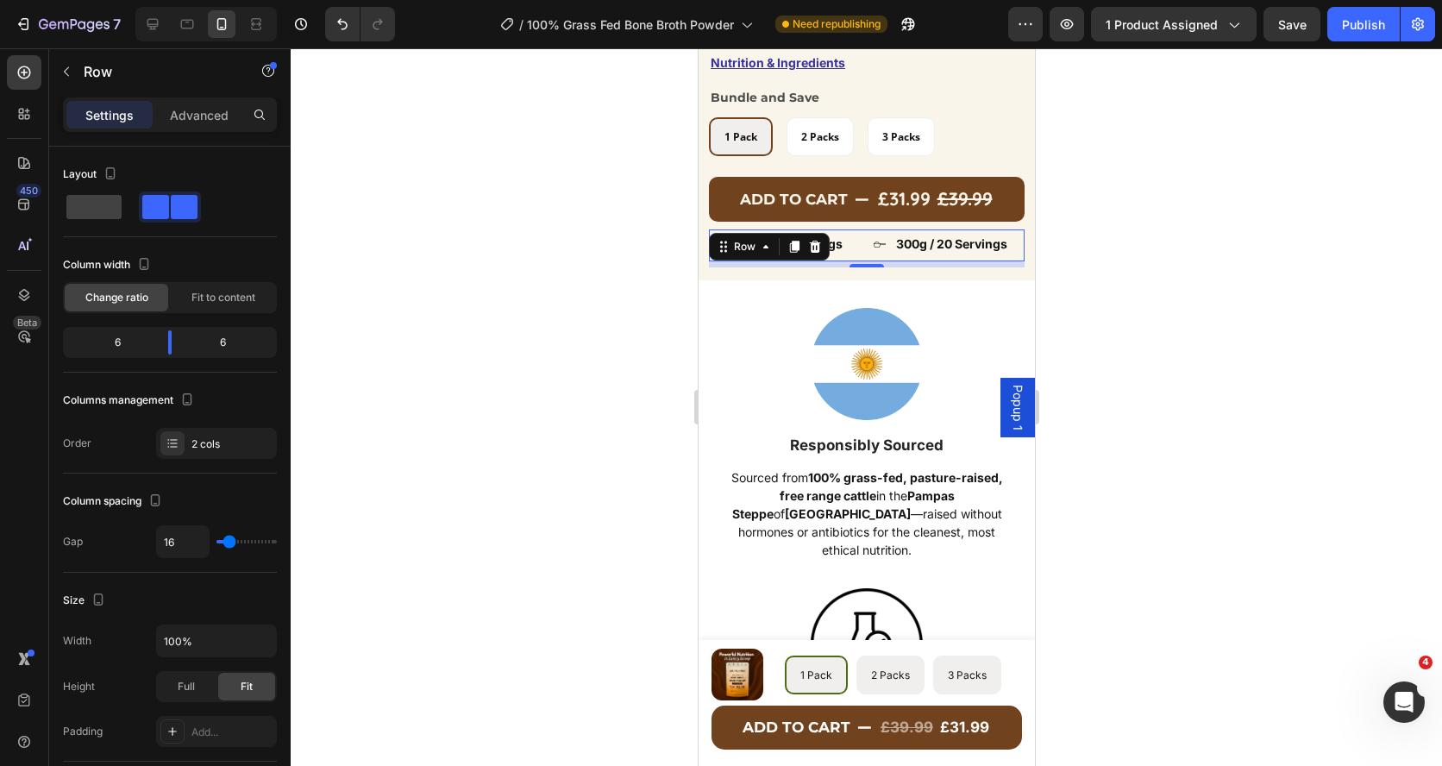
scroll to position [695, 0]
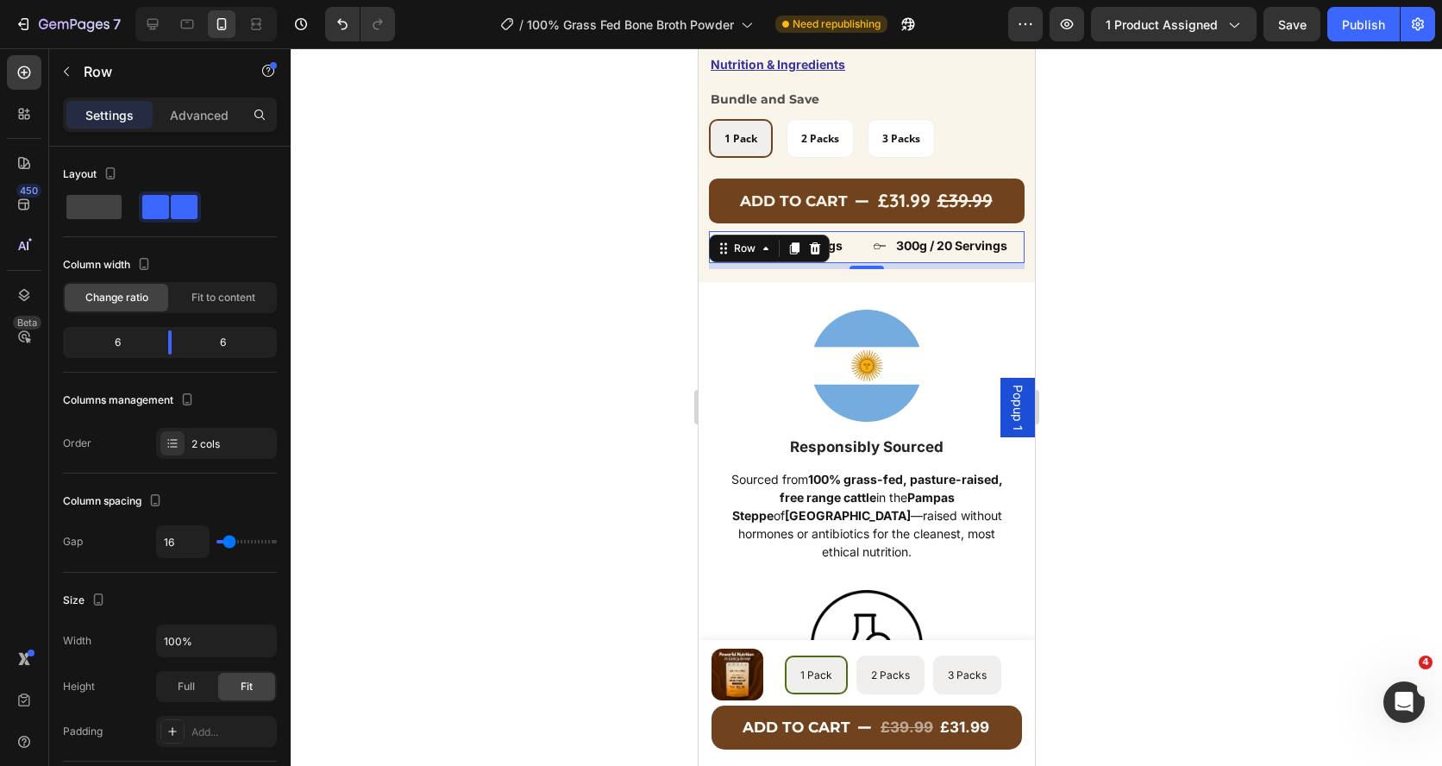
click at [668, 279] on div at bounding box center [866, 406] width 1151 height 717
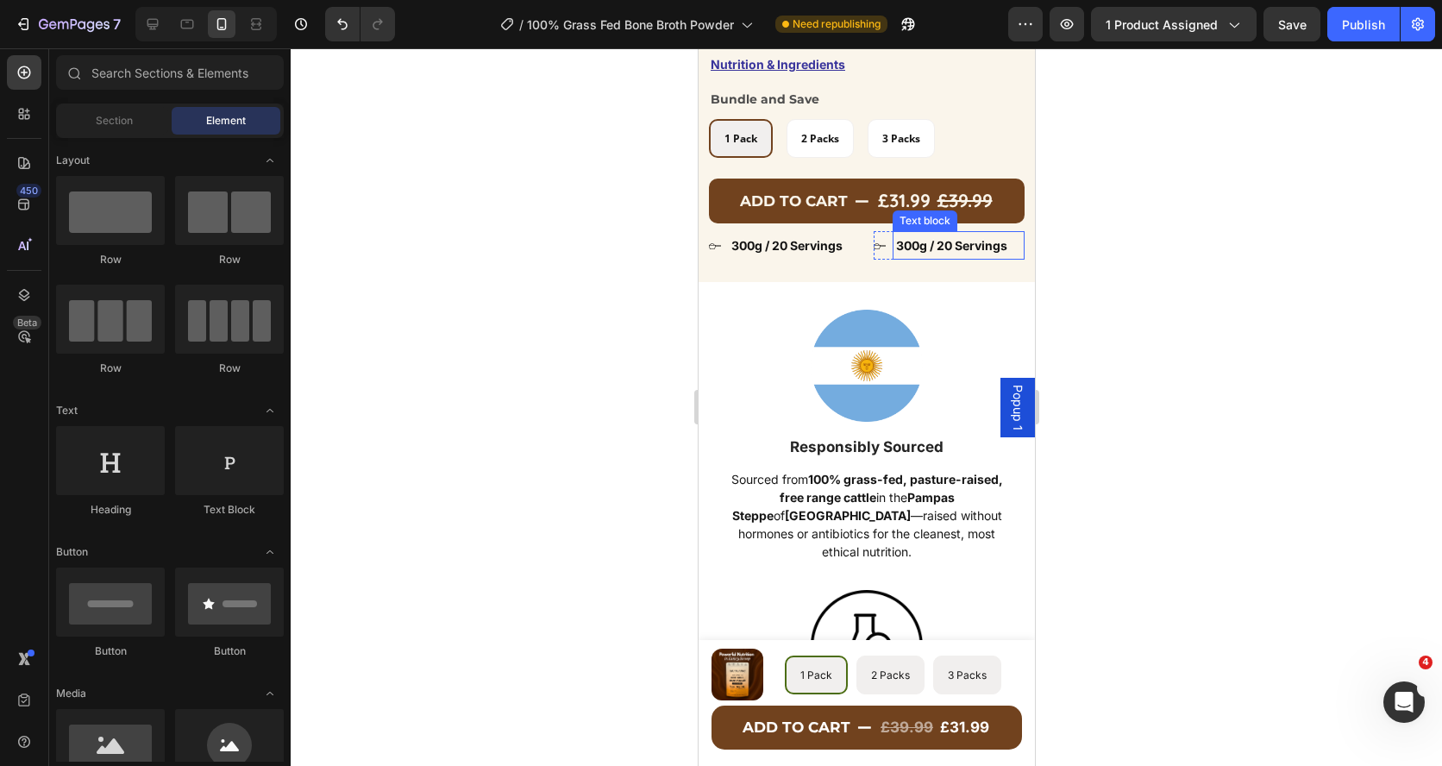
click at [903, 246] on p "300g / 20 Servings" at bounding box center [957, 246] width 125 height 22
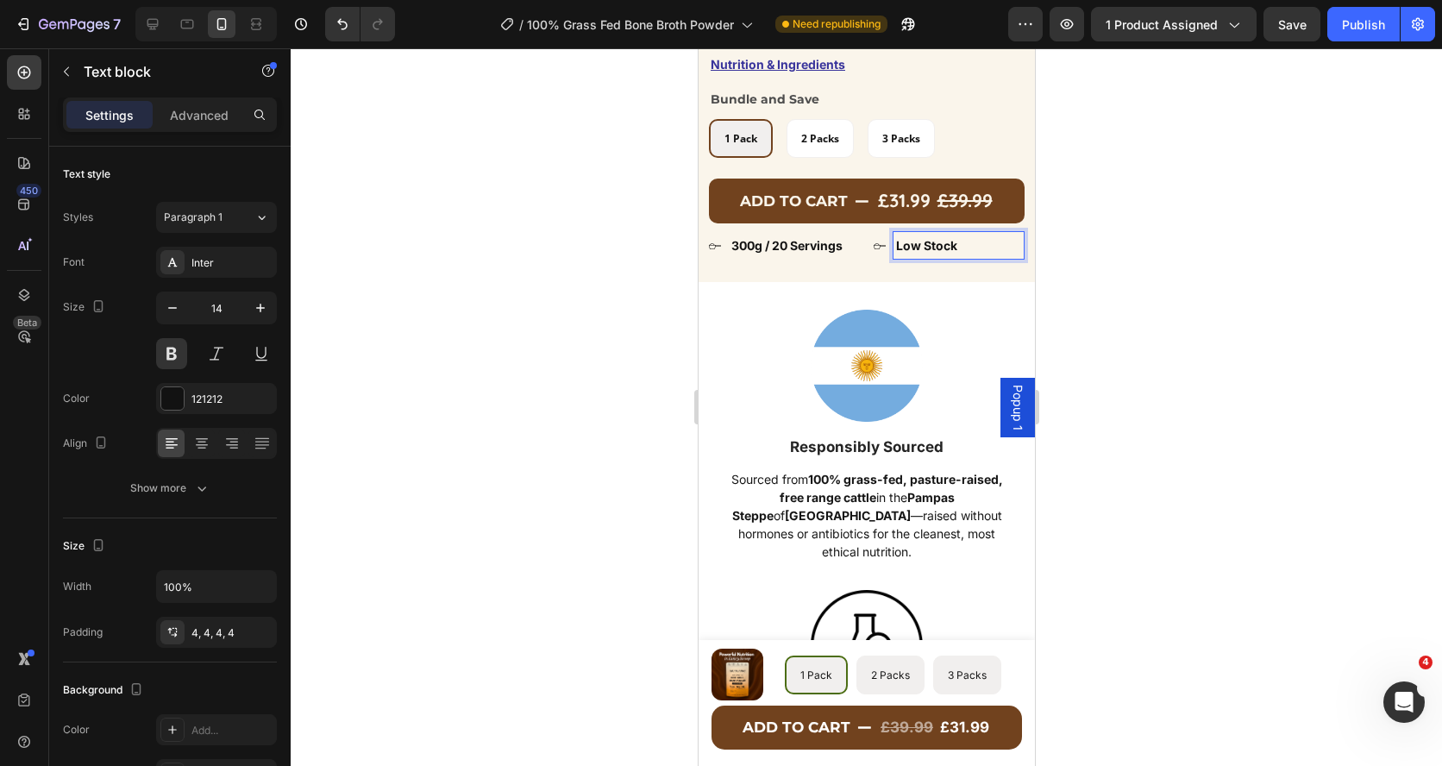
click at [914, 246] on p "Low Stock" at bounding box center [957, 246] width 125 height 22
click at [876, 247] on icon at bounding box center [879, 246] width 13 height 13
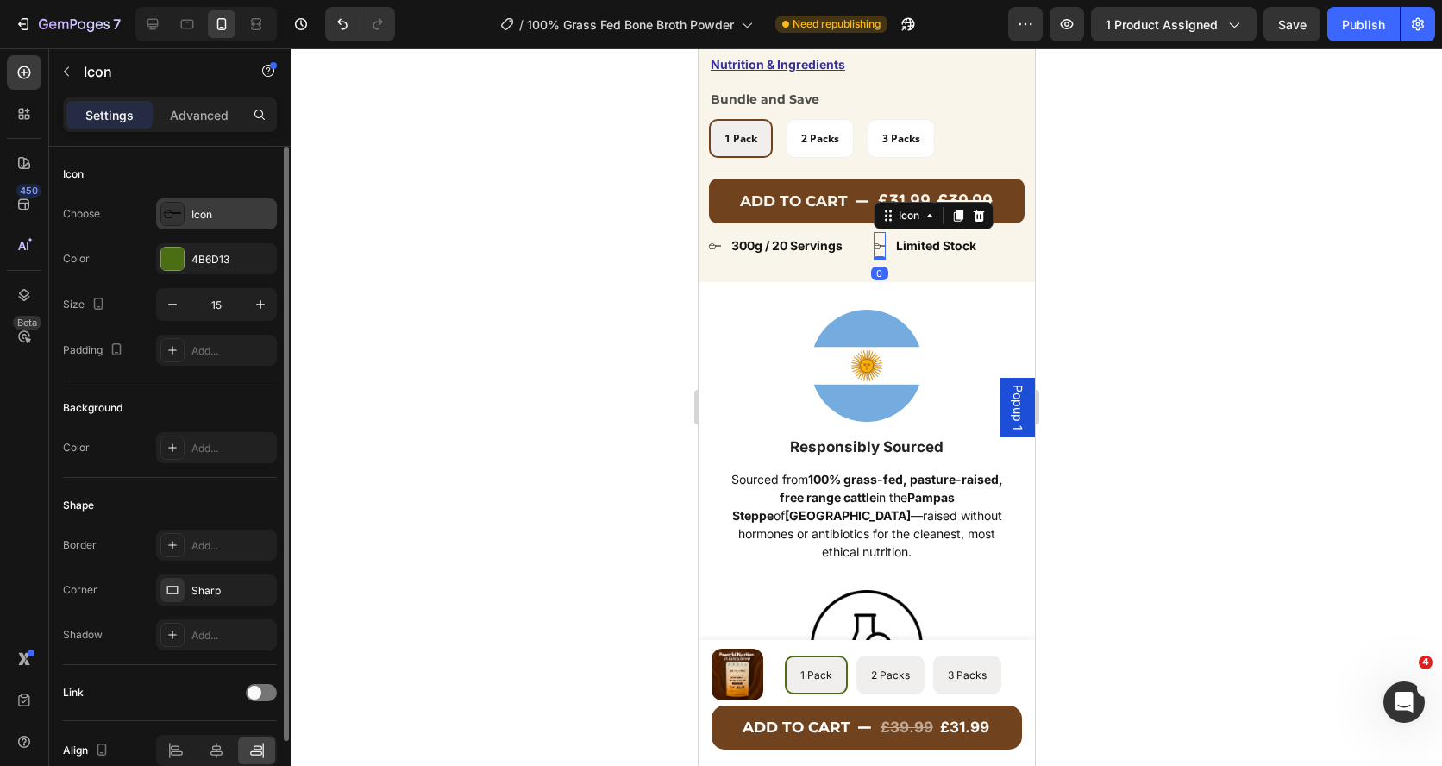
click at [199, 215] on div "Icon" at bounding box center [231, 215] width 81 height 16
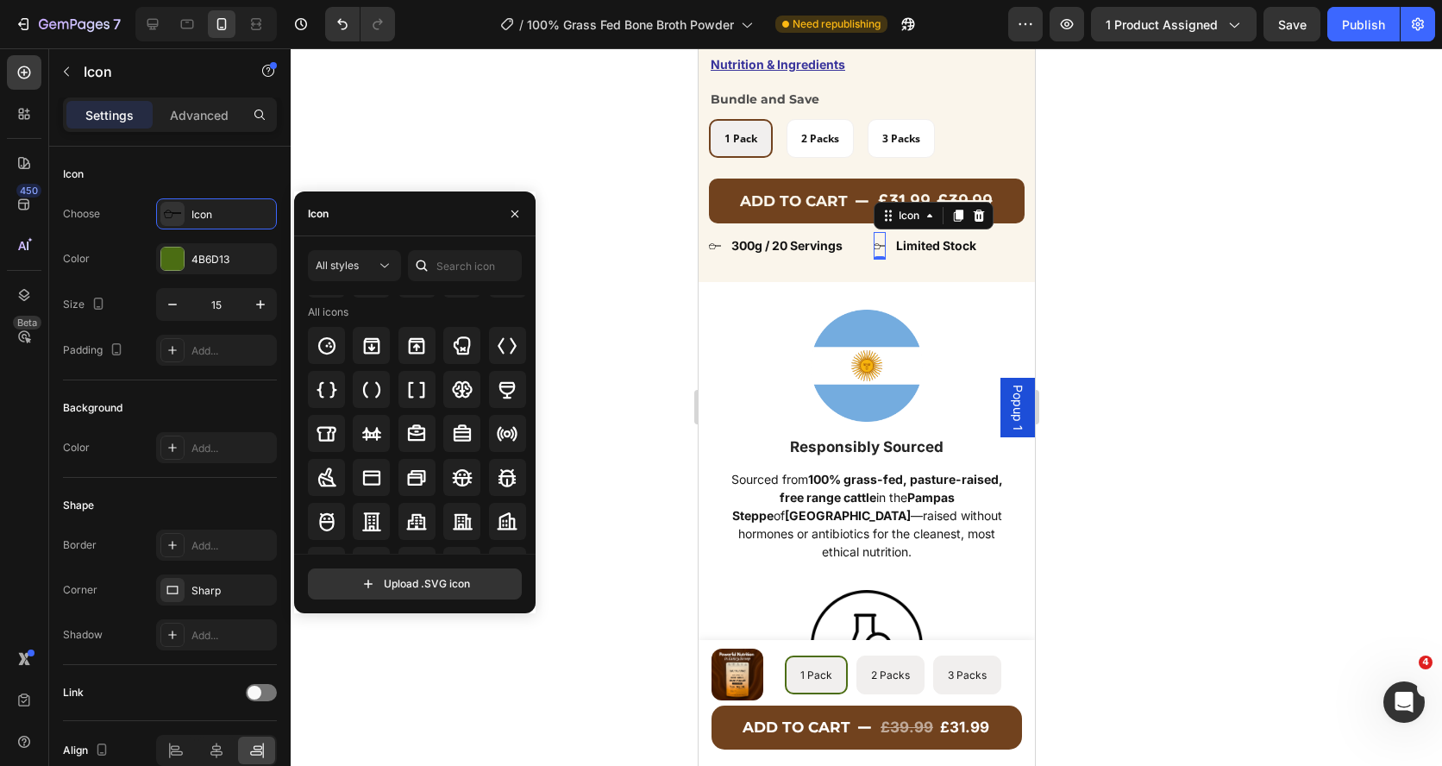
scroll to position [1861, 0]
click at [497, 314] on div at bounding box center [507, 303] width 37 height 37
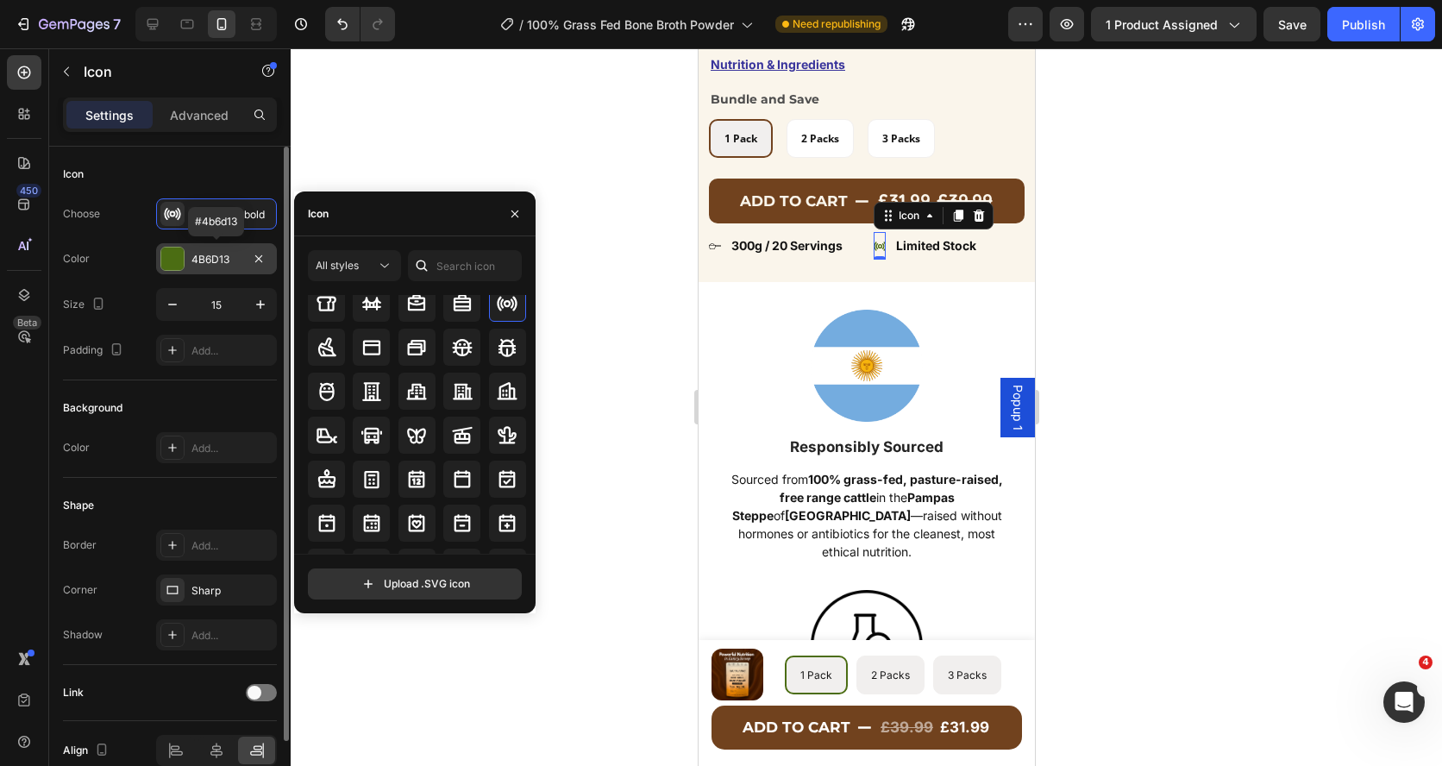
click at [172, 257] on div at bounding box center [172, 258] width 22 height 22
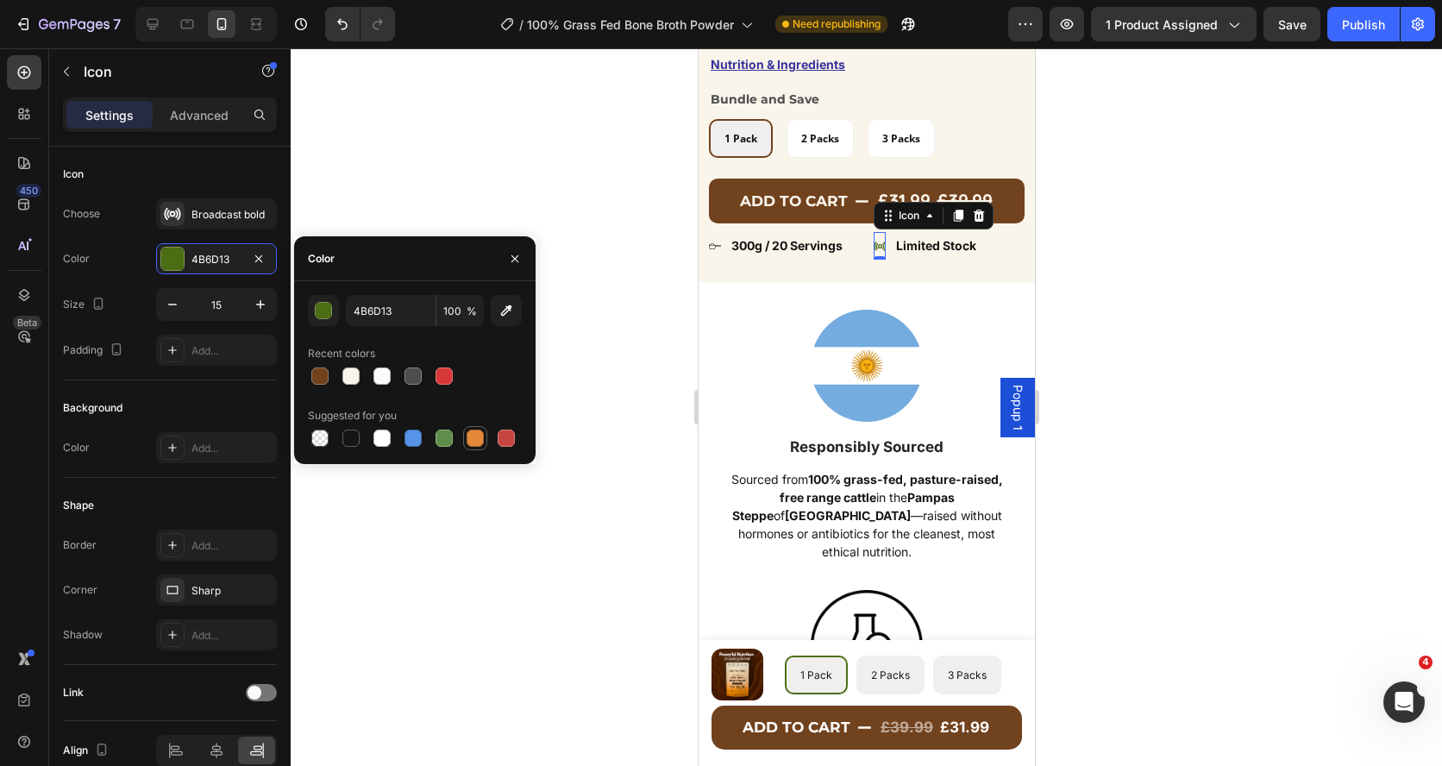
click at [475, 438] on div at bounding box center [474, 437] width 17 height 17
type input "E4893A"
click at [1179, 301] on div at bounding box center [866, 406] width 1151 height 717
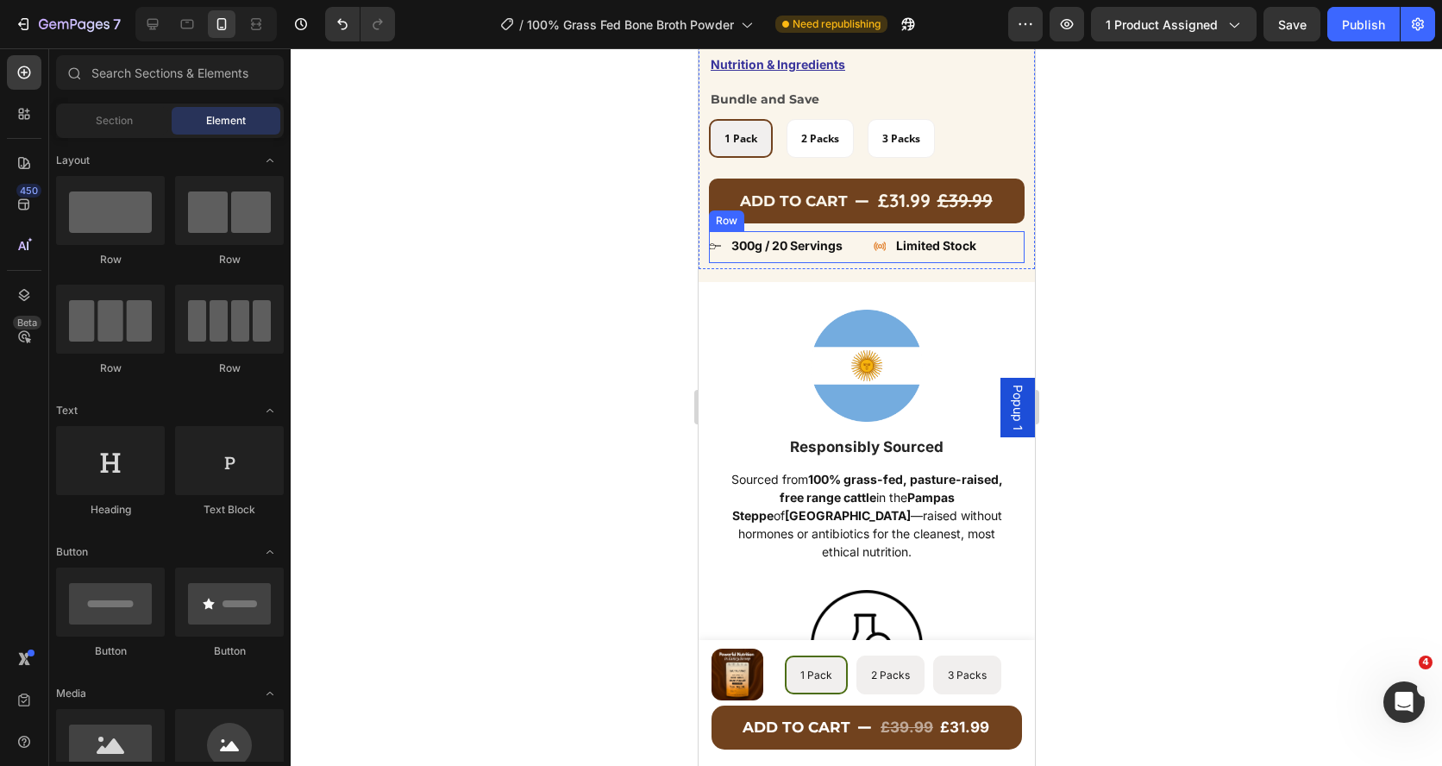
click at [864, 249] on div "Icon 300g / 20 Servings Text block Row Icon Limited Stock Text block Row Row" at bounding box center [866, 247] width 316 height 32
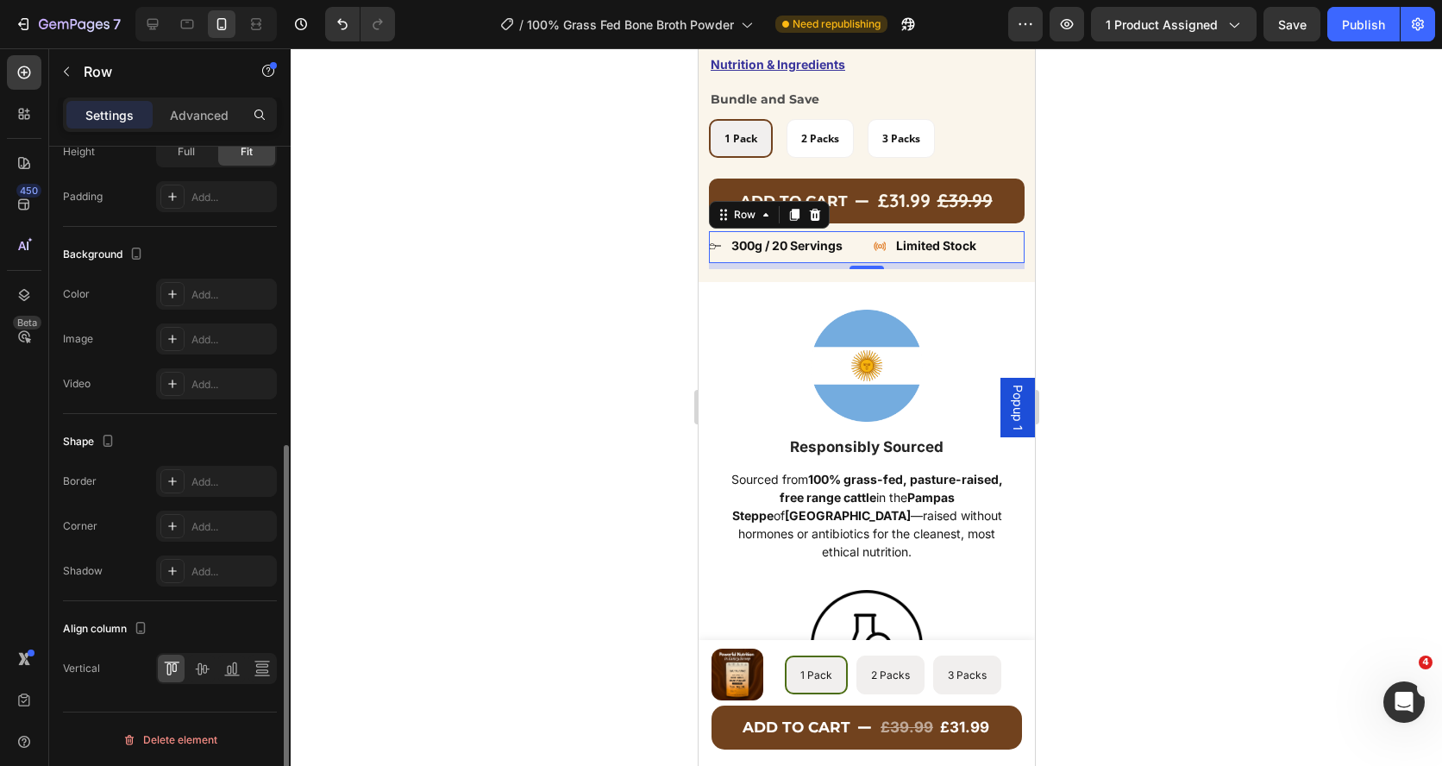
scroll to position [535, 0]
click at [197, 676] on div at bounding box center [201, 668] width 27 height 28
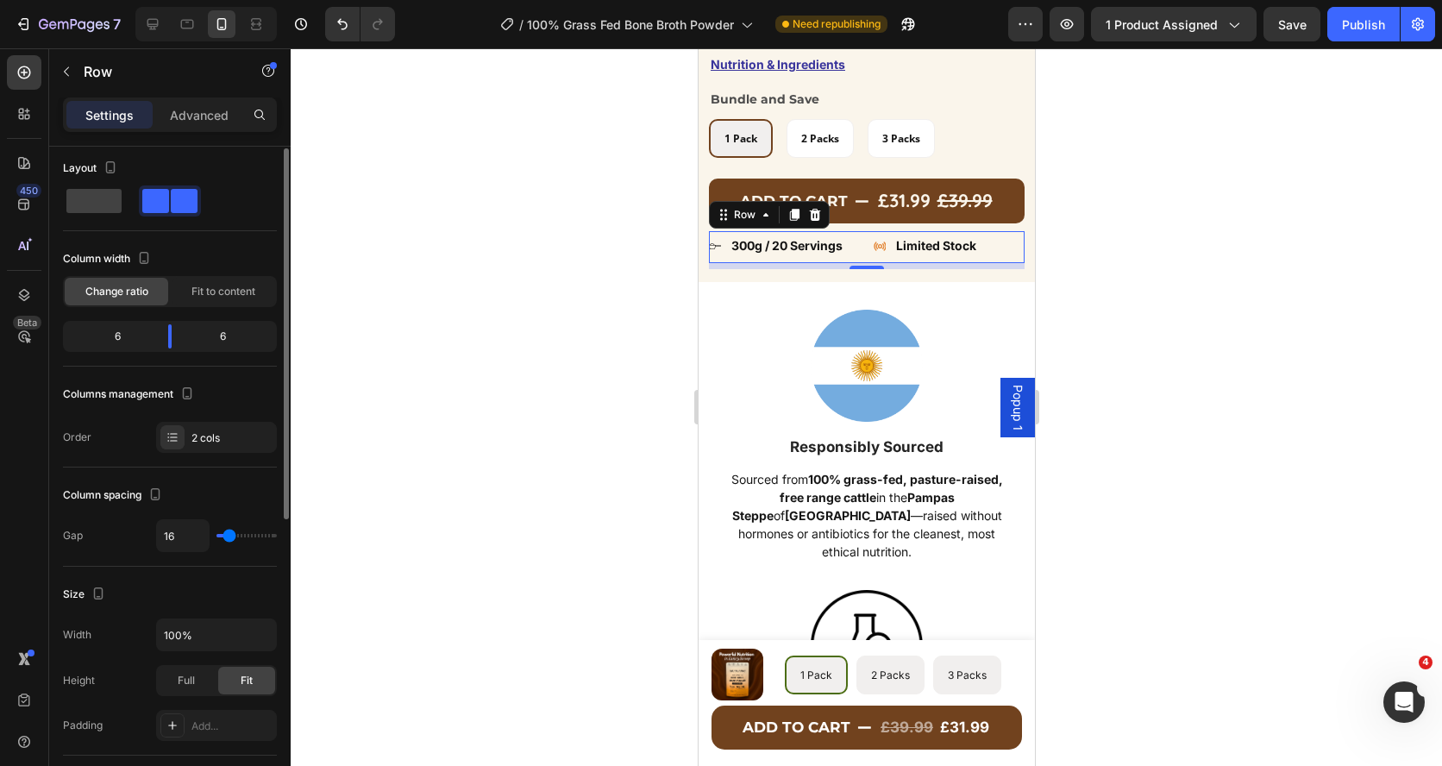
scroll to position [3, 0]
click at [229, 303] on div "Fit to content" at bounding box center [223, 295] width 103 height 28
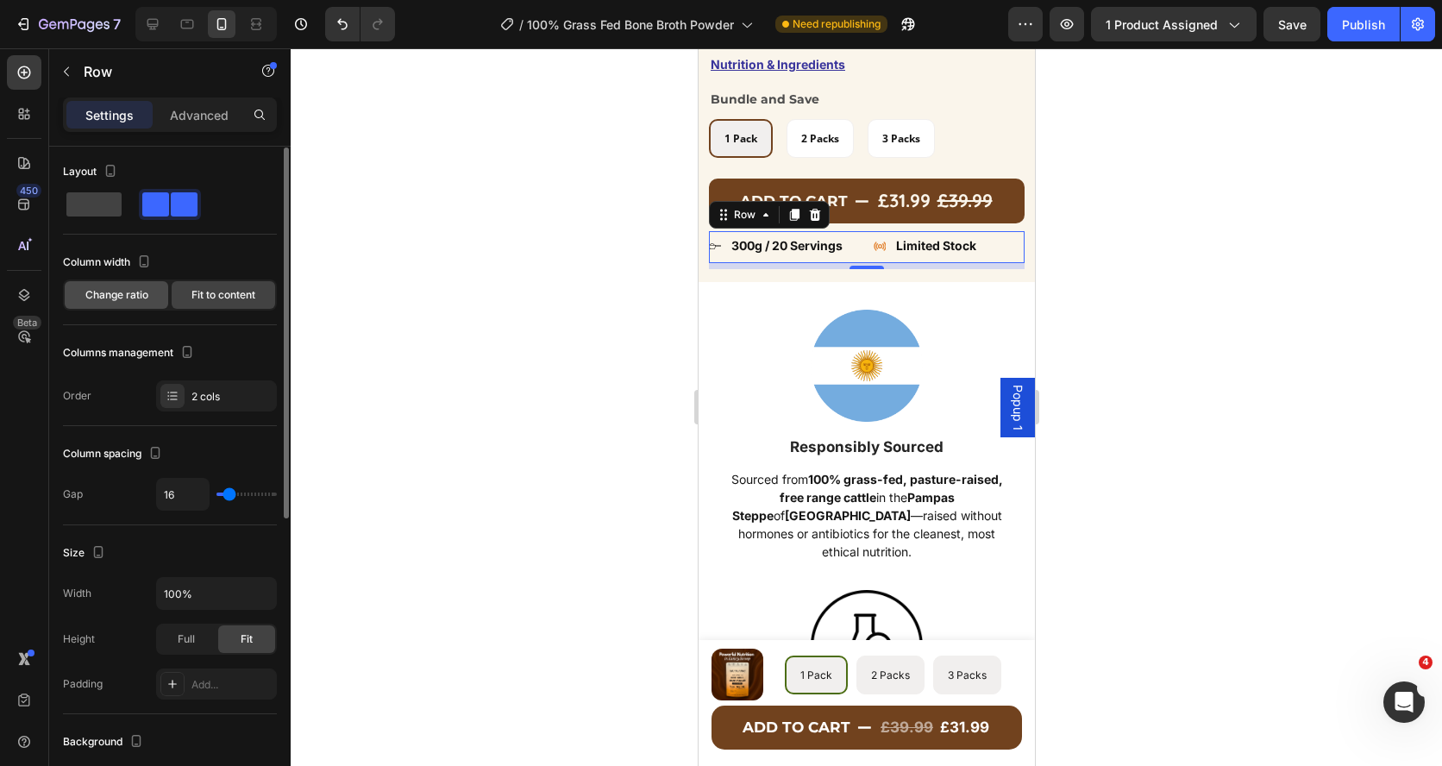
click at [112, 287] on span "Change ratio" at bounding box center [116, 295] width 63 height 16
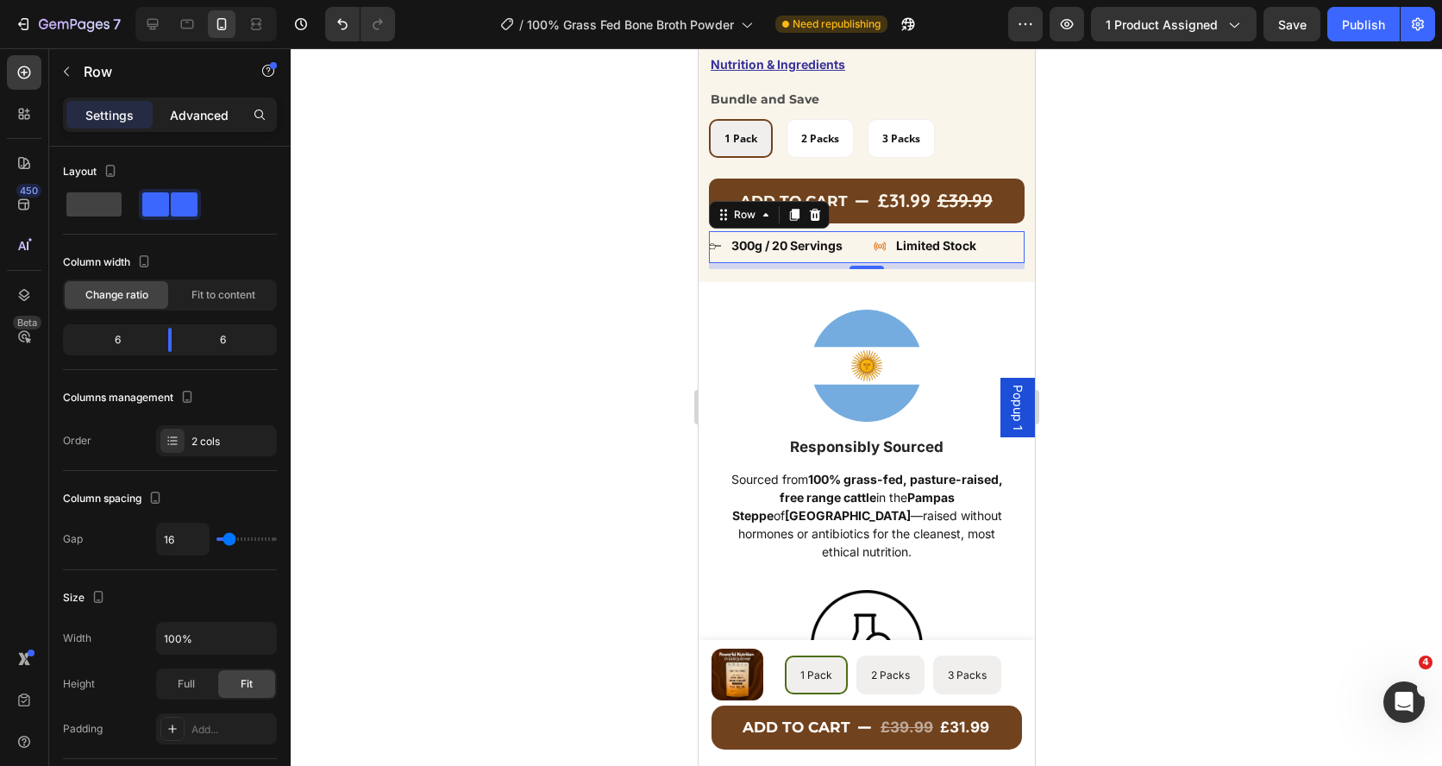
click at [201, 108] on p "Advanced" at bounding box center [199, 115] width 59 height 18
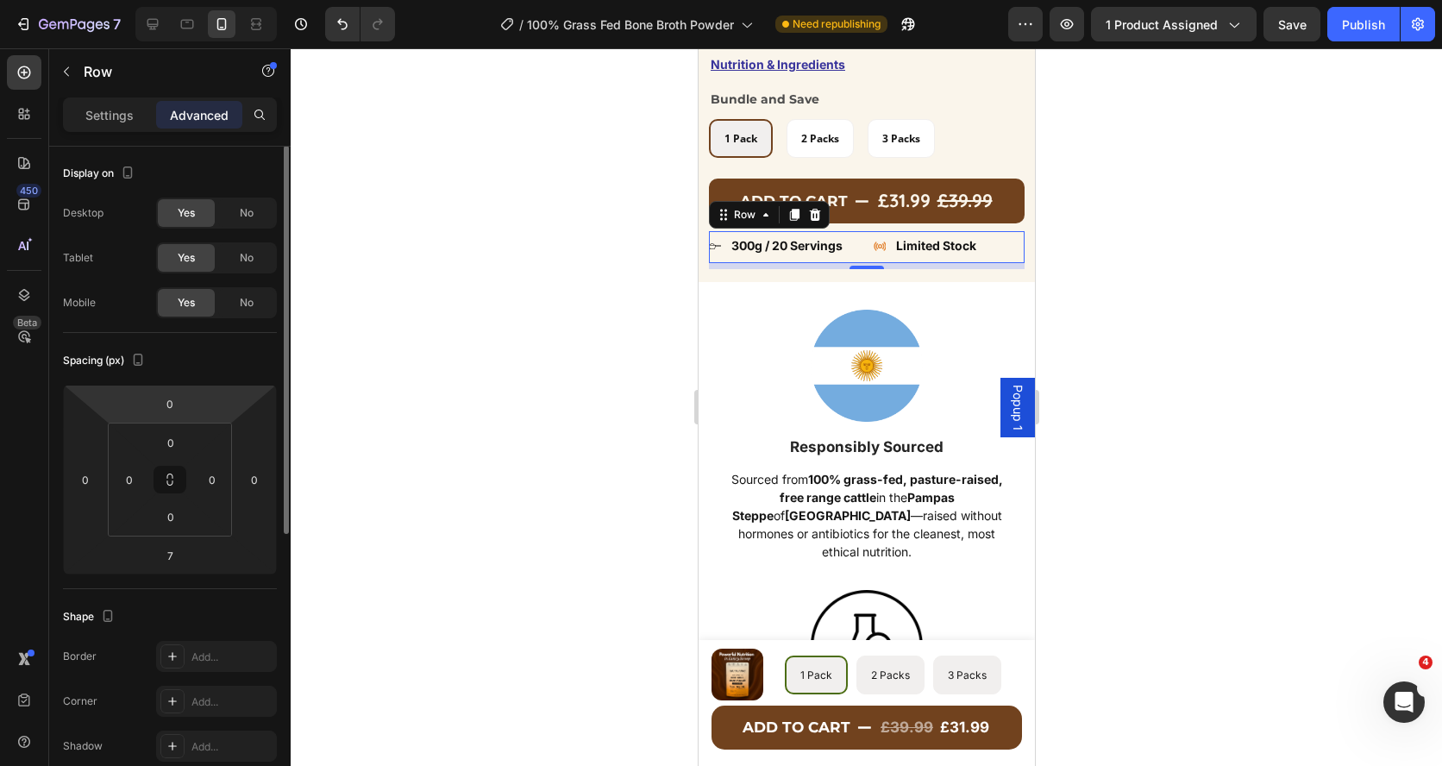
scroll to position [0, 0]
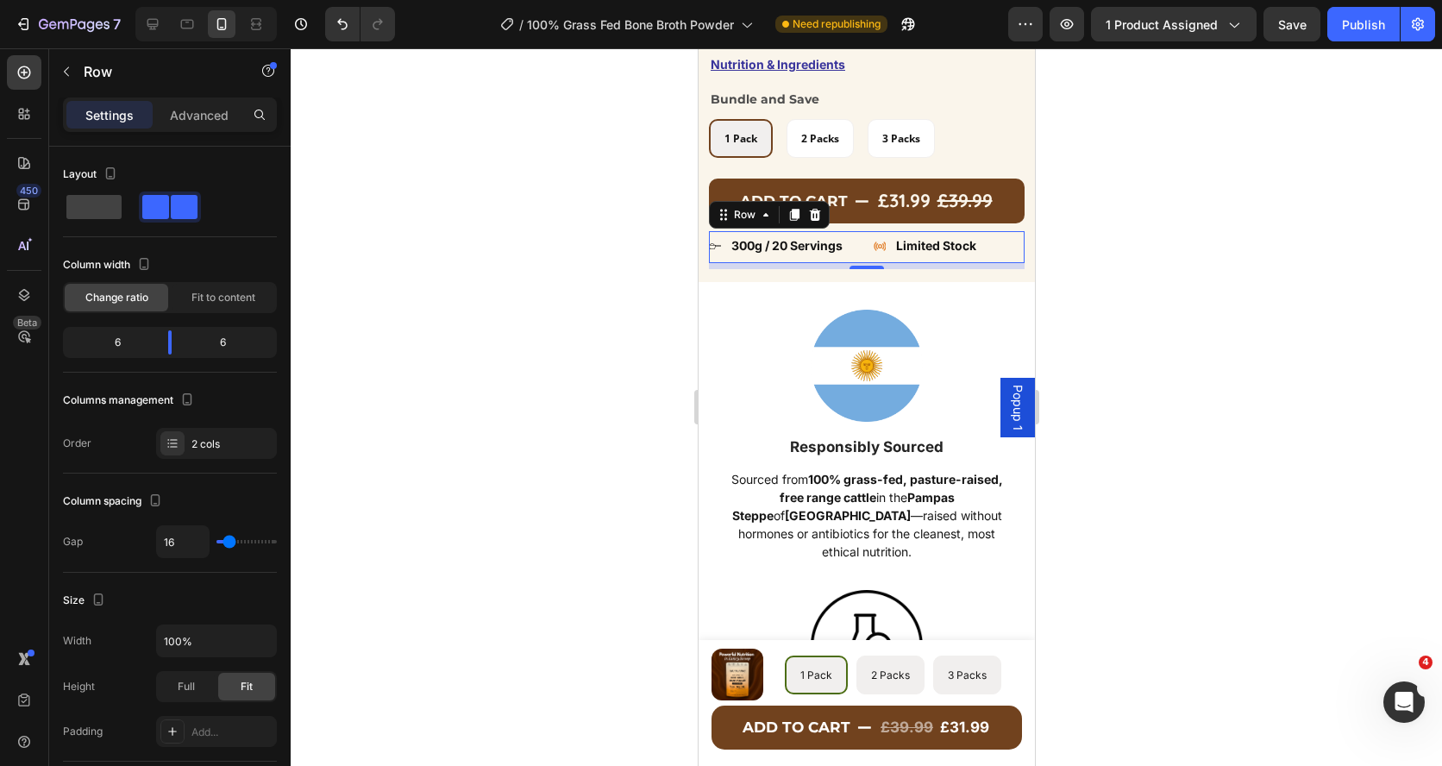
click at [597, 285] on div at bounding box center [866, 406] width 1151 height 717
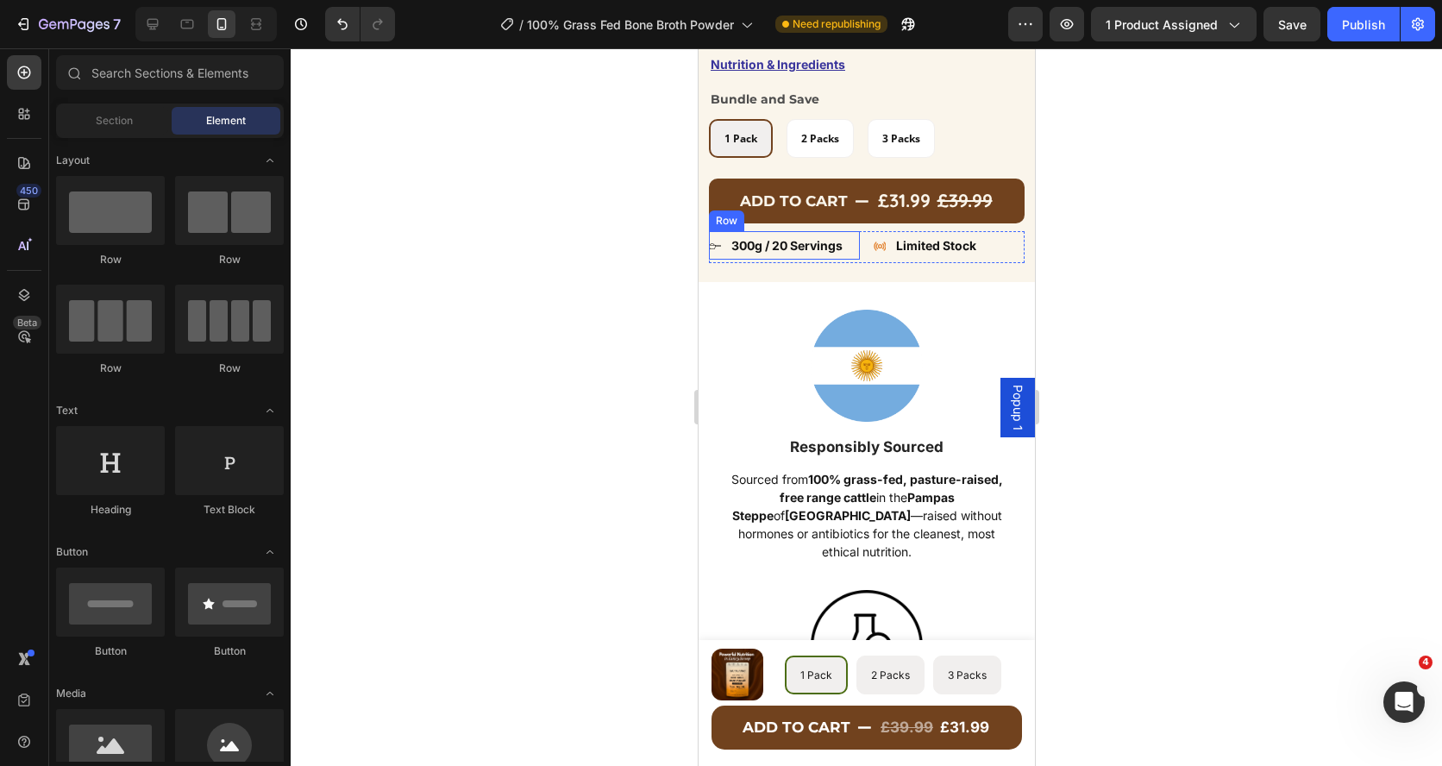
click at [725, 250] on div "Icon 300g / 20 Servings Text block Row" at bounding box center [783, 245] width 151 height 28
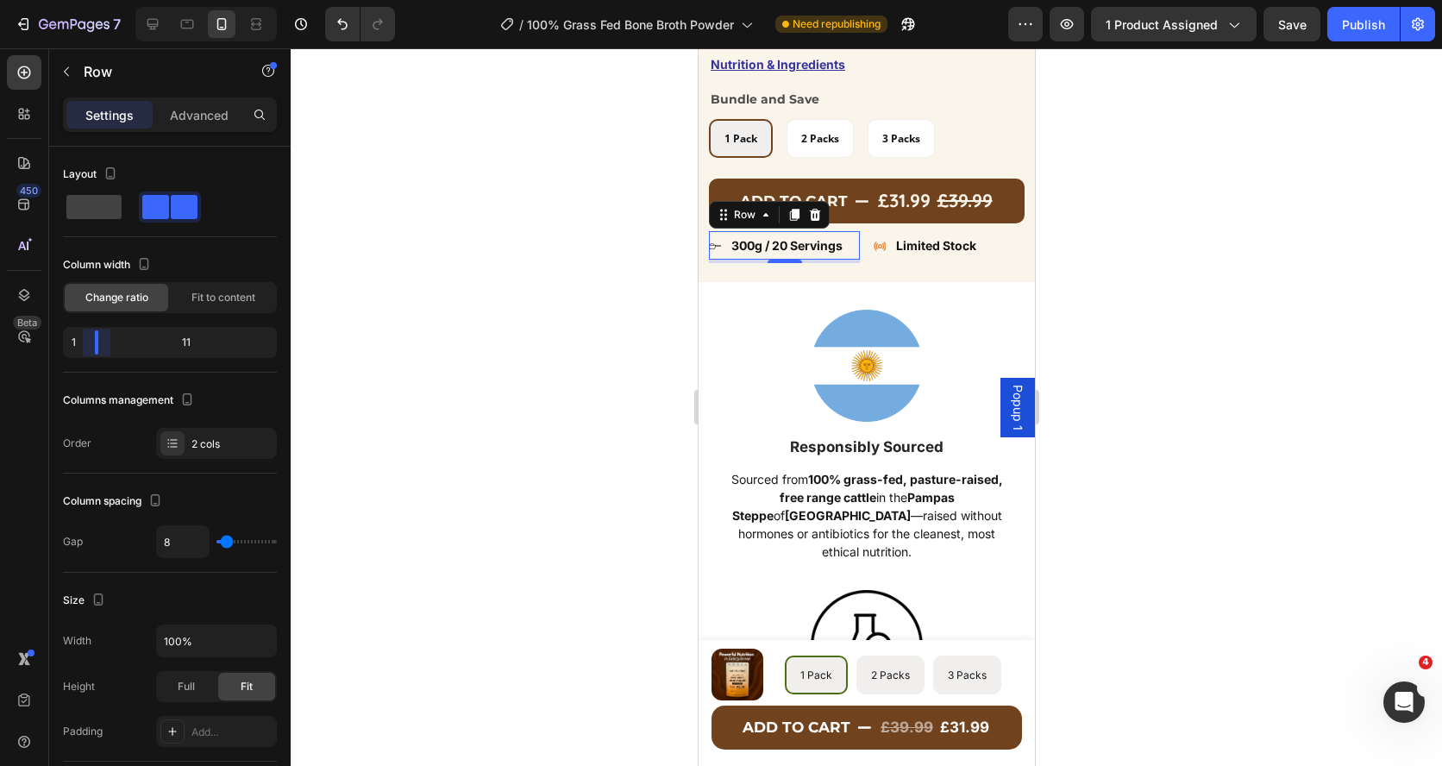
drag, startPoint x: 94, startPoint y: 342, endPoint x: 85, endPoint y: 343, distance: 8.7
click at [85, 129] on body "7 Version history / 100% Grass Fed Bone Broth Powder Need republishing Preview …" at bounding box center [721, 64] width 1442 height 129
click at [586, 259] on div at bounding box center [866, 406] width 1151 height 717
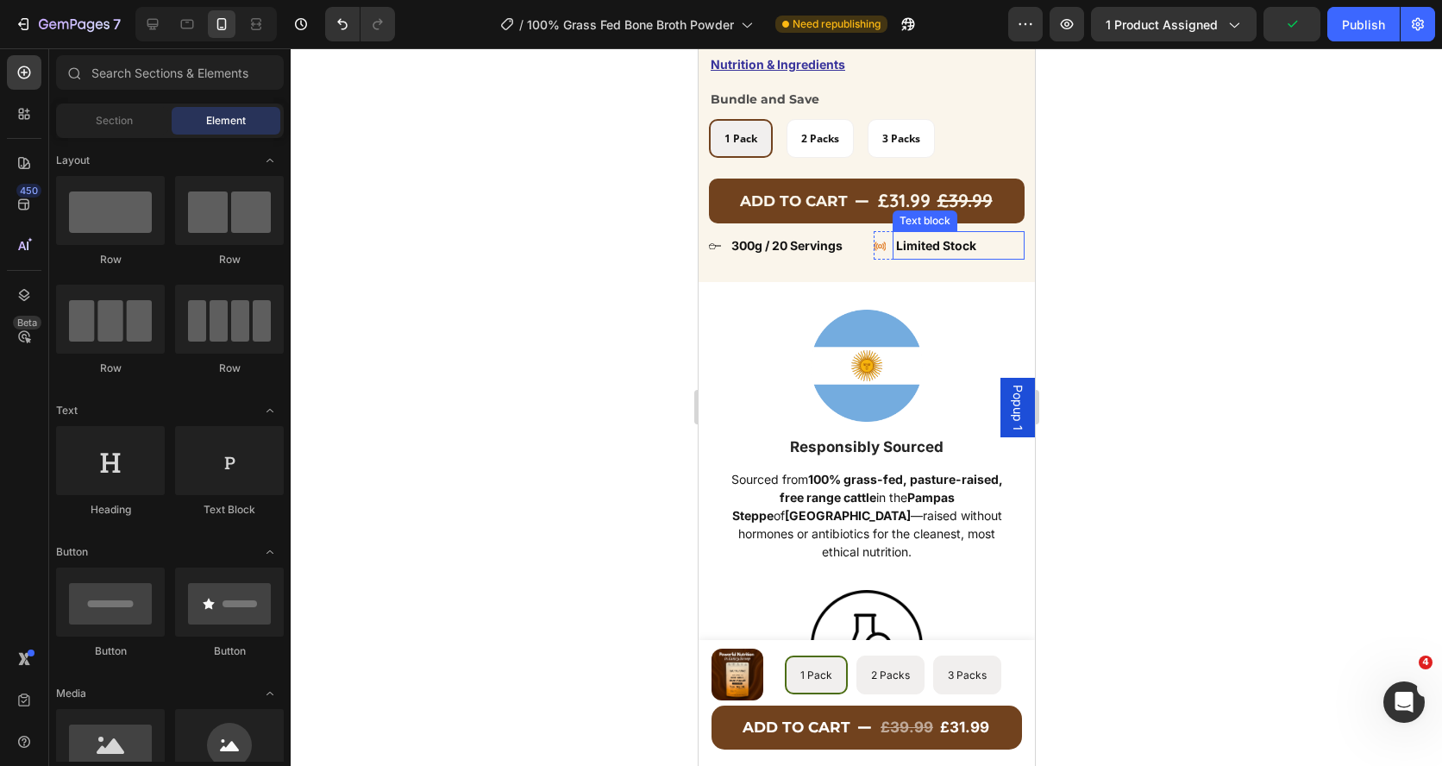
click at [901, 247] on p "Limited Stock" at bounding box center [957, 246] width 125 height 22
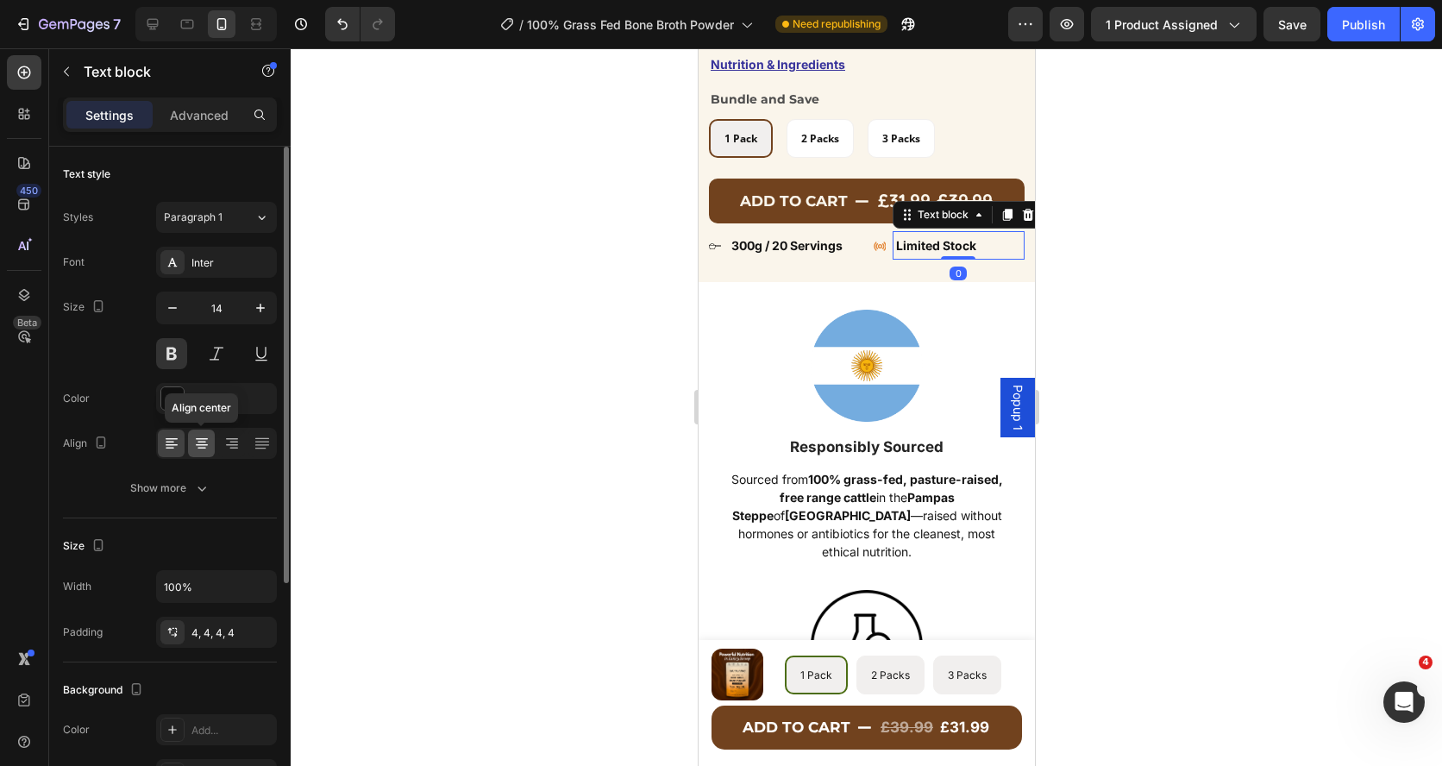
click at [206, 433] on div at bounding box center [201, 443] width 27 height 28
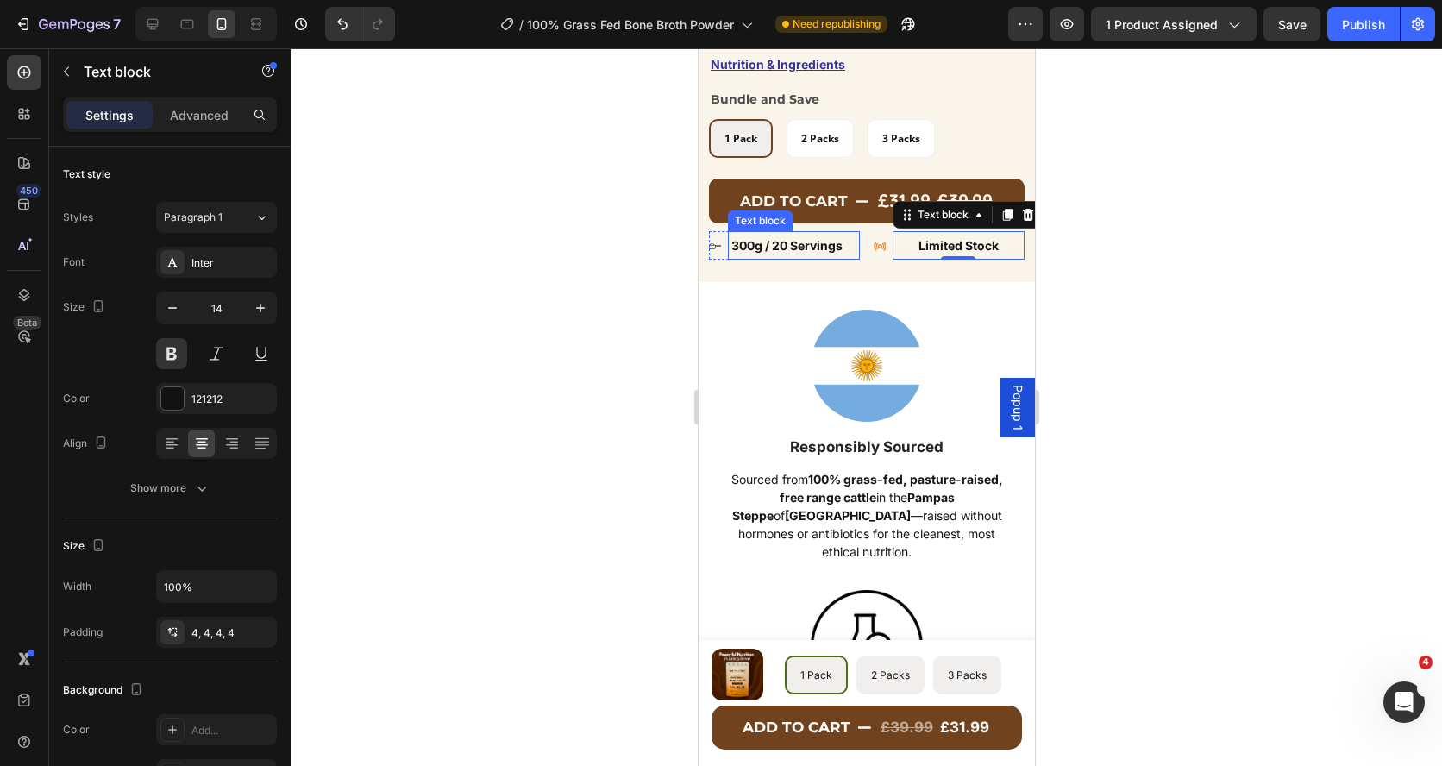
click at [767, 241] on p "300g / 20 Servings" at bounding box center [792, 246] width 125 height 22
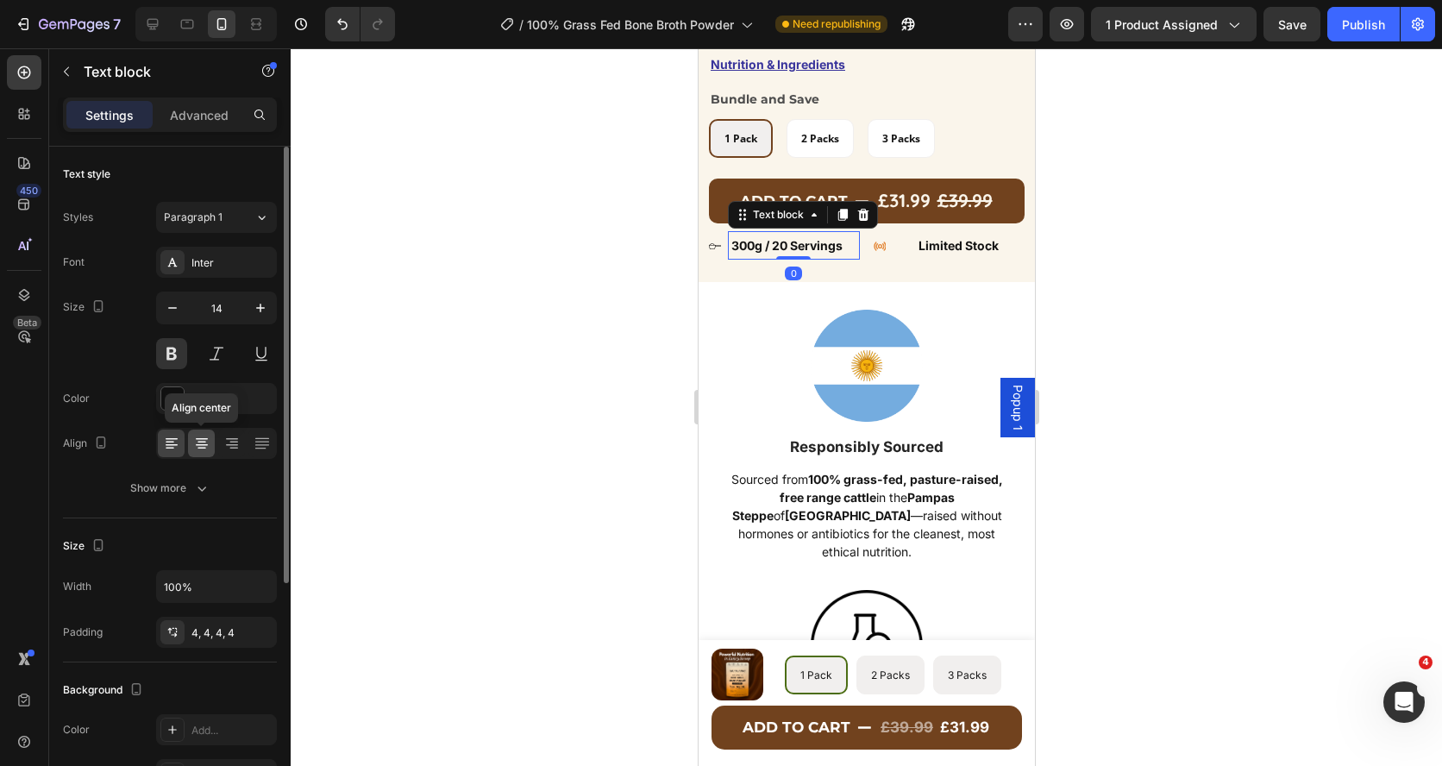
click at [203, 443] on icon at bounding box center [201, 443] width 17 height 17
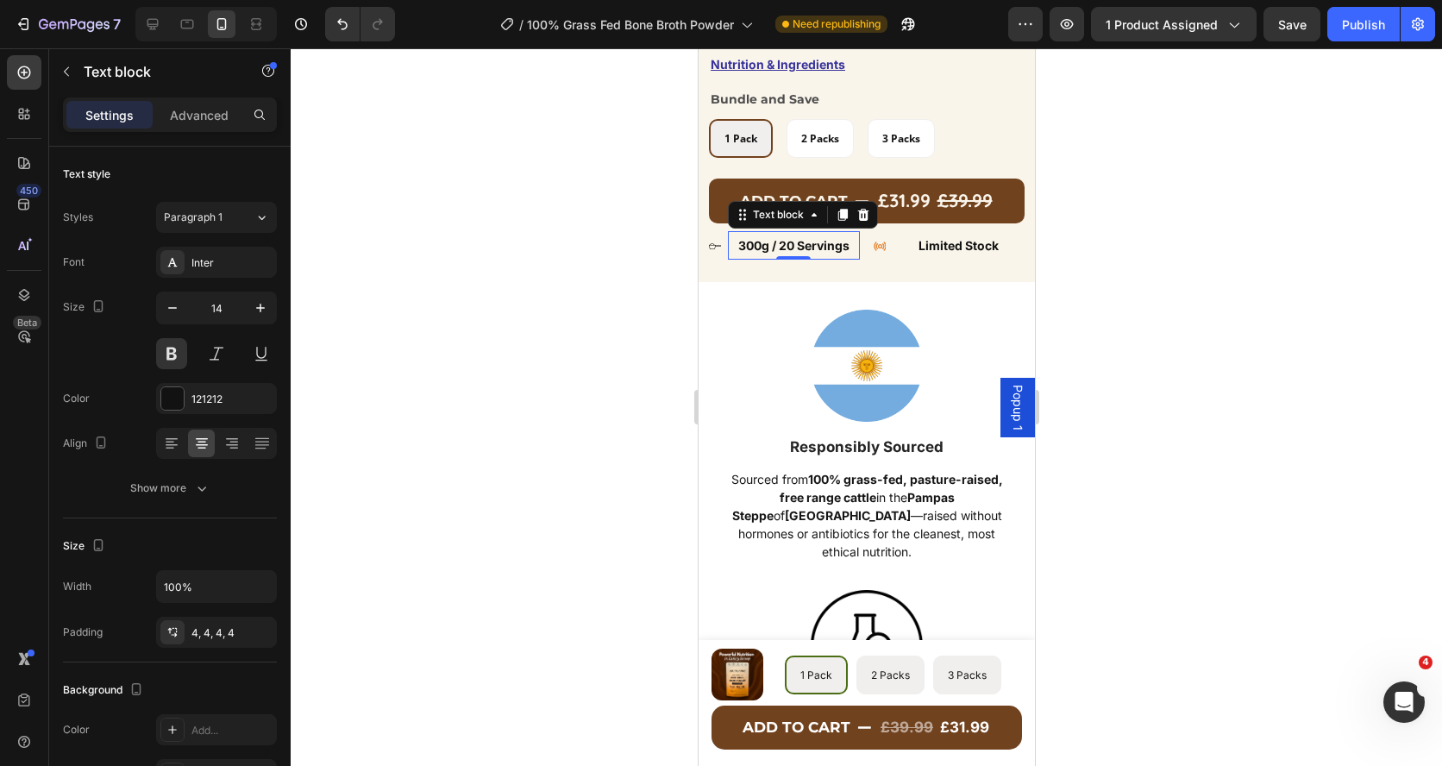
click at [631, 287] on div at bounding box center [866, 406] width 1151 height 717
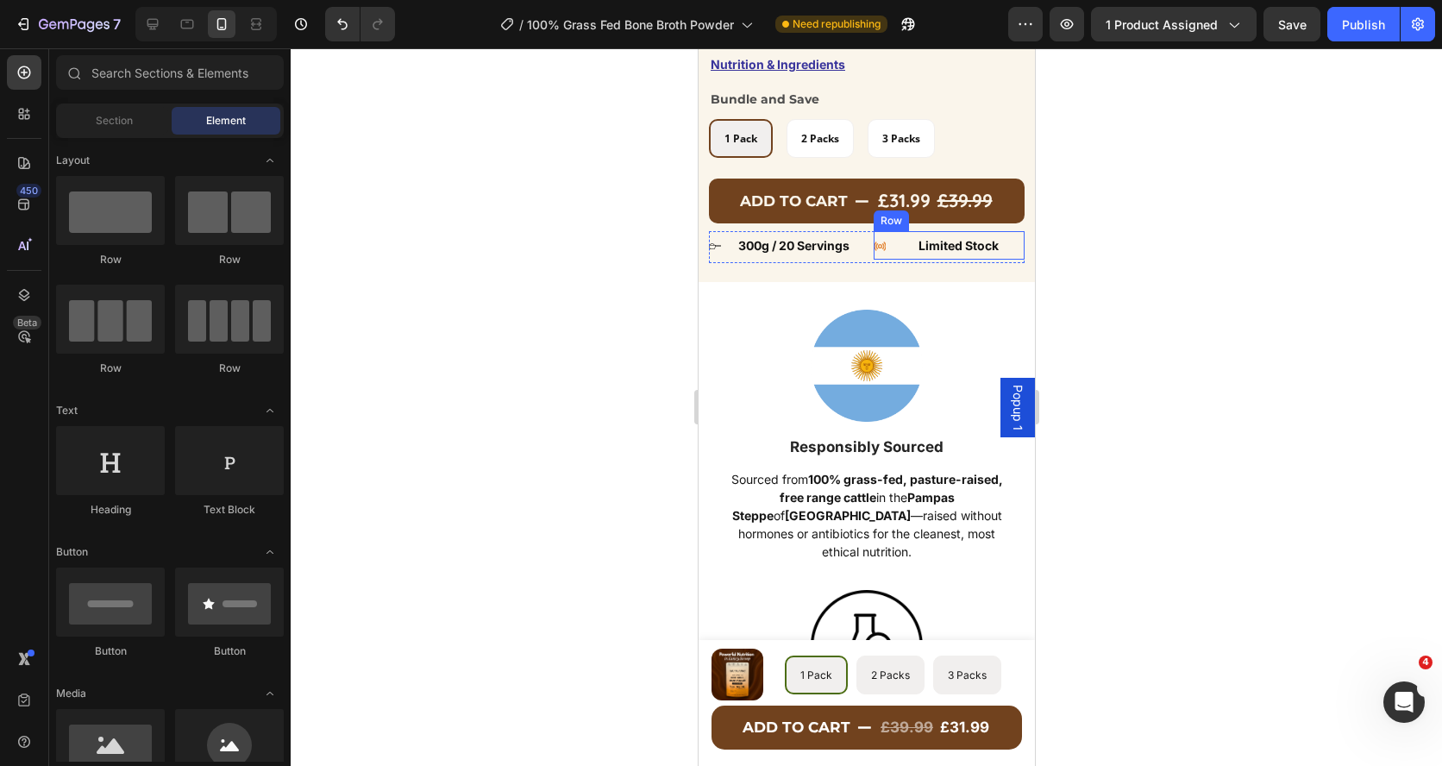
click at [889, 259] on div "Icon Limited Stock Text block Row" at bounding box center [948, 245] width 151 height 28
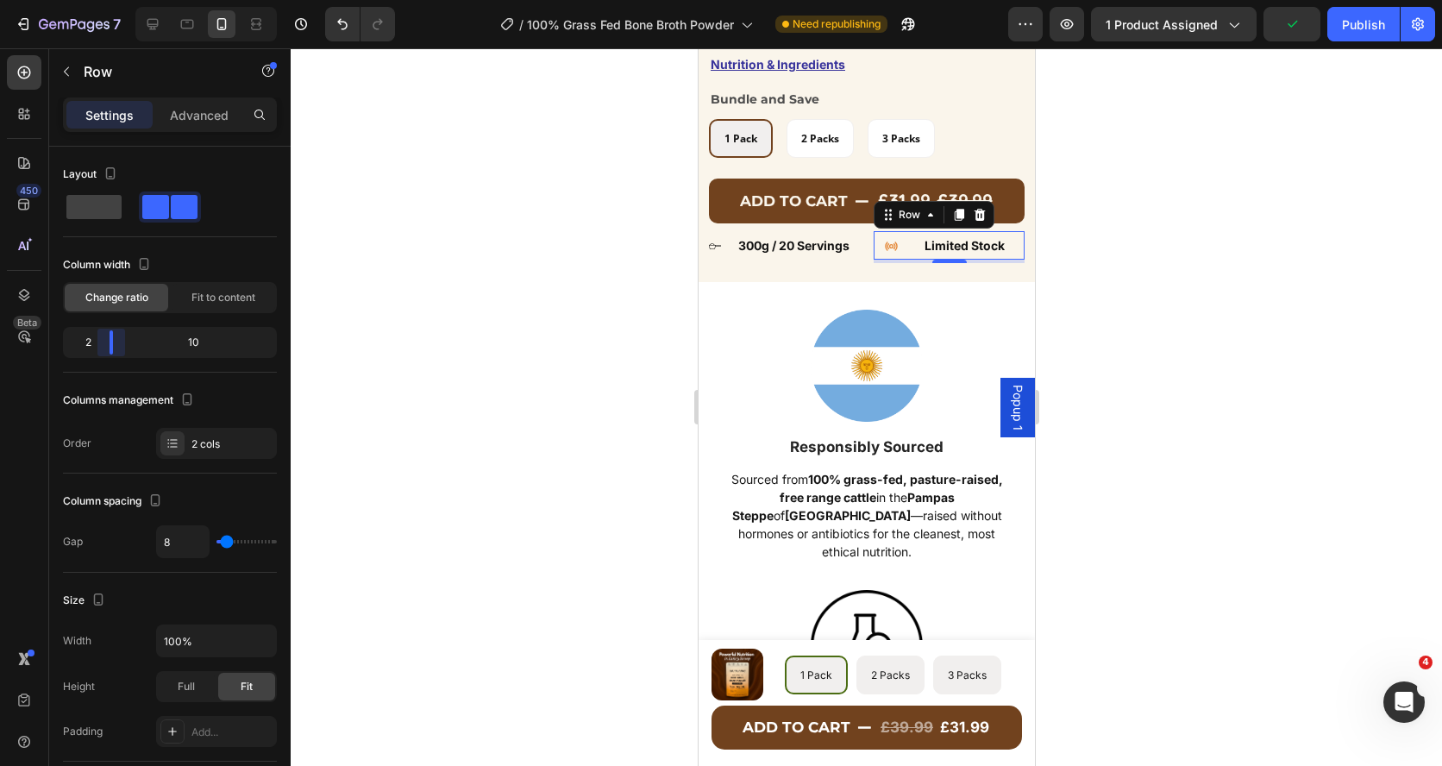
click at [102, 129] on body "7 Version history / 100% Grass Fed Bone Broth Powder Need republishing Preview …" at bounding box center [721, 64] width 1442 height 129
drag, startPoint x: 122, startPoint y: 344, endPoint x: 103, endPoint y: 348, distance: 19.5
click at [103, 129] on body "7 Version history / 100% Grass Fed Bone Broth Powder Need republishing Preview …" at bounding box center [721, 64] width 1442 height 129
click at [939, 244] on p "Limited Stock" at bounding box center [963, 246] width 113 height 22
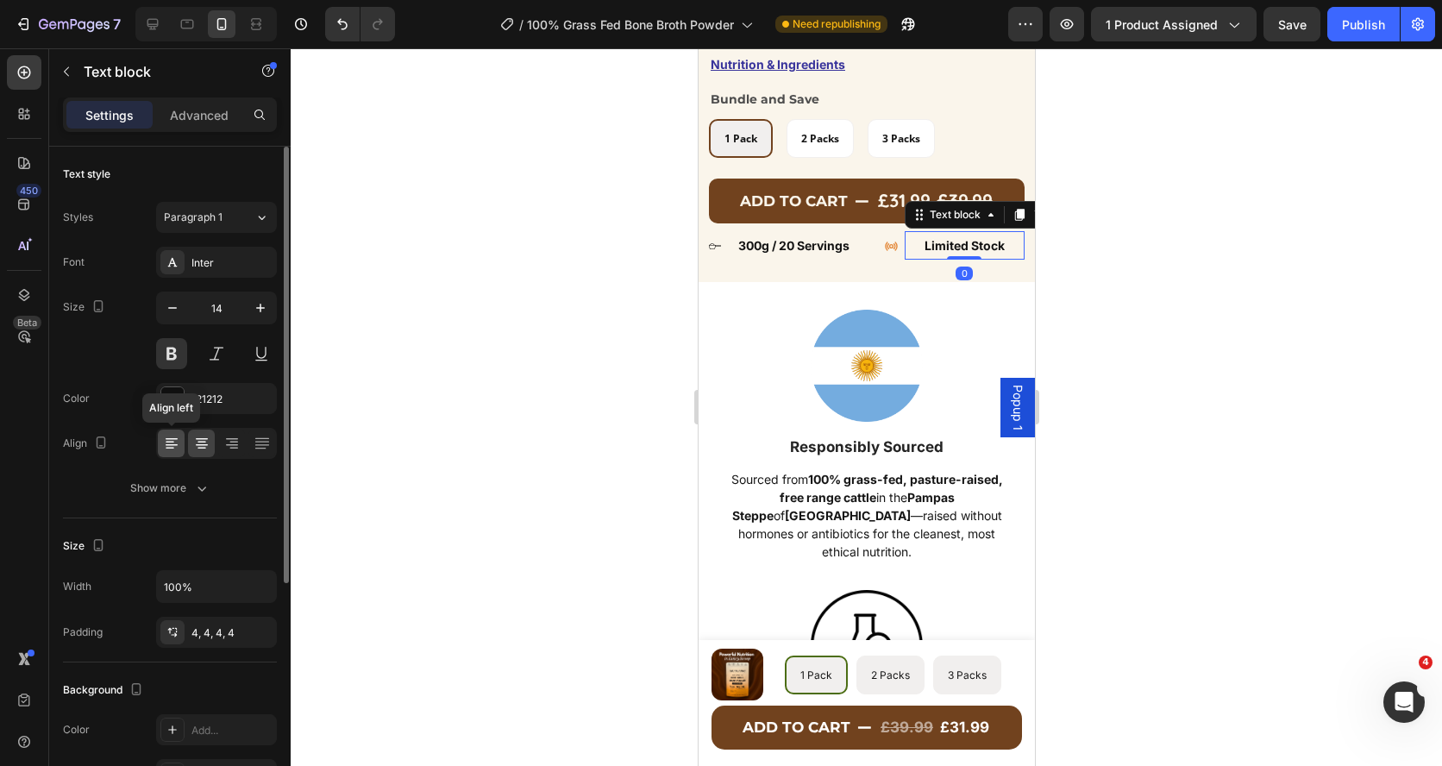
click at [170, 441] on icon at bounding box center [170, 442] width 9 height 2
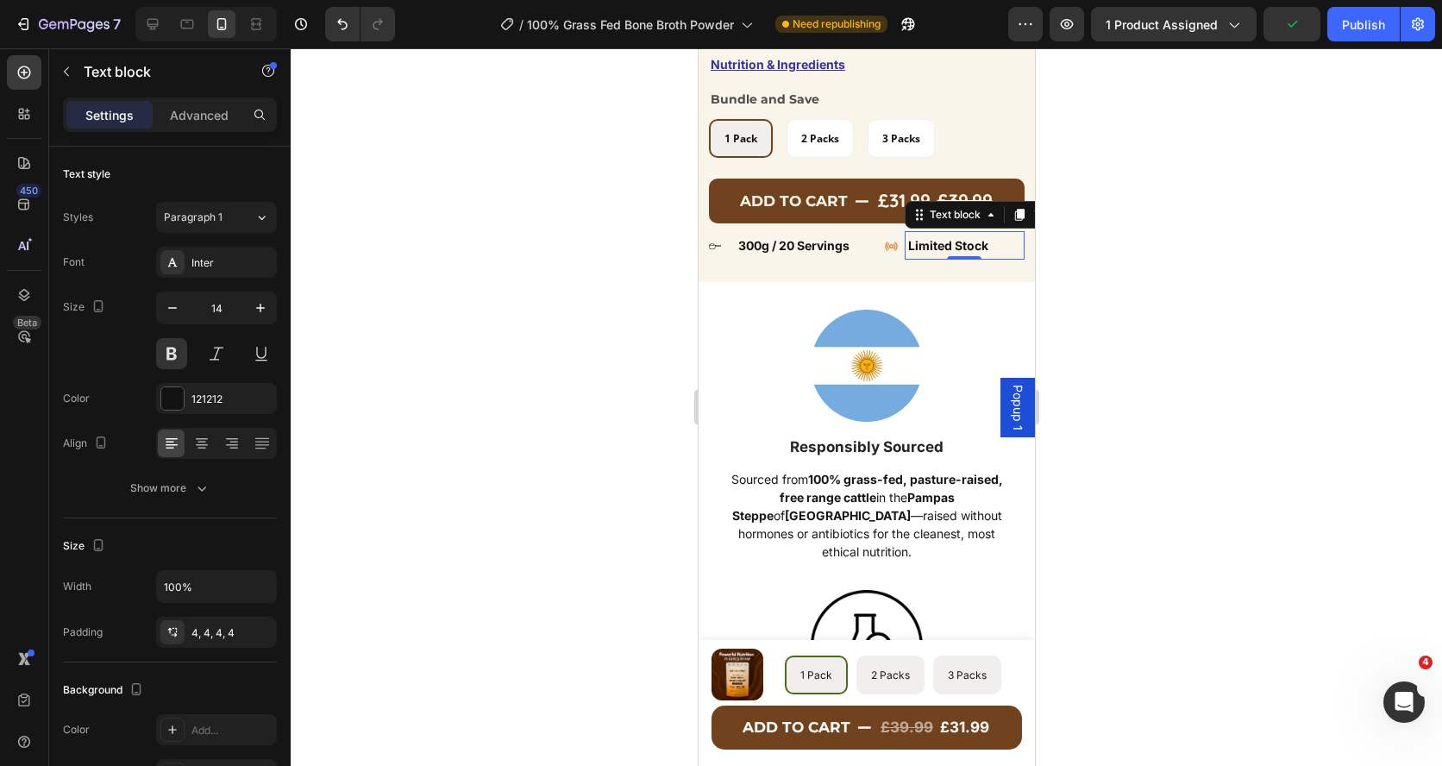
click at [537, 262] on div at bounding box center [866, 406] width 1151 height 717
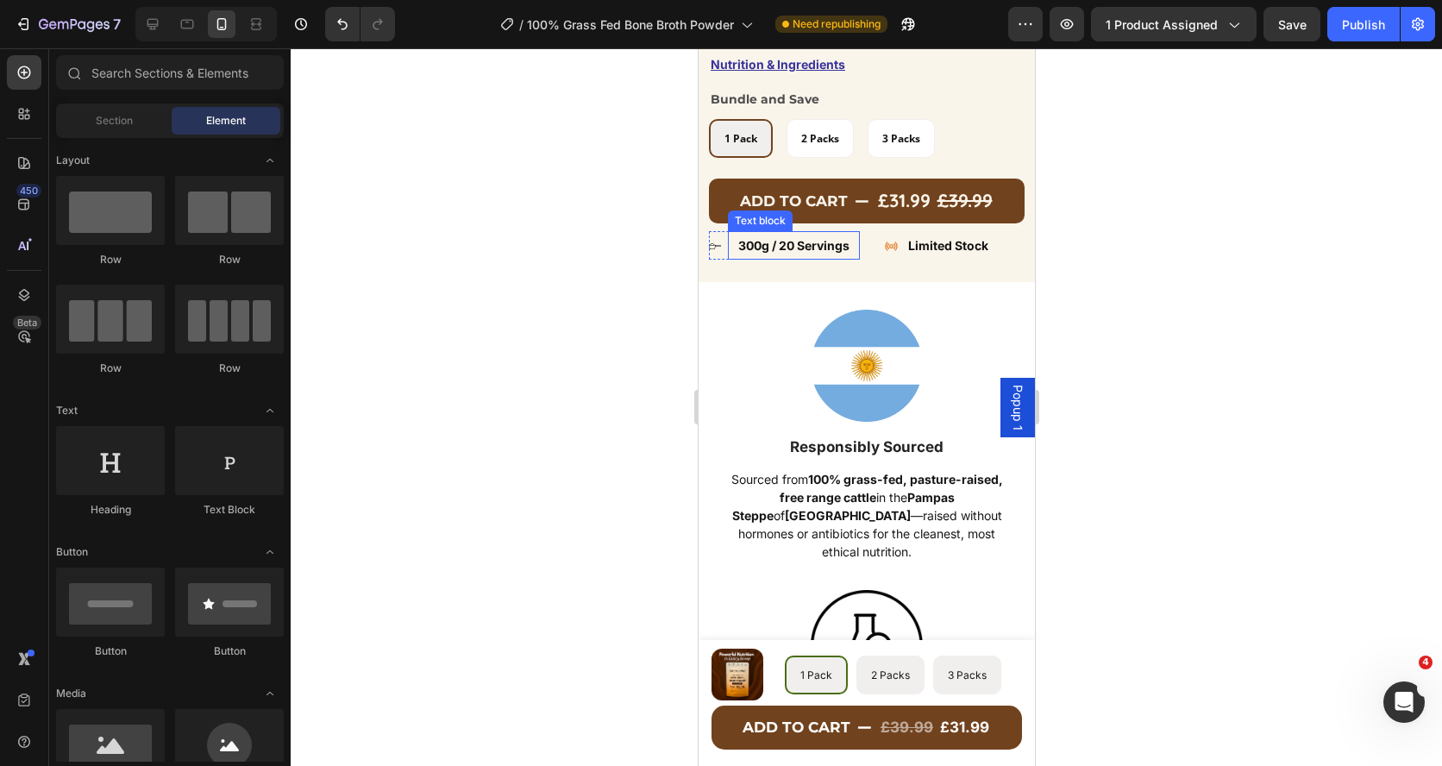
scroll to position [640, 0]
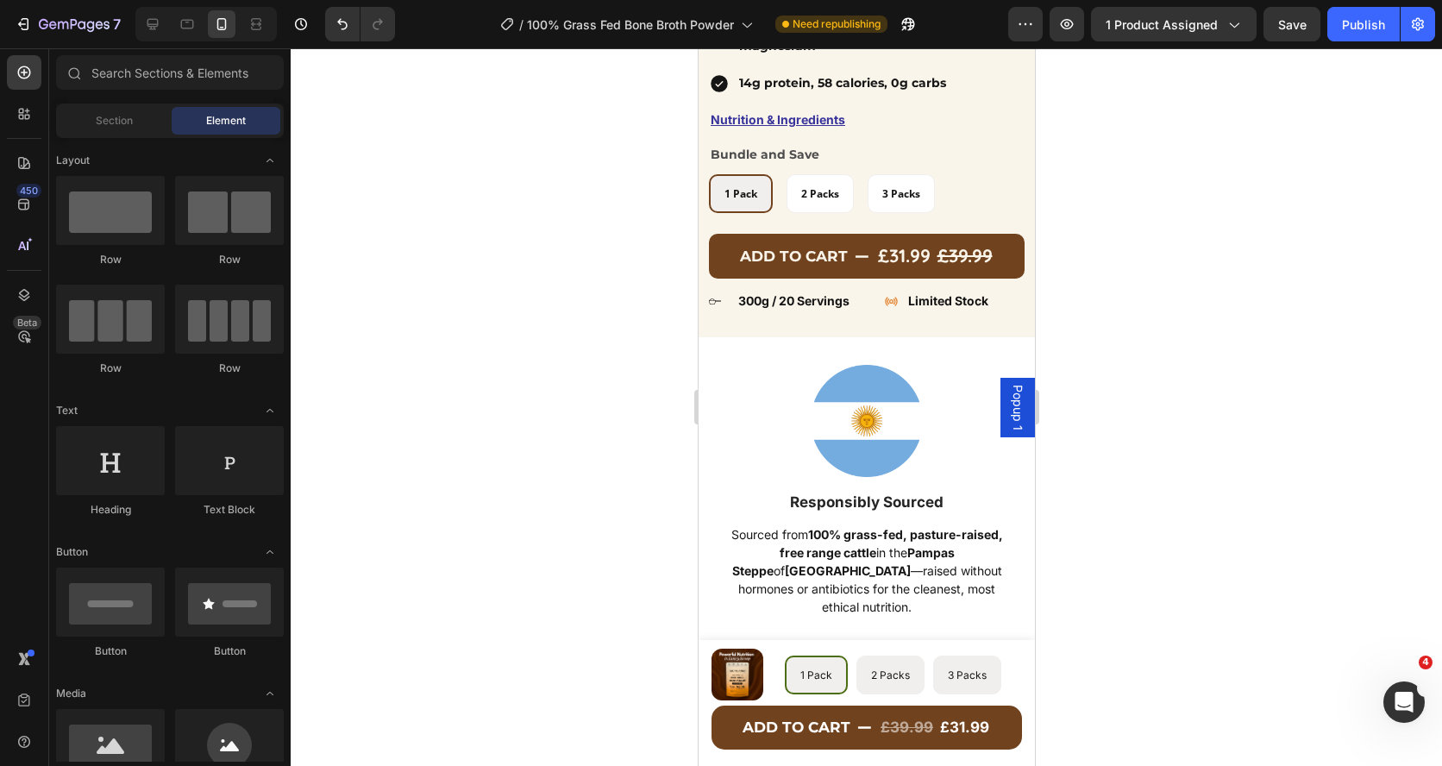
click at [548, 346] on div at bounding box center [866, 406] width 1151 height 717
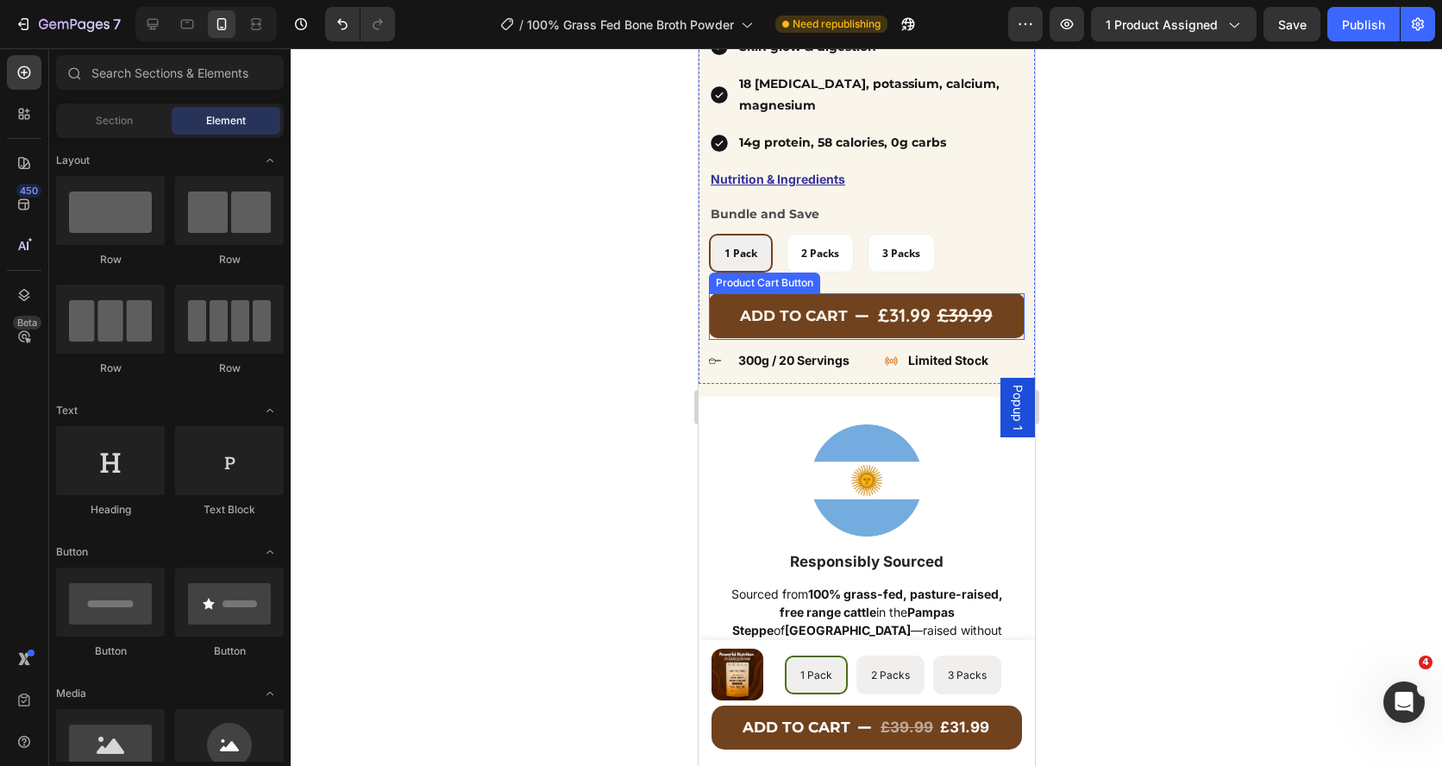
scroll to position [570, 0]
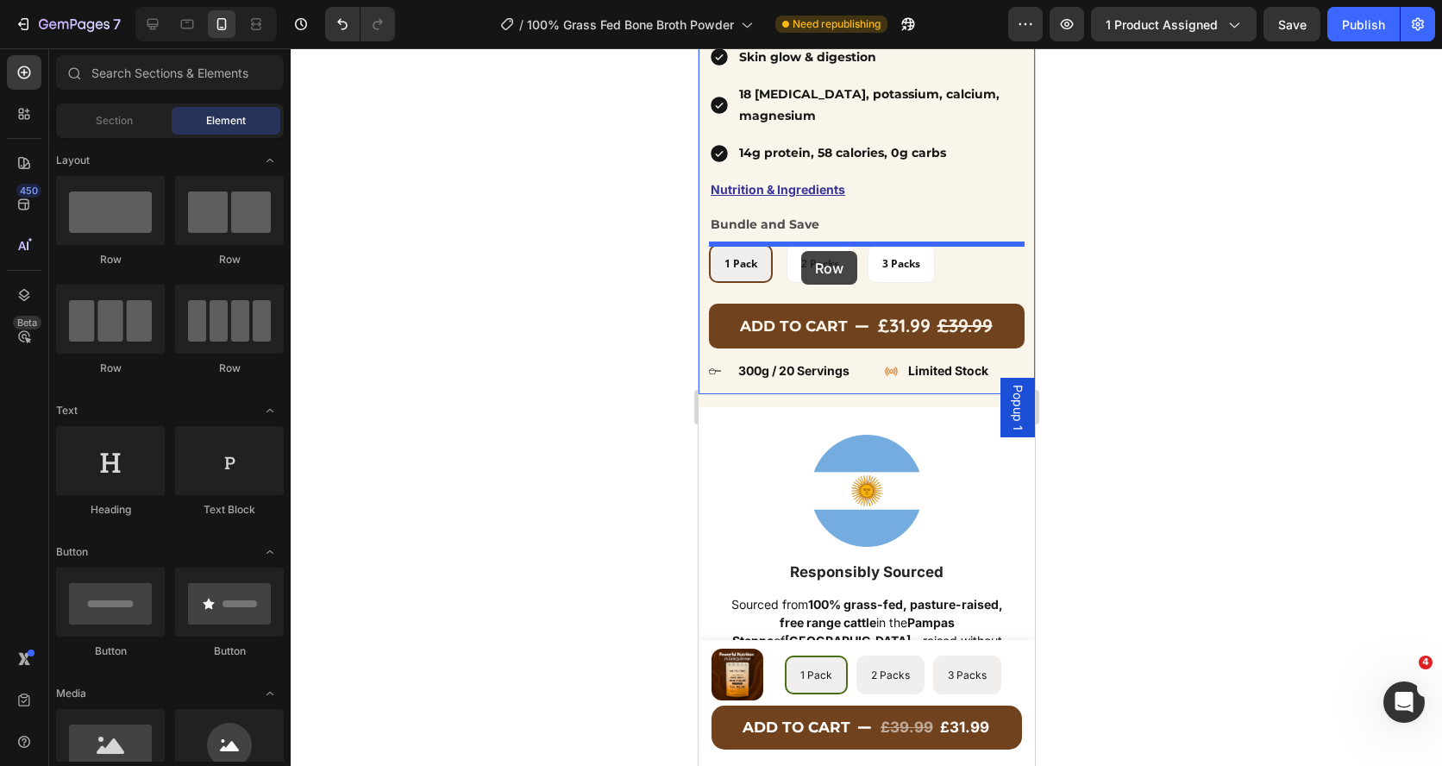
drag, startPoint x: 829, startPoint y: 362, endPoint x: 811, endPoint y: 253, distance: 110.9
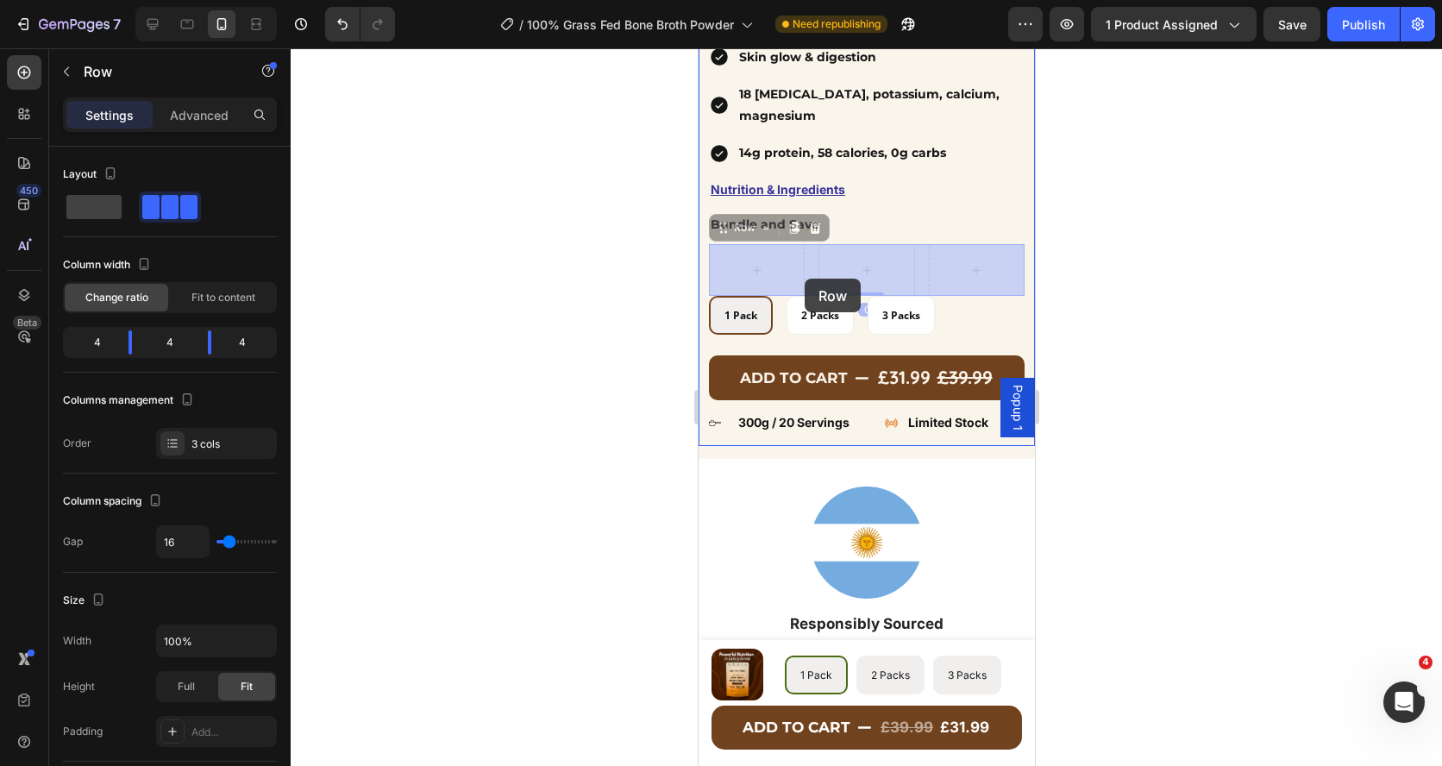
drag, startPoint x: 816, startPoint y: 279, endPoint x: 804, endPoint y: 278, distance: 12.1
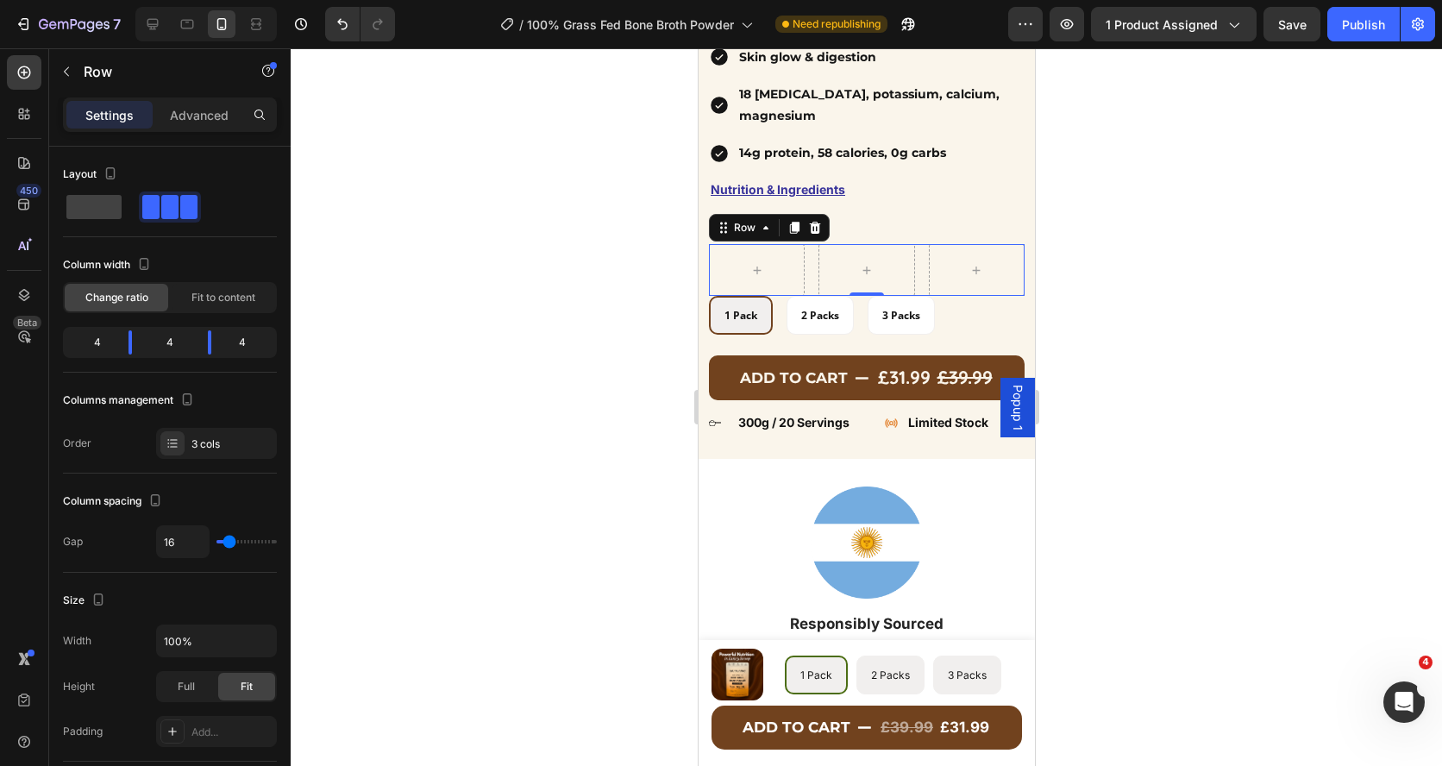
click at [811, 238] on div "Row" at bounding box center [768, 228] width 121 height 28
click at [814, 234] on icon at bounding box center [814, 228] width 14 height 14
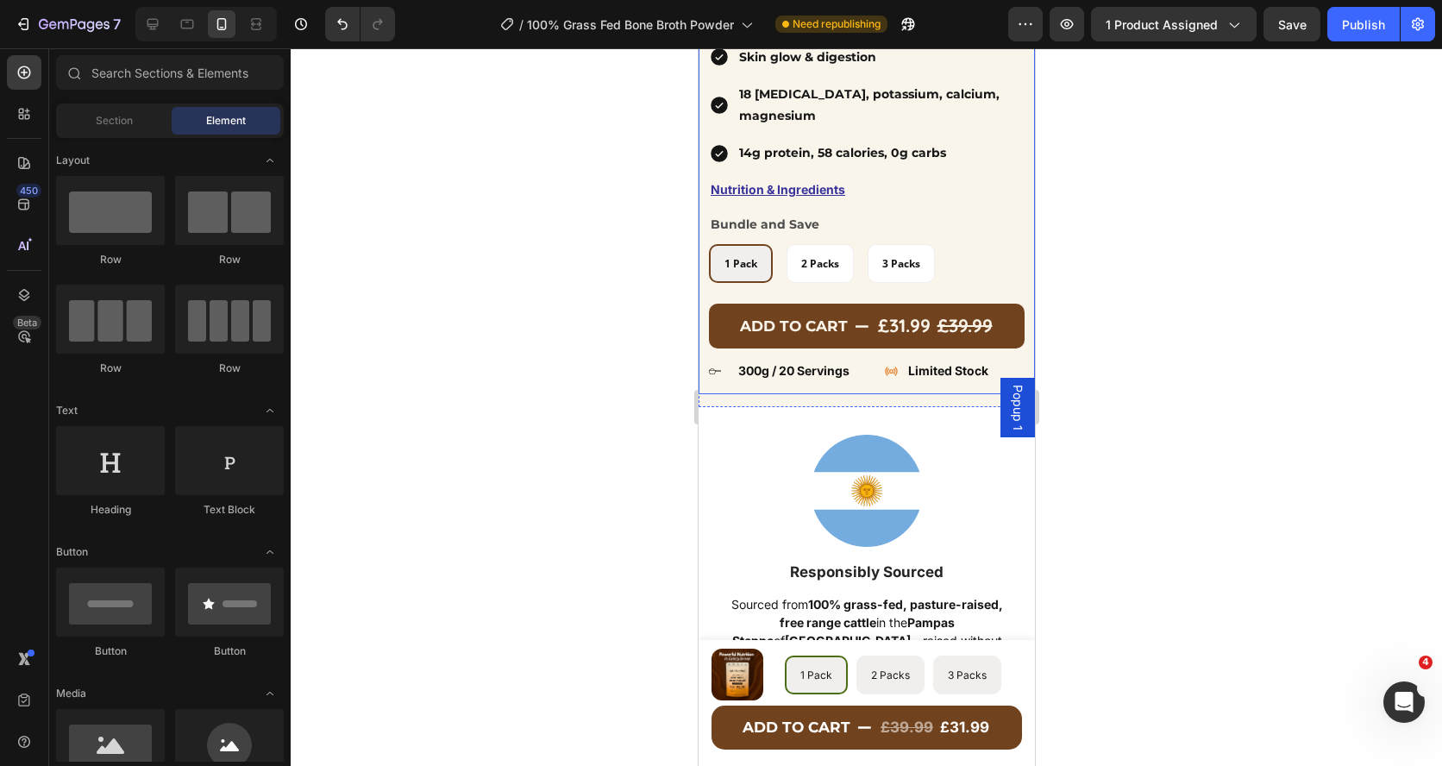
click at [914, 287] on div "Icon Icon Icon Icon Icon Icon List Hoz 42 Reviews Text block Row BEEF BONE BROT…" at bounding box center [866, 156] width 316 height 475
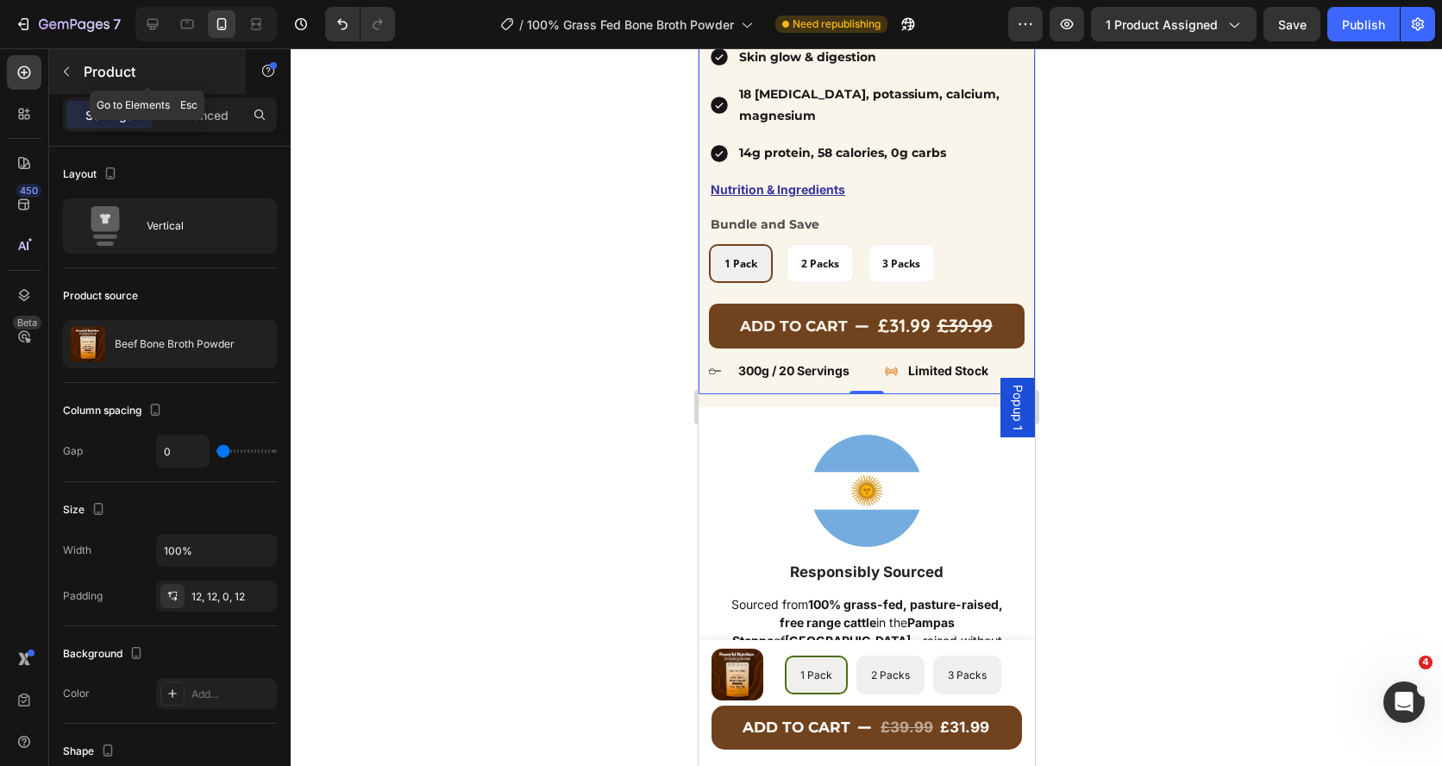
click at [60, 73] on icon "button" at bounding box center [66, 72] width 14 height 14
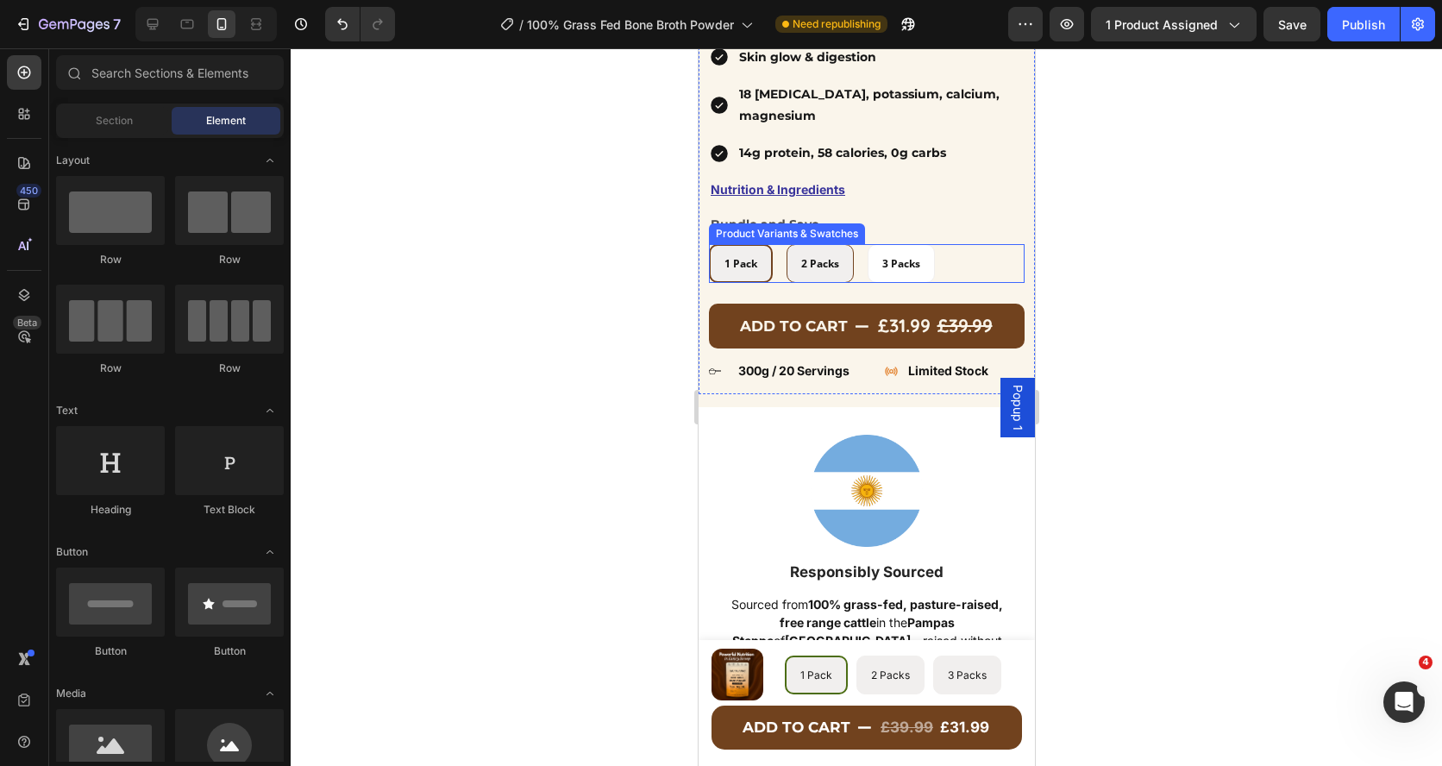
click at [842, 261] on div "2 Packs" at bounding box center [819, 263] width 66 height 33
click at [785, 244] on input "2 Packs 2 Packs 2 Packs" at bounding box center [785, 243] width 1 height 1
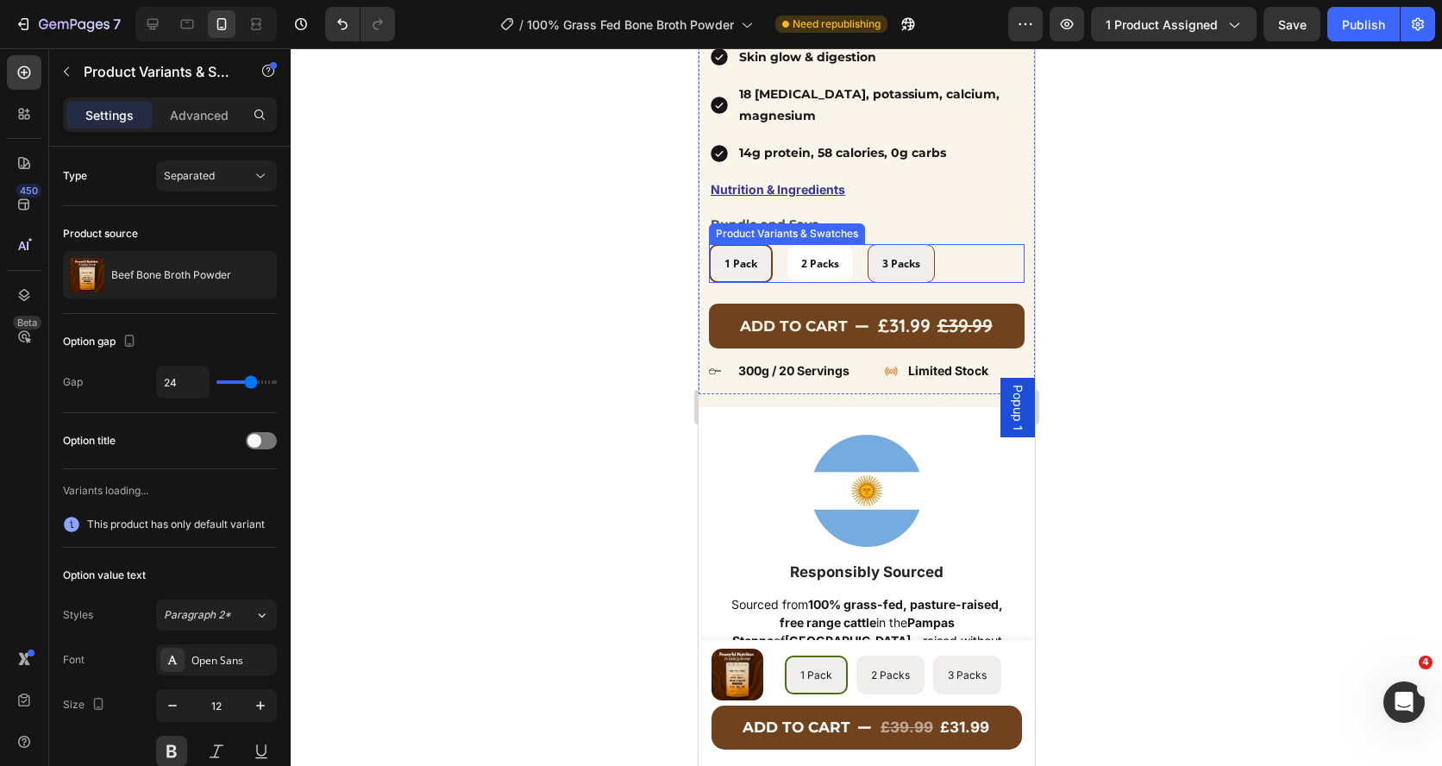
radio input "false"
radio input "true"
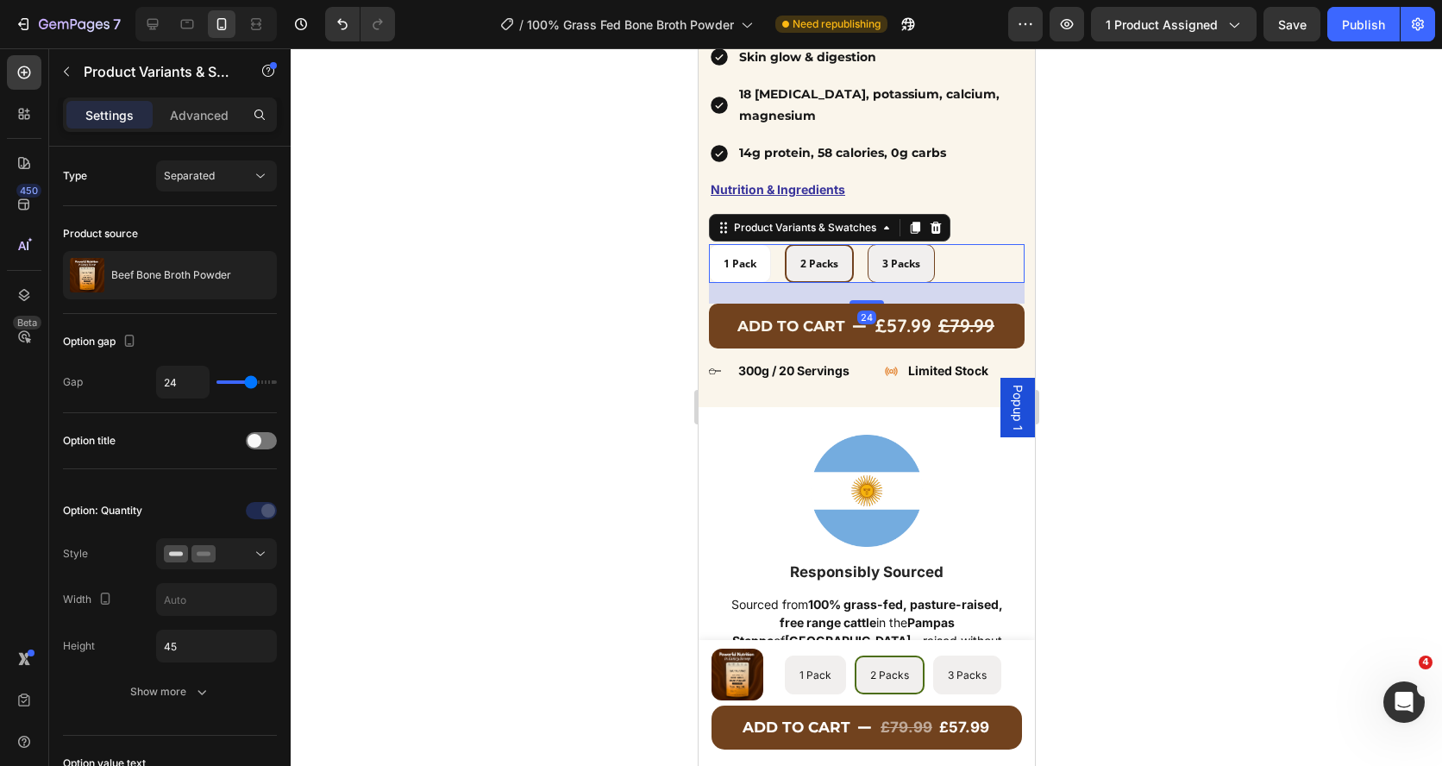
click at [907, 256] on span "3 Packs" at bounding box center [900, 263] width 38 height 15
click at [867, 244] on input "3 Packs 3 Packs 3 Packs" at bounding box center [866, 243] width 1 height 1
radio input "false"
radio input "true"
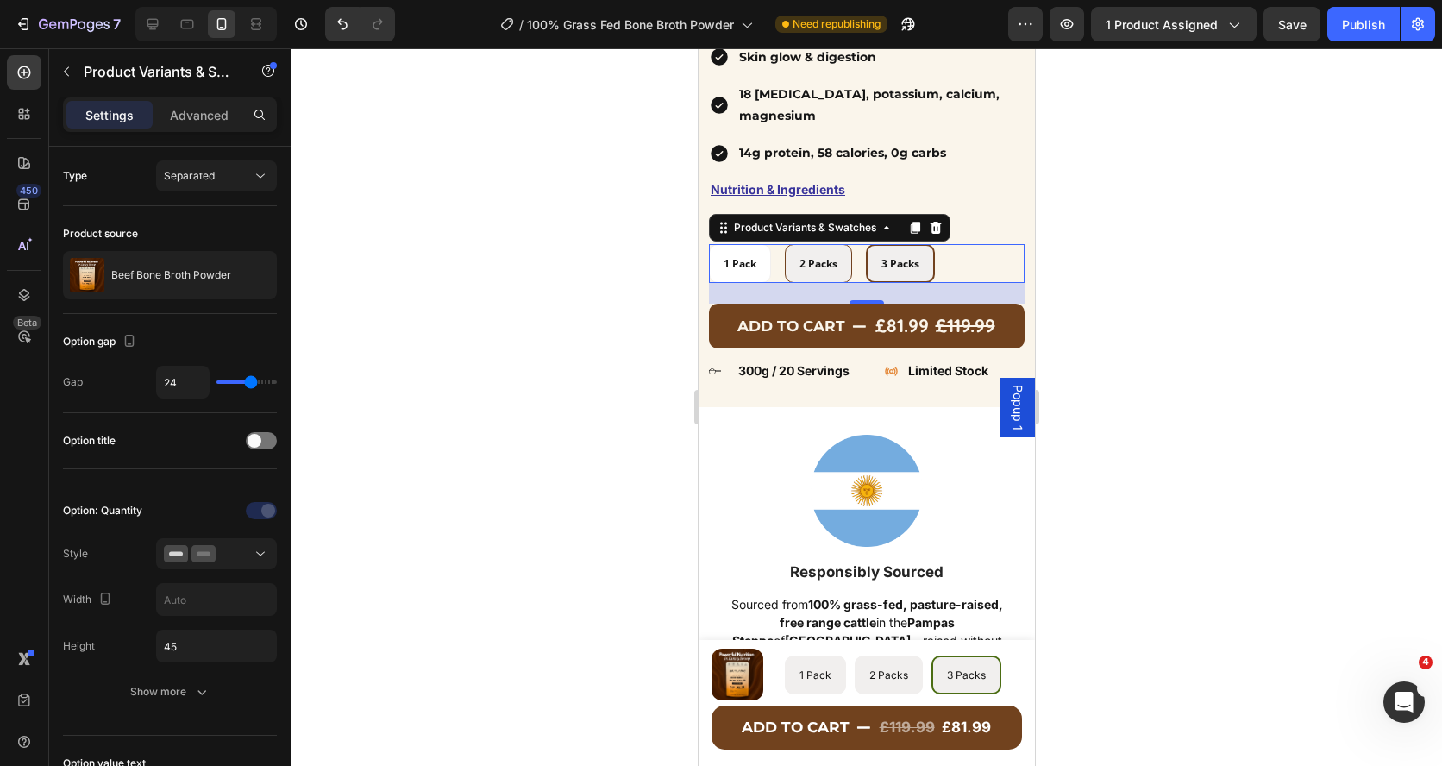
click at [827, 270] on span "2 Packs" at bounding box center [817, 263] width 38 height 15
click at [784, 244] on input "2 Packs 2 Packs 2 Packs" at bounding box center [783, 243] width 1 height 1
radio input "false"
radio input "true"
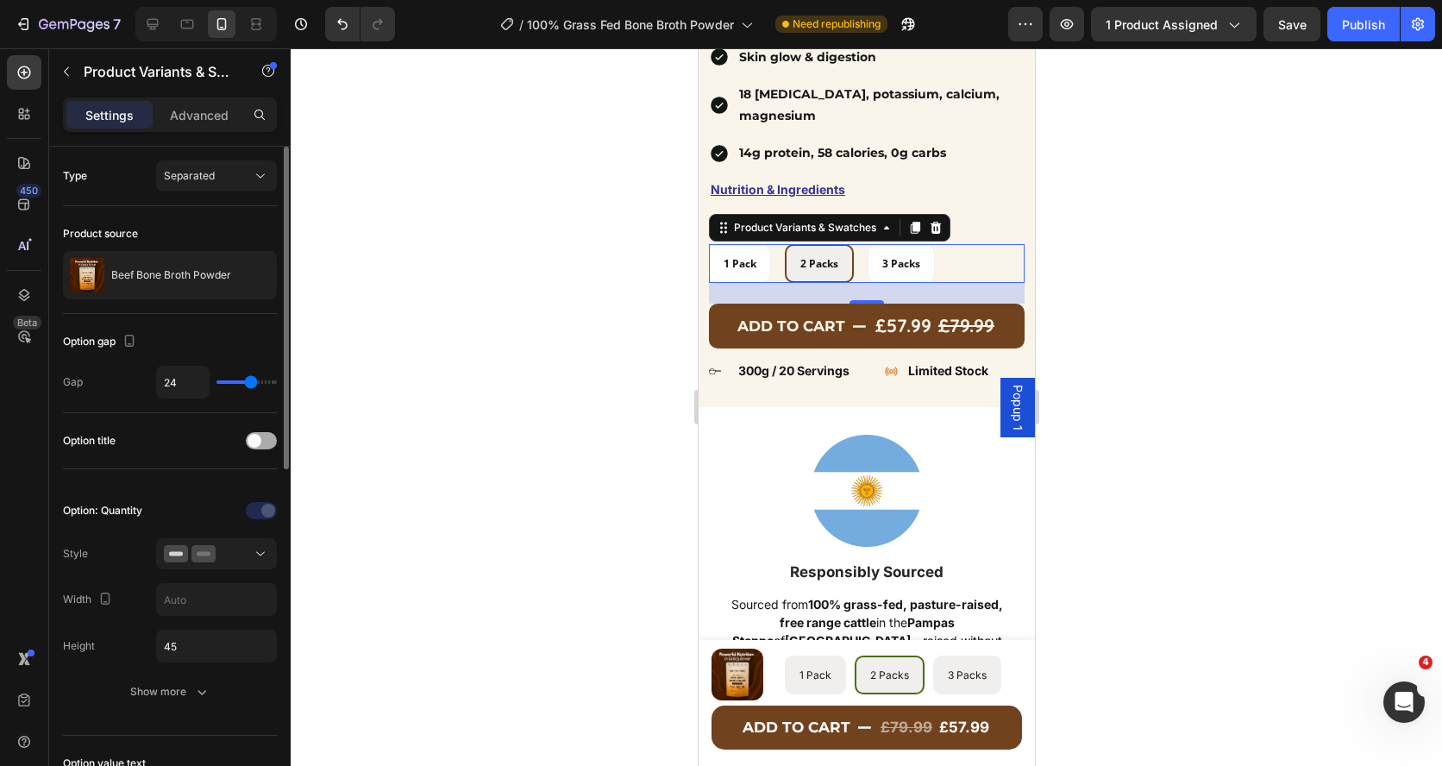
click at [251, 438] on span at bounding box center [254, 441] width 14 height 14
radio input "true"
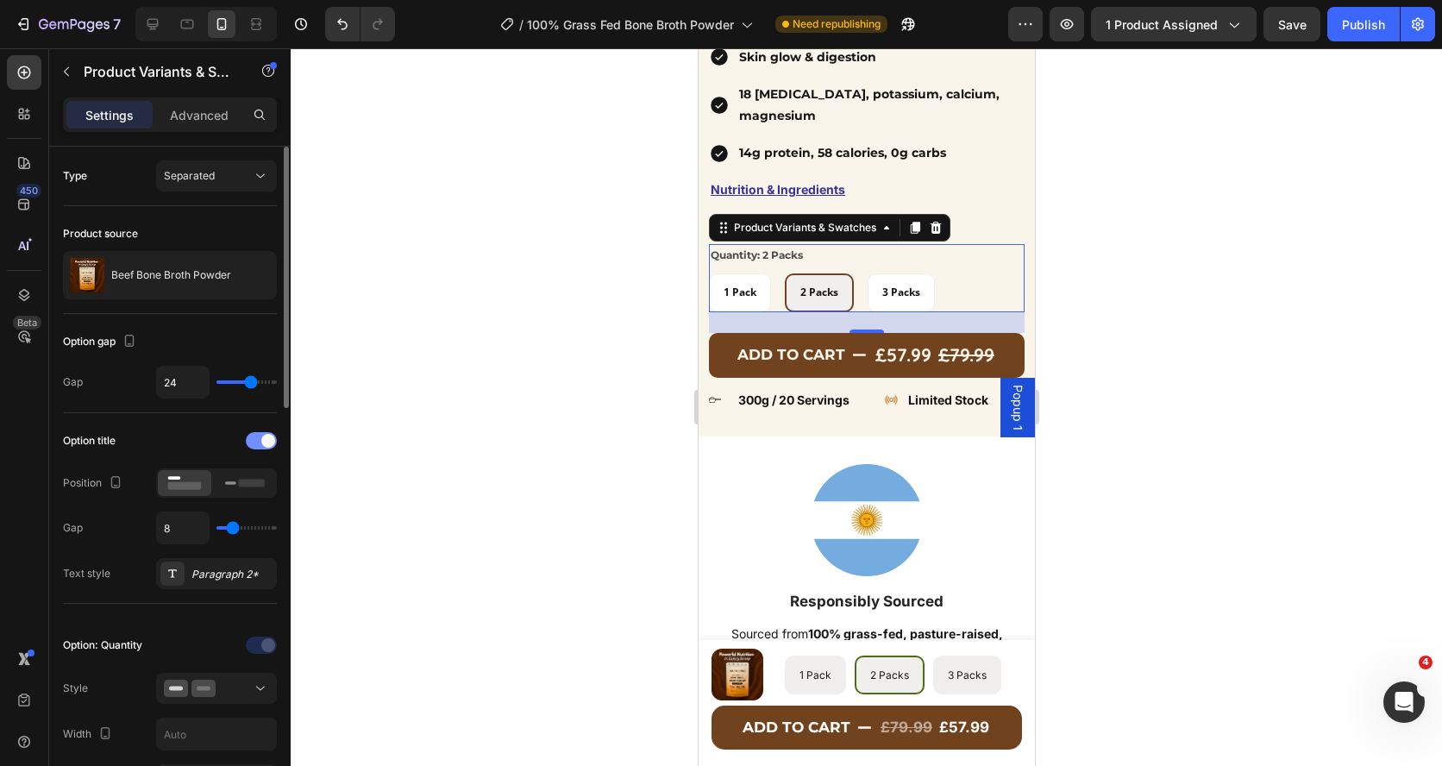
click at [251, 438] on div at bounding box center [261, 440] width 31 height 17
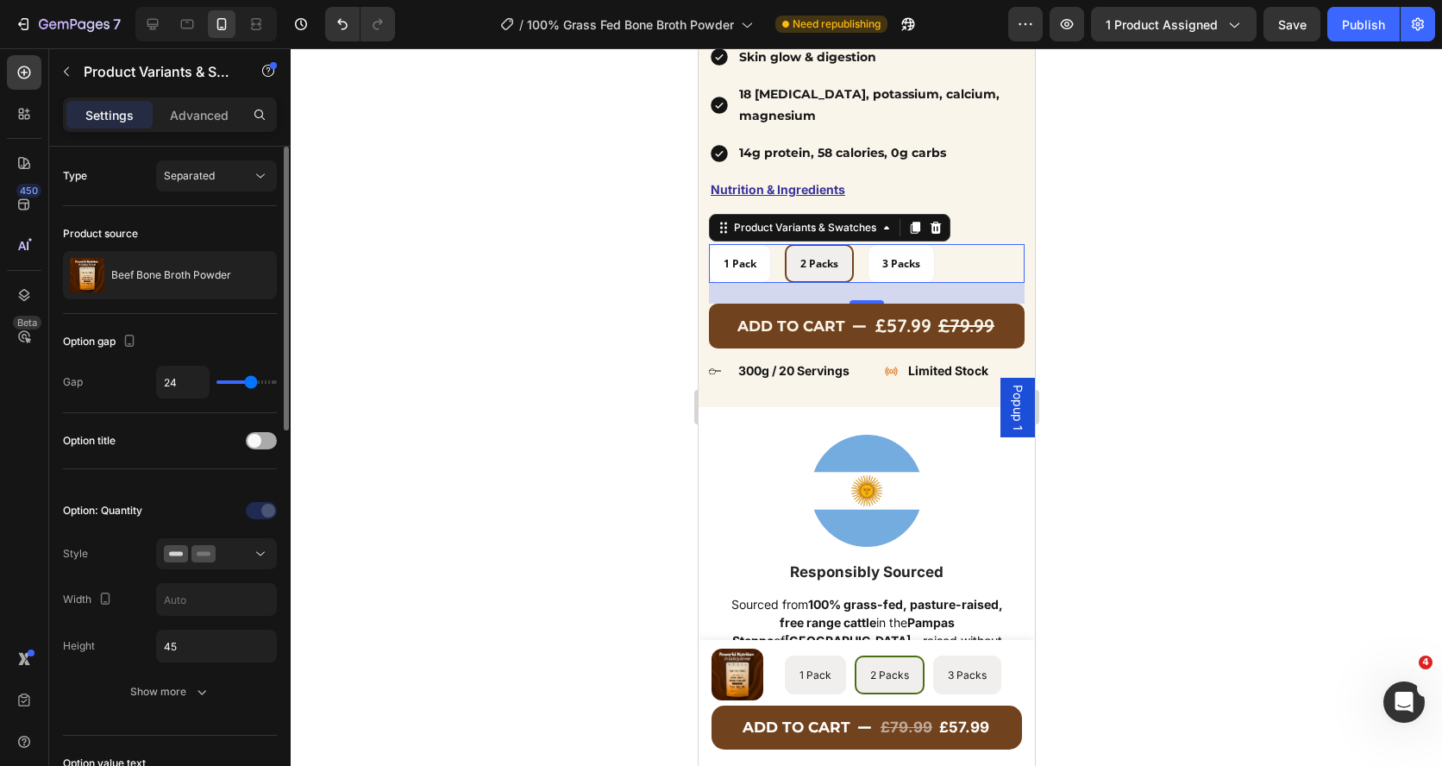
click at [251, 438] on span at bounding box center [254, 441] width 14 height 14
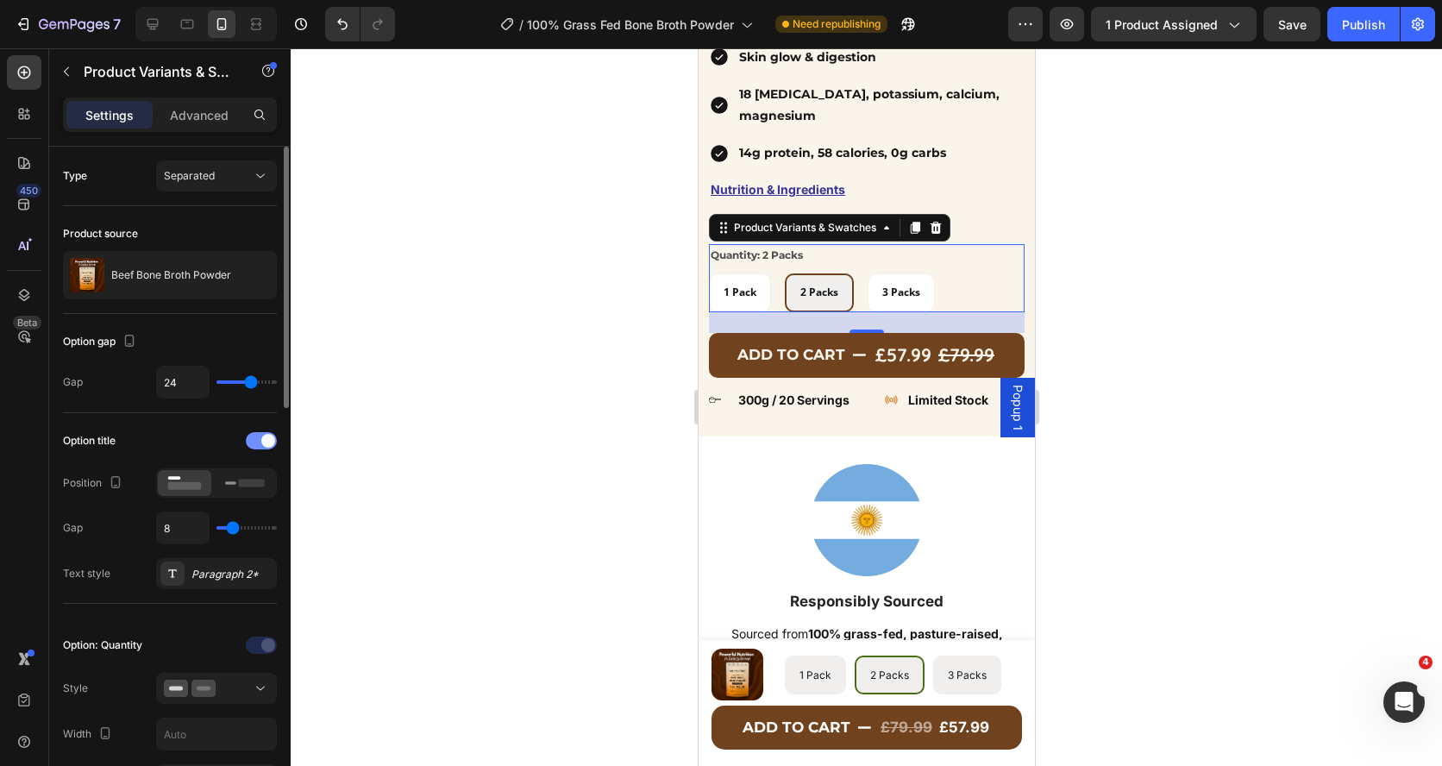
click at [251, 439] on div at bounding box center [261, 440] width 31 height 17
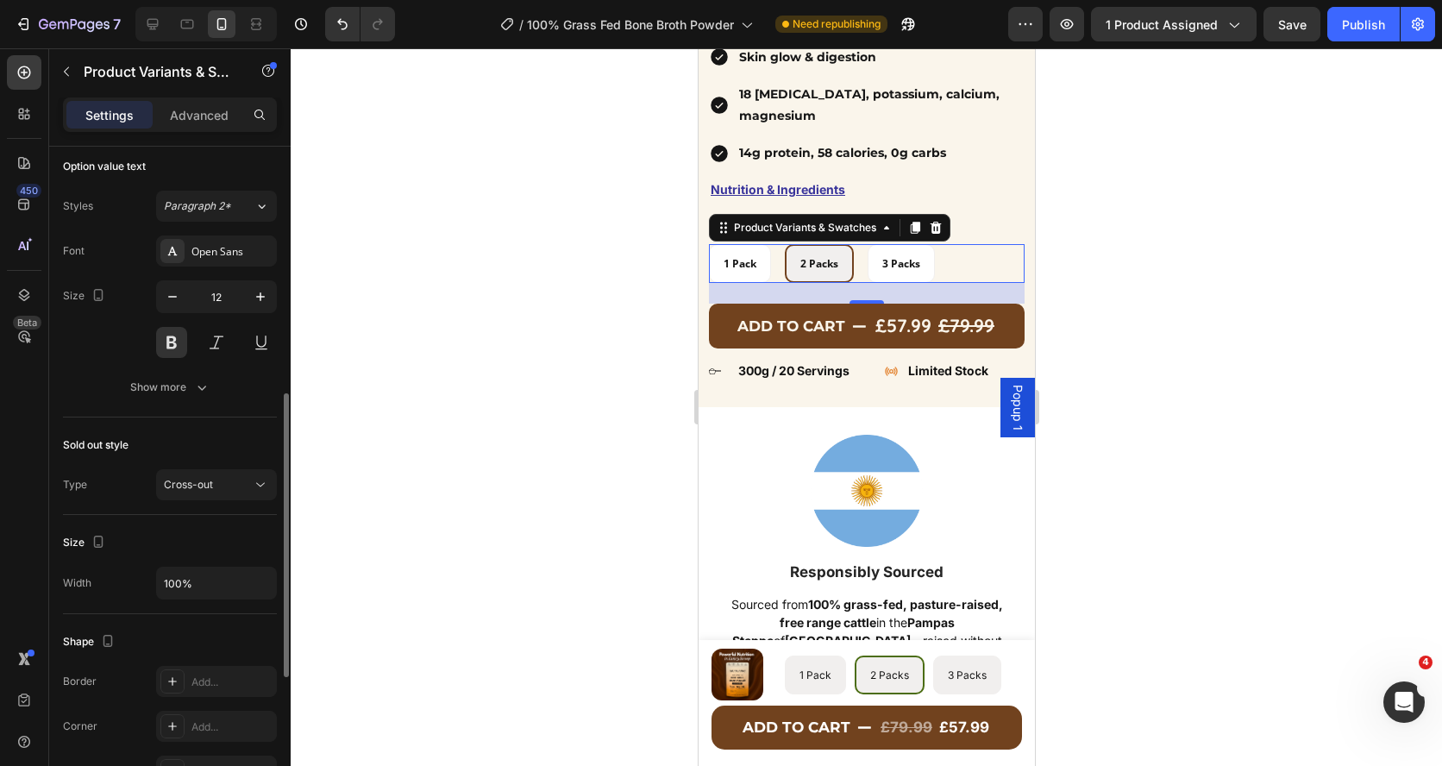
scroll to position [560, 0]
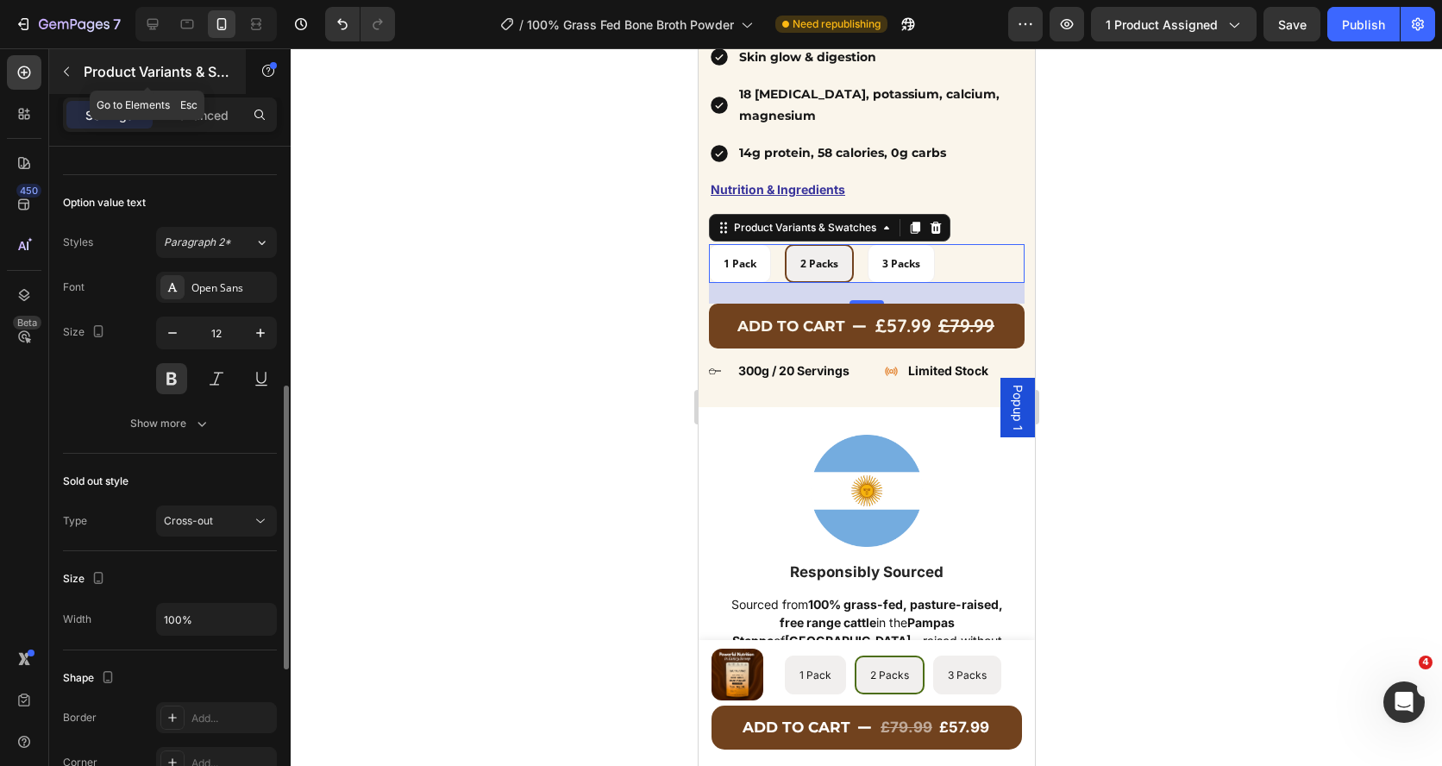
click at [69, 69] on icon "button" at bounding box center [66, 72] width 14 height 14
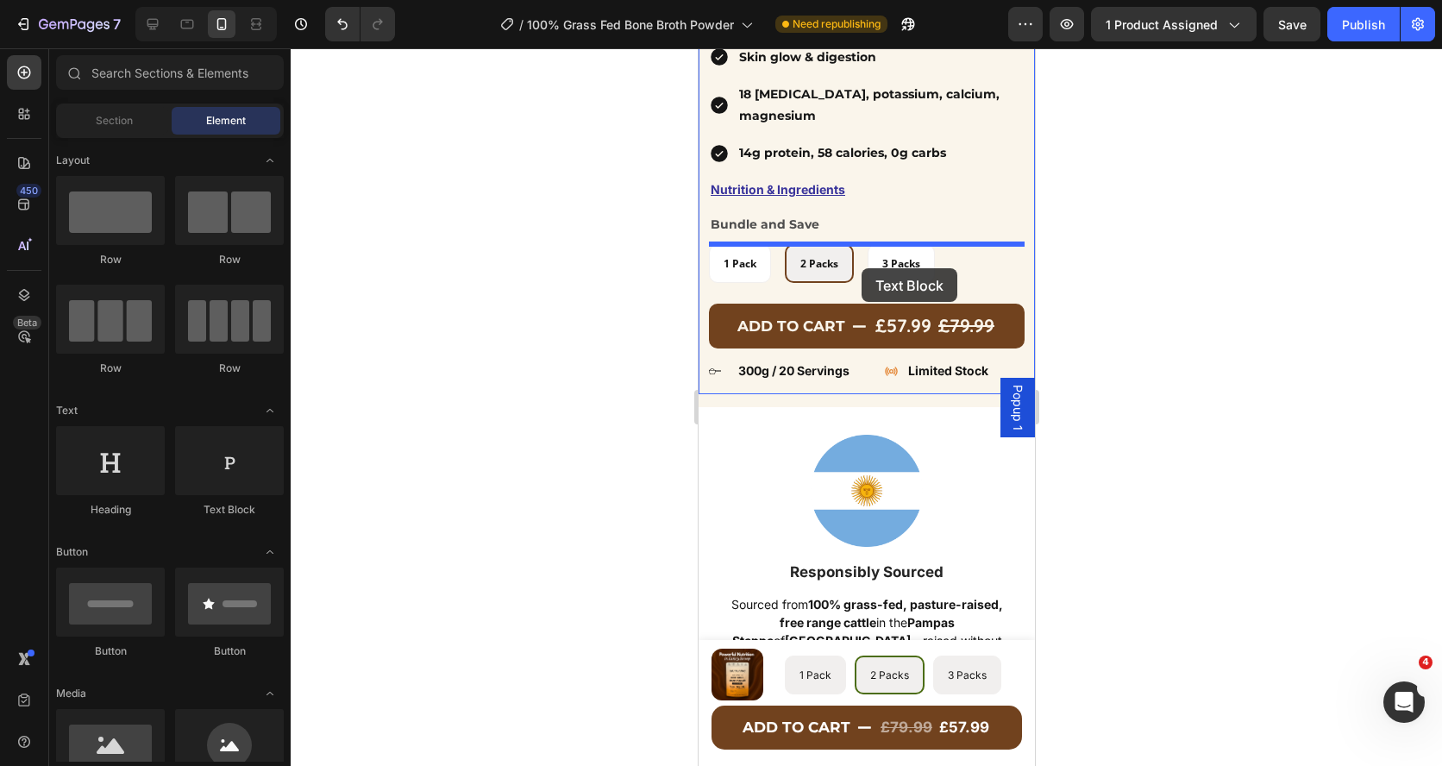
drag, startPoint x: 898, startPoint y: 502, endPoint x: 860, endPoint y: 268, distance: 236.9
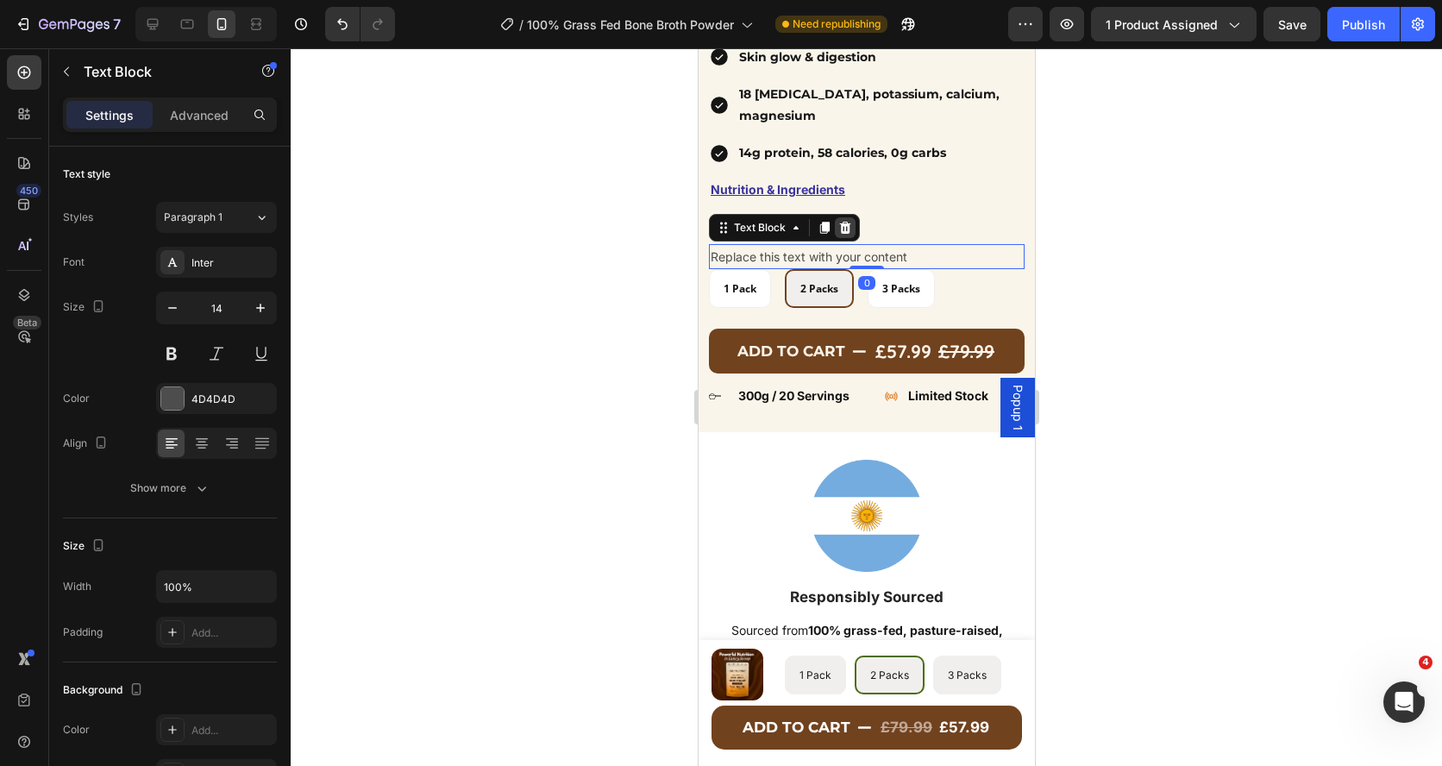
click at [844, 224] on icon at bounding box center [844, 228] width 11 height 12
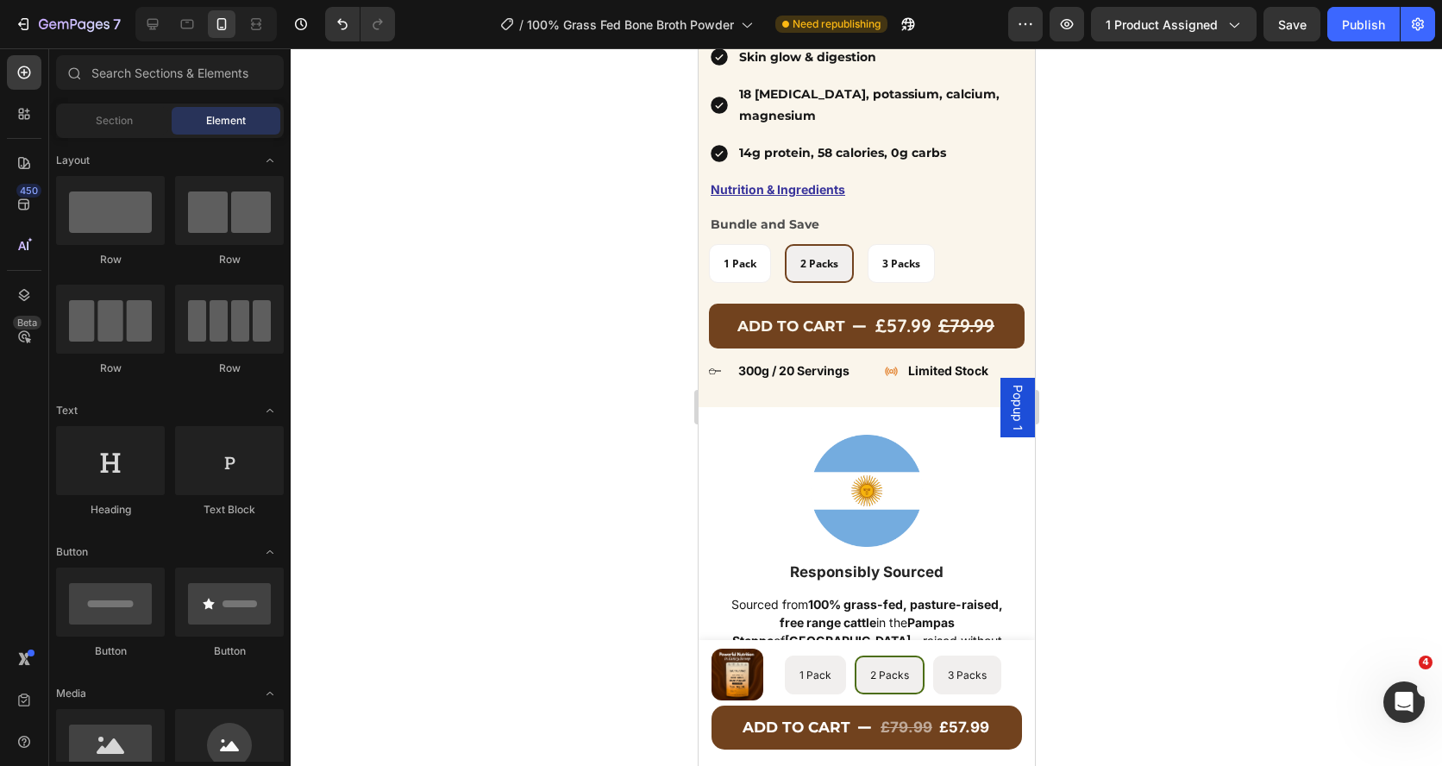
click at [597, 281] on div at bounding box center [866, 406] width 1151 height 717
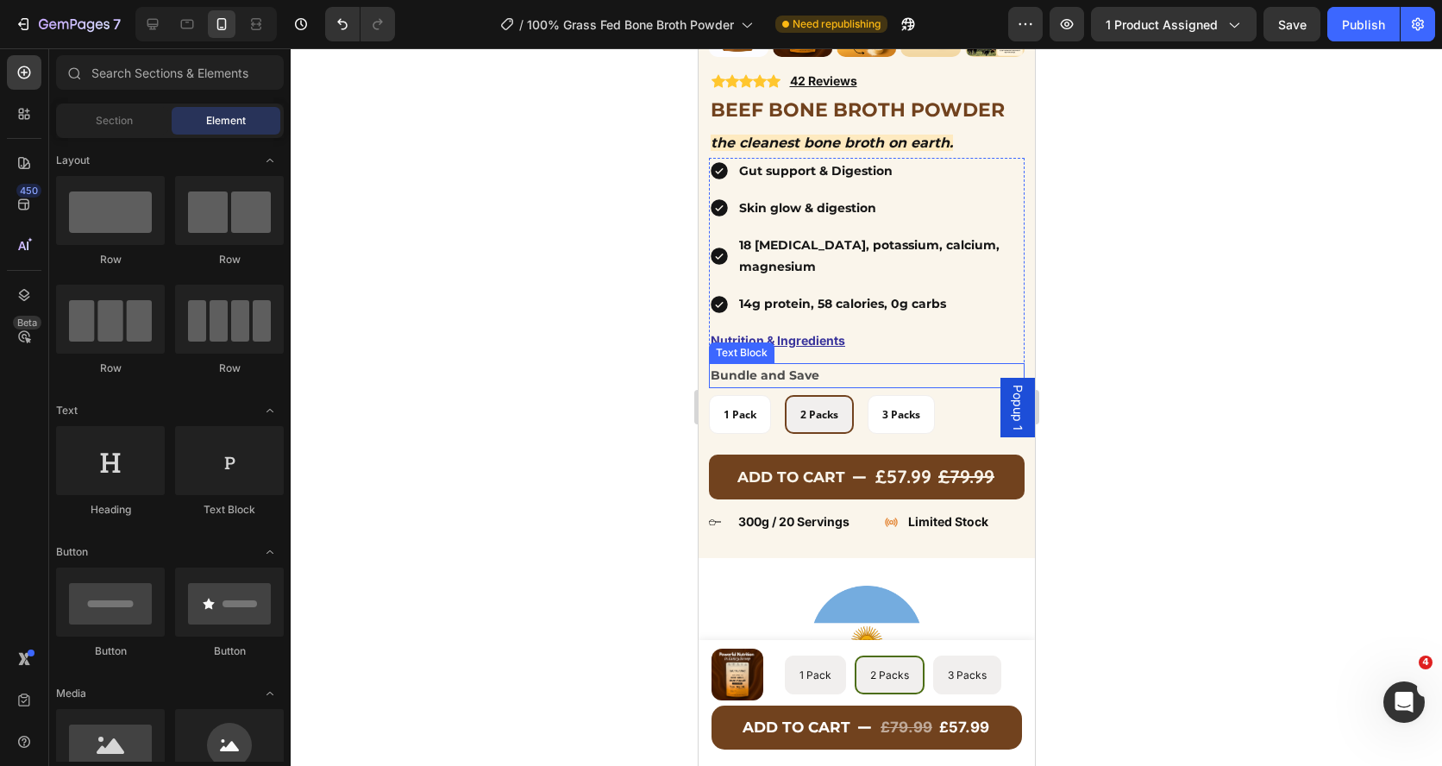
scroll to position [417, 0]
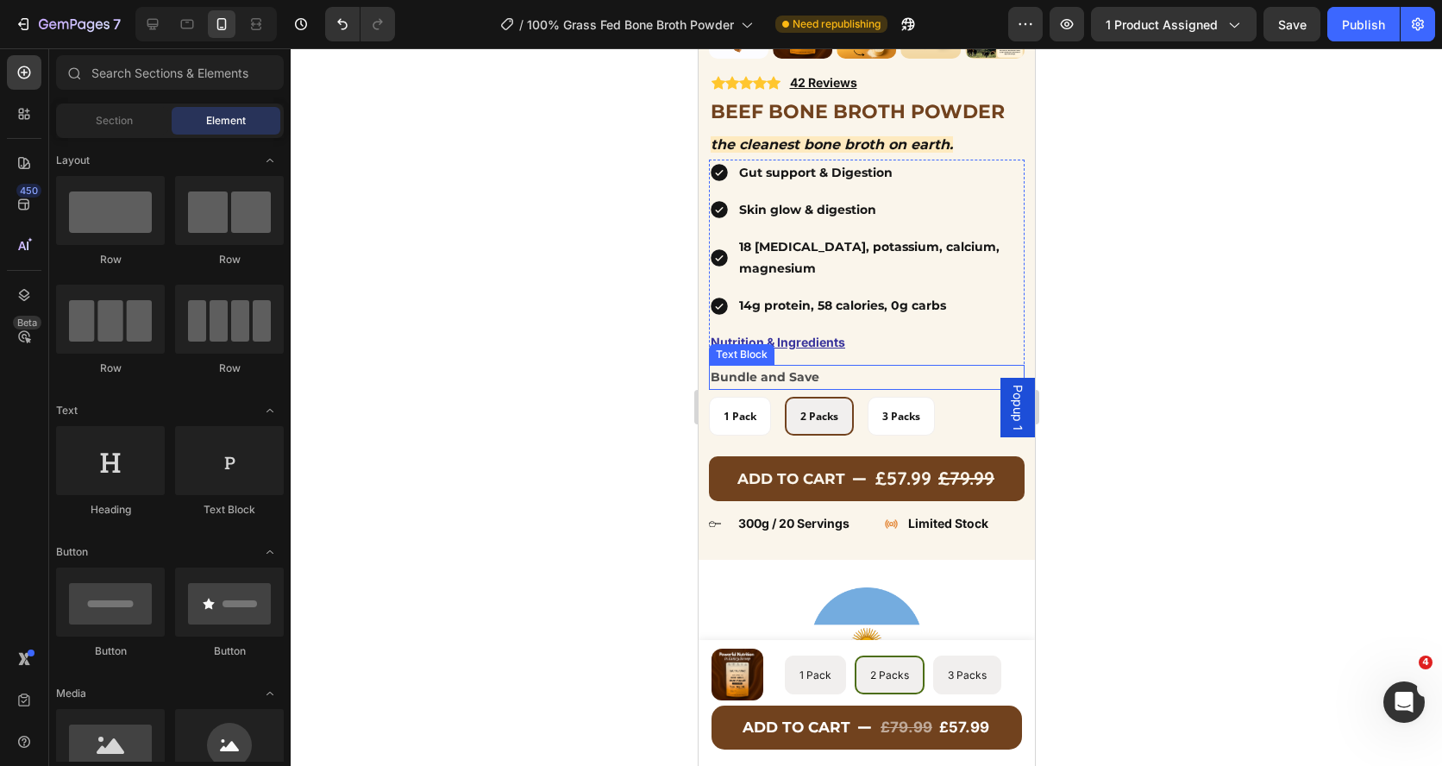
click at [779, 380] on p "Bundle and Save" at bounding box center [866, 377] width 312 height 22
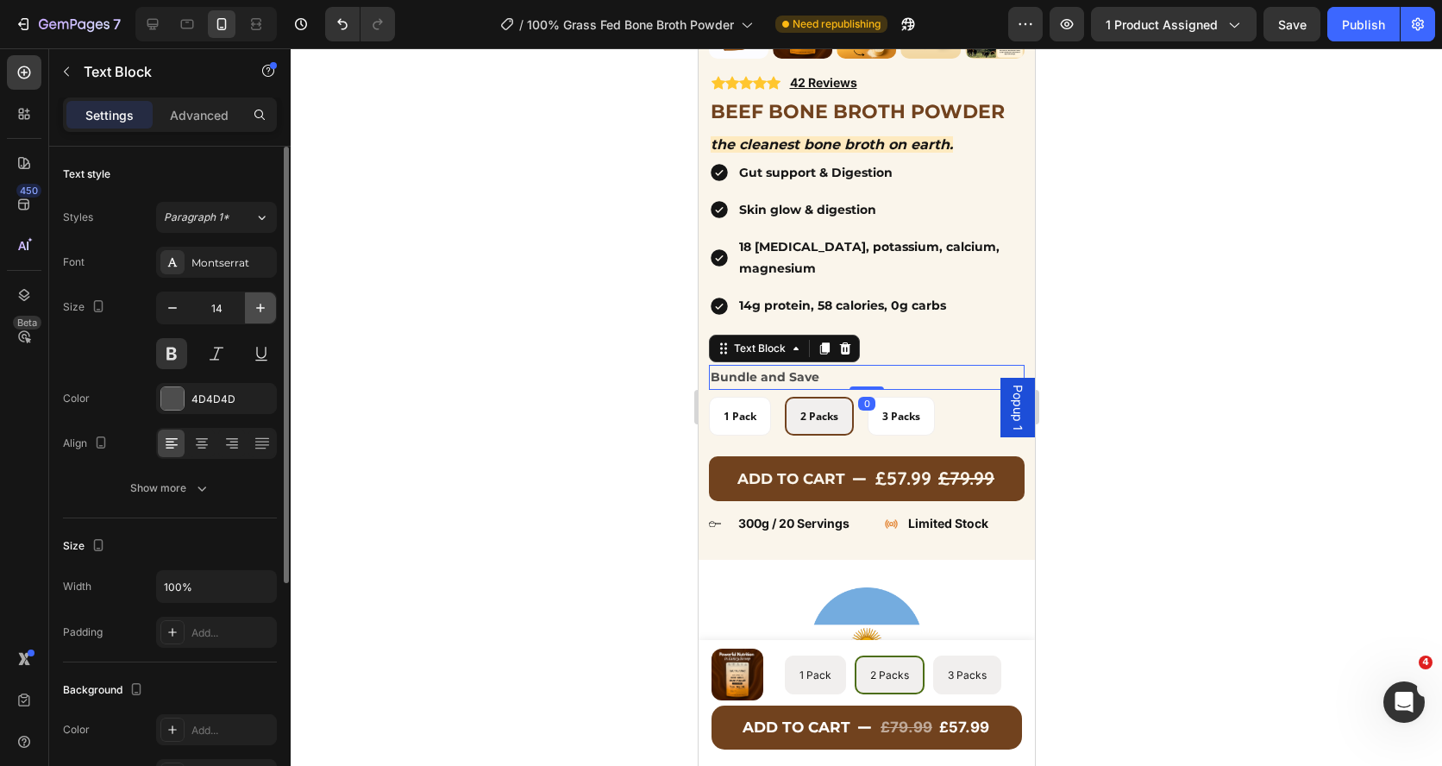
click at [255, 310] on icon "button" at bounding box center [260, 307] width 17 height 17
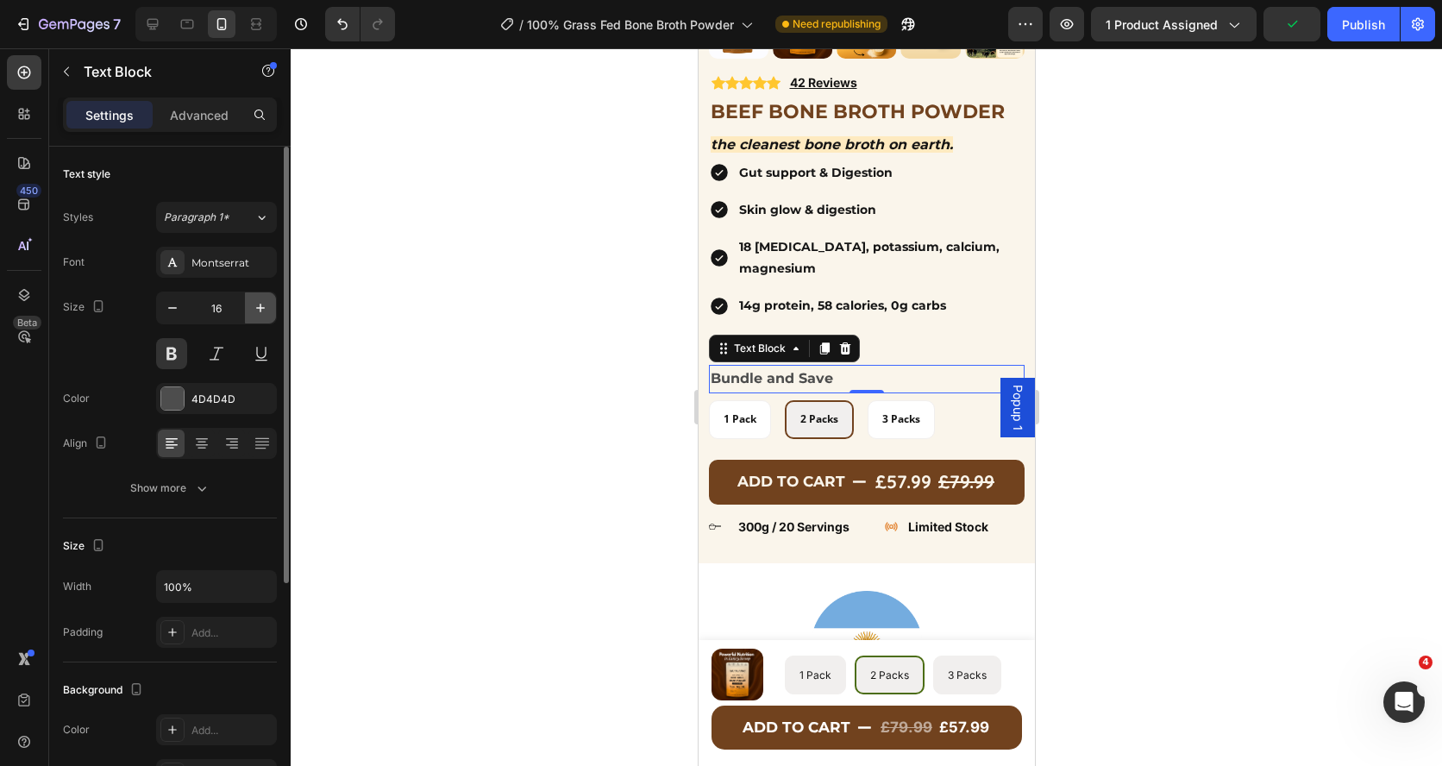
click at [255, 310] on icon "button" at bounding box center [260, 307] width 17 height 17
type input "17"
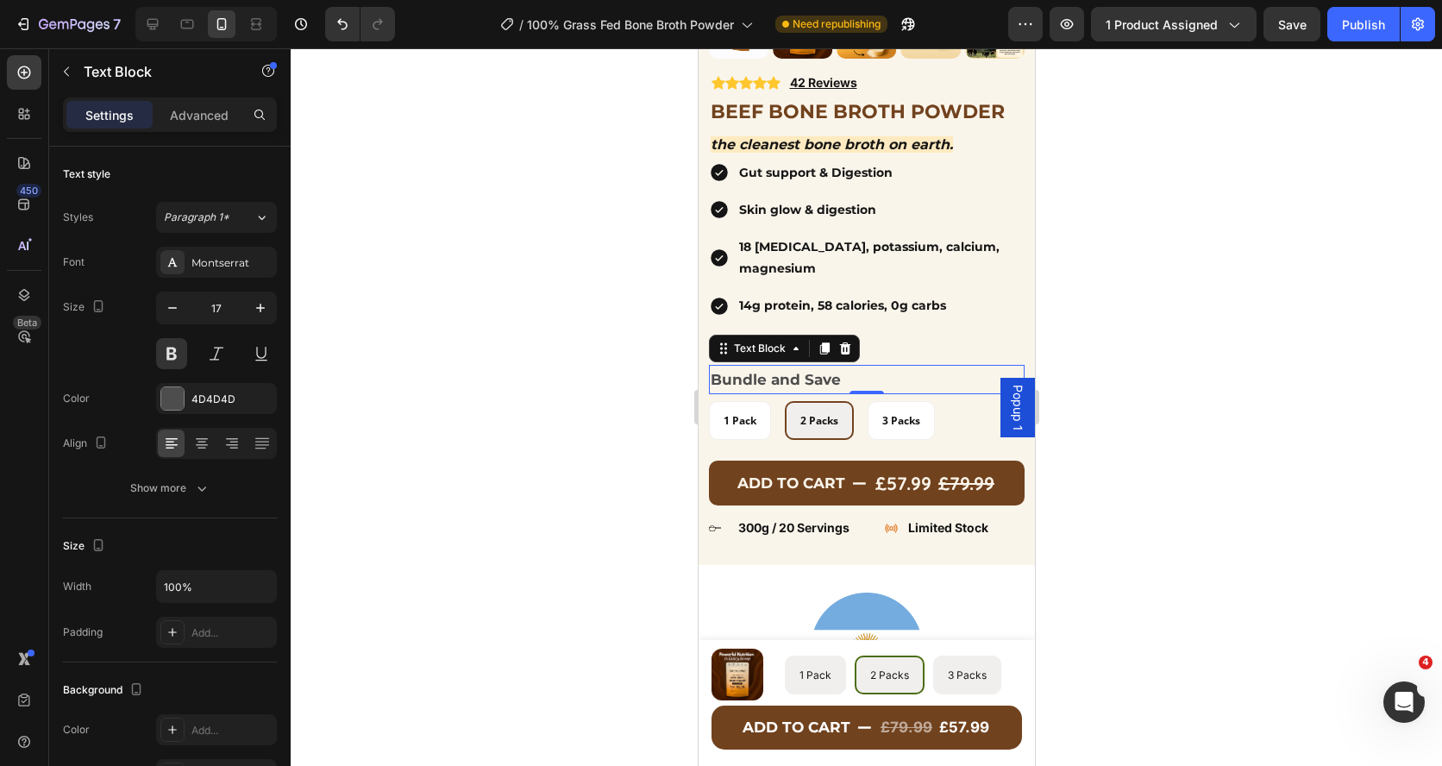
click at [625, 444] on div at bounding box center [866, 406] width 1151 height 717
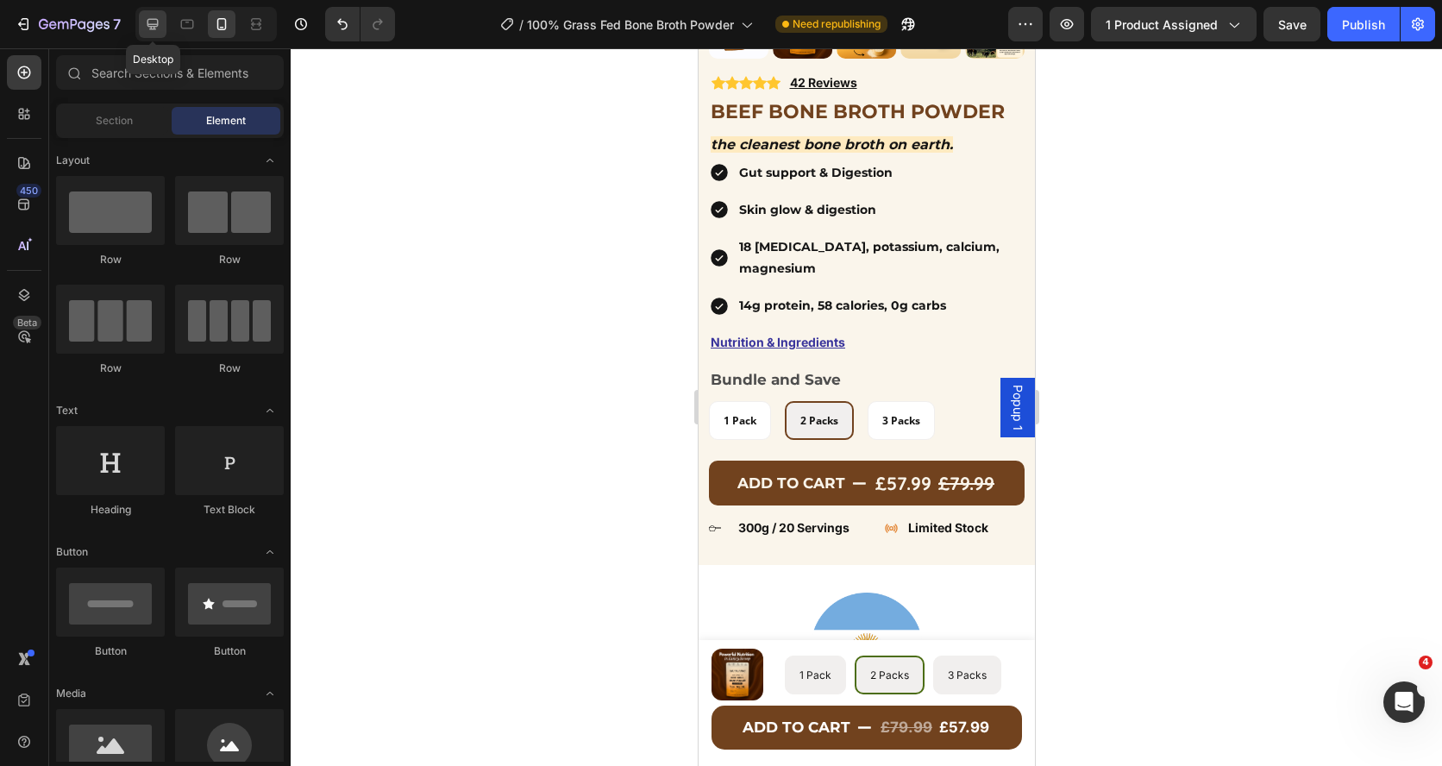
click at [147, 36] on div at bounding box center [153, 24] width 28 height 28
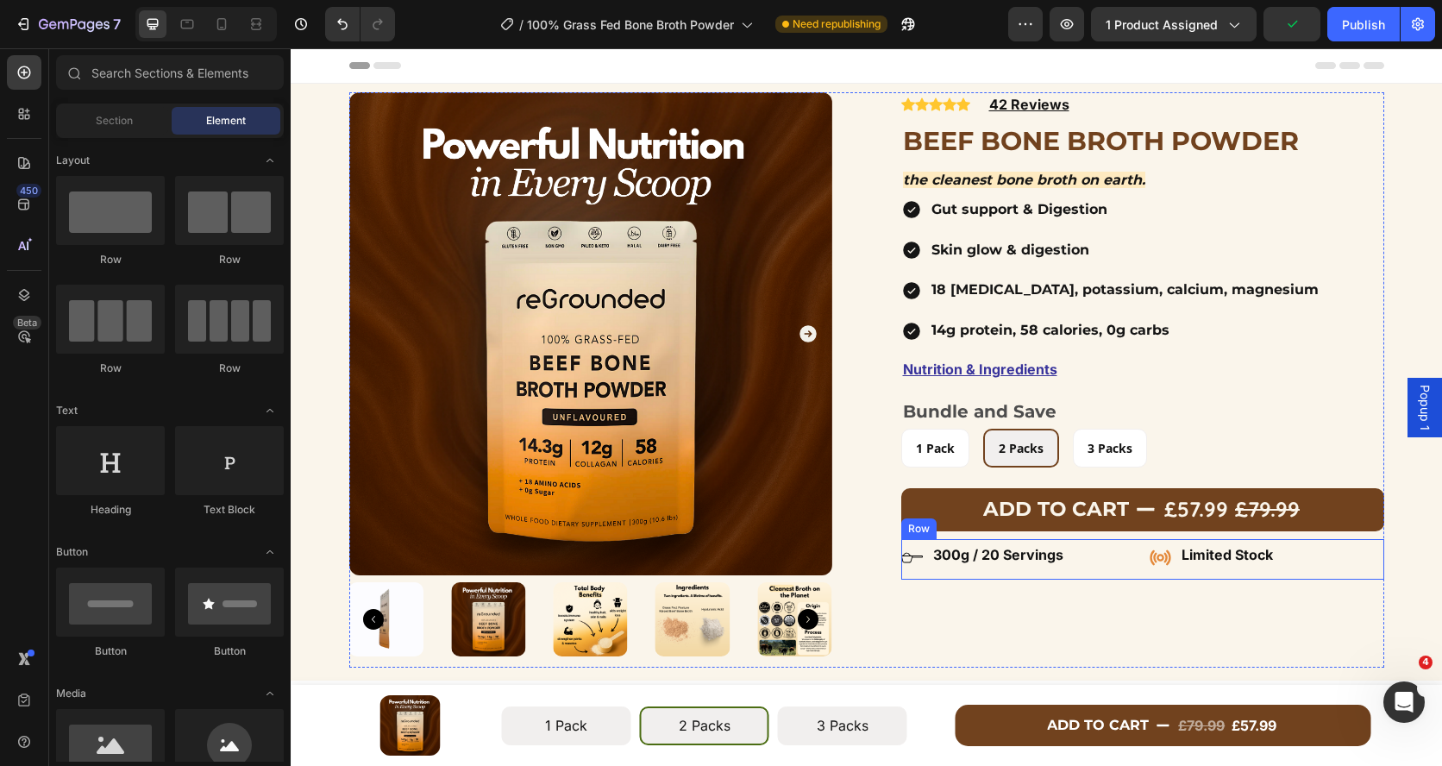
click at [1136, 569] on div "Icon 300g / 20 Servings Text block Row Icon Limited Stock Text block Row Row" at bounding box center [1142, 559] width 483 height 41
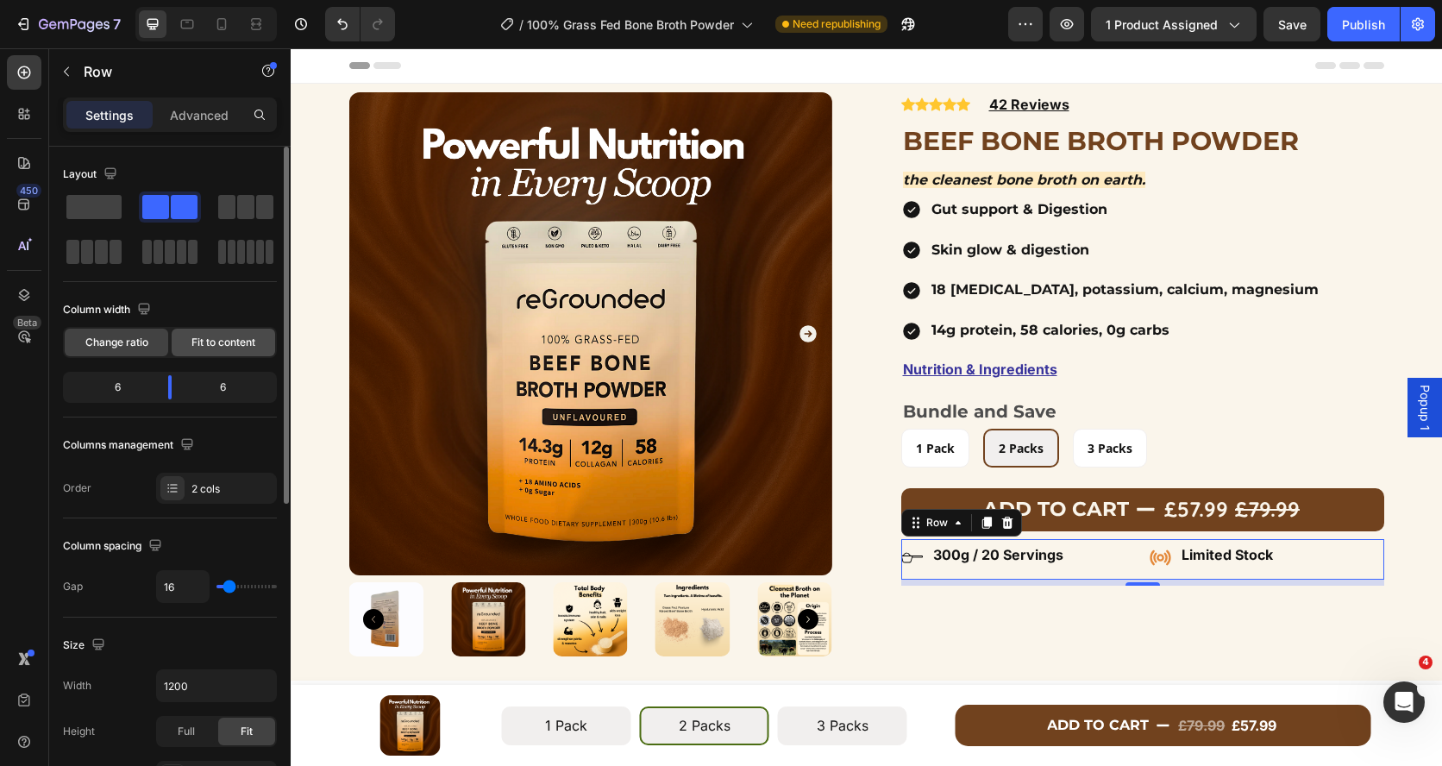
click at [206, 350] on div "Fit to content" at bounding box center [223, 343] width 103 height 28
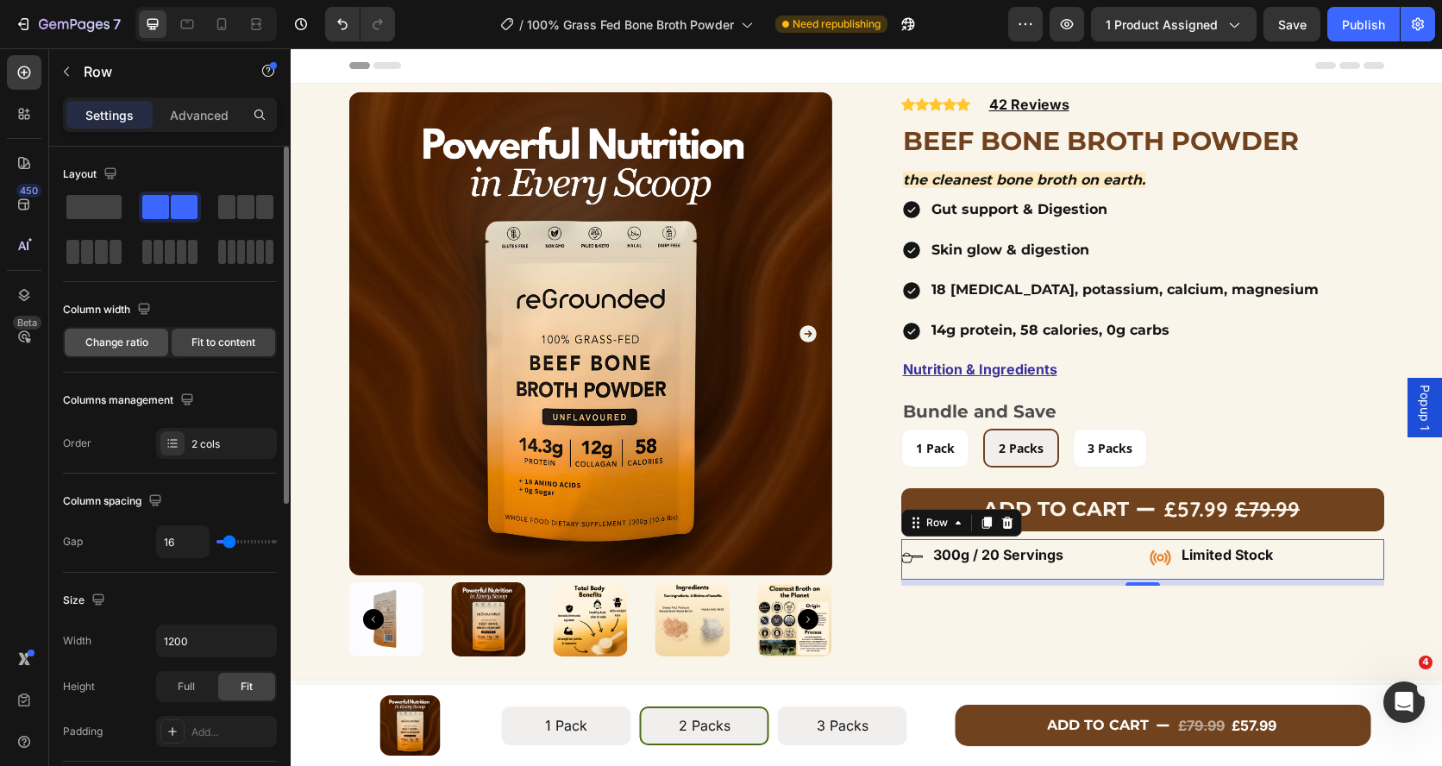
click at [139, 339] on span "Change ratio" at bounding box center [116, 343] width 63 height 16
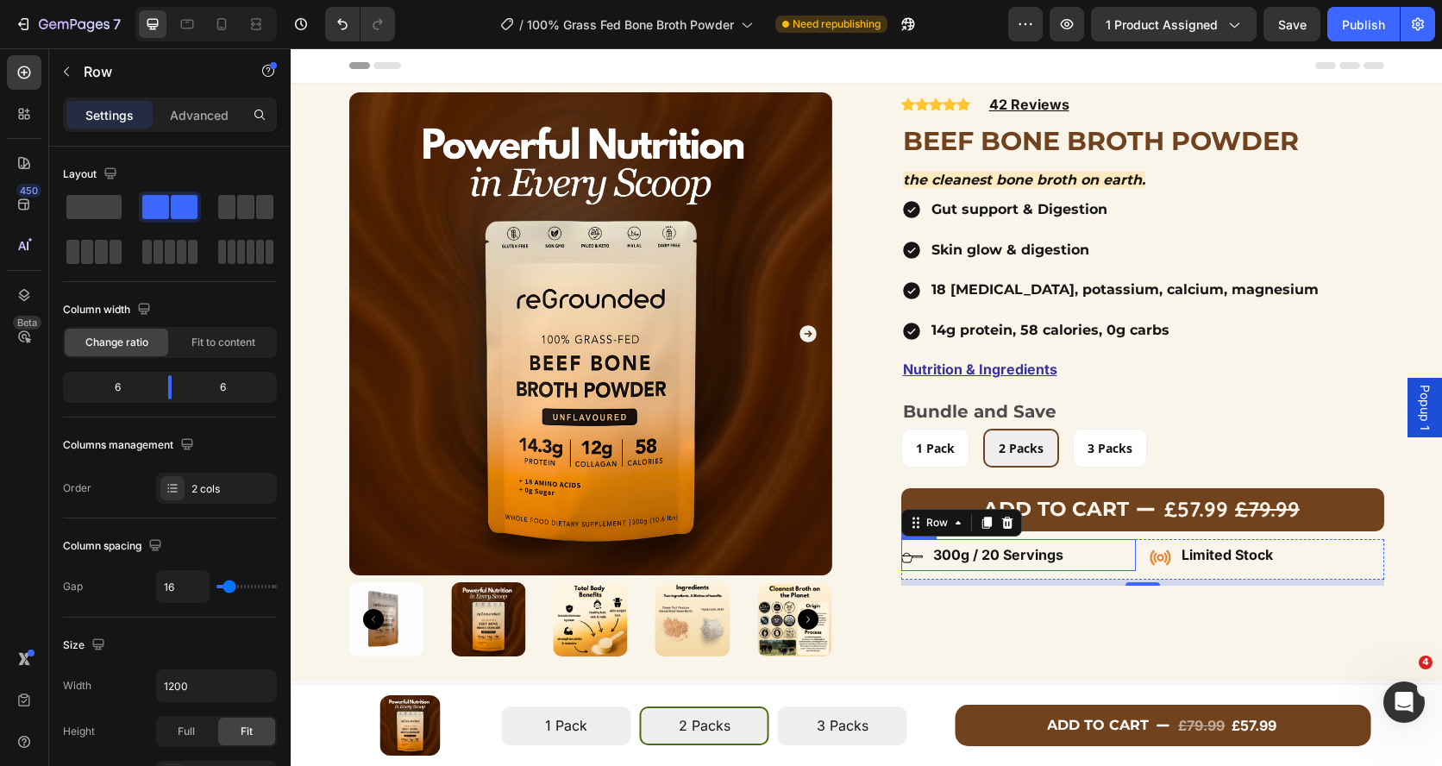
click at [1077, 555] on div "Icon 300g / 20 Servings Text block Row" at bounding box center [1018, 555] width 235 height 32
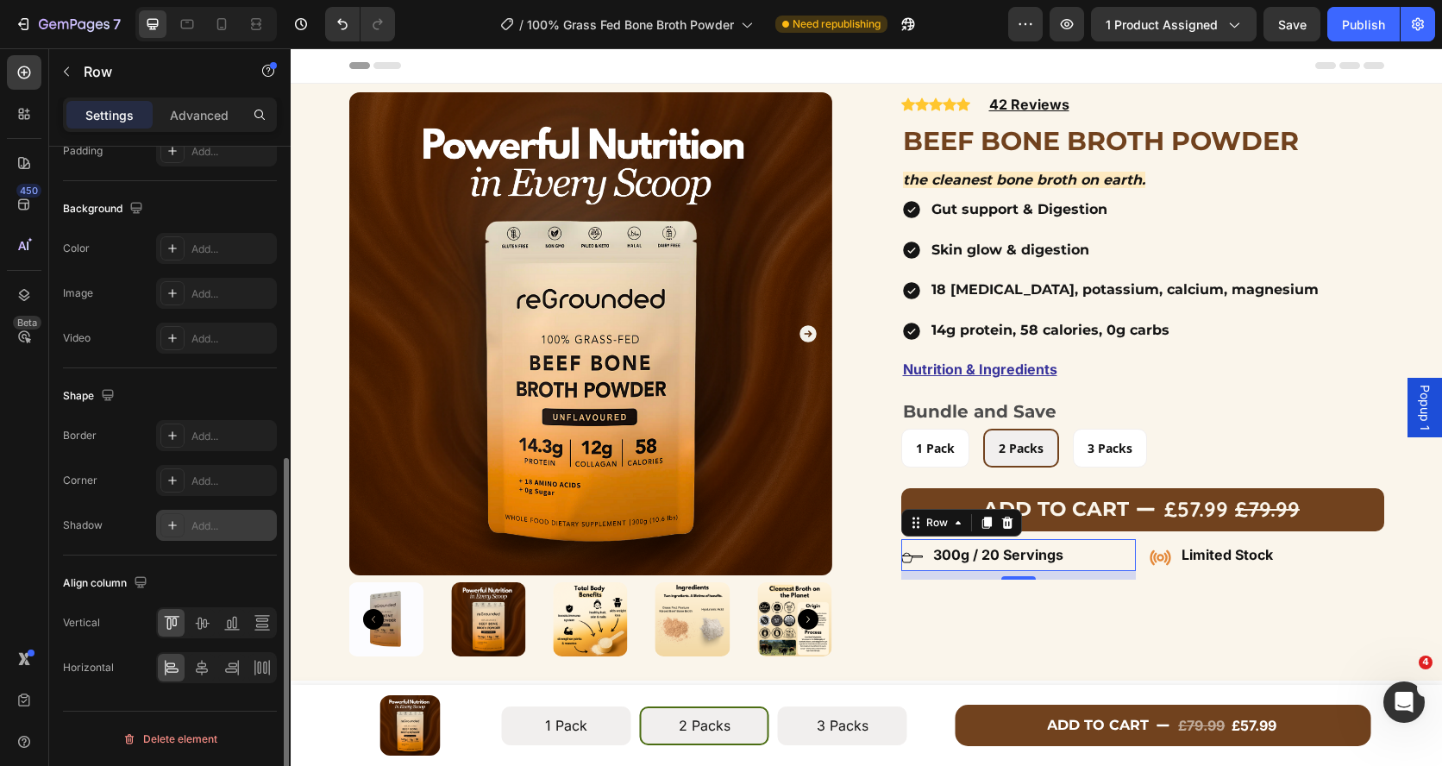
scroll to position [560, 0]
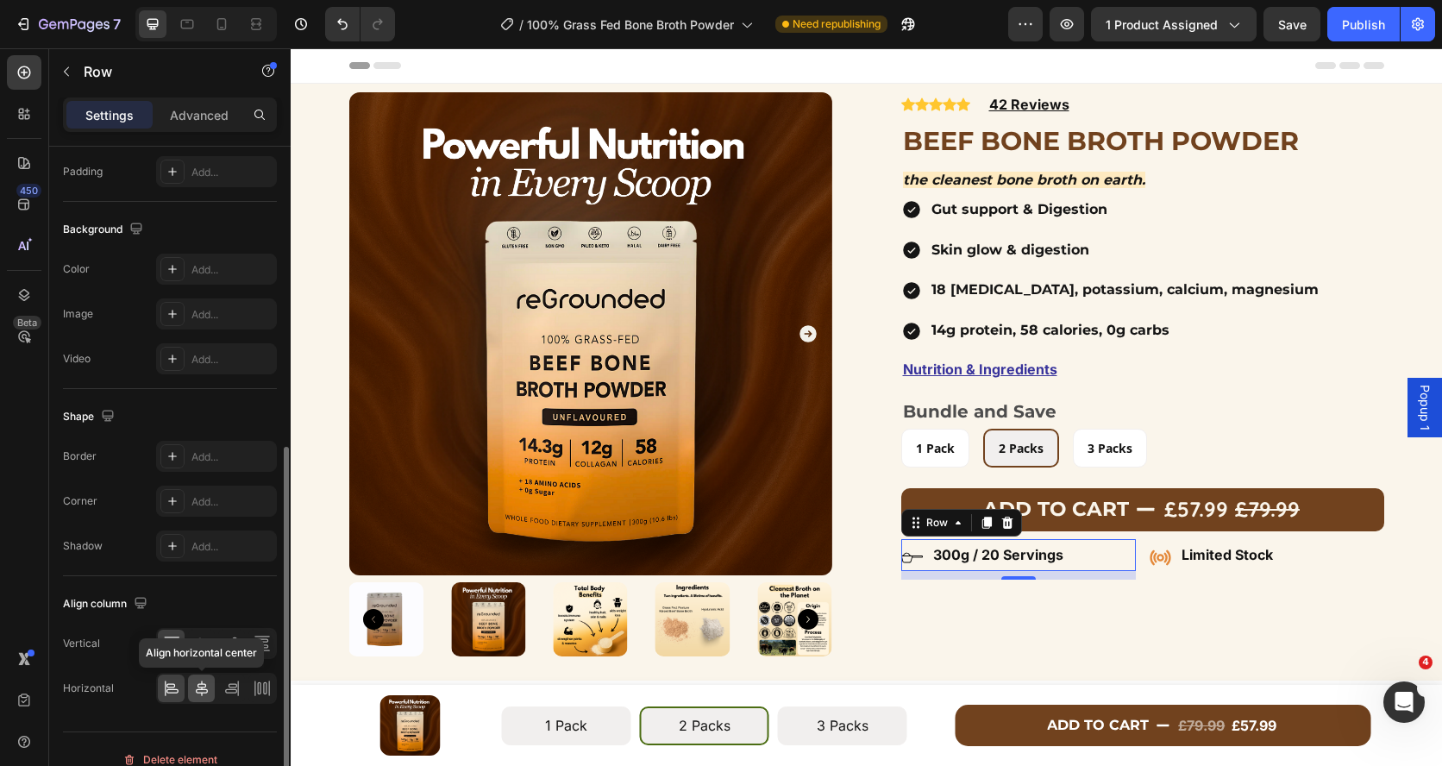
click at [199, 682] on icon at bounding box center [201, 687] width 17 height 17
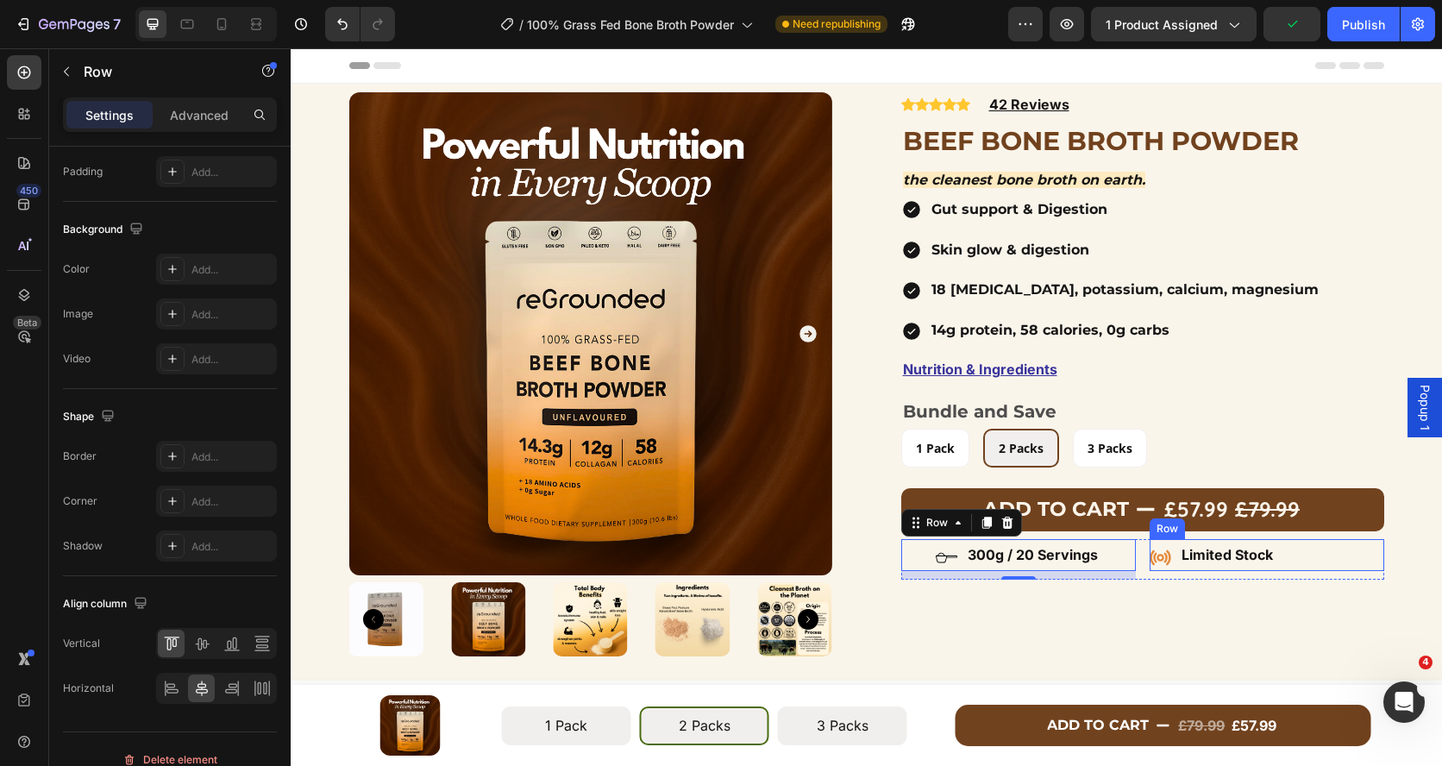
click at [1314, 560] on div "Icon Limited Stock Text block Row" at bounding box center [1266, 555] width 235 height 32
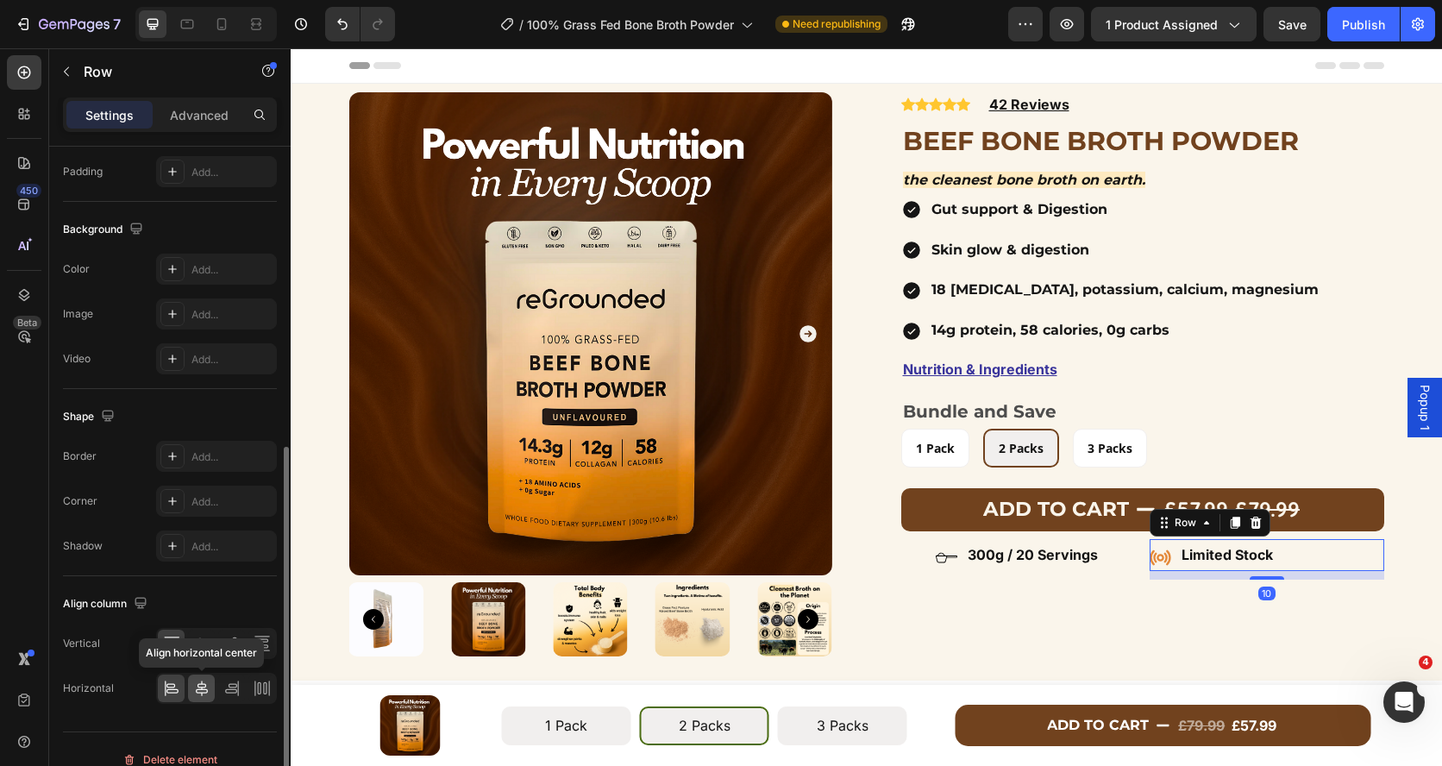
click at [205, 687] on icon at bounding box center [201, 687] width 17 height 17
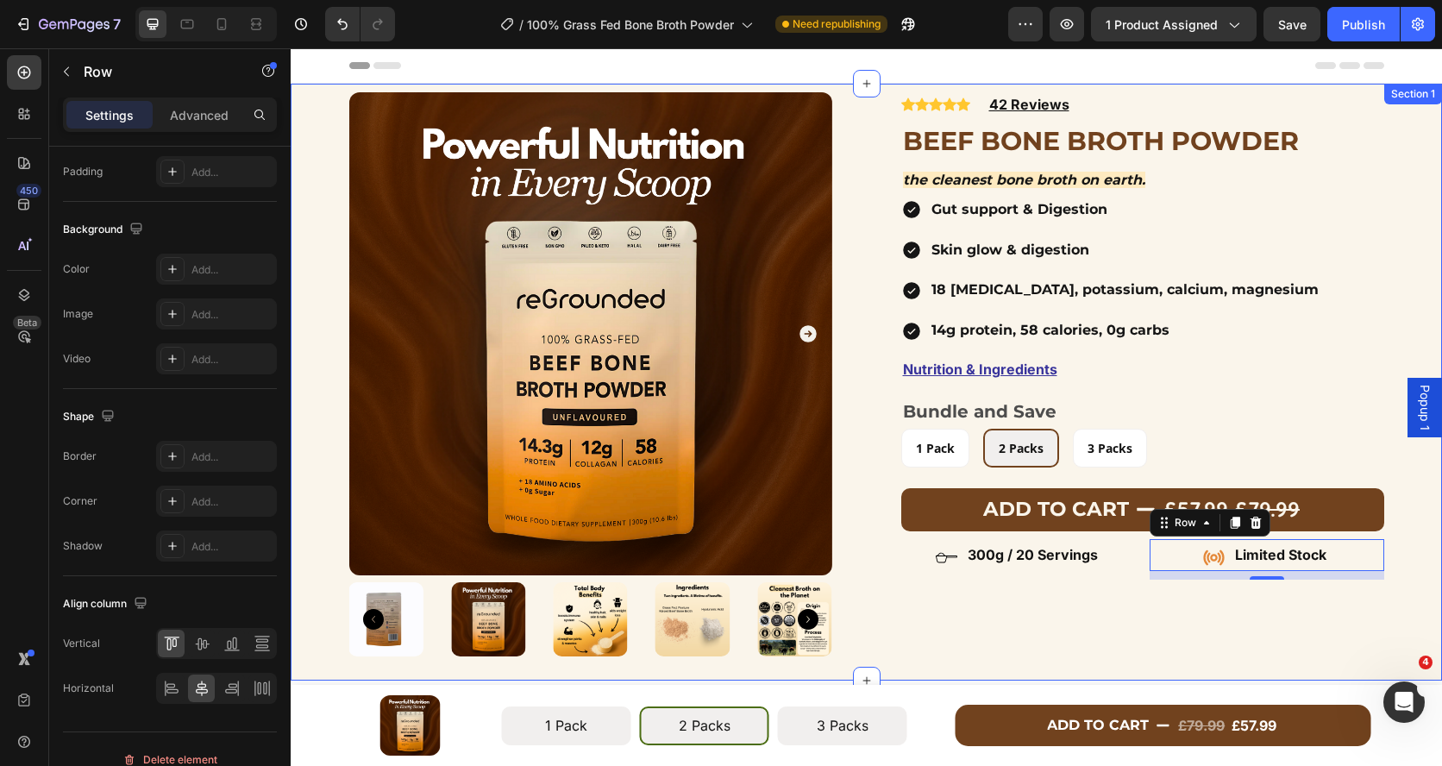
click at [1421, 564] on div "Product Images Row Icon Icon Icon Icon Icon Icon List Hoz 42 Reviews Text block…" at bounding box center [866, 379] width 1151 height 575
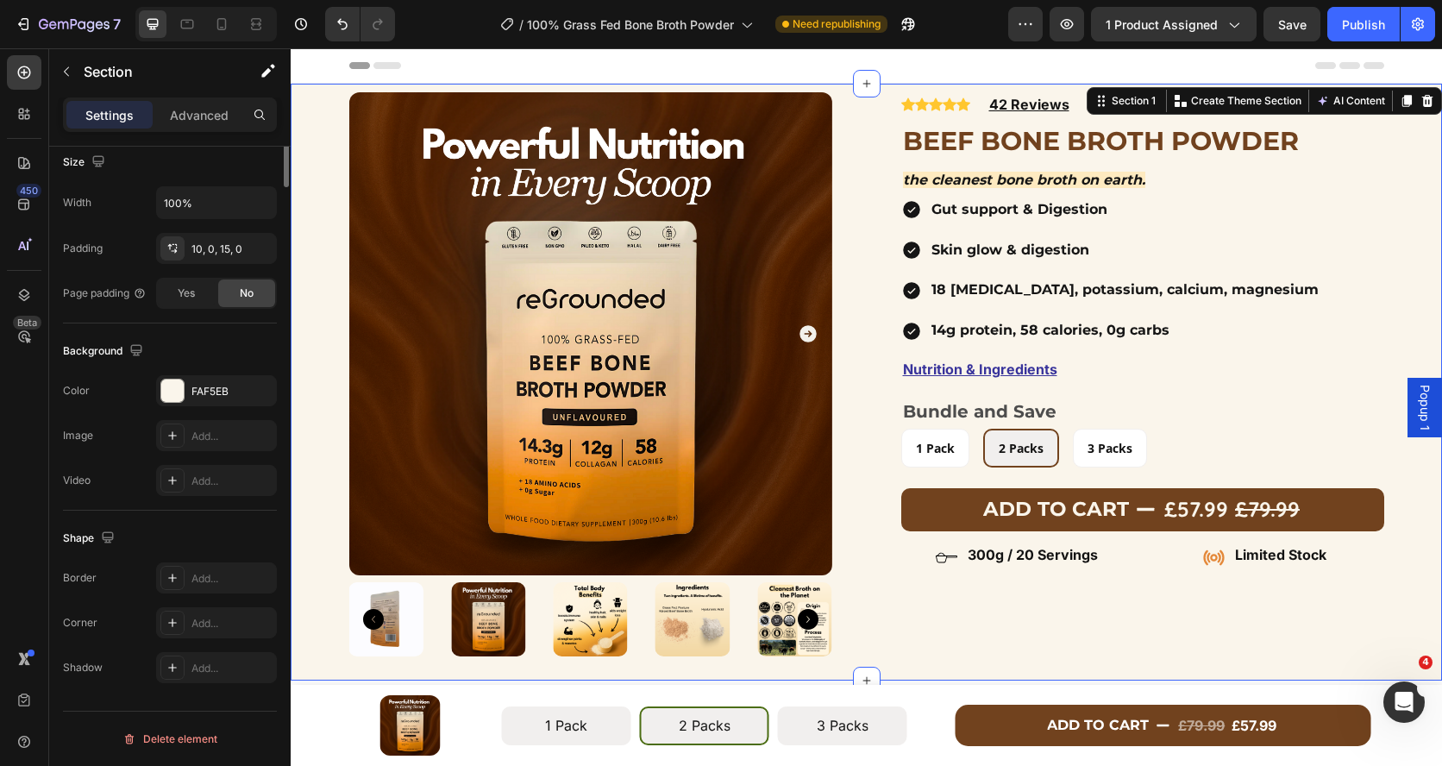
scroll to position [0, 0]
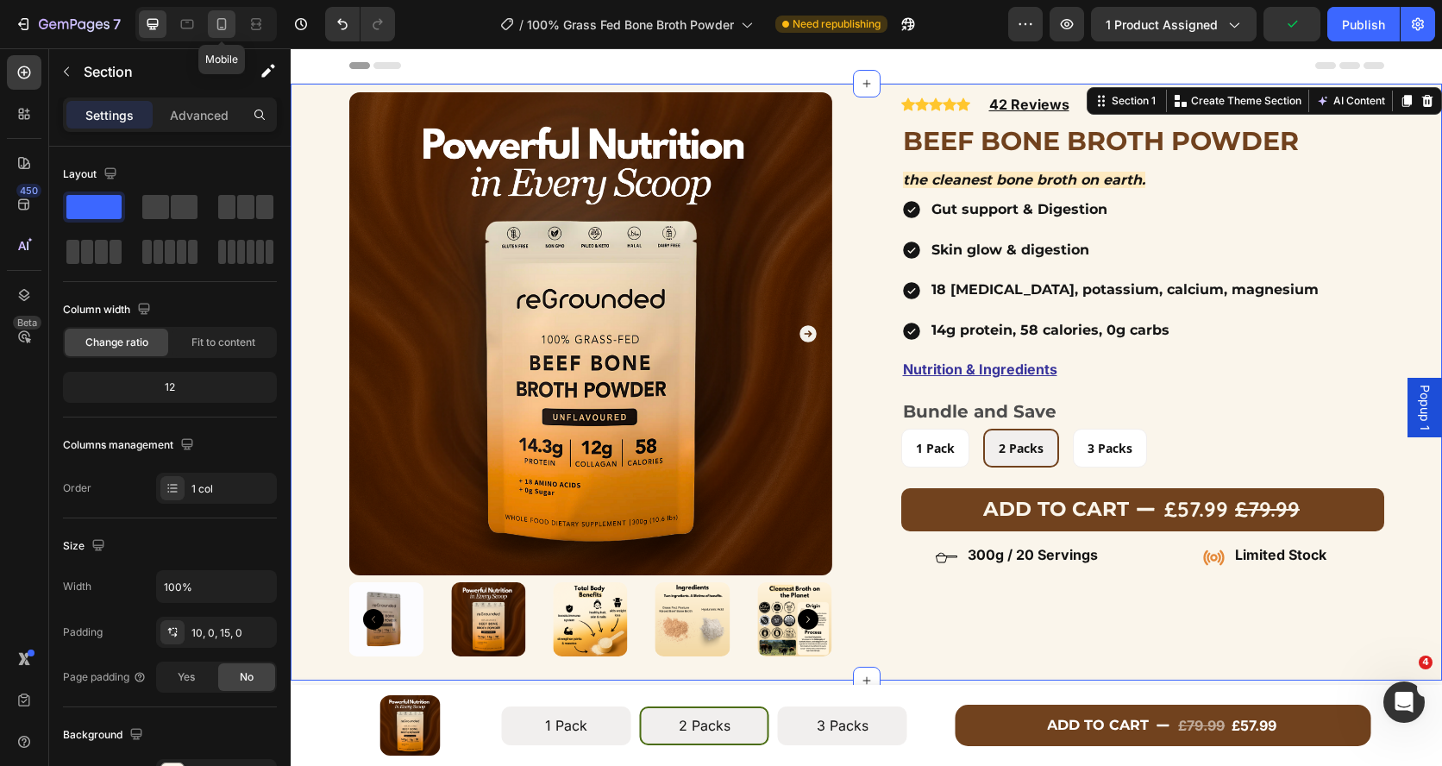
click at [216, 19] on icon at bounding box center [221, 24] width 17 height 17
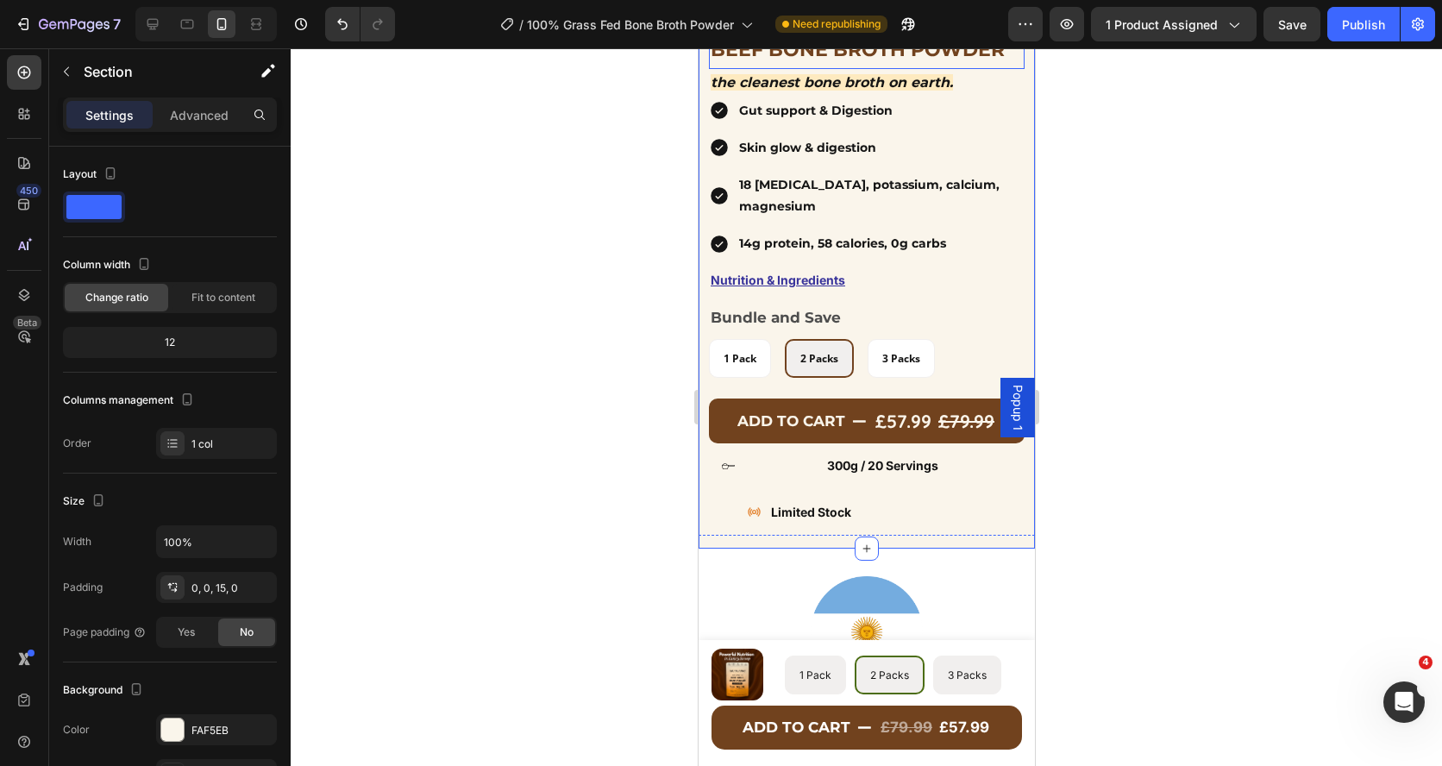
scroll to position [497, 0]
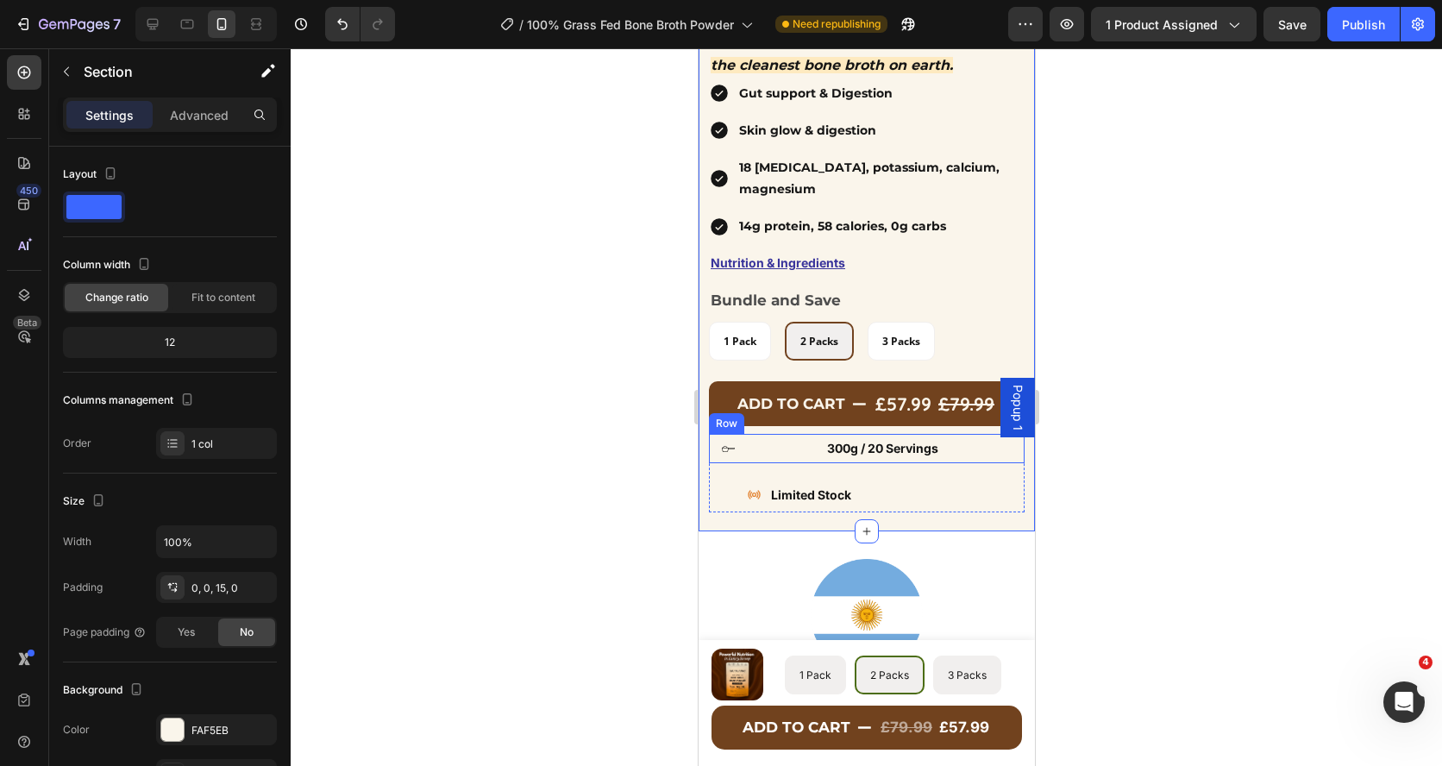
click at [737, 458] on div "Icon 300g / 20 Servings Text block Row" at bounding box center [866, 448] width 316 height 28
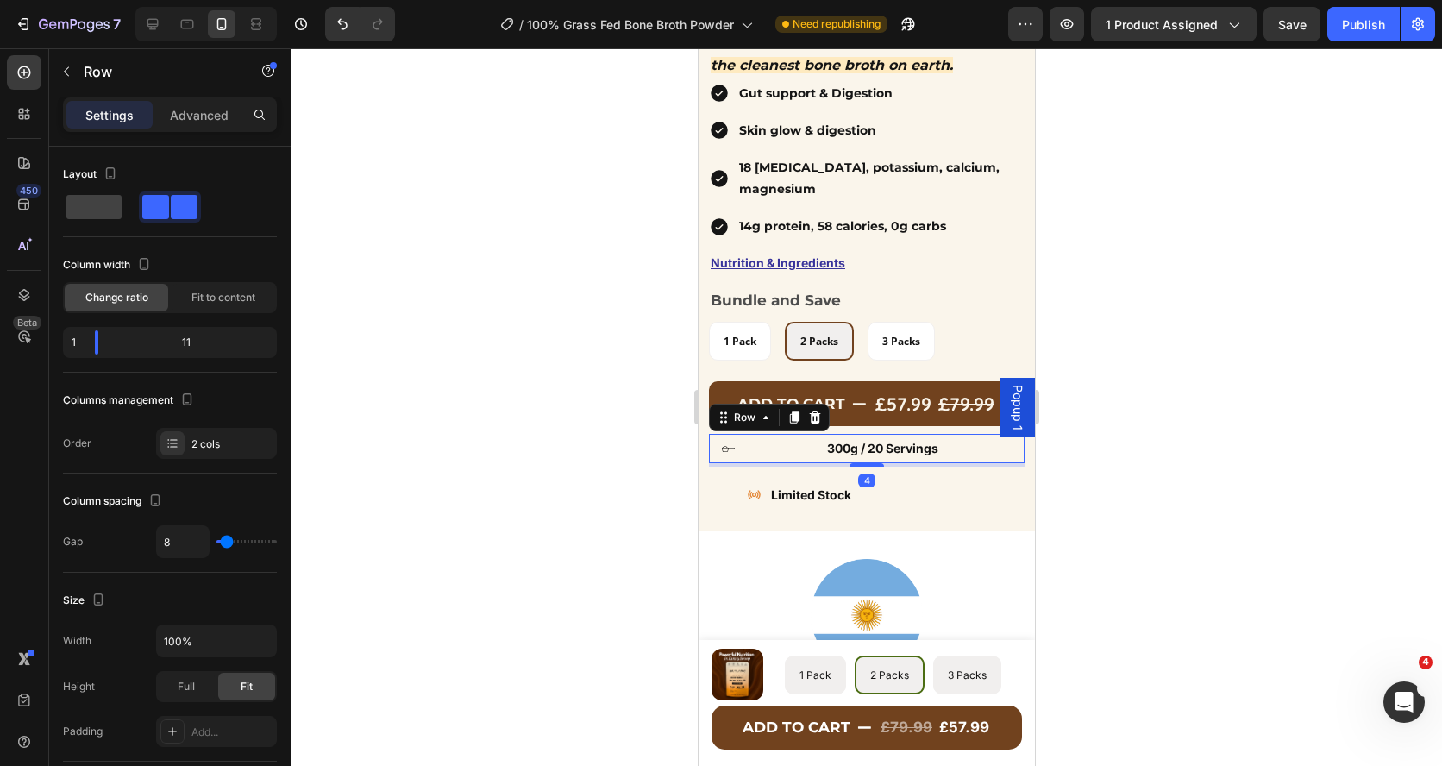
click at [737, 458] on div "Icon 300g / 20 Servings Text block Row 4" at bounding box center [866, 448] width 316 height 28
click at [927, 467] on div "Icon 300g / 20 Servings Text block Row 4 Icon Limited Stock Text block Row Row" at bounding box center [866, 473] width 316 height 78
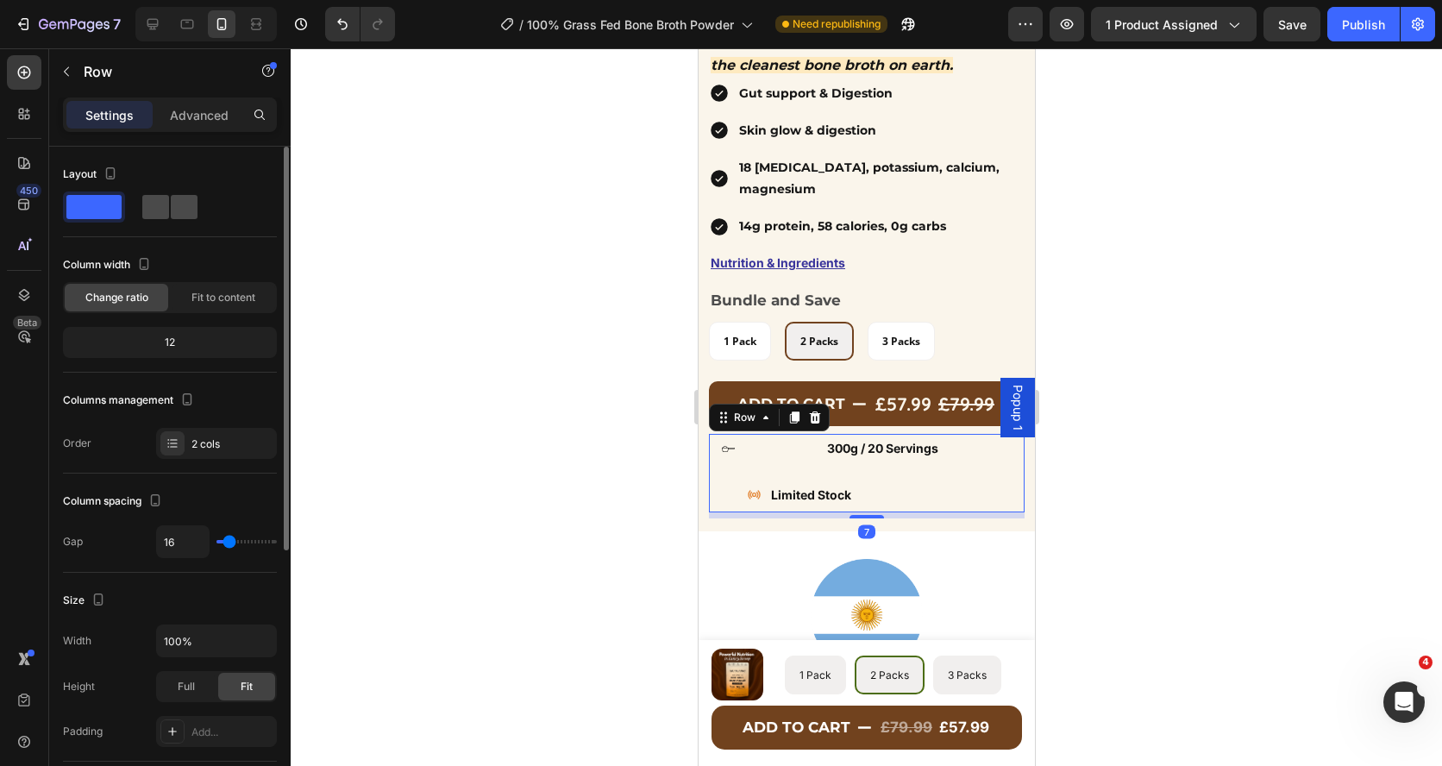
click at [174, 215] on span at bounding box center [184, 207] width 27 height 24
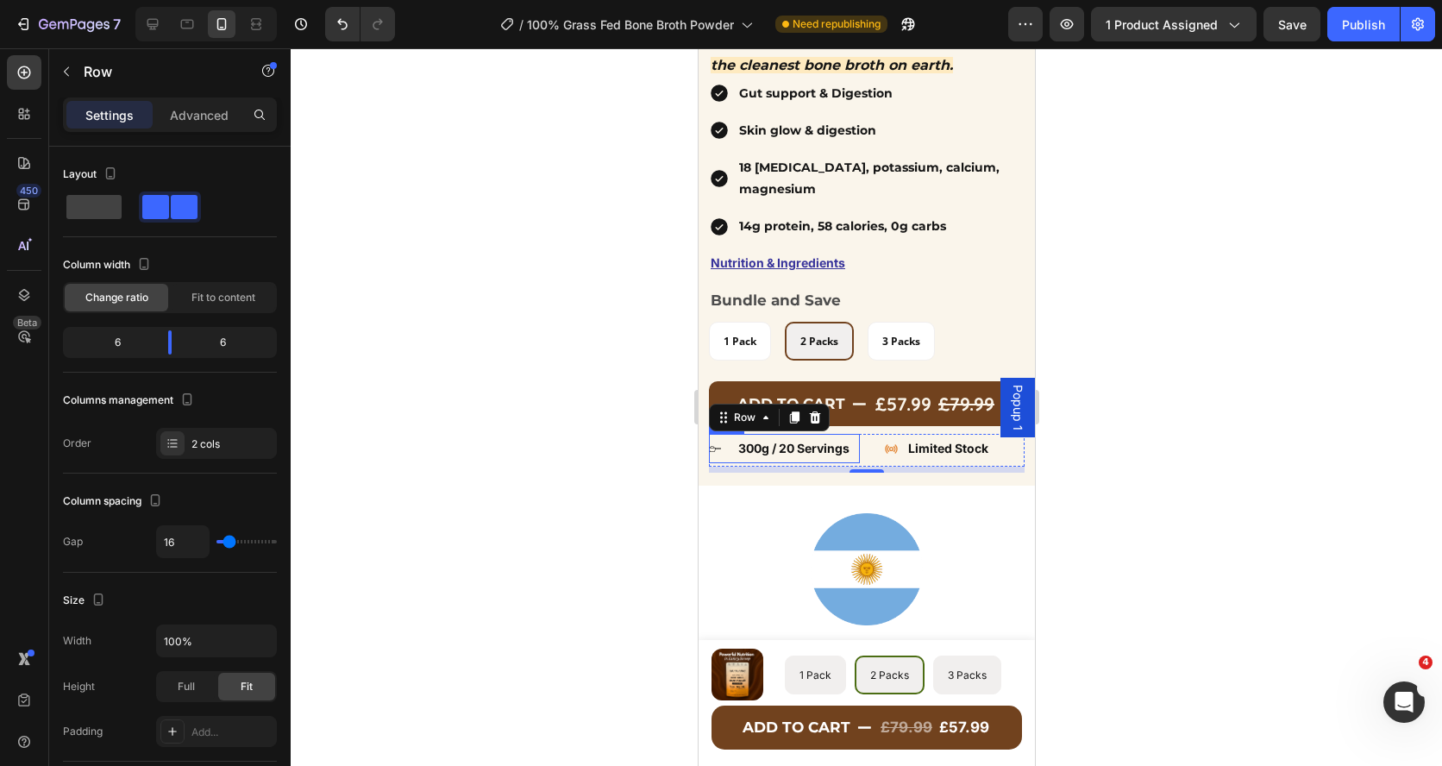
click at [725, 457] on div "Icon 300g / 20 Servings Text block Row" at bounding box center [783, 448] width 151 height 28
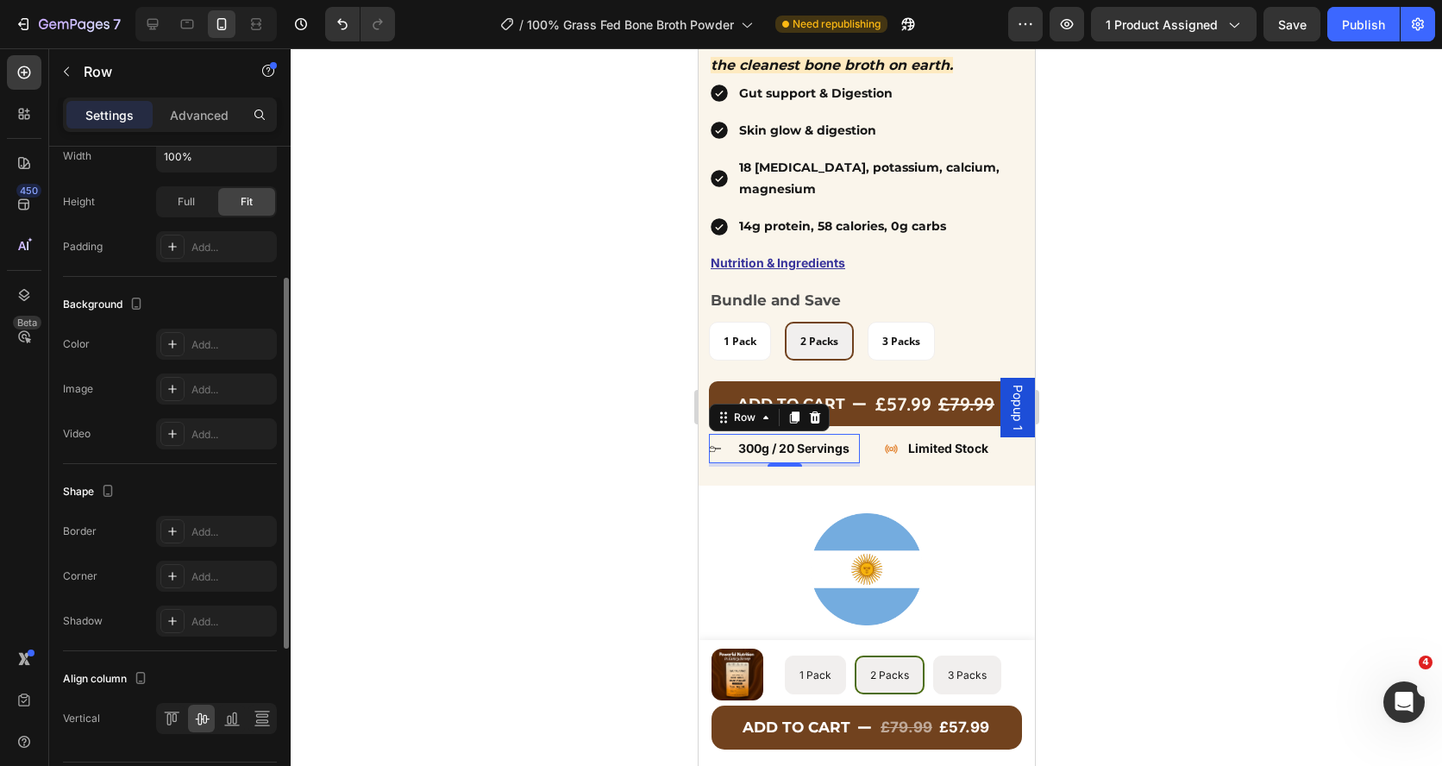
scroll to position [535, 0]
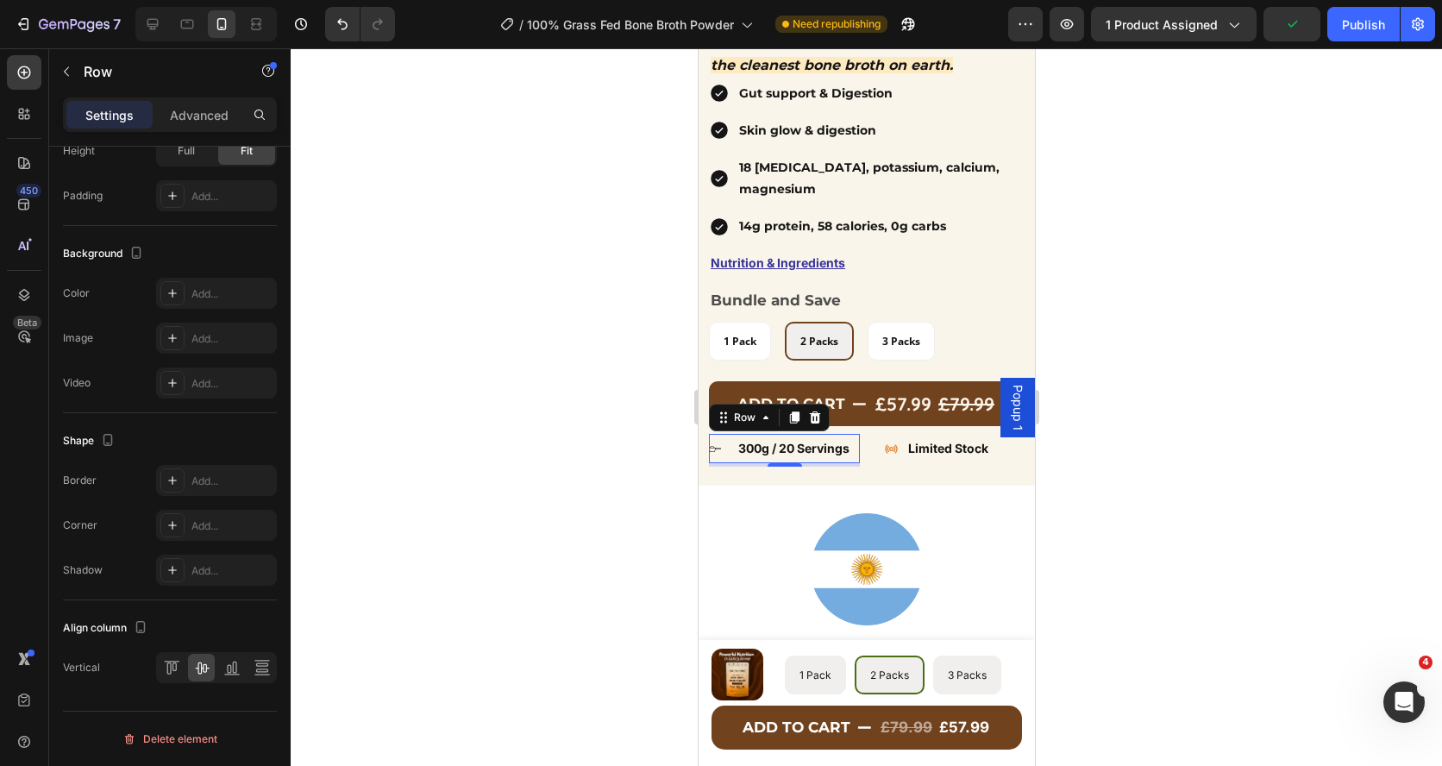
click at [585, 539] on div at bounding box center [866, 406] width 1151 height 717
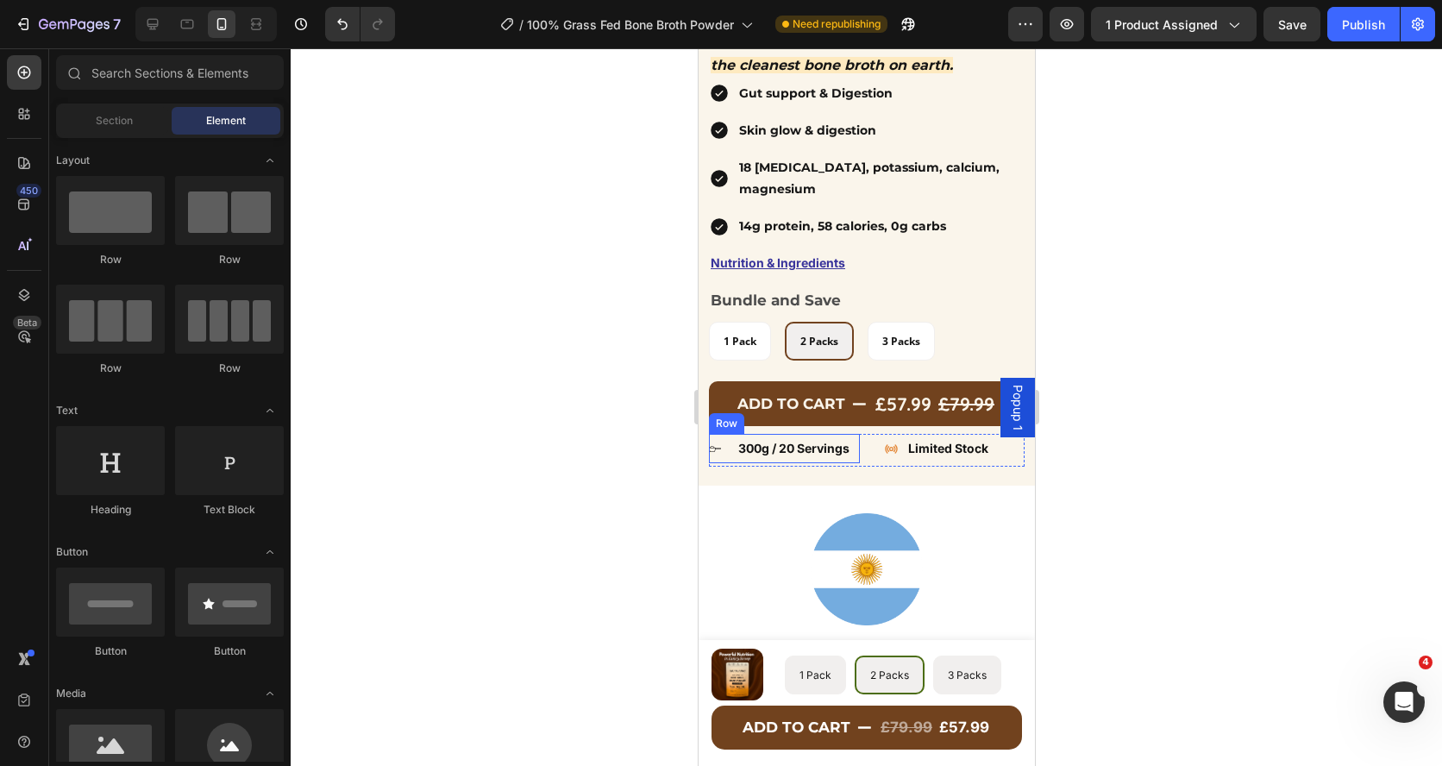
click at [721, 454] on div "Icon 300g / 20 Servings Text block Row" at bounding box center [783, 448] width 151 height 28
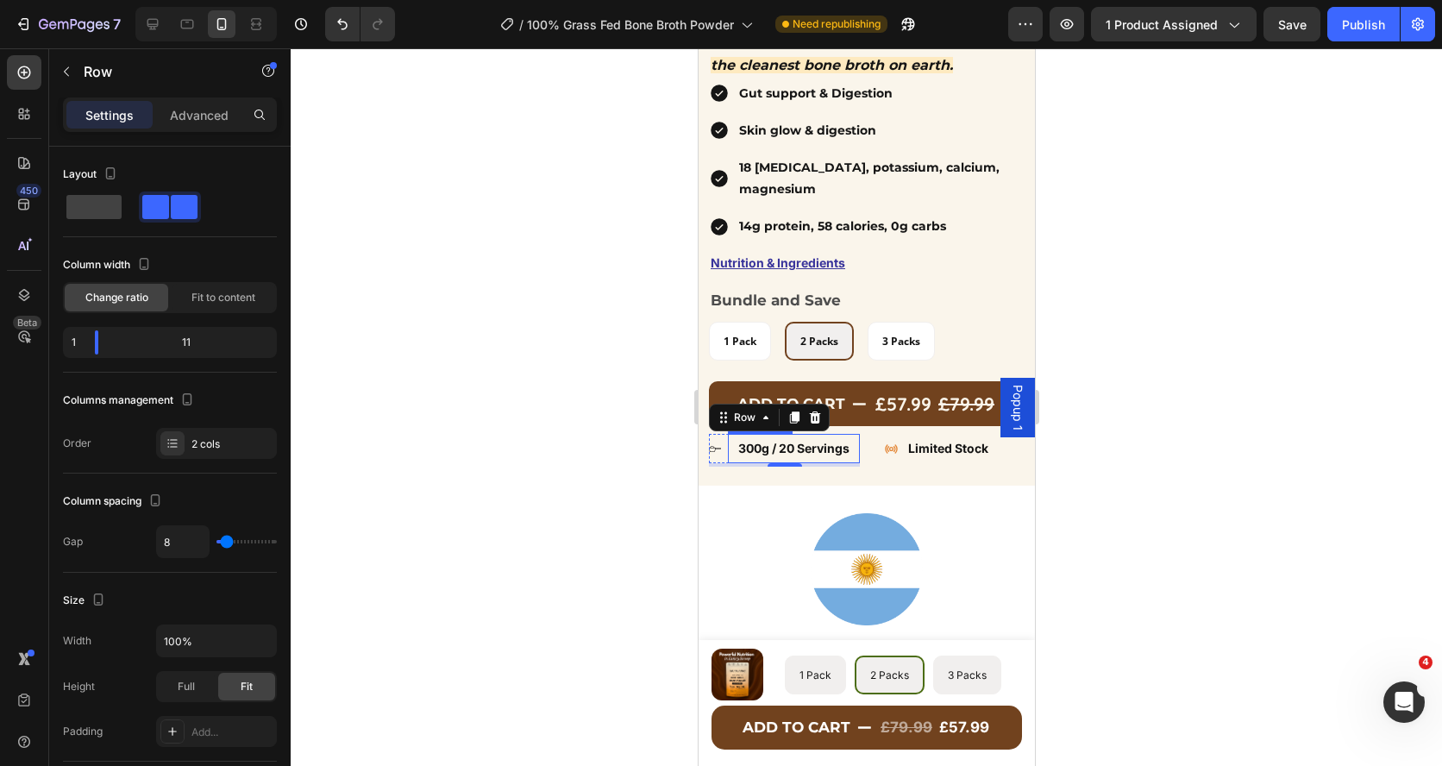
click at [798, 441] on p "300g / 20 Servings" at bounding box center [792, 448] width 125 height 22
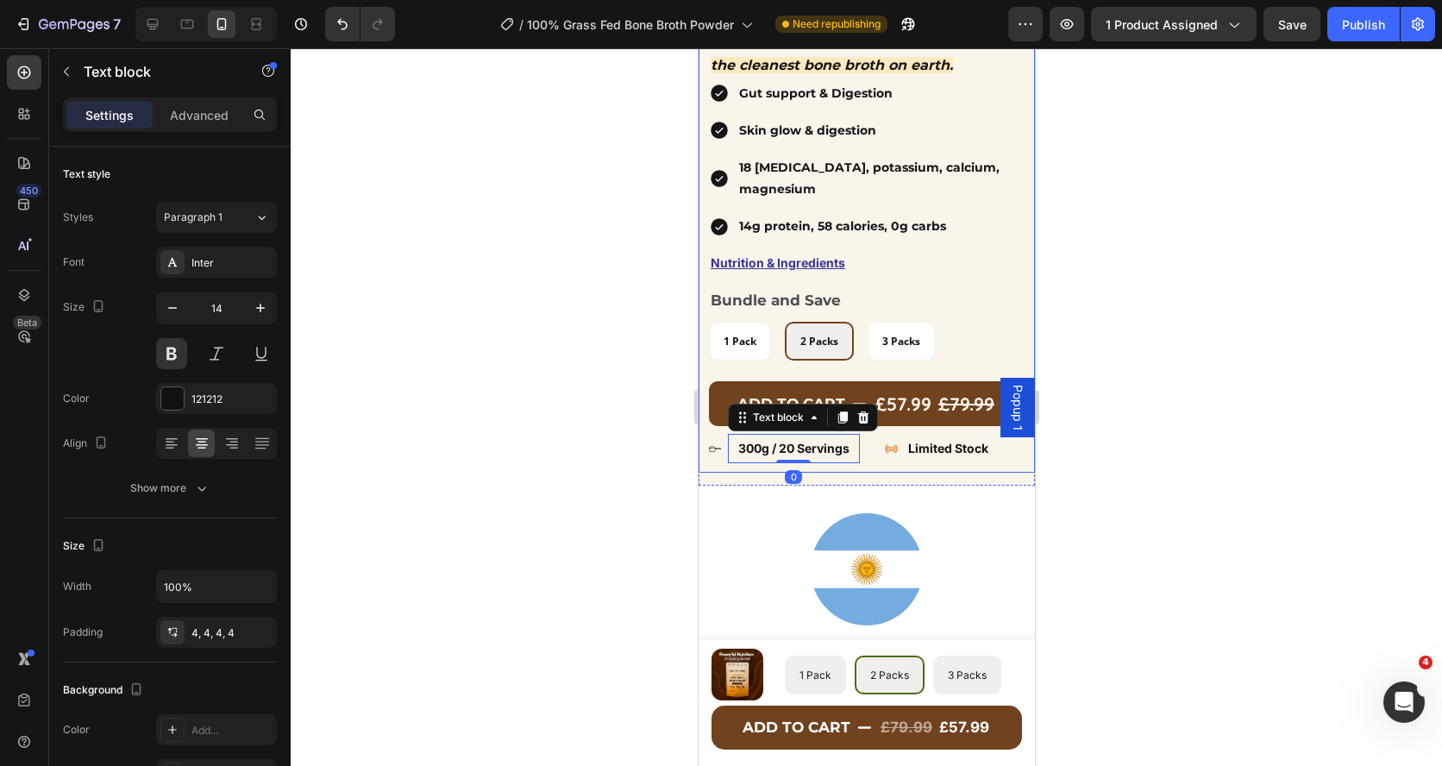
click at [639, 510] on div at bounding box center [866, 406] width 1151 height 717
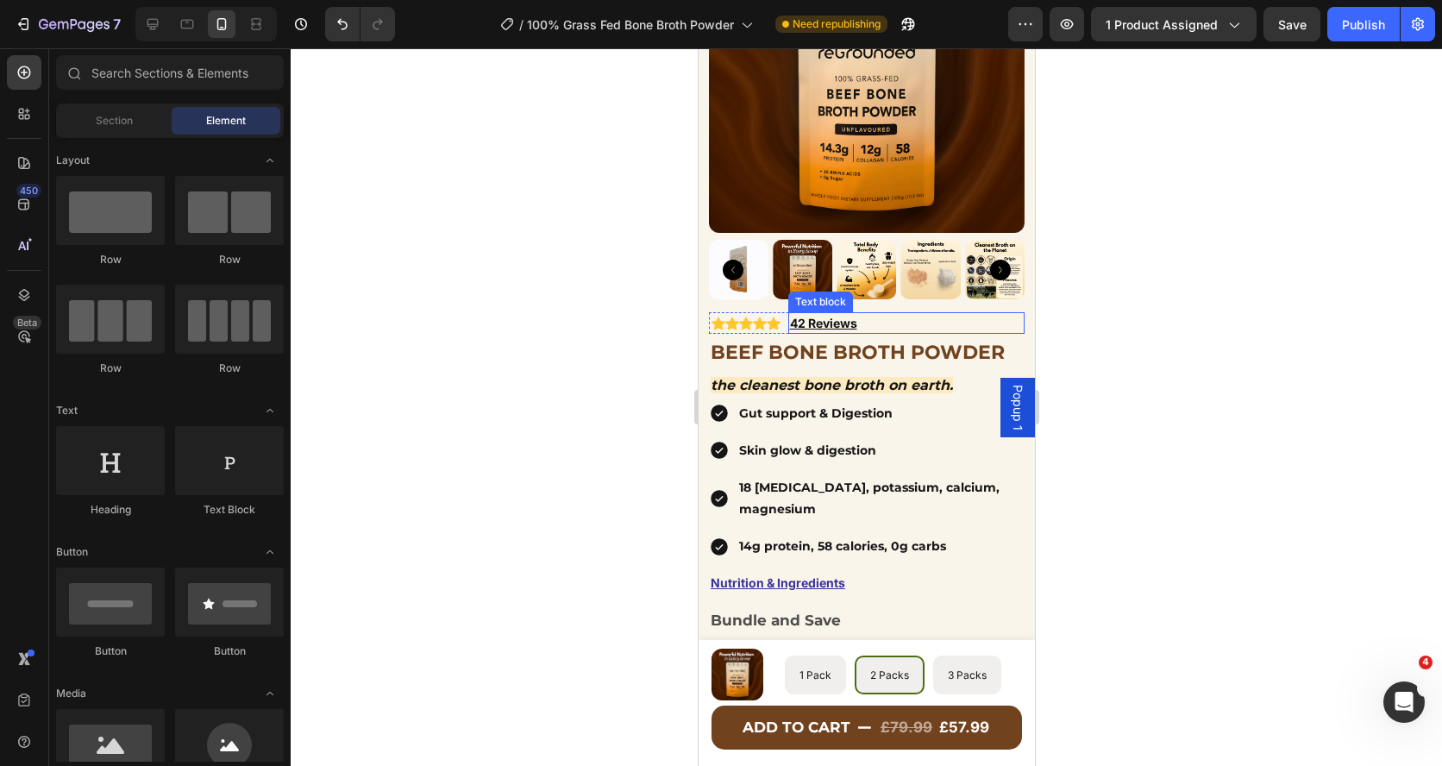
scroll to position [178, 0]
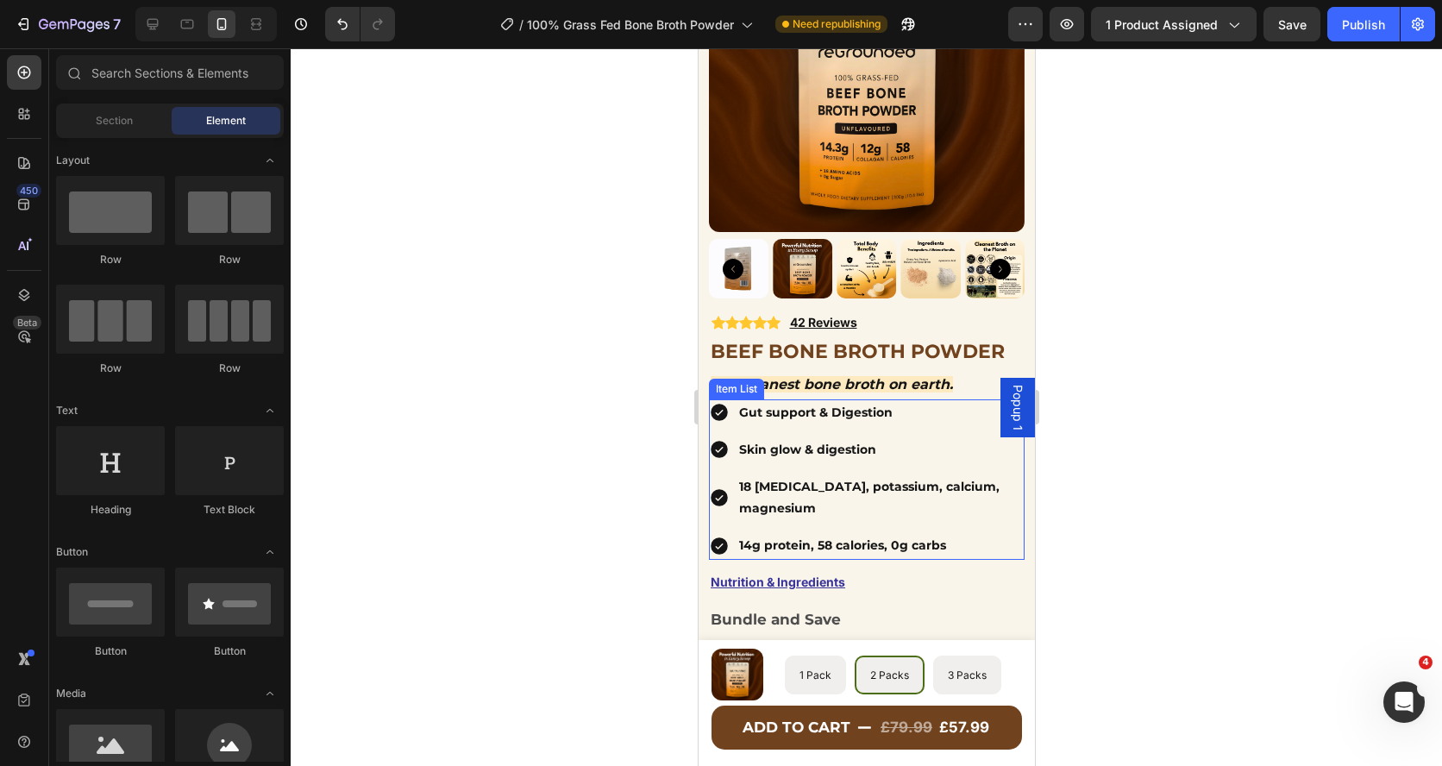
click at [709, 470] on div "Gut support & Digestion Skin glow & digestion 18 [MEDICAL_DATA], potassium, cal…" at bounding box center [866, 479] width 316 height 160
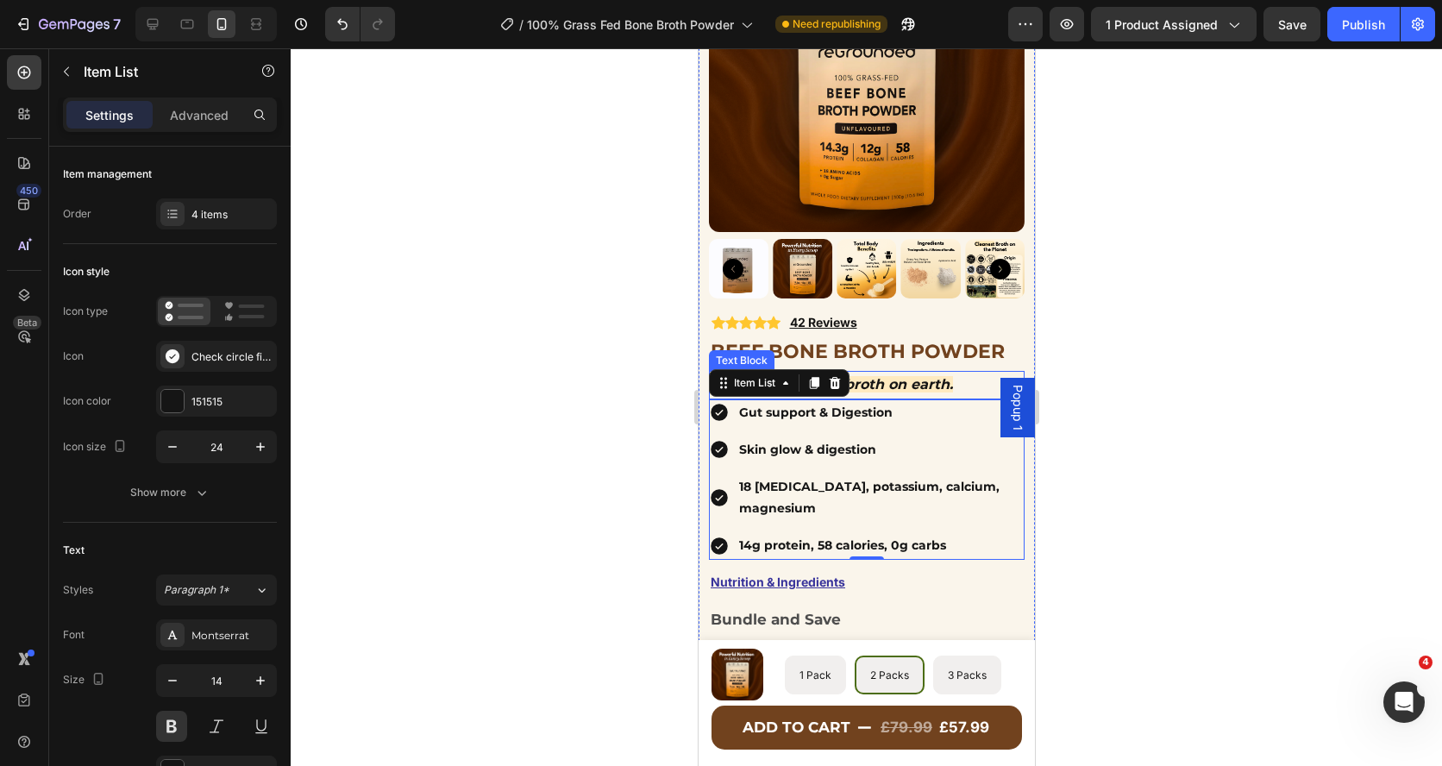
click at [972, 379] on p "The Cleanest Bone Broth on Earth." at bounding box center [866, 384] width 312 height 25
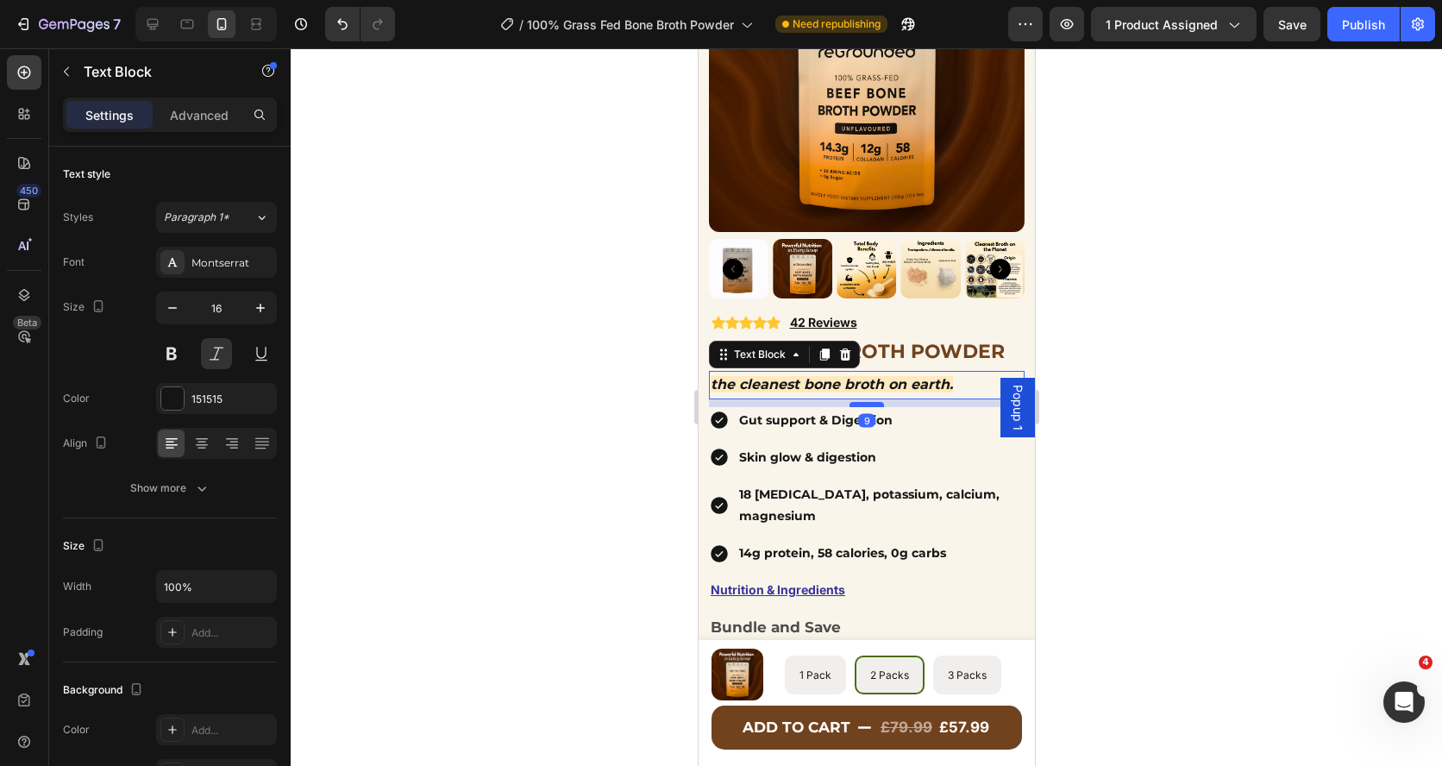
click at [863, 404] on div at bounding box center [865, 404] width 34 height 5
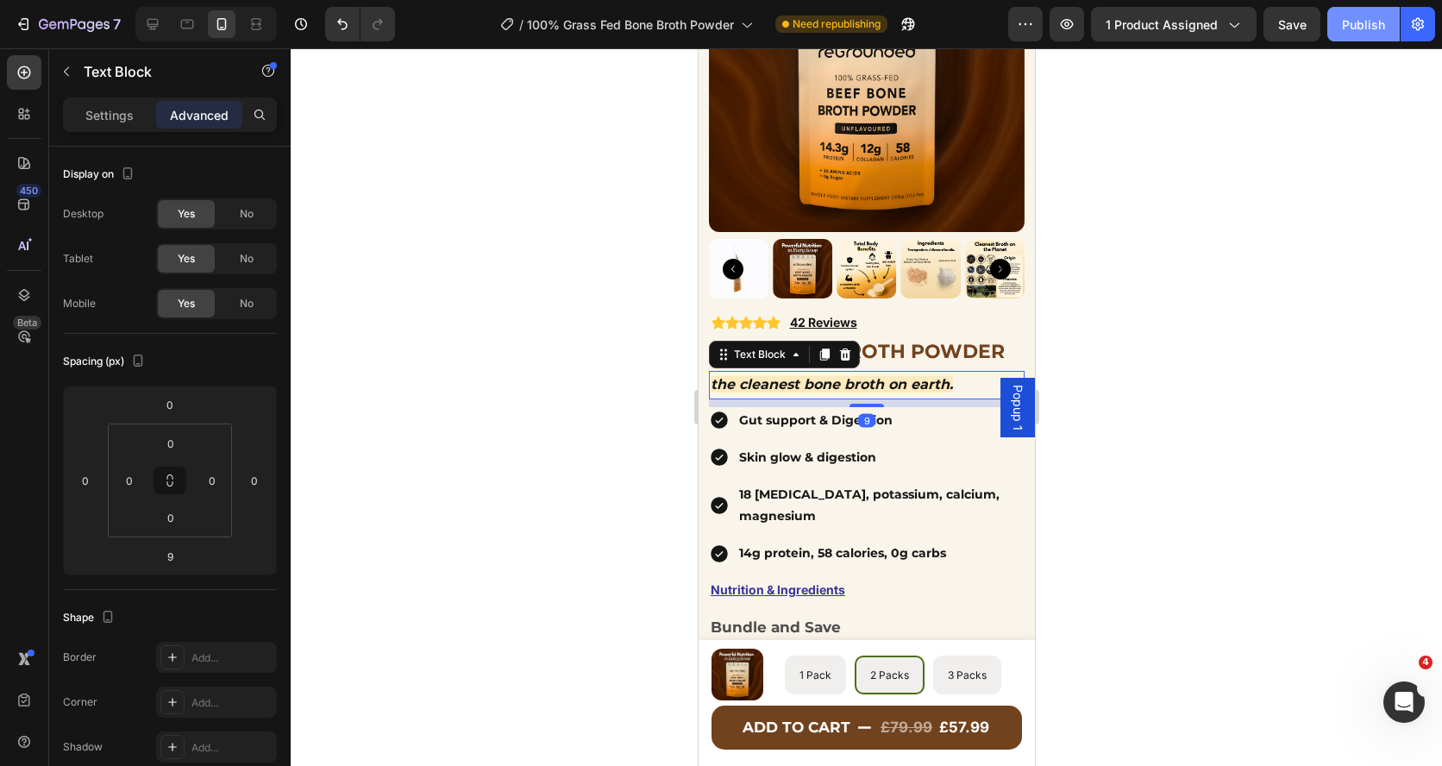
click at [1350, 16] on div "Publish" at bounding box center [1363, 25] width 43 height 18
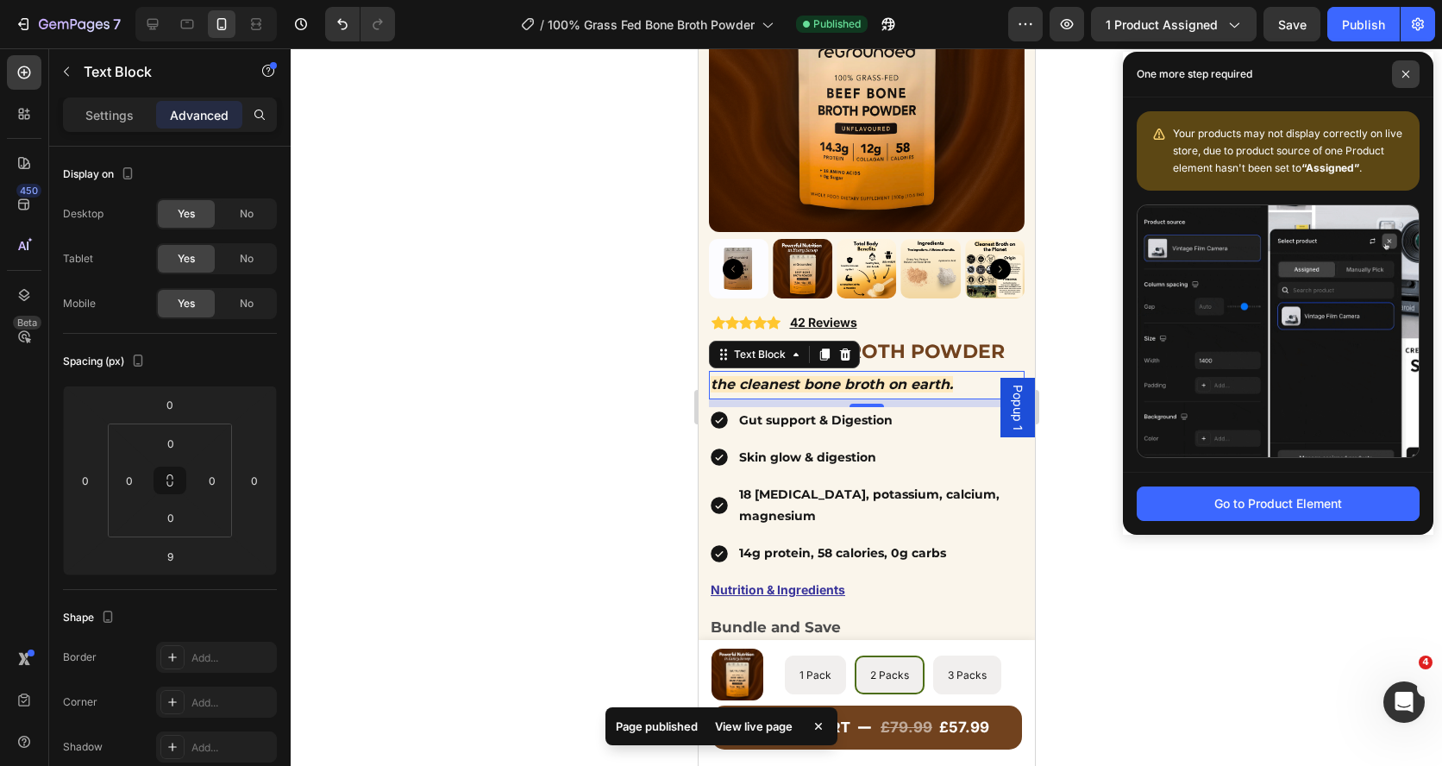
click at [1409, 77] on icon at bounding box center [1405, 74] width 9 height 9
